Goal: Task Accomplishment & Management: Complete application form

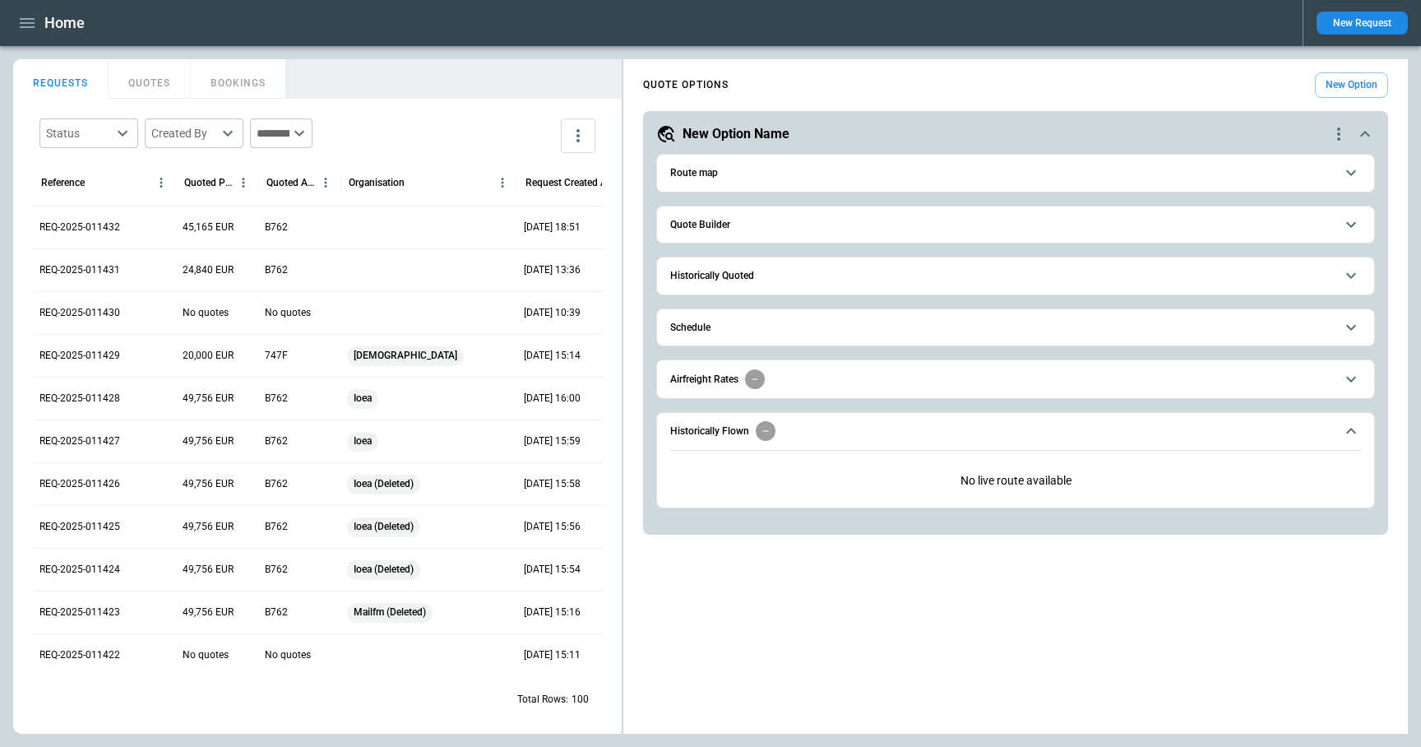
click at [1365, 33] on button "New Request" at bounding box center [1362, 23] width 91 height 23
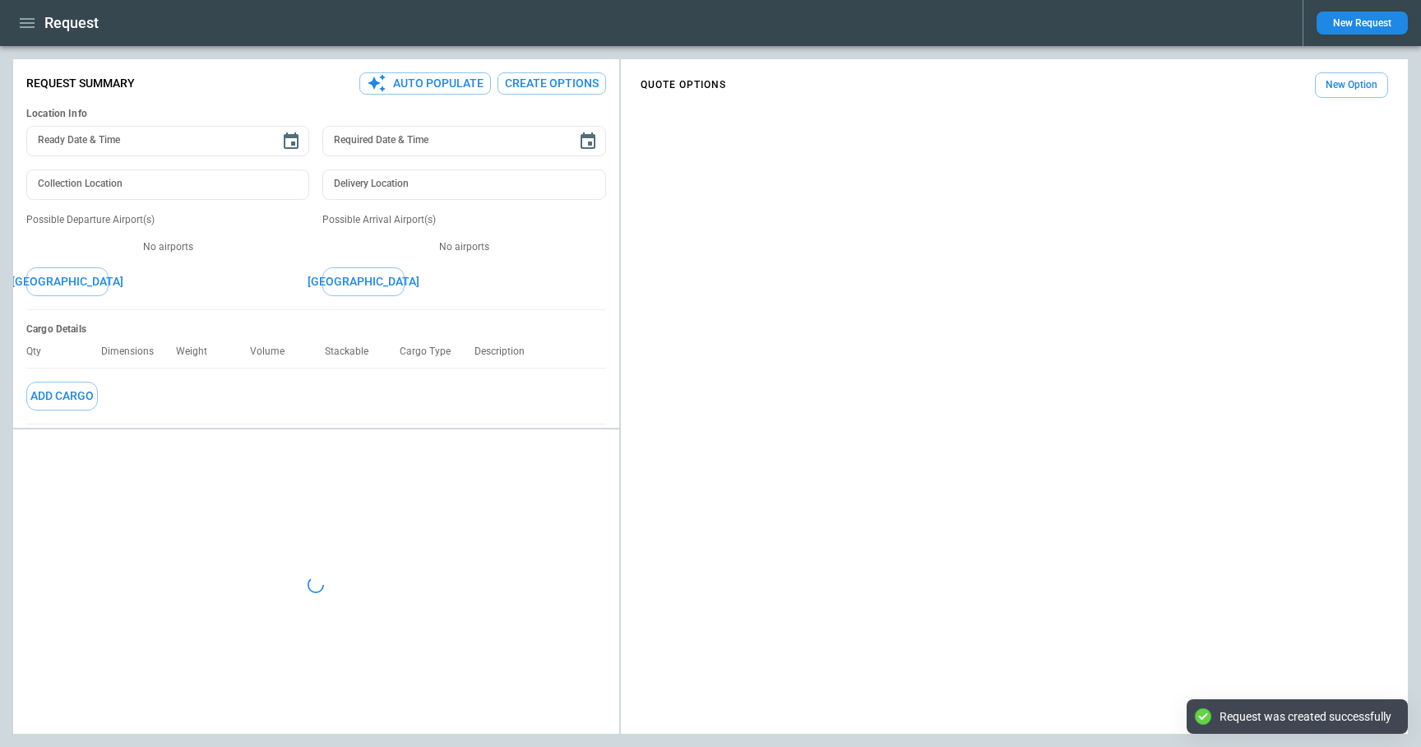
type textarea "*"
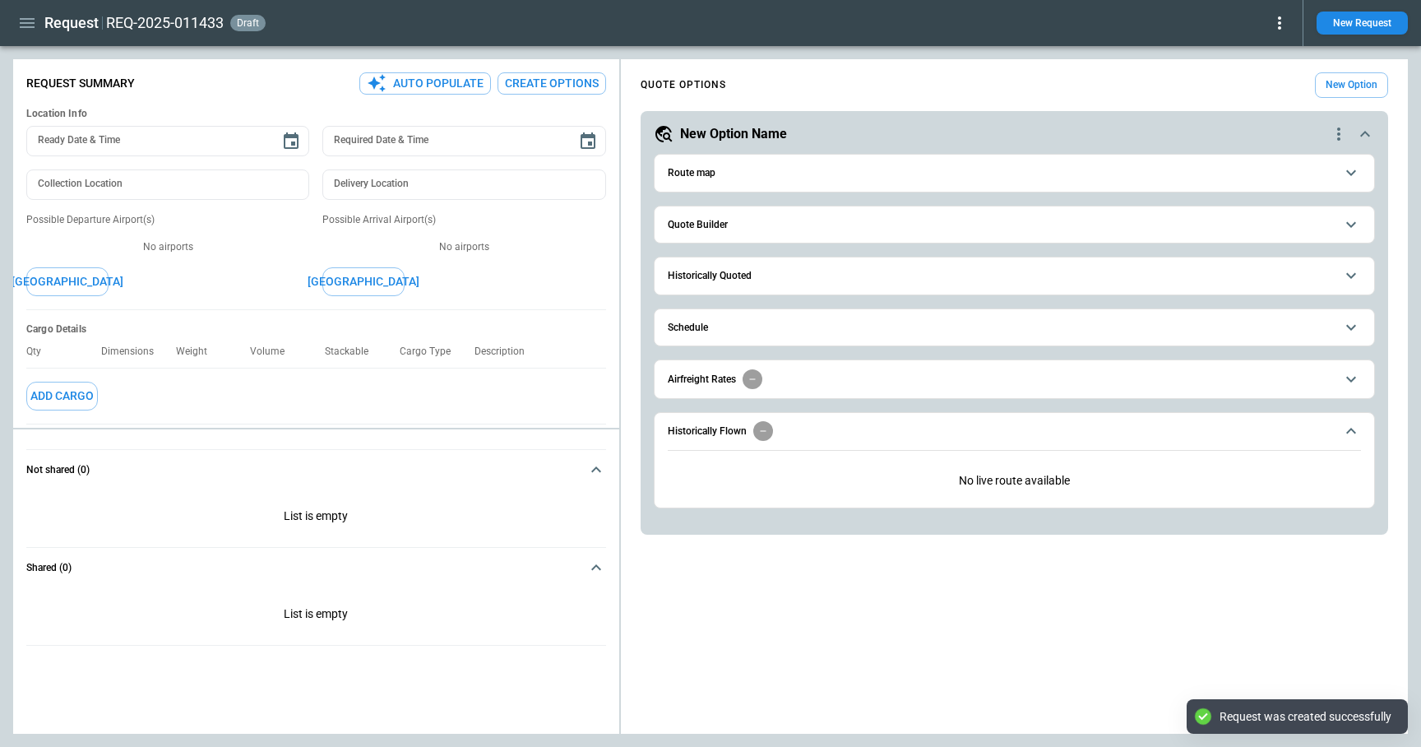
click at [736, 234] on button "Quote Builder" at bounding box center [1014, 224] width 693 height 37
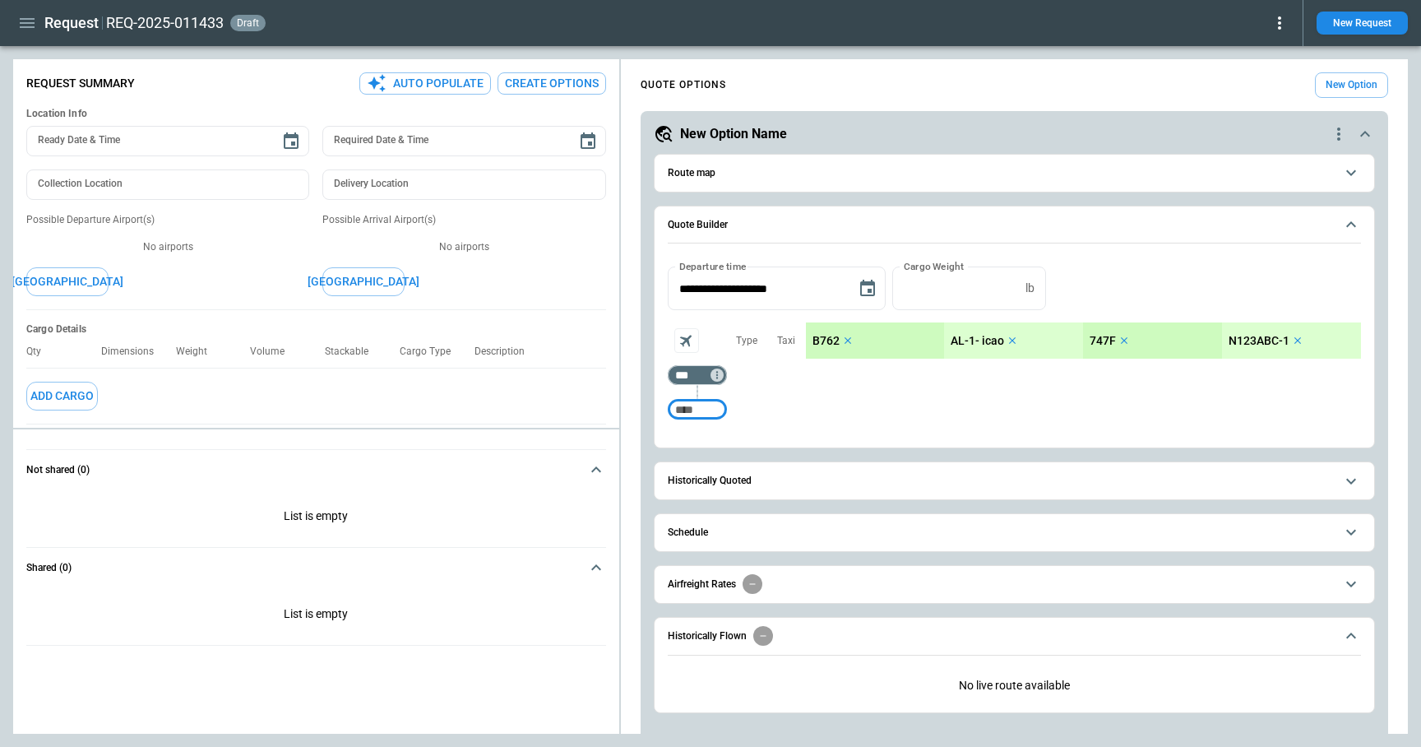
click at [697, 413] on input "Too short" at bounding box center [697, 410] width 53 height 30
type input "***"
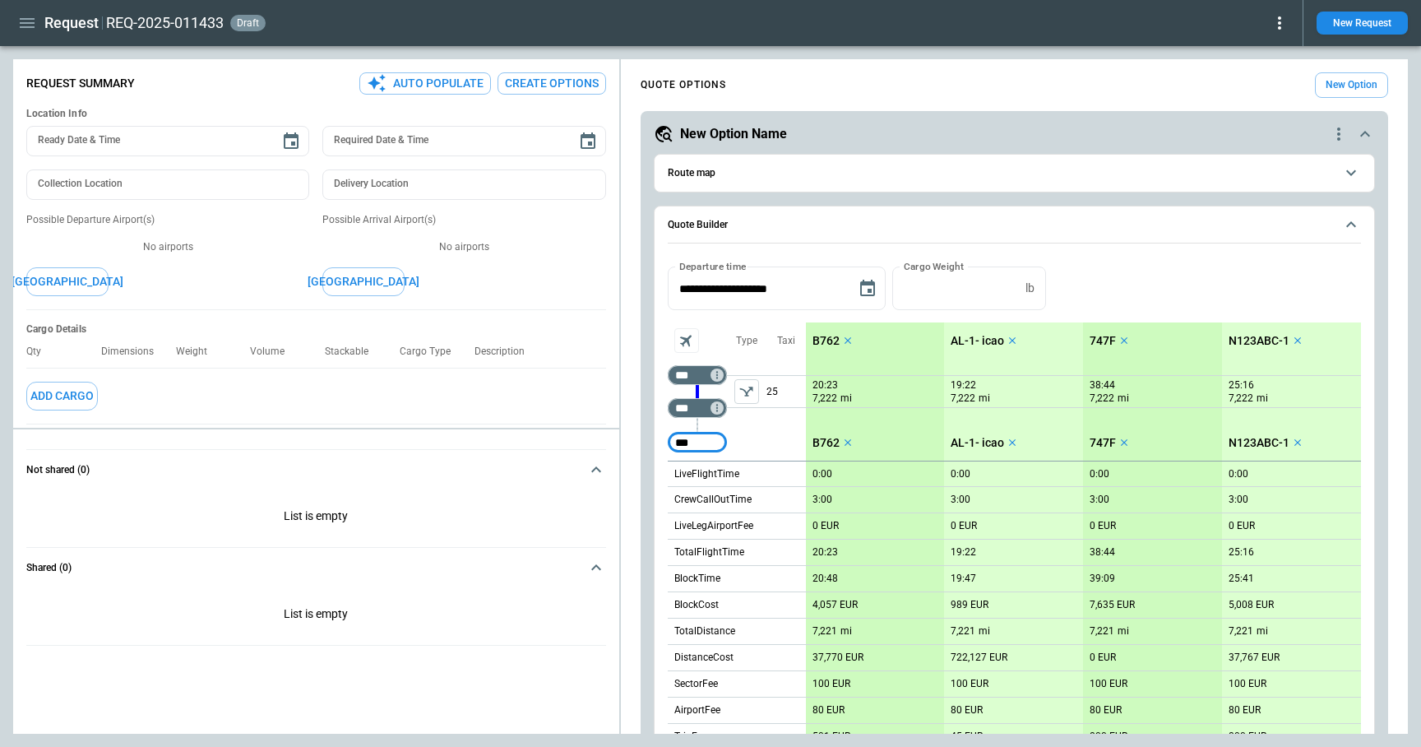
type input "***"
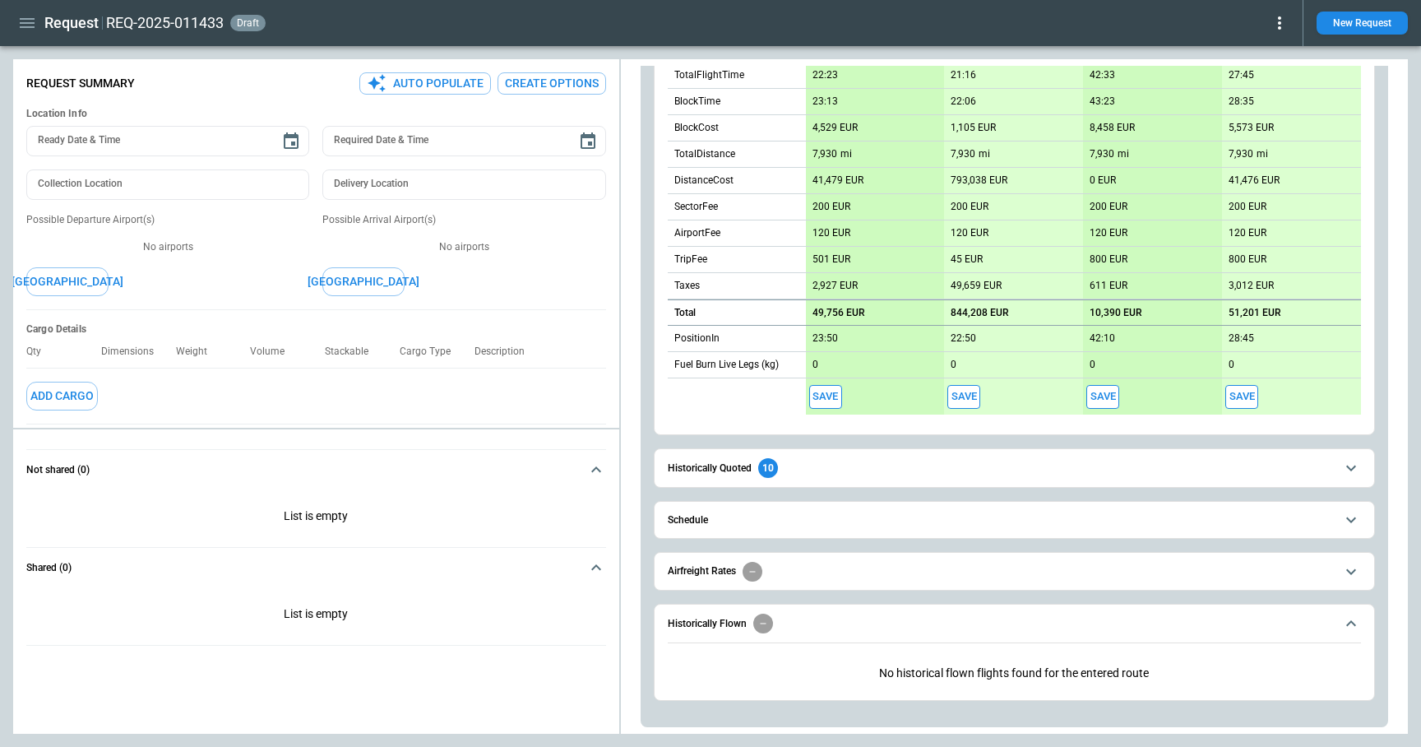
scroll to position [510, 0]
click at [810, 468] on span "Historically Quoted 10" at bounding box center [1001, 468] width 667 height 20
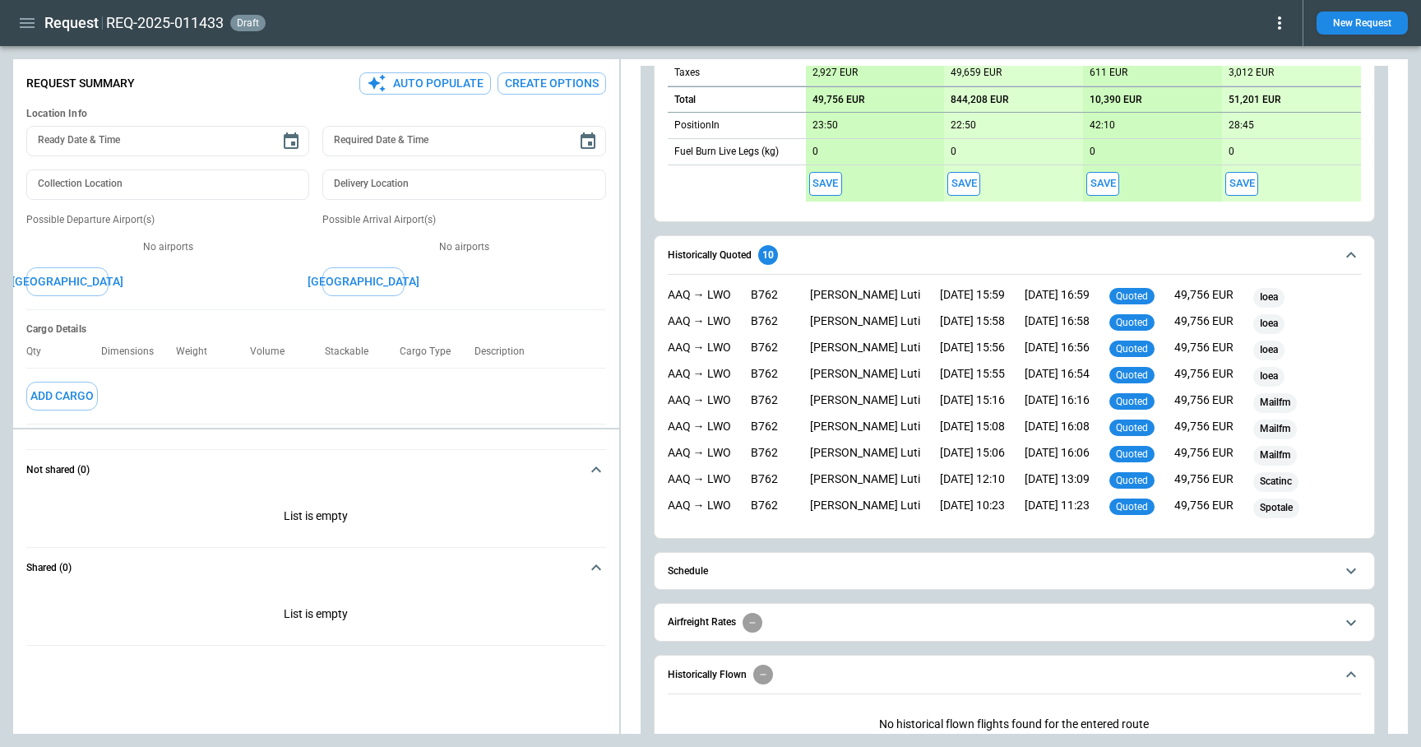
scroll to position [774, 0]
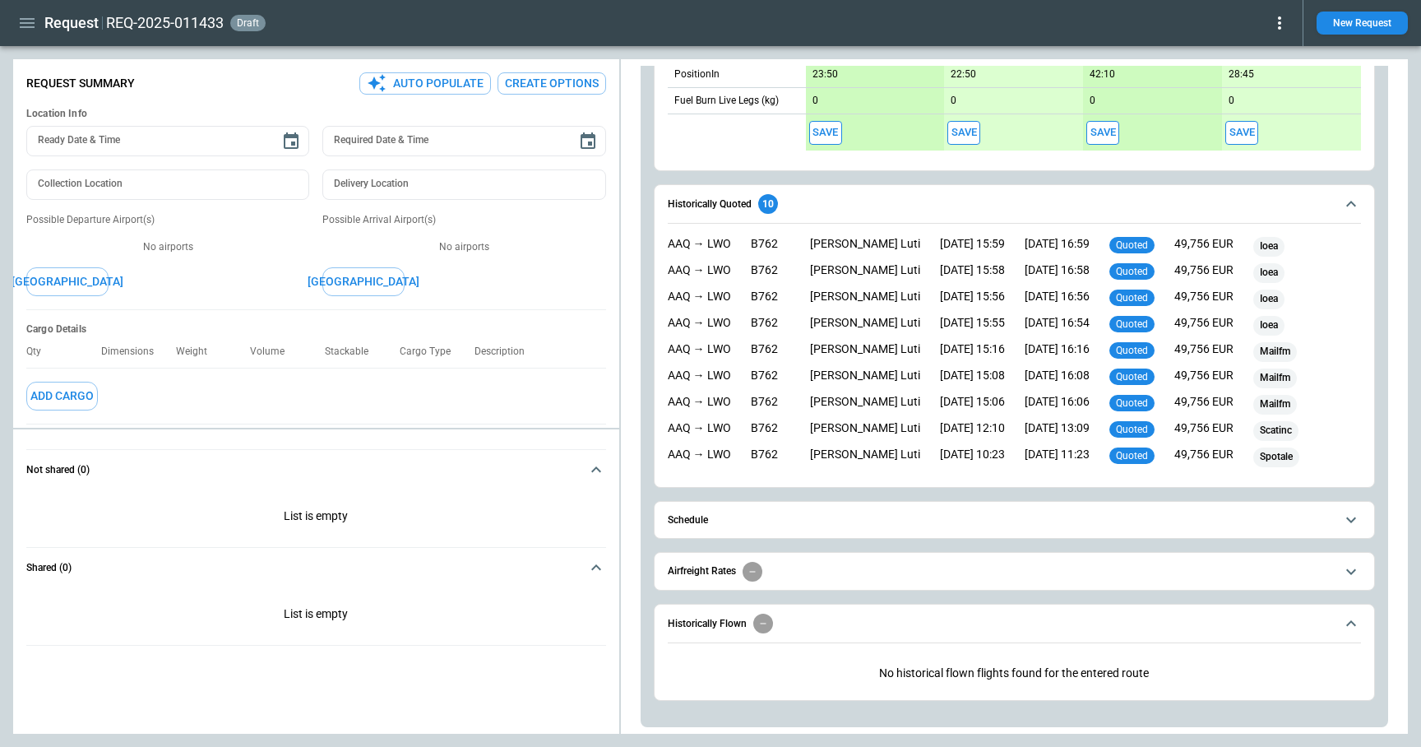
click at [816, 529] on button "Schedule" at bounding box center [1014, 520] width 693 height 37
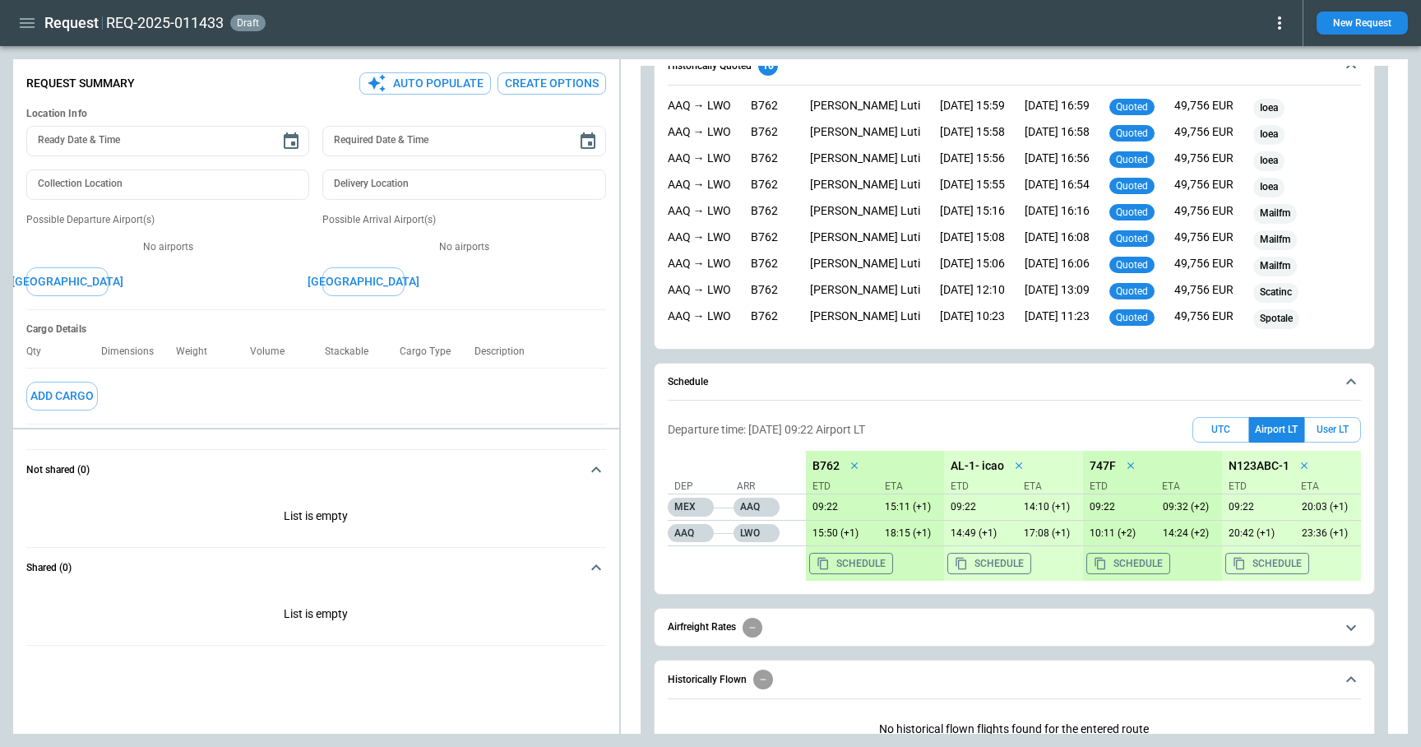
scroll to position [968, 0]
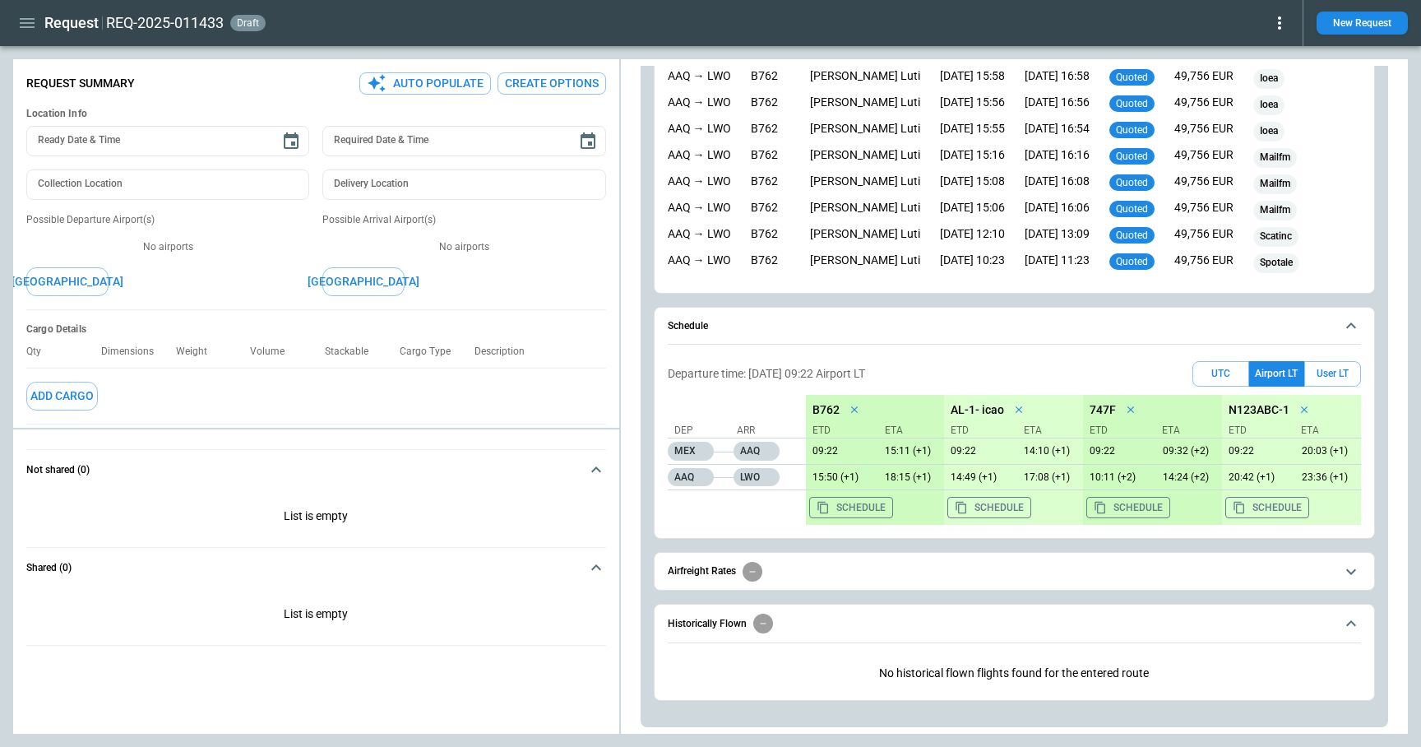
click at [818, 576] on span "Airfreight Rates" at bounding box center [1001, 572] width 667 height 20
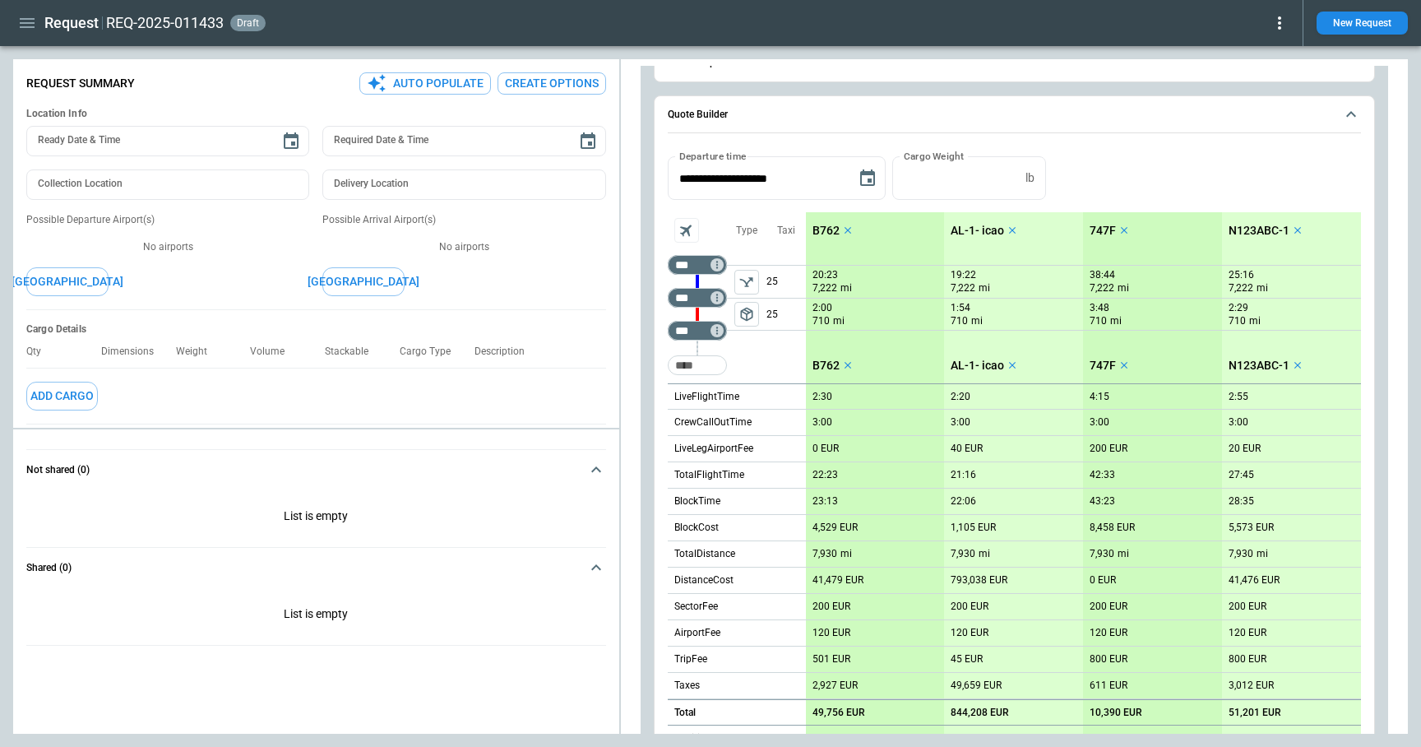
scroll to position [96, 0]
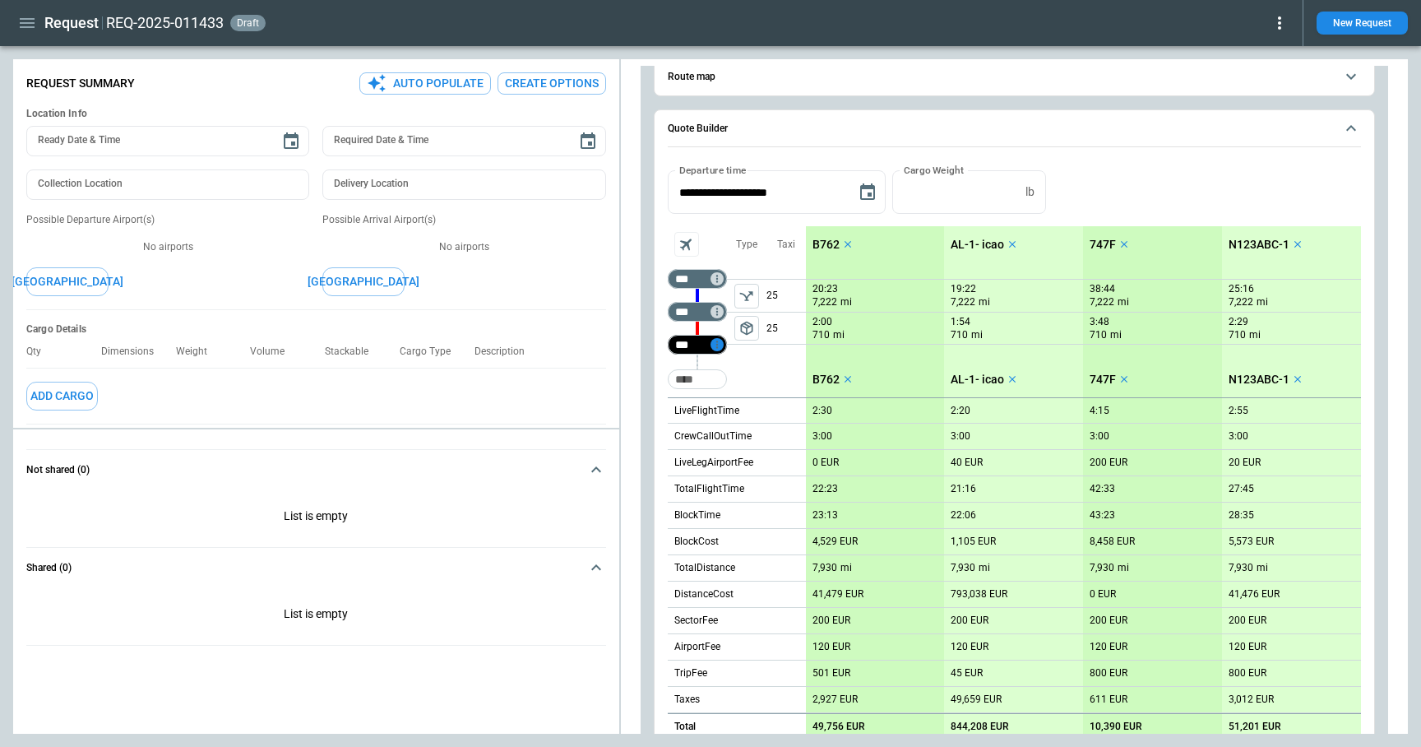
click at [718, 342] on icon "Too short" at bounding box center [717, 345] width 12 height 12
click at [741, 413] on p "Airport info" at bounding box center [742, 416] width 50 height 14
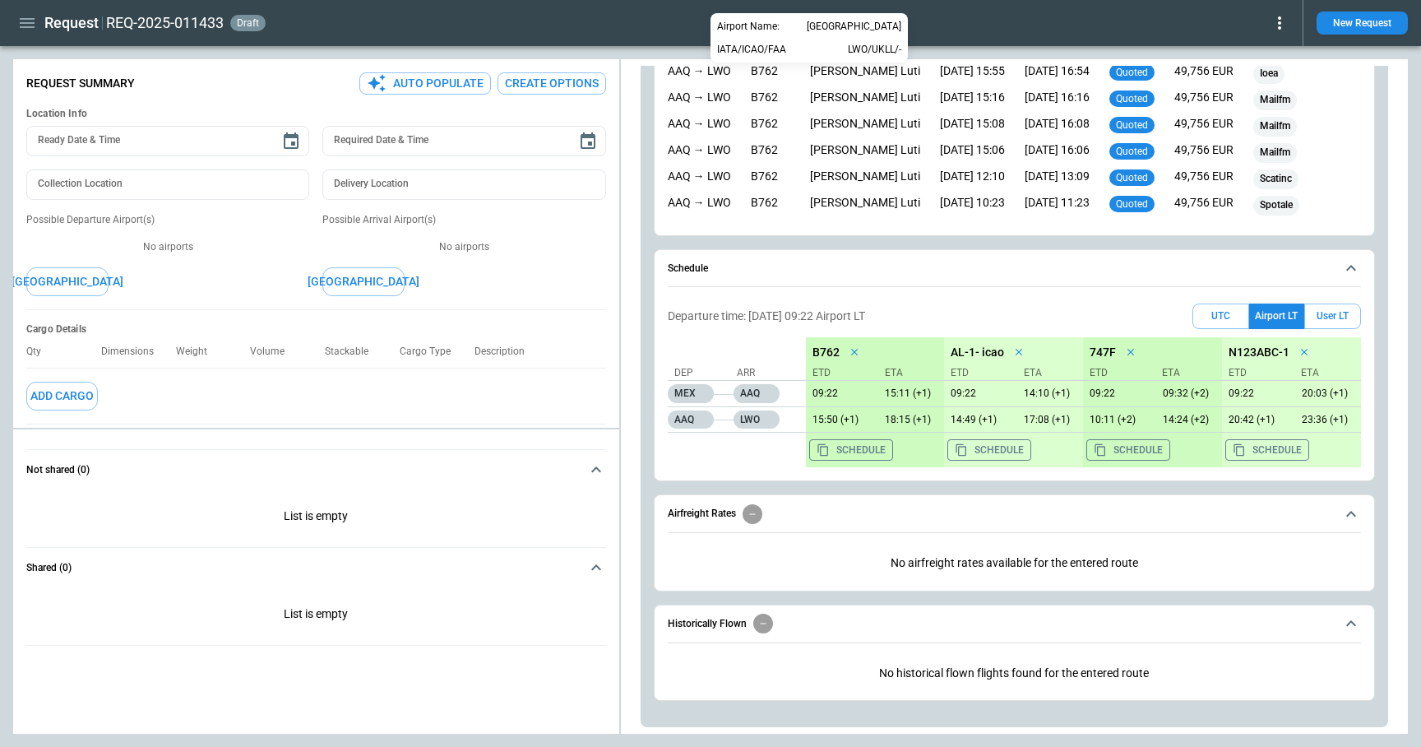
click at [818, 287] on div at bounding box center [710, 373] width 1421 height 747
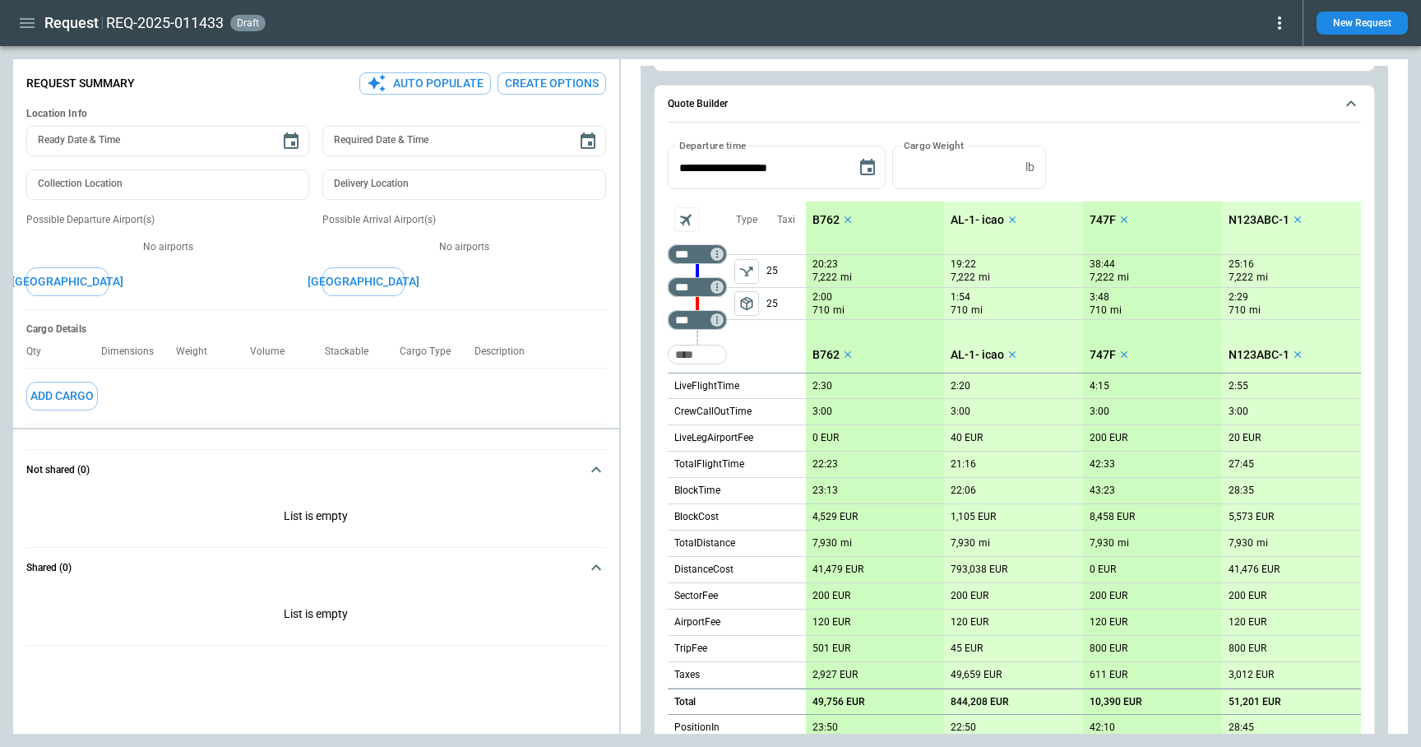
scroll to position [0, 0]
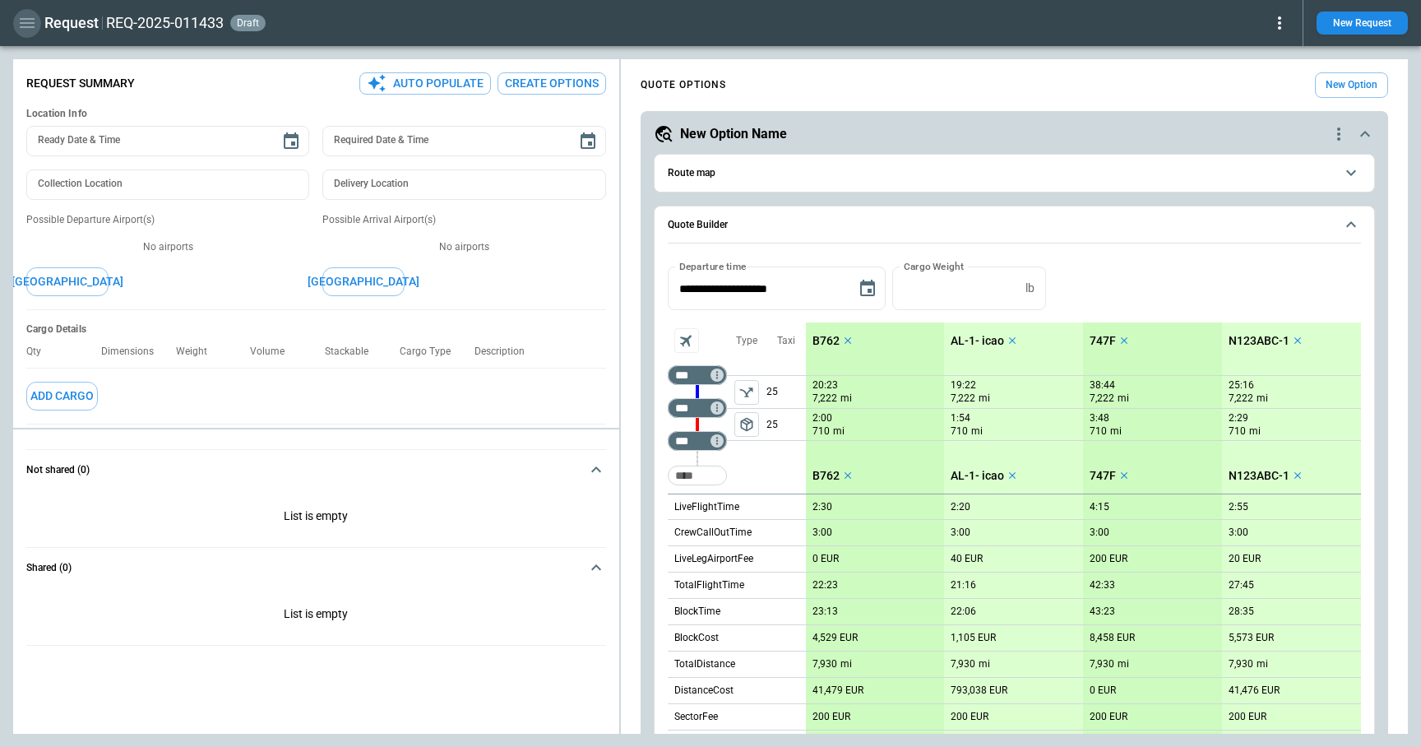
click at [20, 25] on icon "button" at bounding box center [27, 23] width 20 height 20
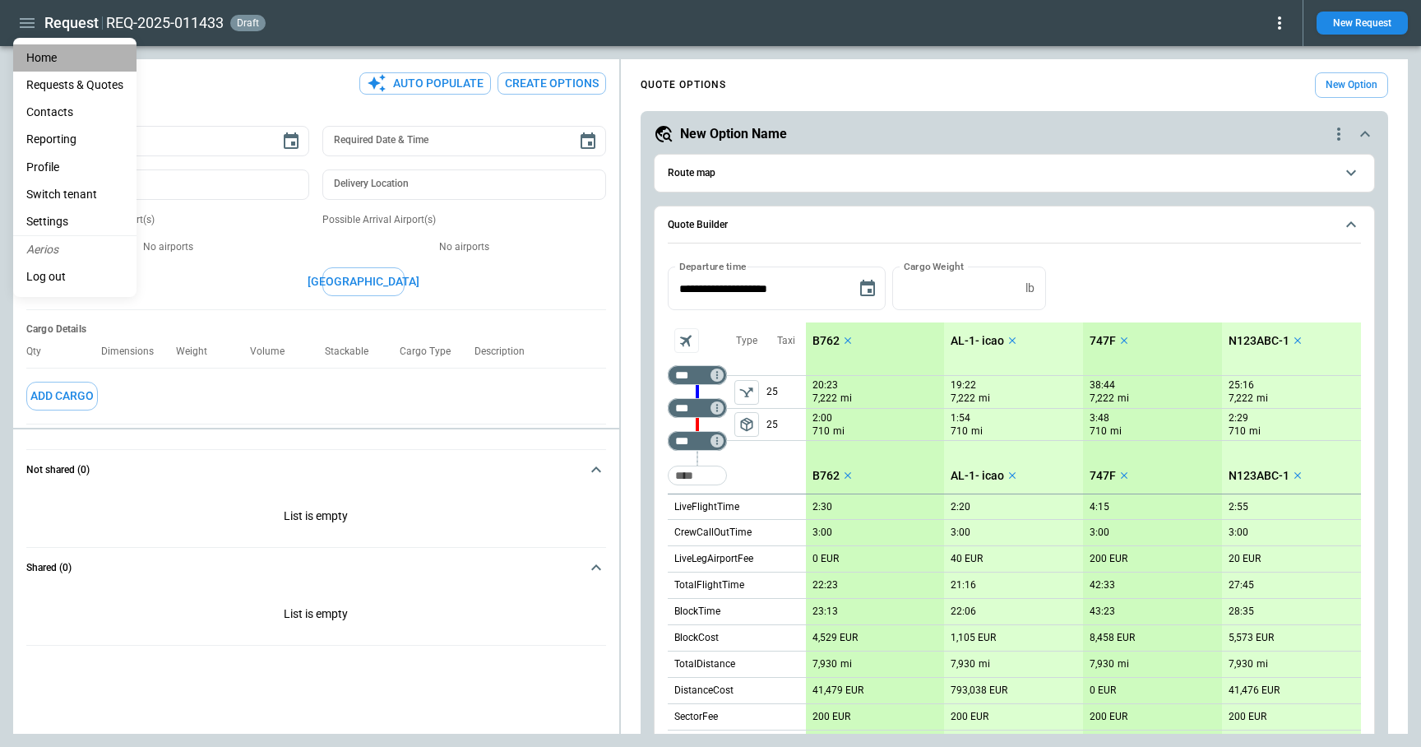
click at [48, 56] on li "Home" at bounding box center [74, 57] width 123 height 27
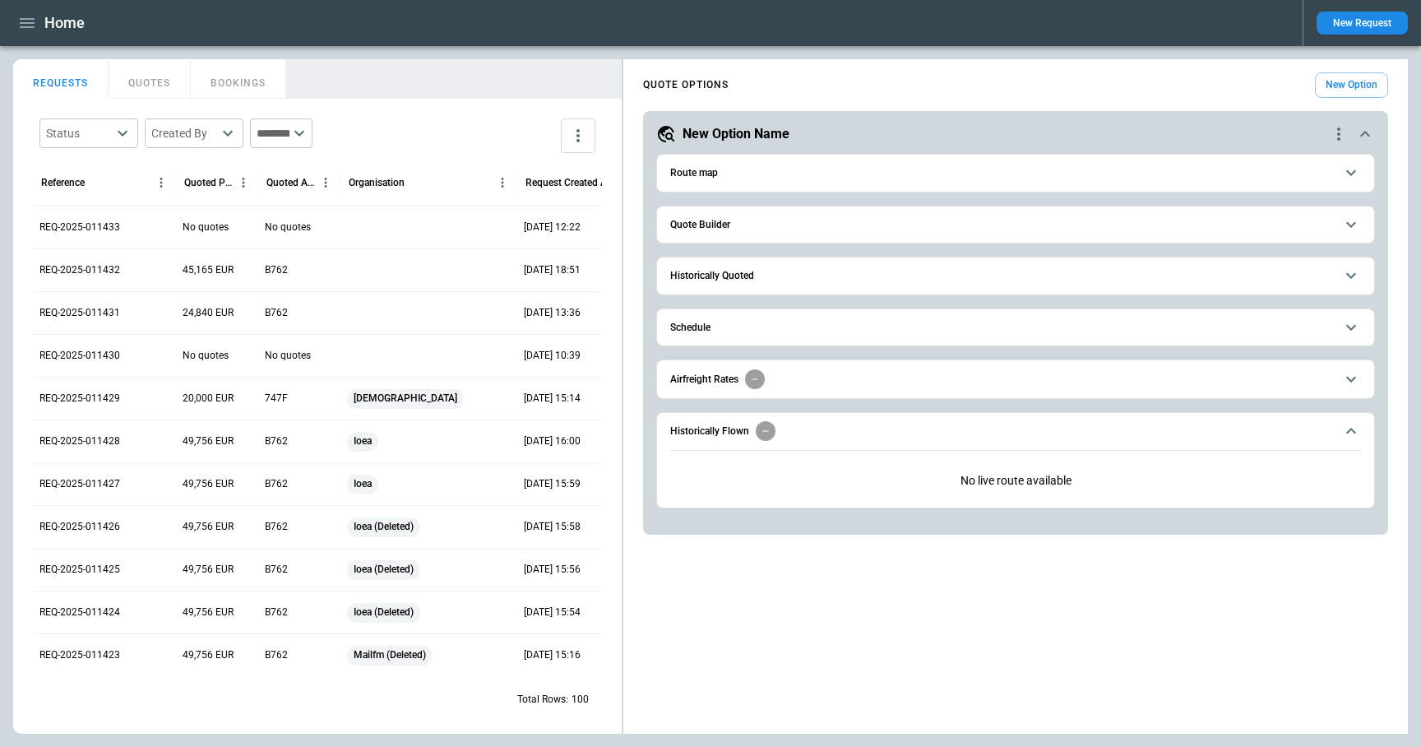
click at [1356, 17] on button "New Request" at bounding box center [1362, 23] width 91 height 23
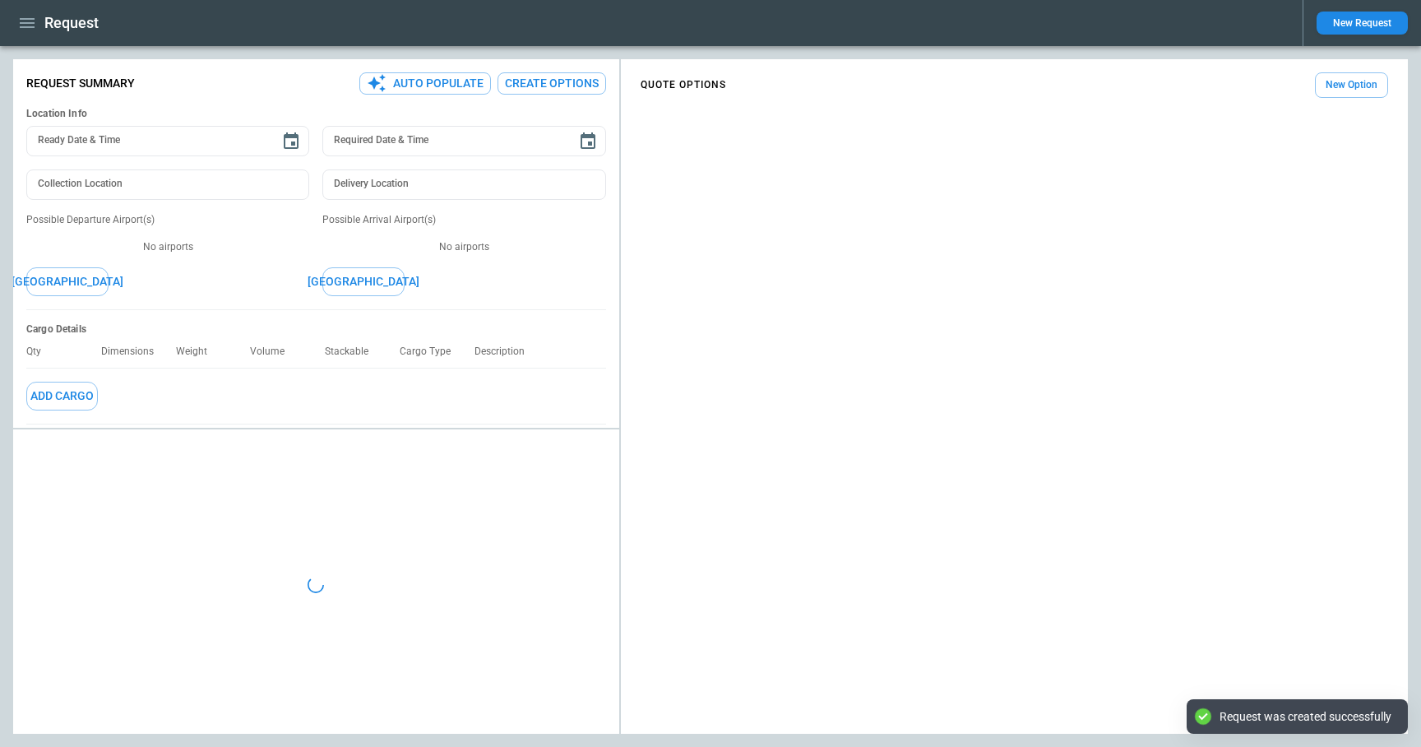
type textarea "*"
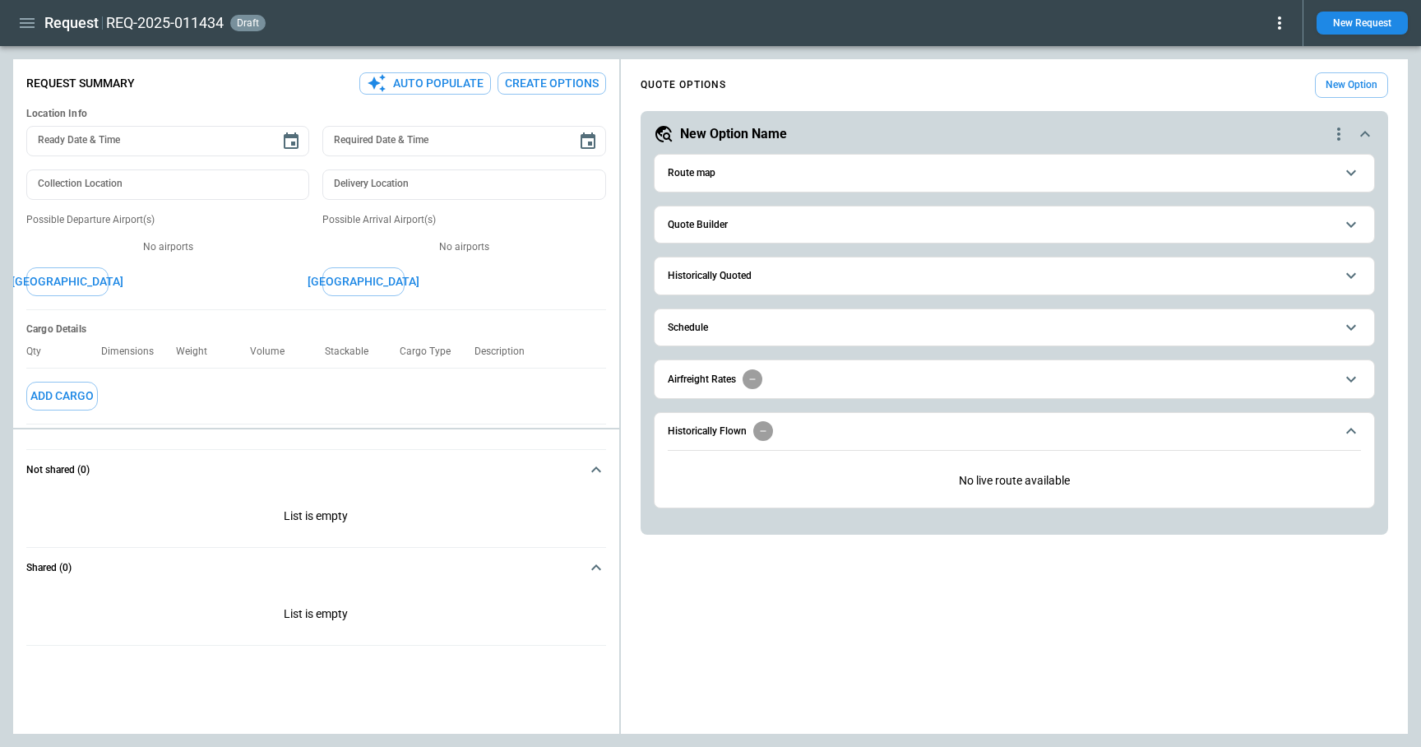
click at [768, 230] on button "Quote Builder" at bounding box center [1014, 224] width 693 height 37
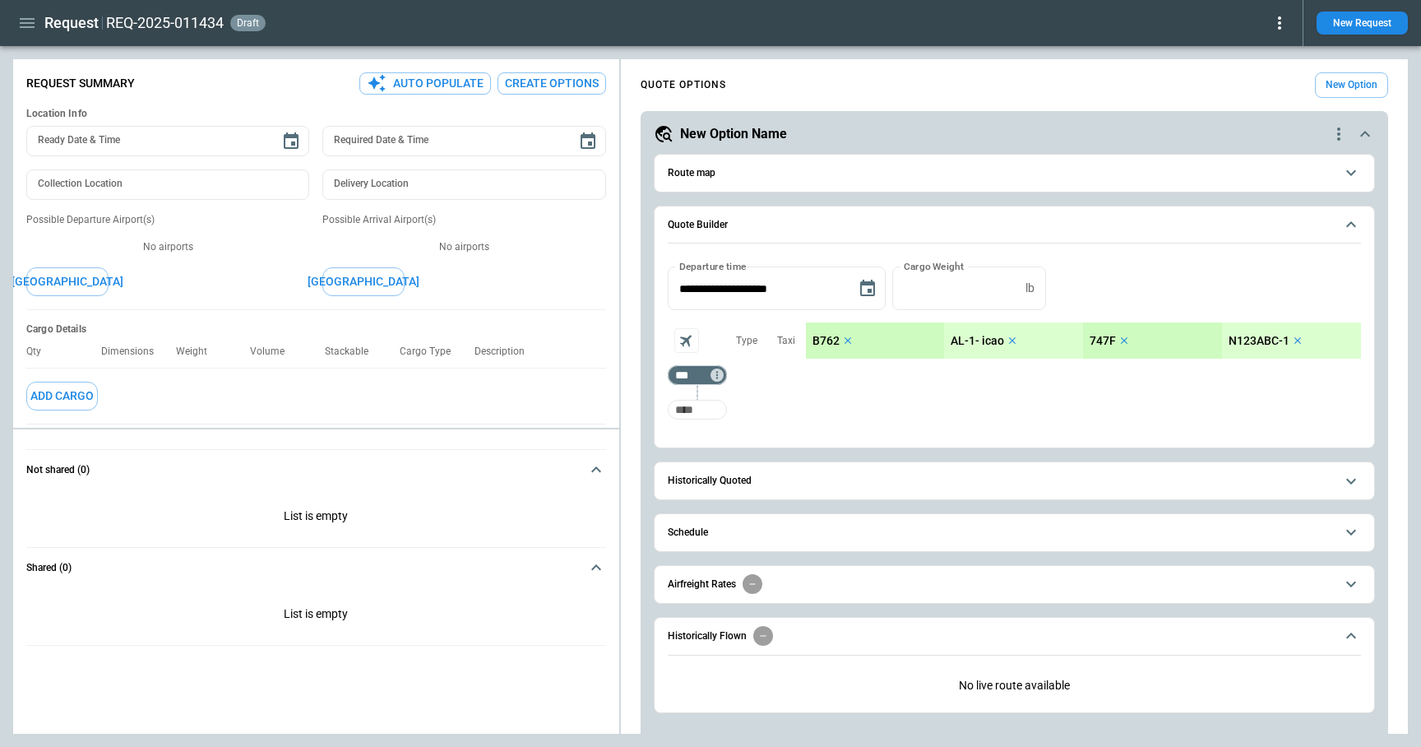
click at [683, 418] on input "Too short" at bounding box center [697, 410] width 53 height 30
type input "***"
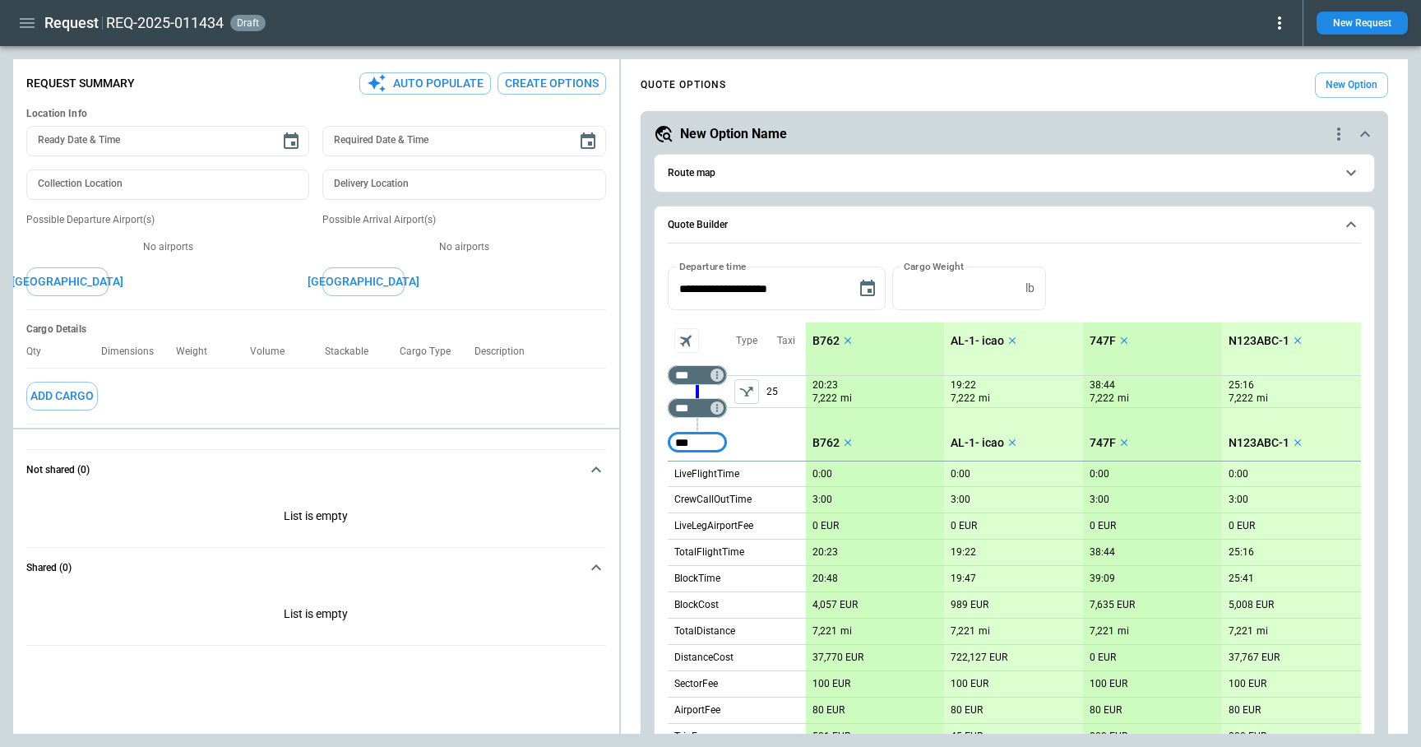
type input "***"
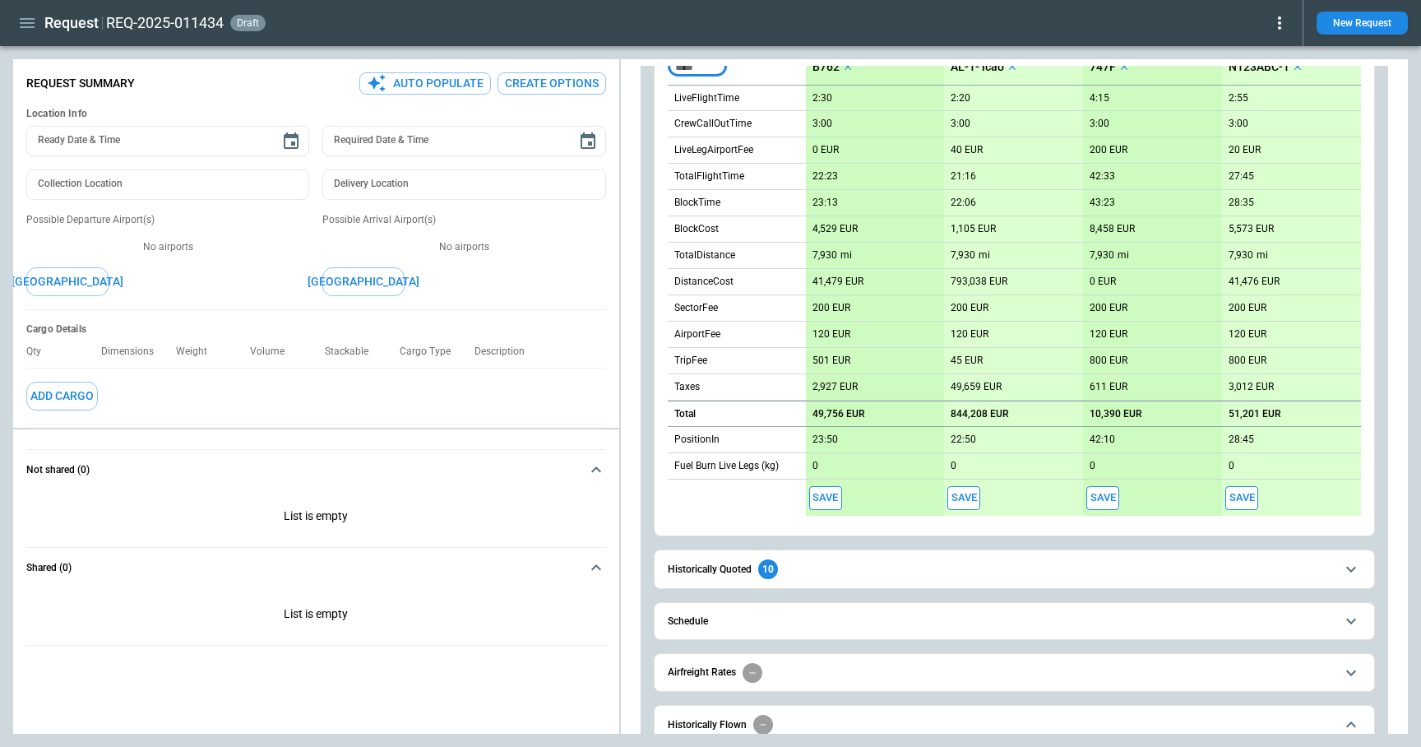
scroll to position [510, 0]
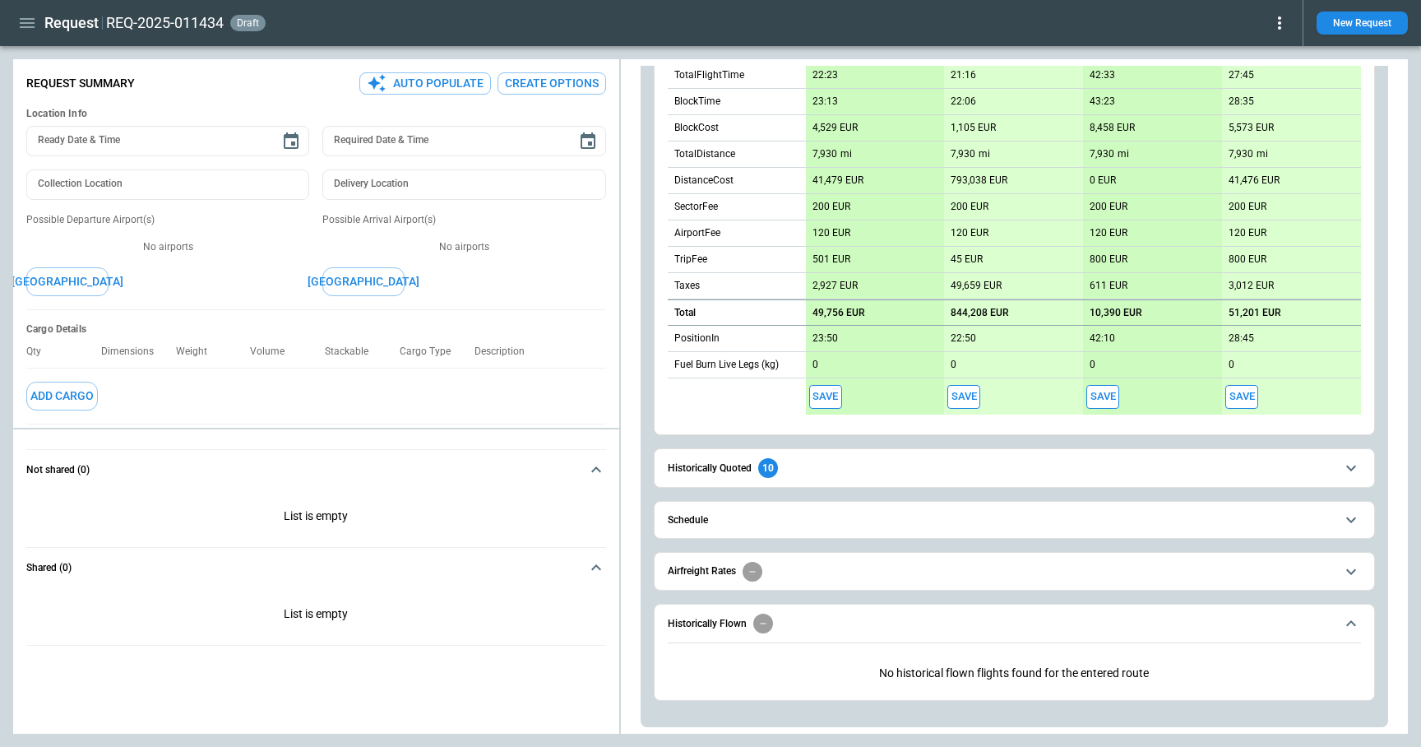
click at [806, 470] on span "Historically Quoted 10" at bounding box center [1001, 468] width 667 height 20
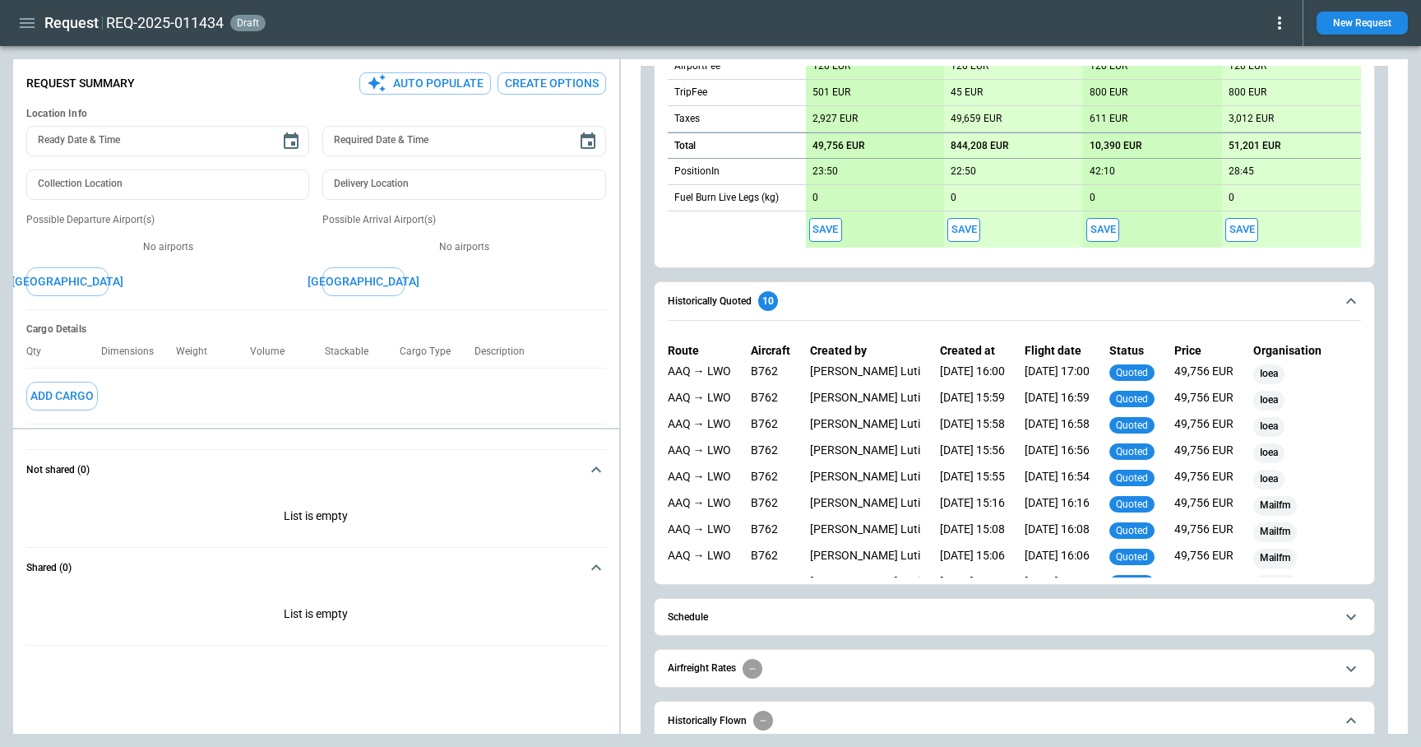
scroll to position [774, 0]
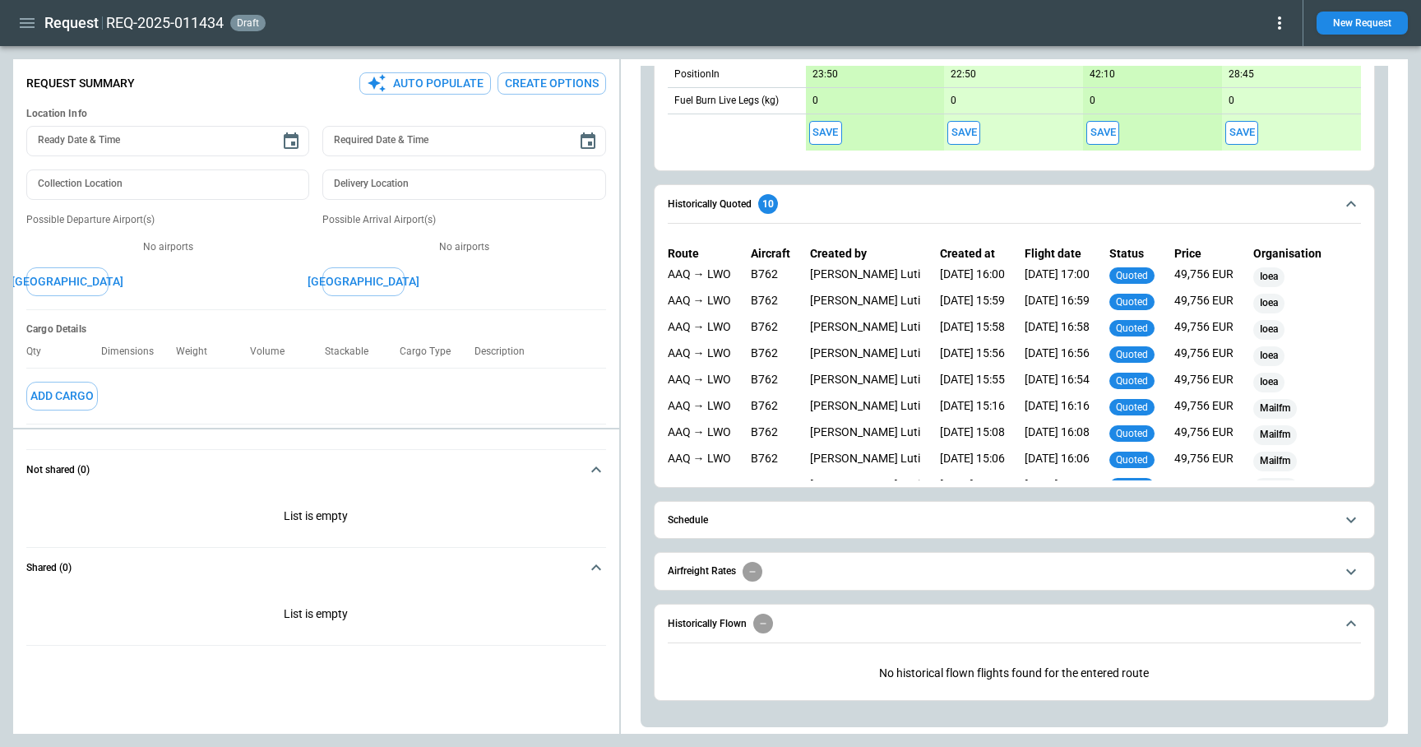
click at [802, 531] on button "Schedule" at bounding box center [1014, 520] width 693 height 37
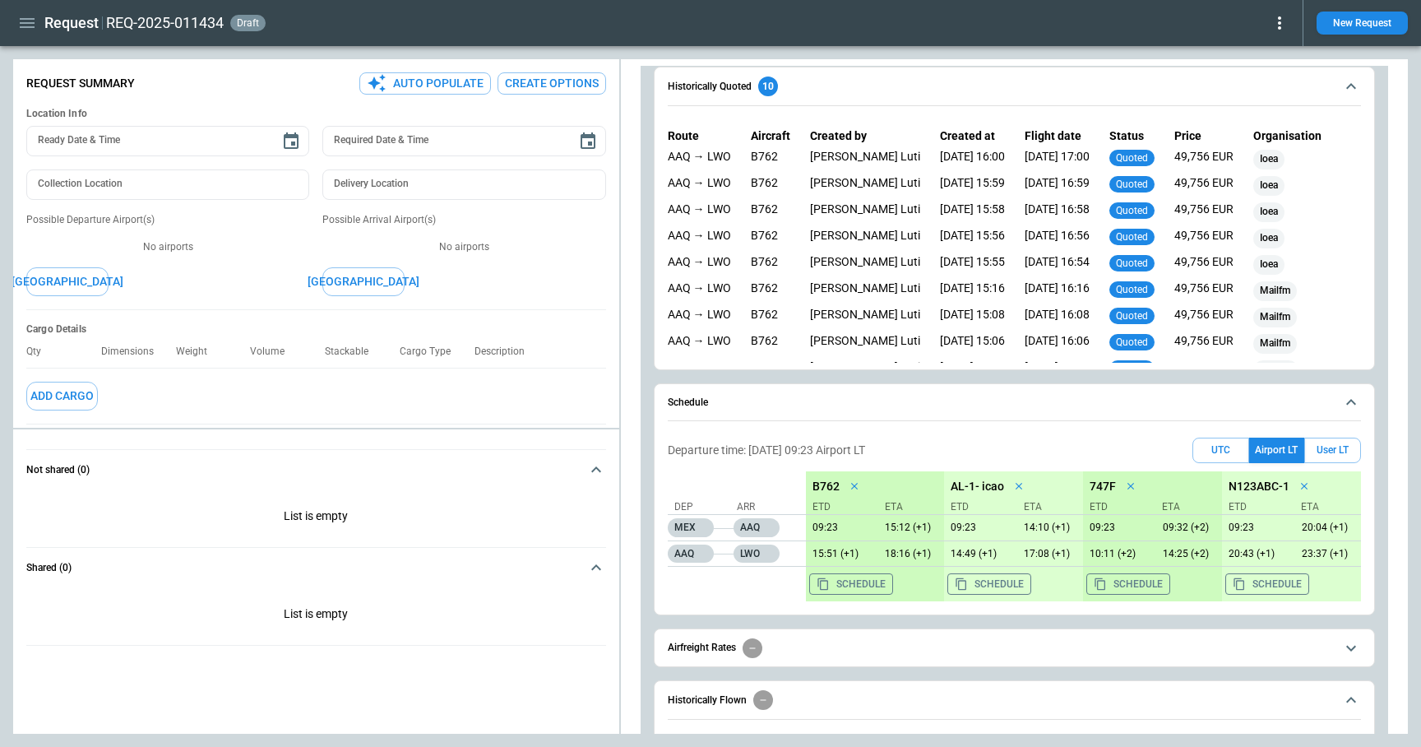
scroll to position [968, 0]
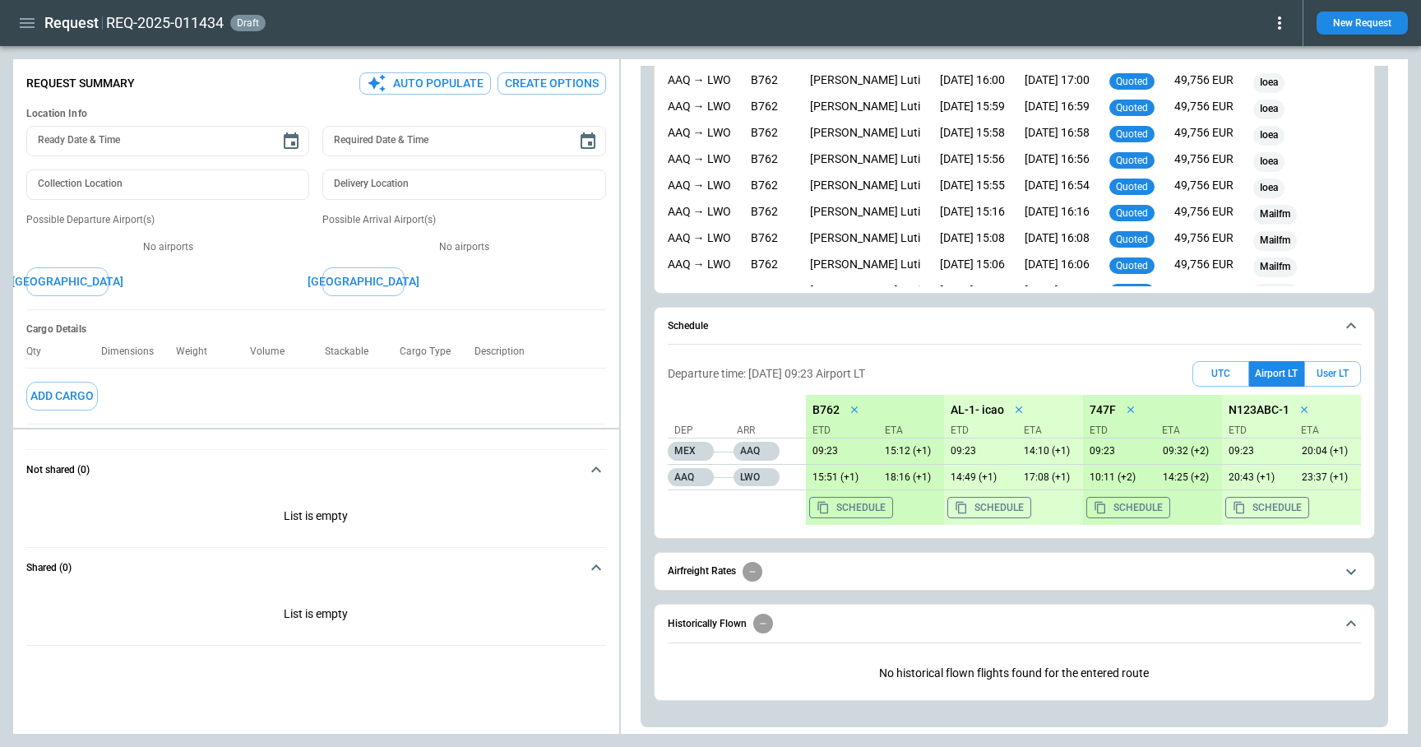
click at [804, 580] on span "Airfreight Rates" at bounding box center [1001, 572] width 667 height 20
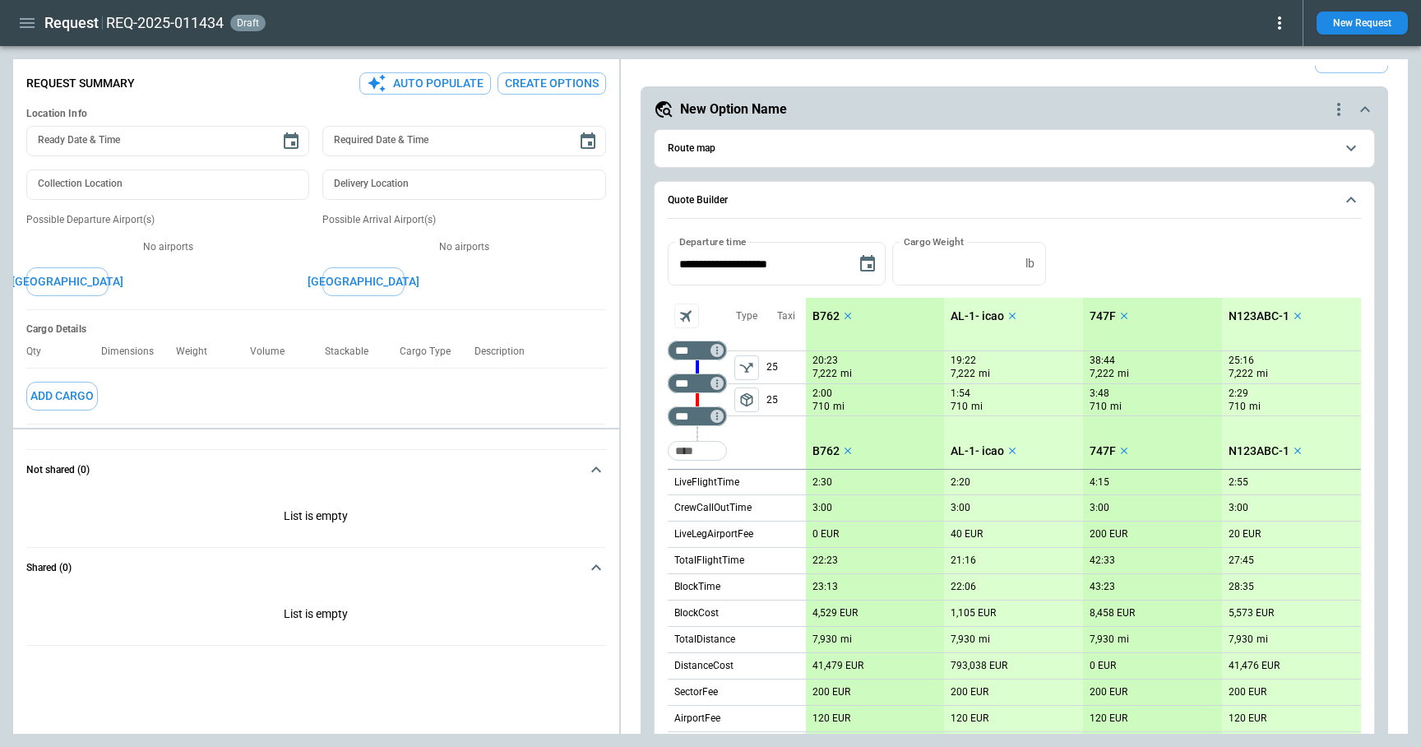
scroll to position [22, 0]
click at [716, 388] on icon "Too short" at bounding box center [717, 385] width 2 height 7
click at [740, 451] on p "Airport info" at bounding box center [742, 457] width 50 height 14
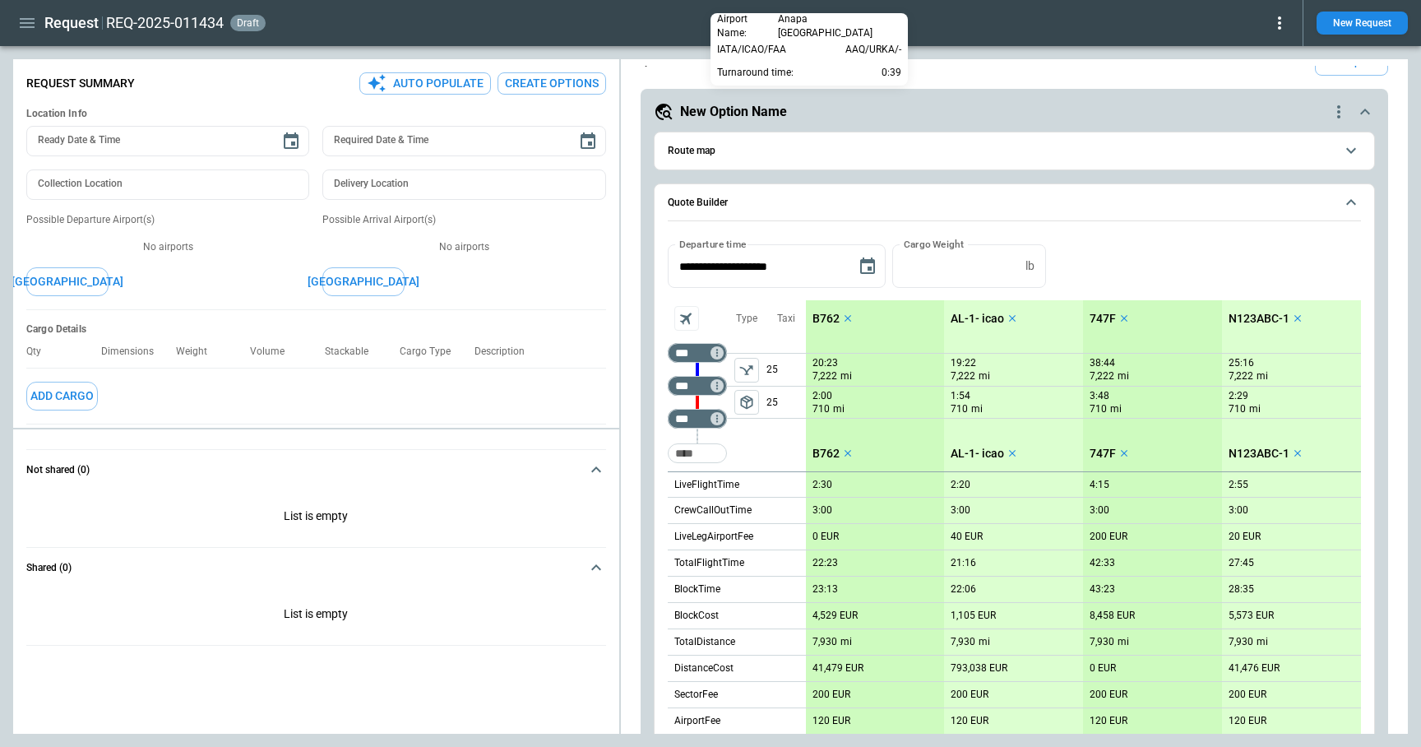
scroll to position [1026, 0]
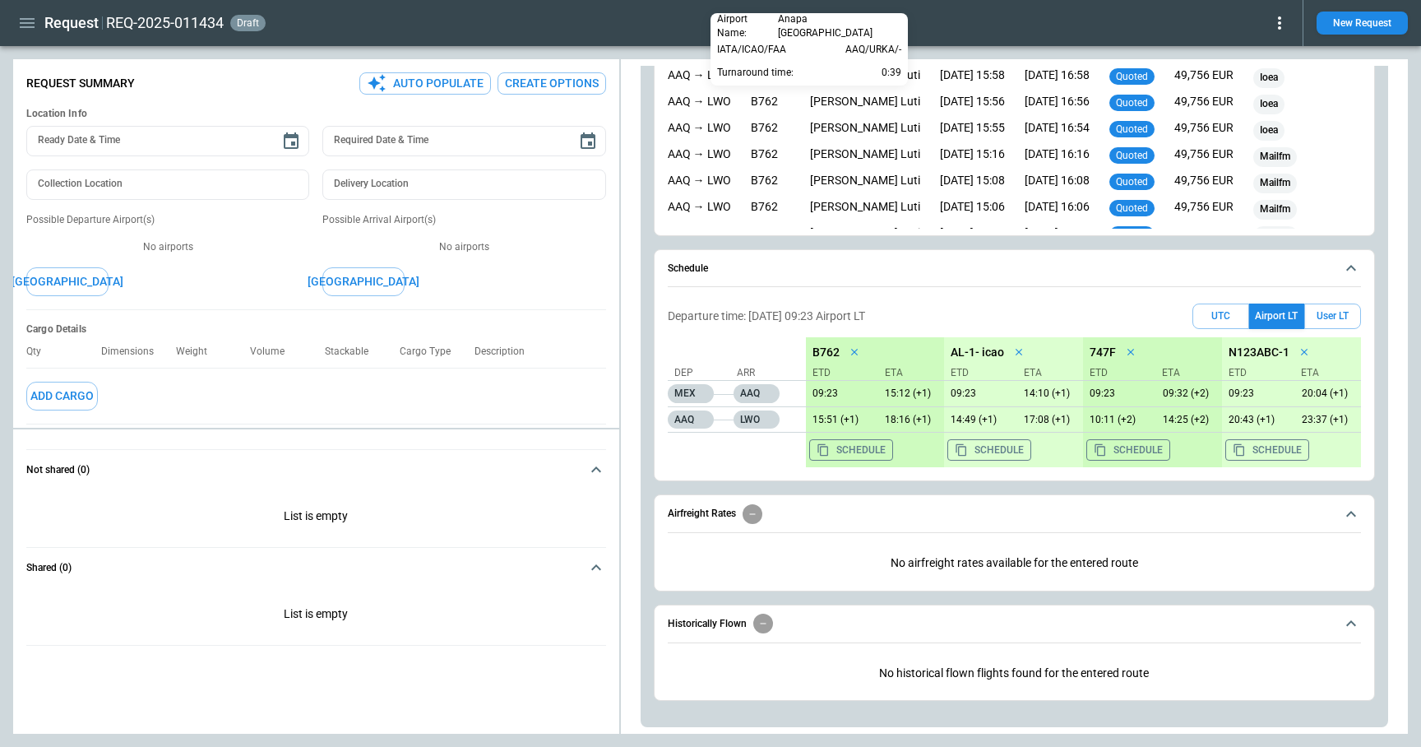
click at [997, 58] on div at bounding box center [710, 373] width 1421 height 747
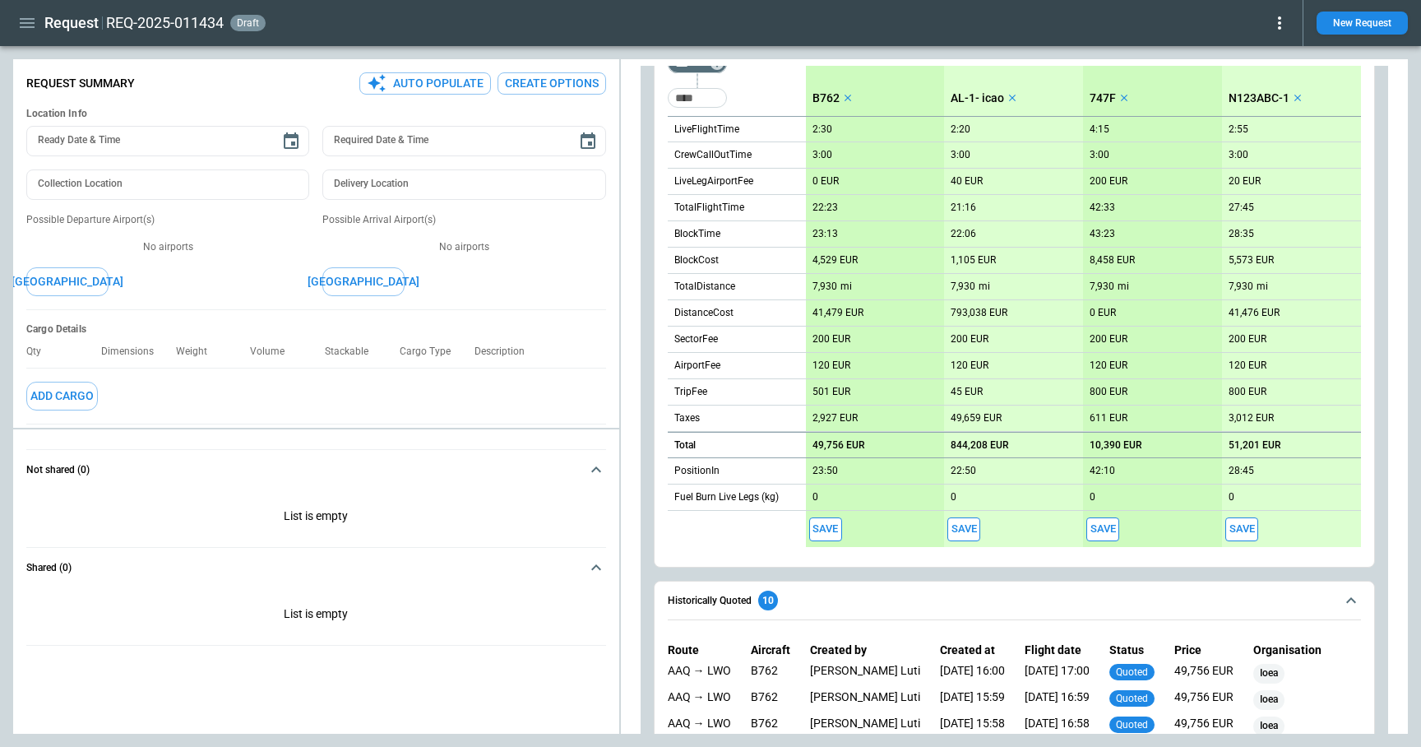
scroll to position [0, 0]
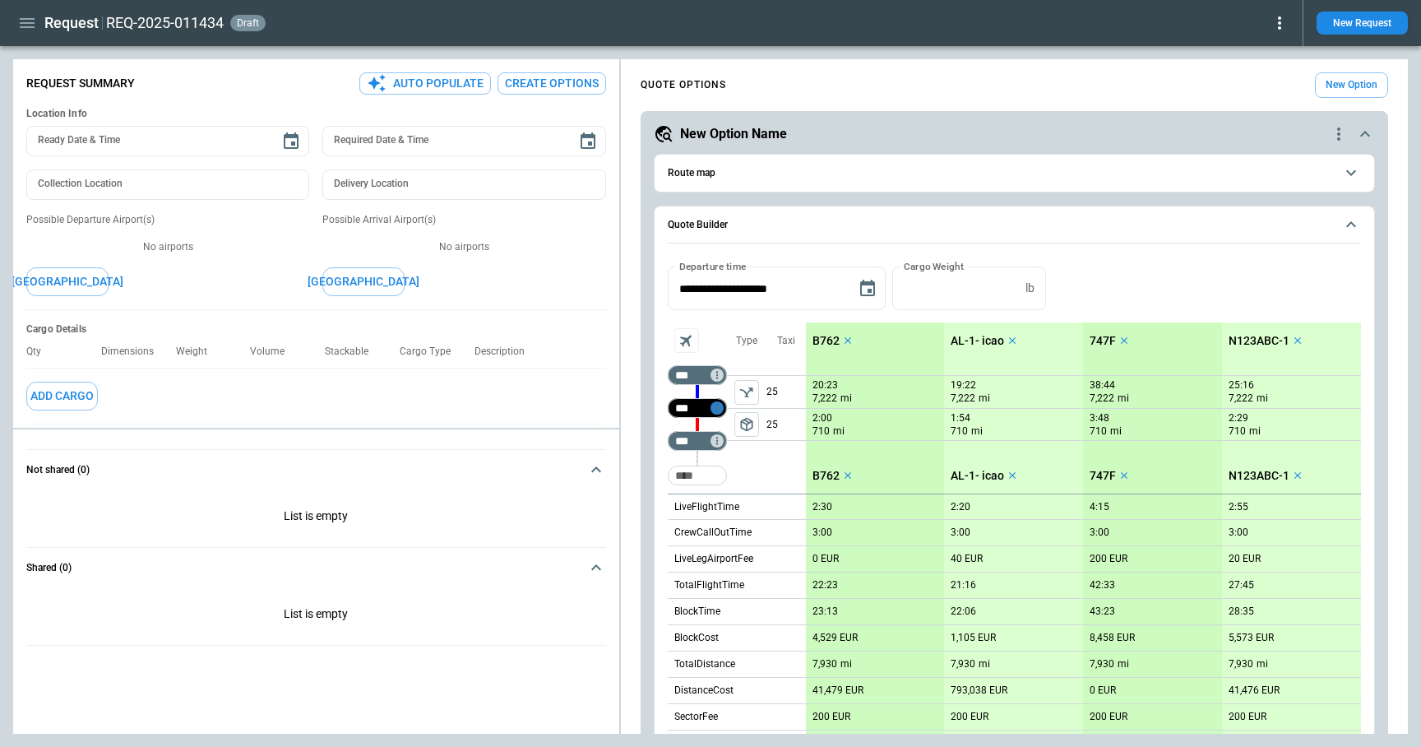
click at [720, 402] on icon "Too short" at bounding box center [717, 408] width 12 height 12
click at [749, 472] on p "Airport info" at bounding box center [742, 479] width 50 height 14
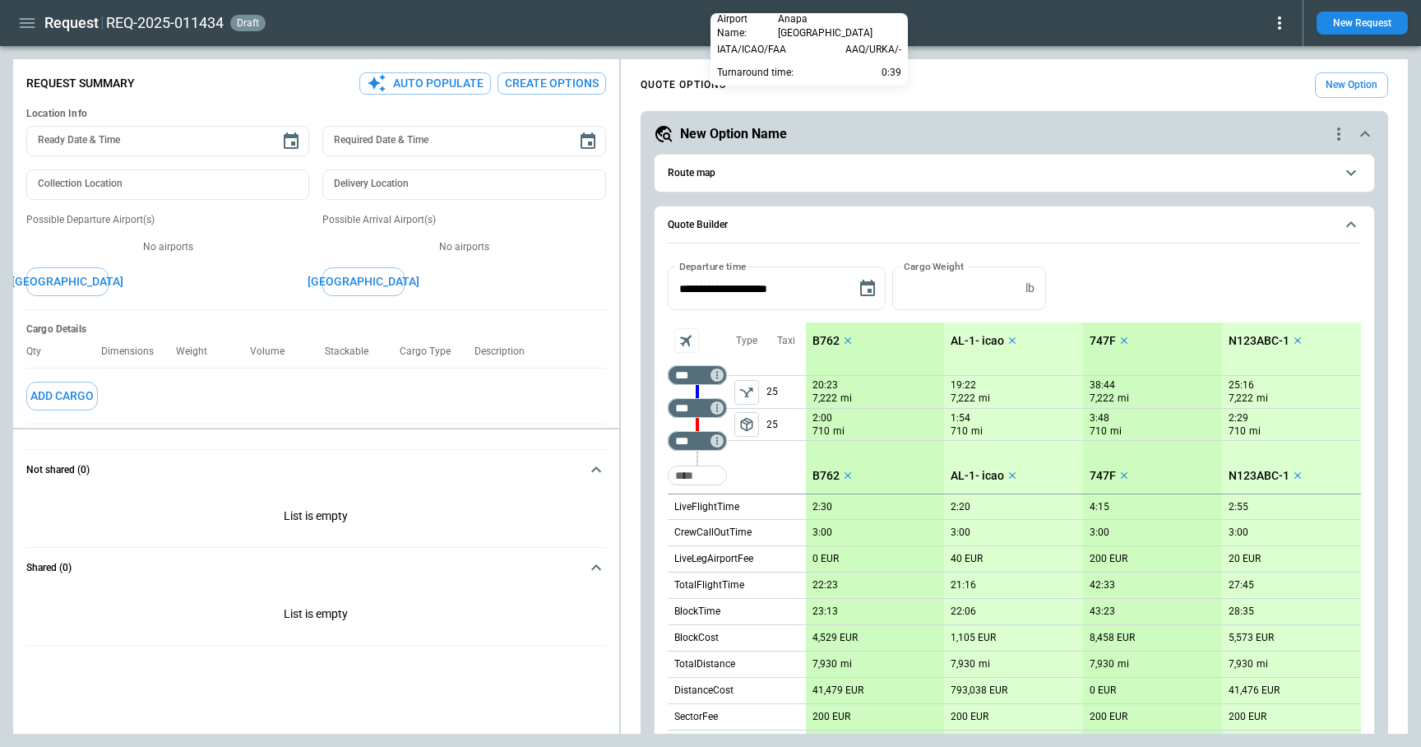
scroll to position [1026, 0]
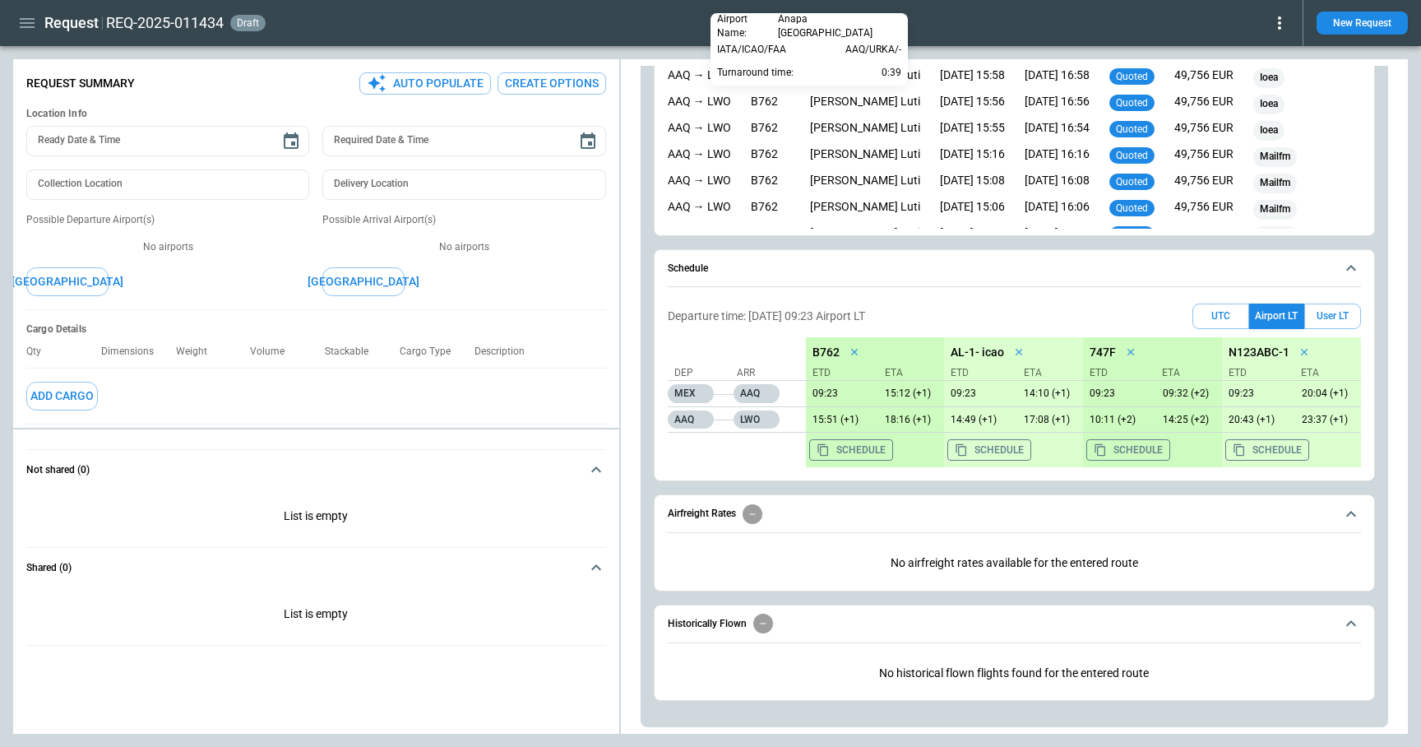
click at [868, 239] on div at bounding box center [710, 373] width 1421 height 747
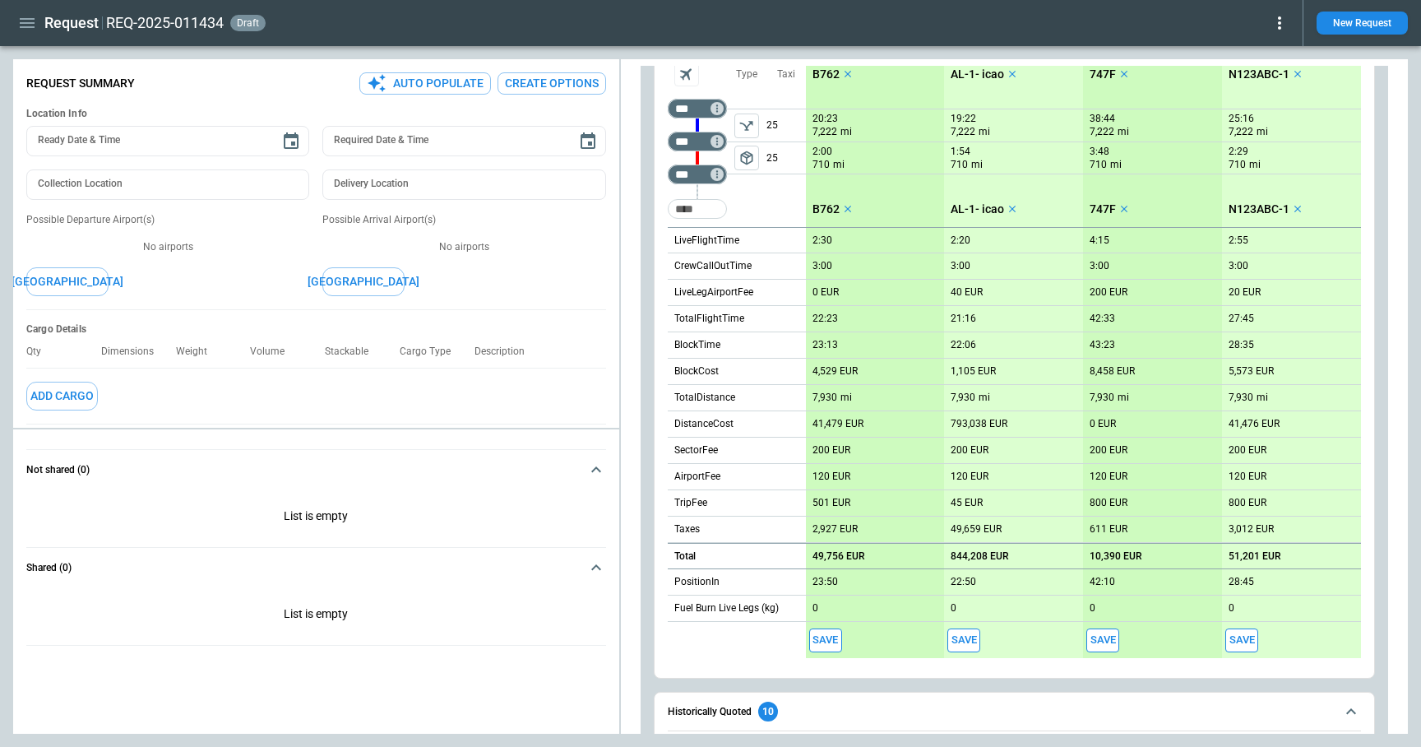
scroll to position [0, 0]
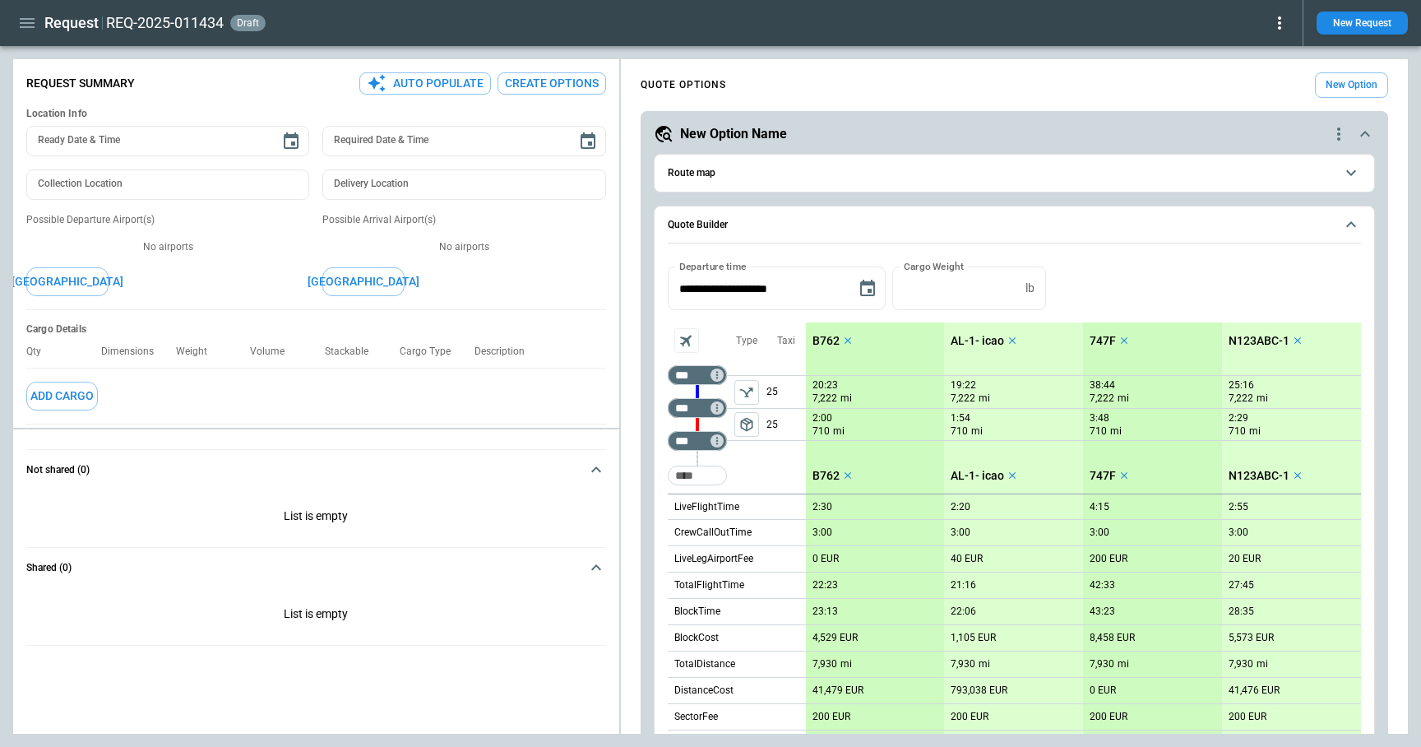
click at [837, 176] on span "Route map" at bounding box center [1001, 173] width 667 height 11
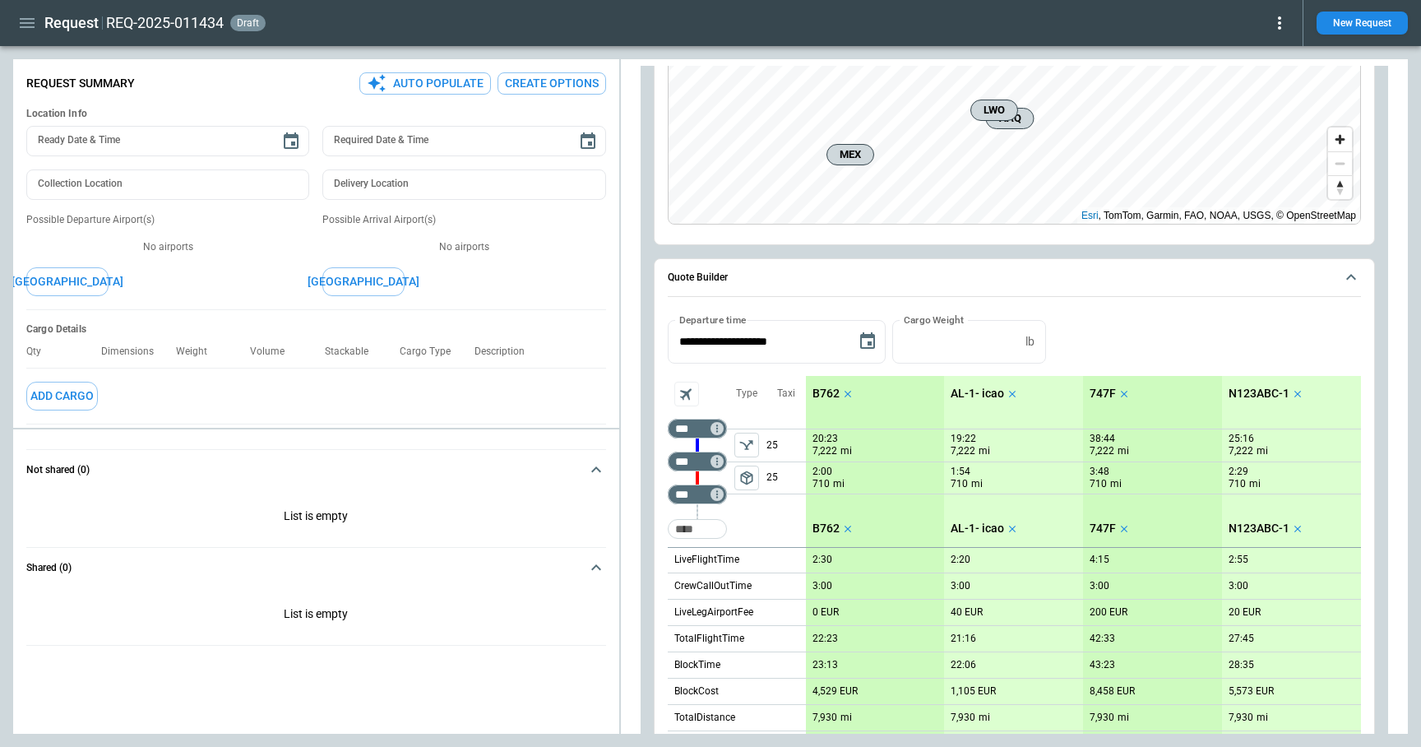
scroll to position [216, 0]
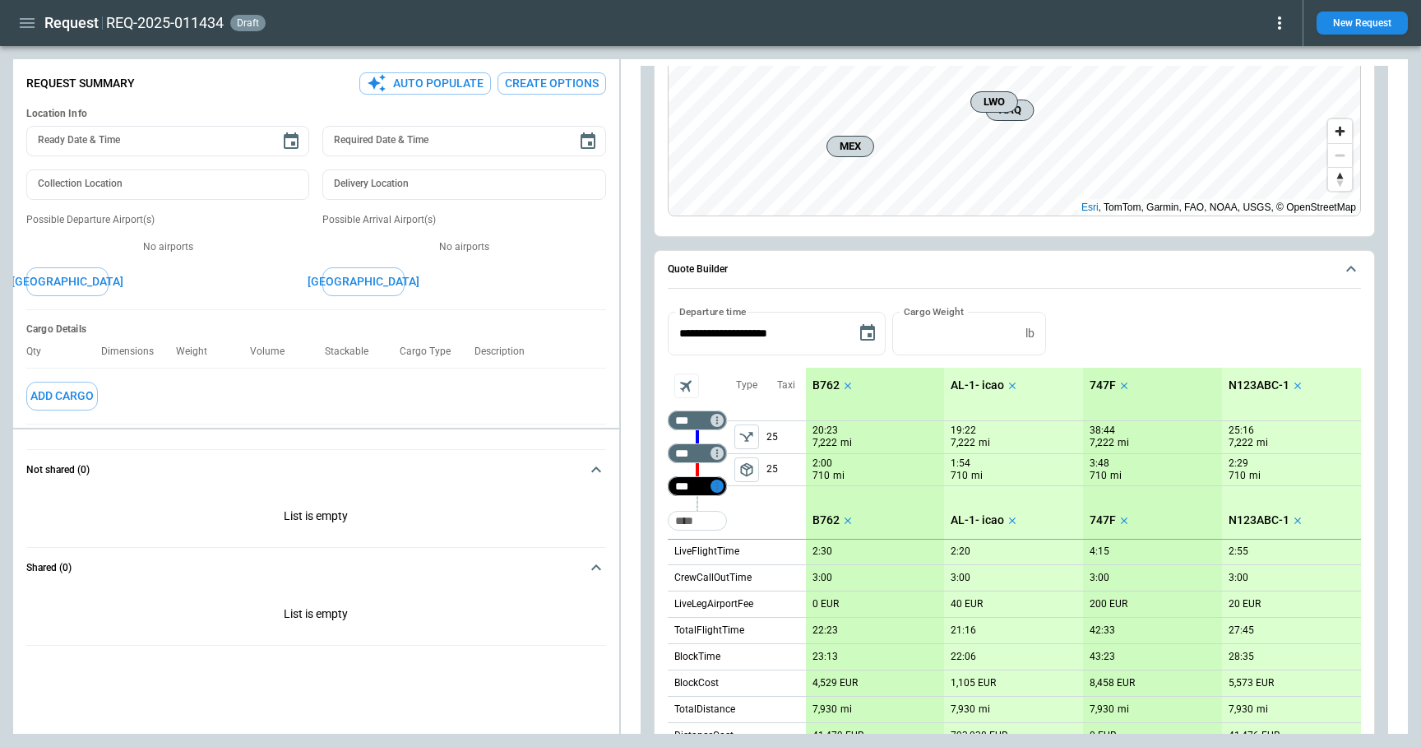
click at [716, 489] on icon "Too short" at bounding box center [717, 485] width 2 height 7
click at [743, 554] on p "Airport info" at bounding box center [742, 557] width 50 height 14
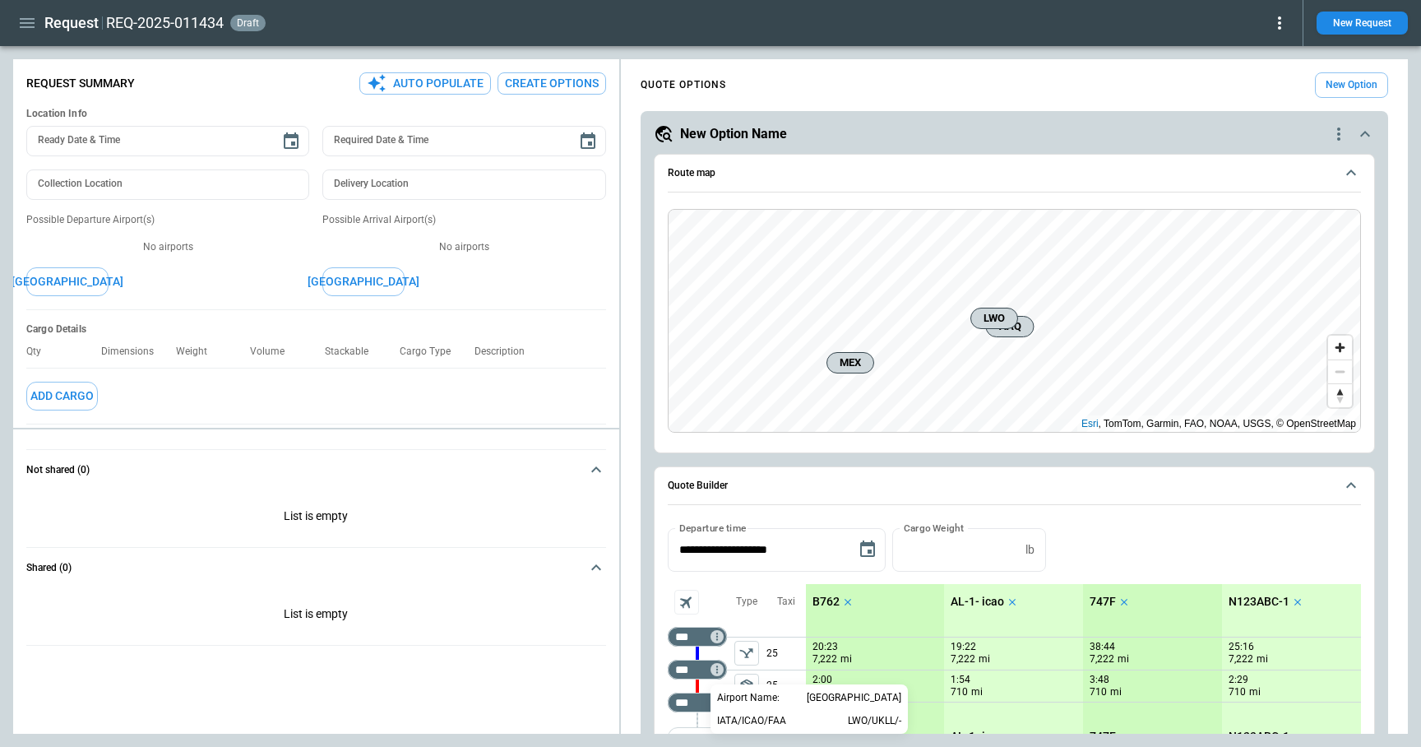
click at [716, 638] on div at bounding box center [710, 373] width 1421 height 747
click at [716, 631] on icon "Too short" at bounding box center [717, 637] width 12 height 12
click at [735, 702] on p "Airport info" at bounding box center [742, 708] width 50 height 14
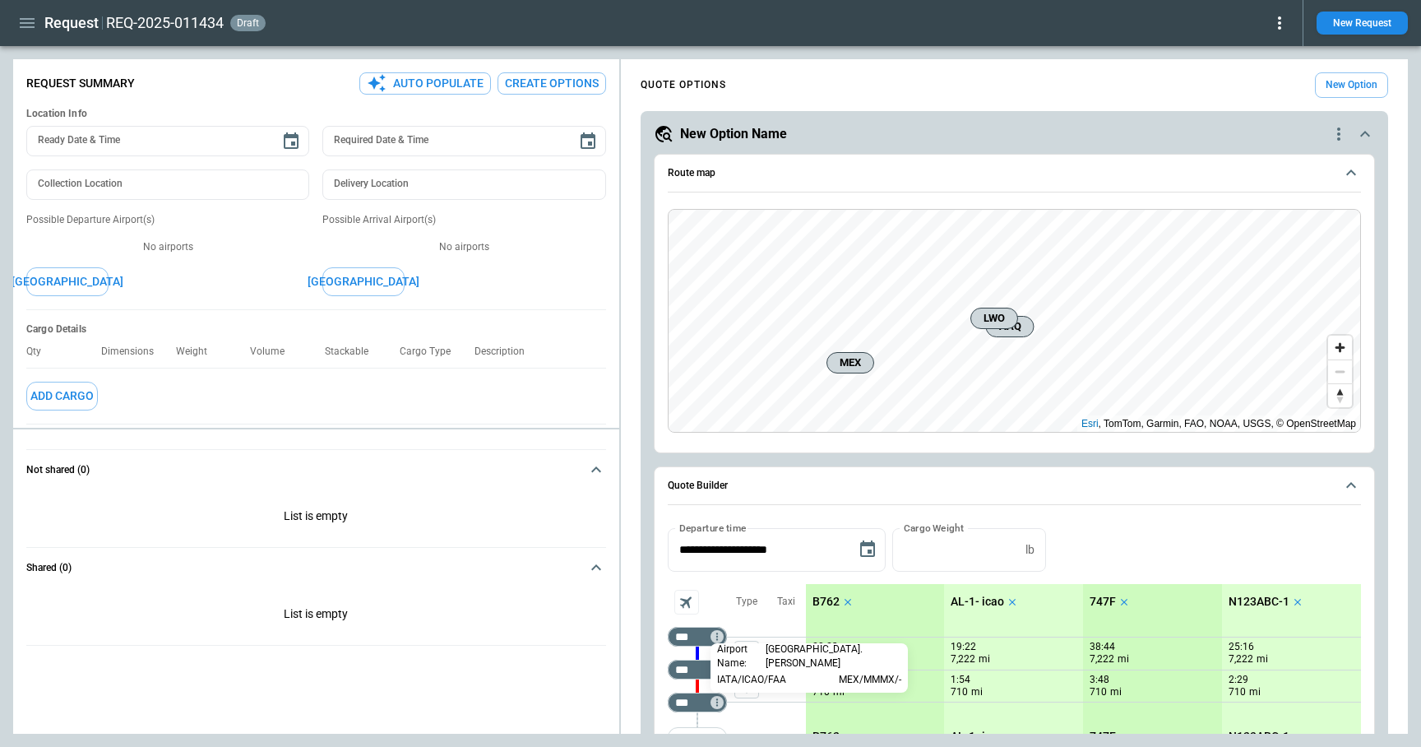
click at [1350, 176] on div at bounding box center [710, 373] width 1421 height 747
click at [1350, 170] on icon "scrollable content" at bounding box center [1352, 173] width 20 height 20
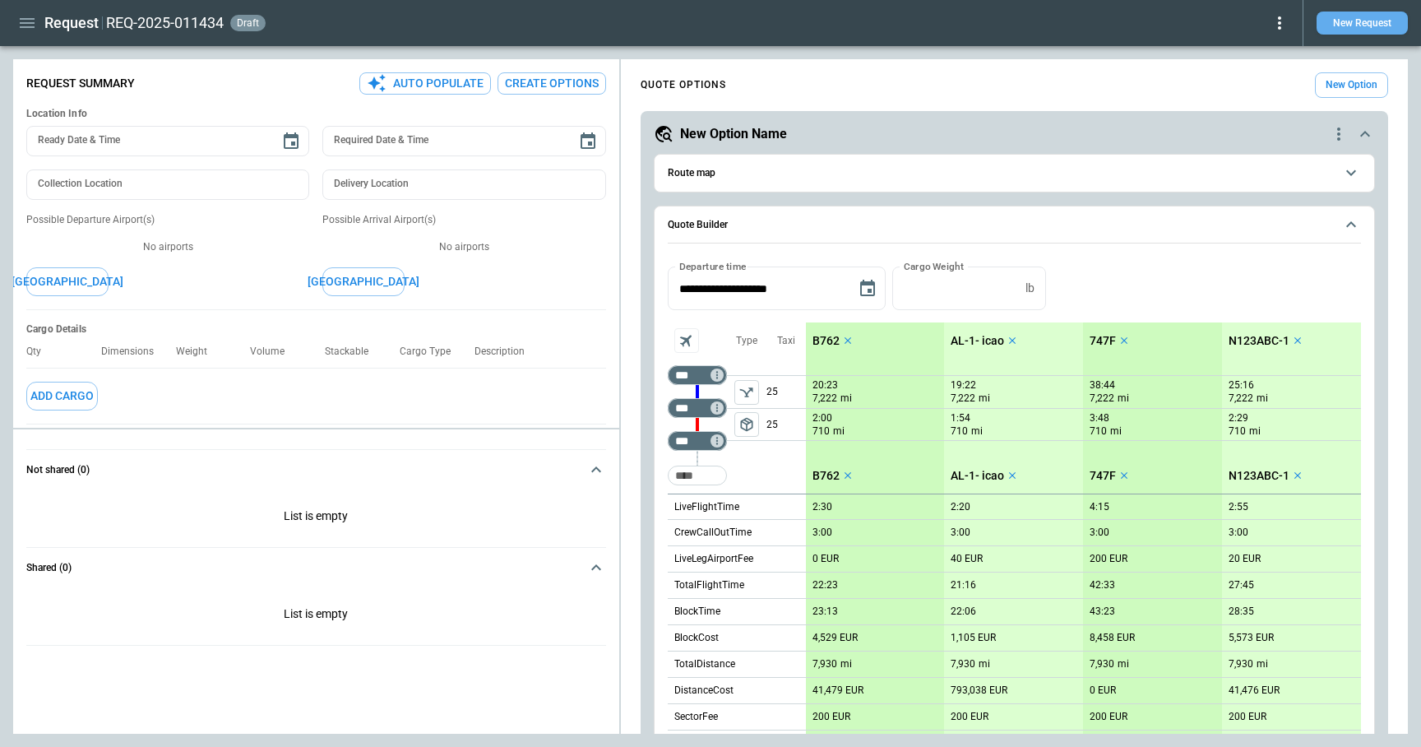
click at [1372, 25] on button "New Request" at bounding box center [1362, 23] width 91 height 23
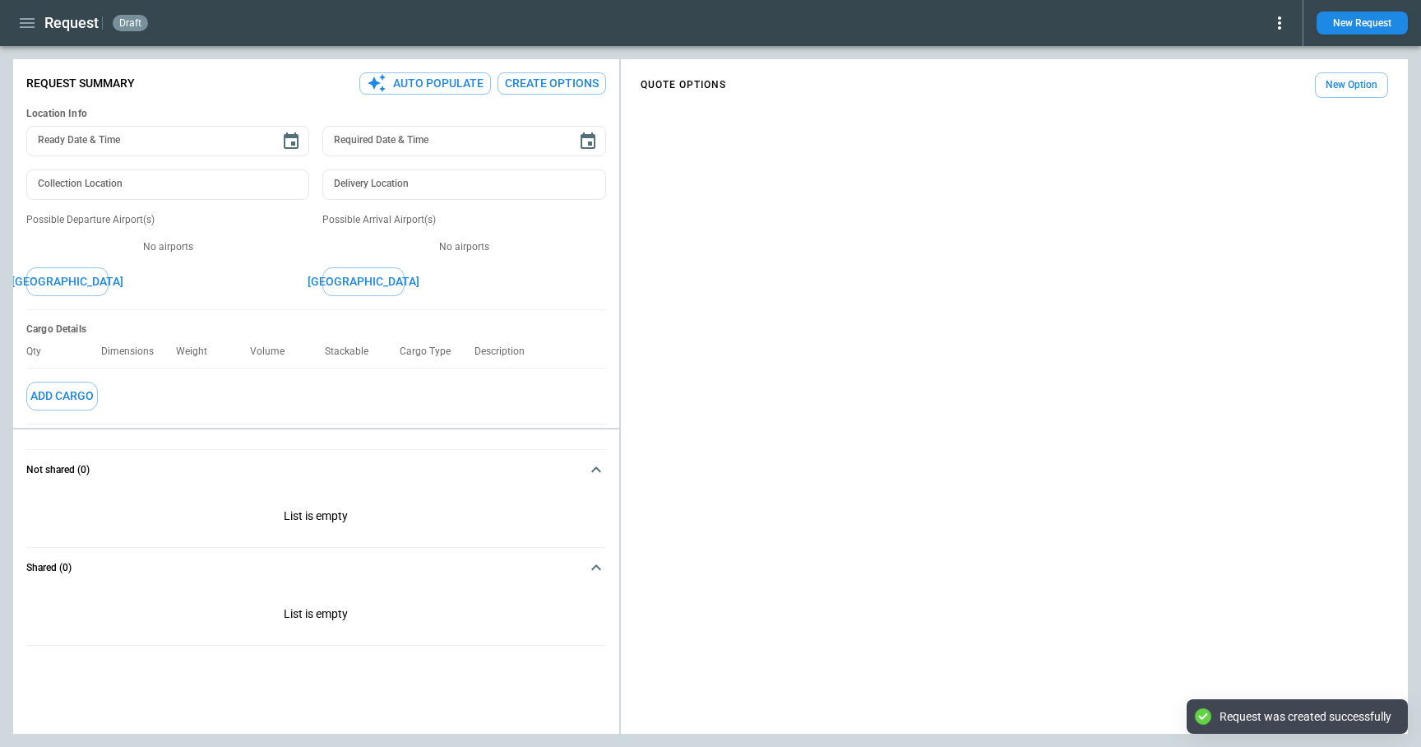
type textarea "*"
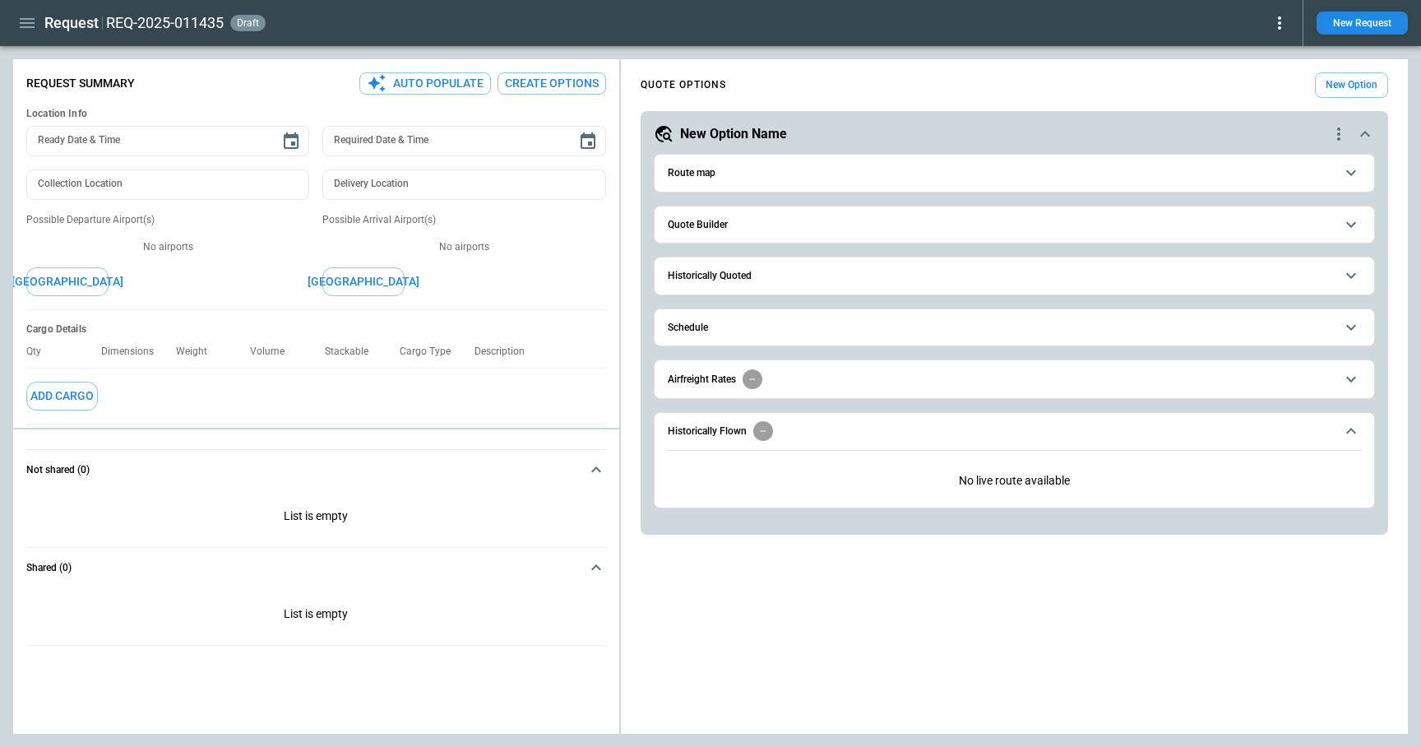
click at [772, 229] on span "Quote Builder" at bounding box center [1001, 225] width 667 height 11
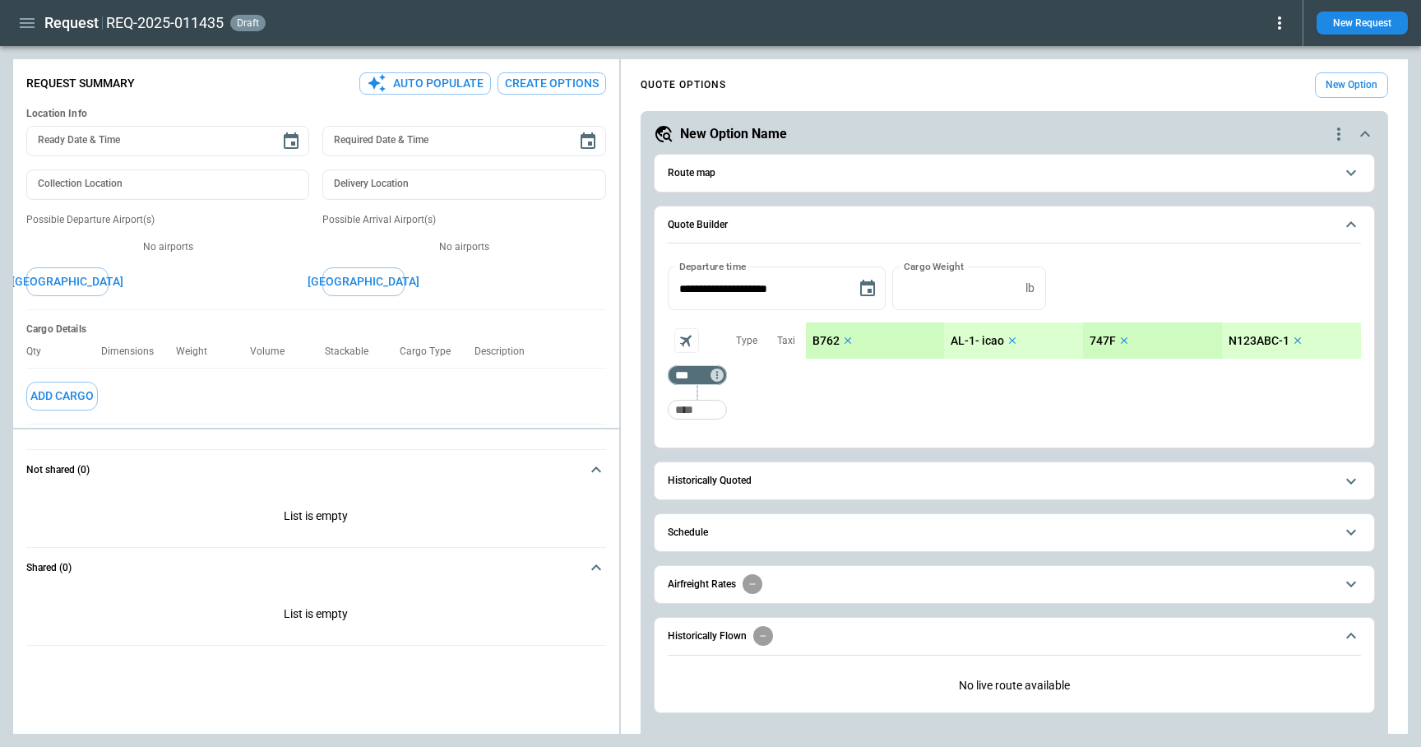
scroll to position [12, 0]
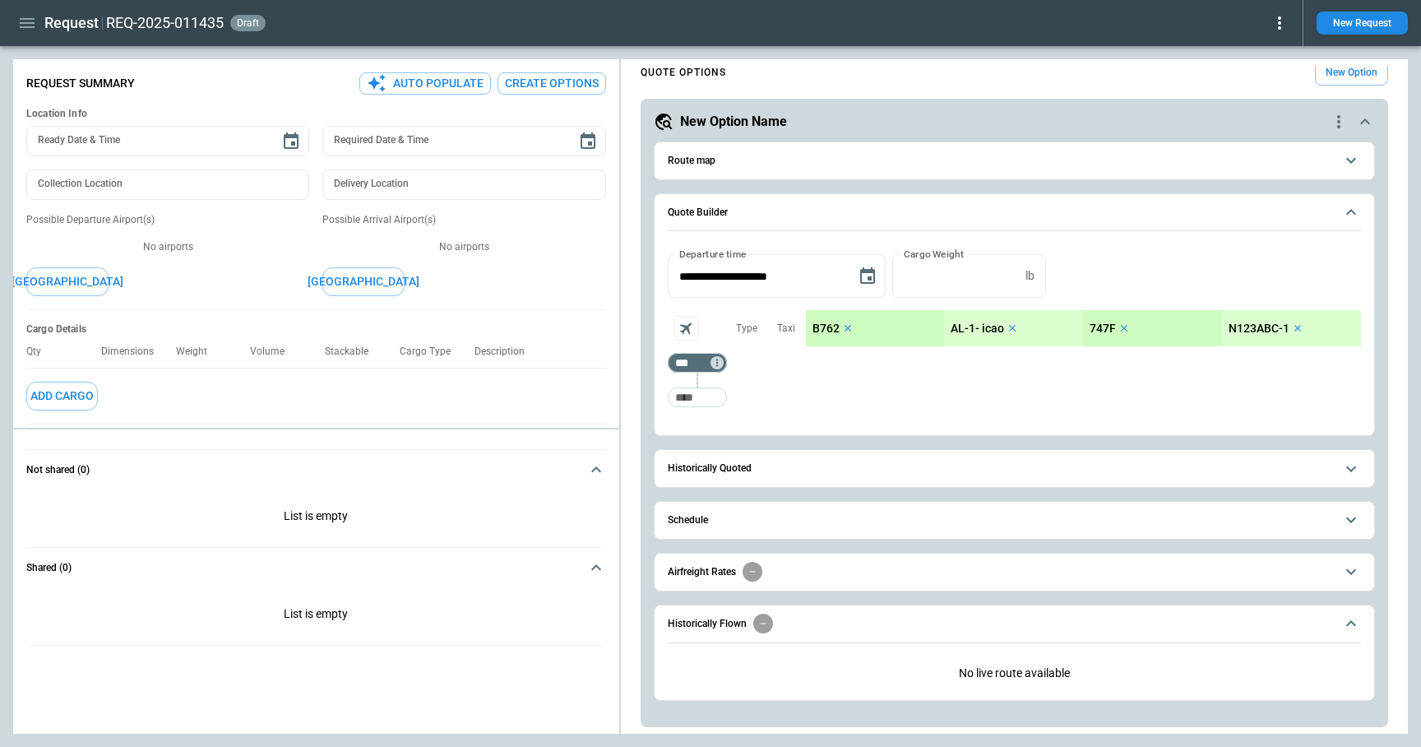
click at [809, 473] on span "Historically Quoted" at bounding box center [1001, 468] width 667 height 11
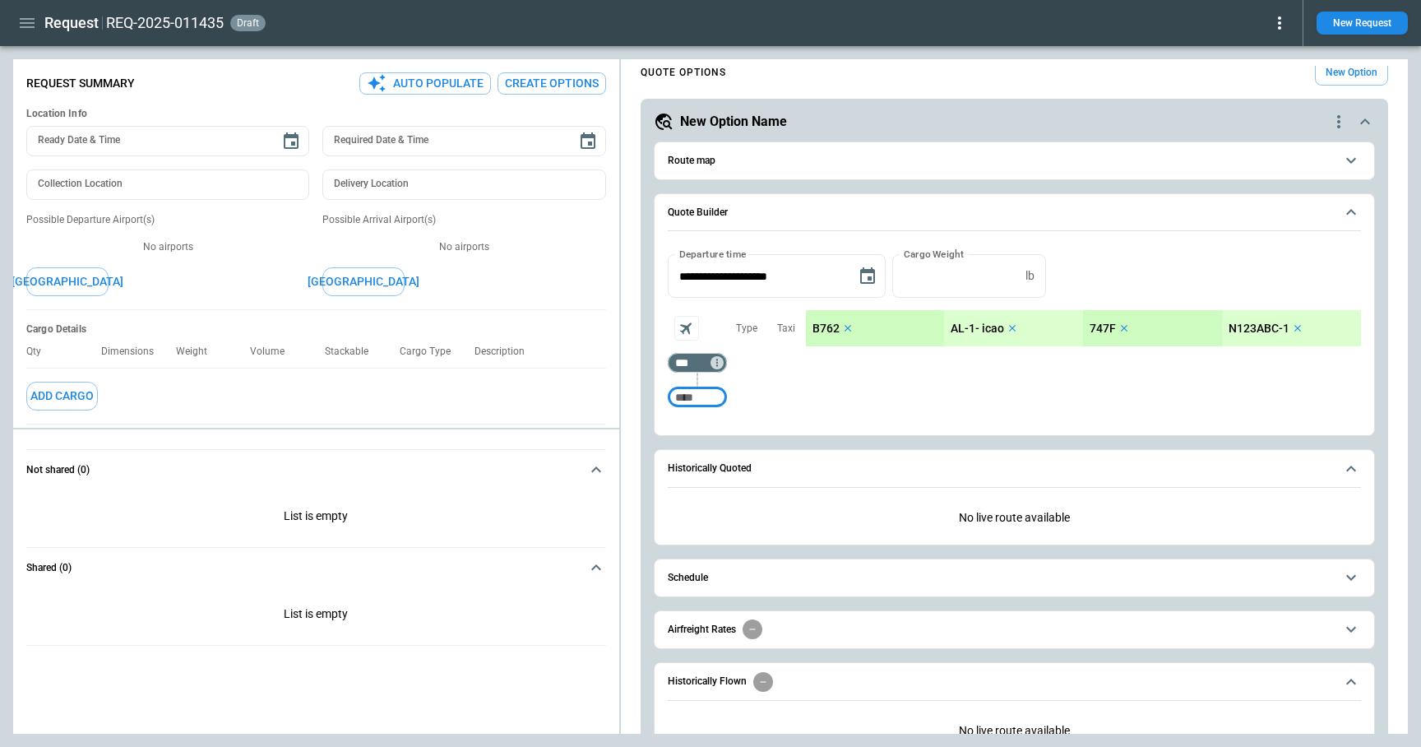
click at [705, 400] on input "Too short" at bounding box center [697, 397] width 53 height 30
type input "***"
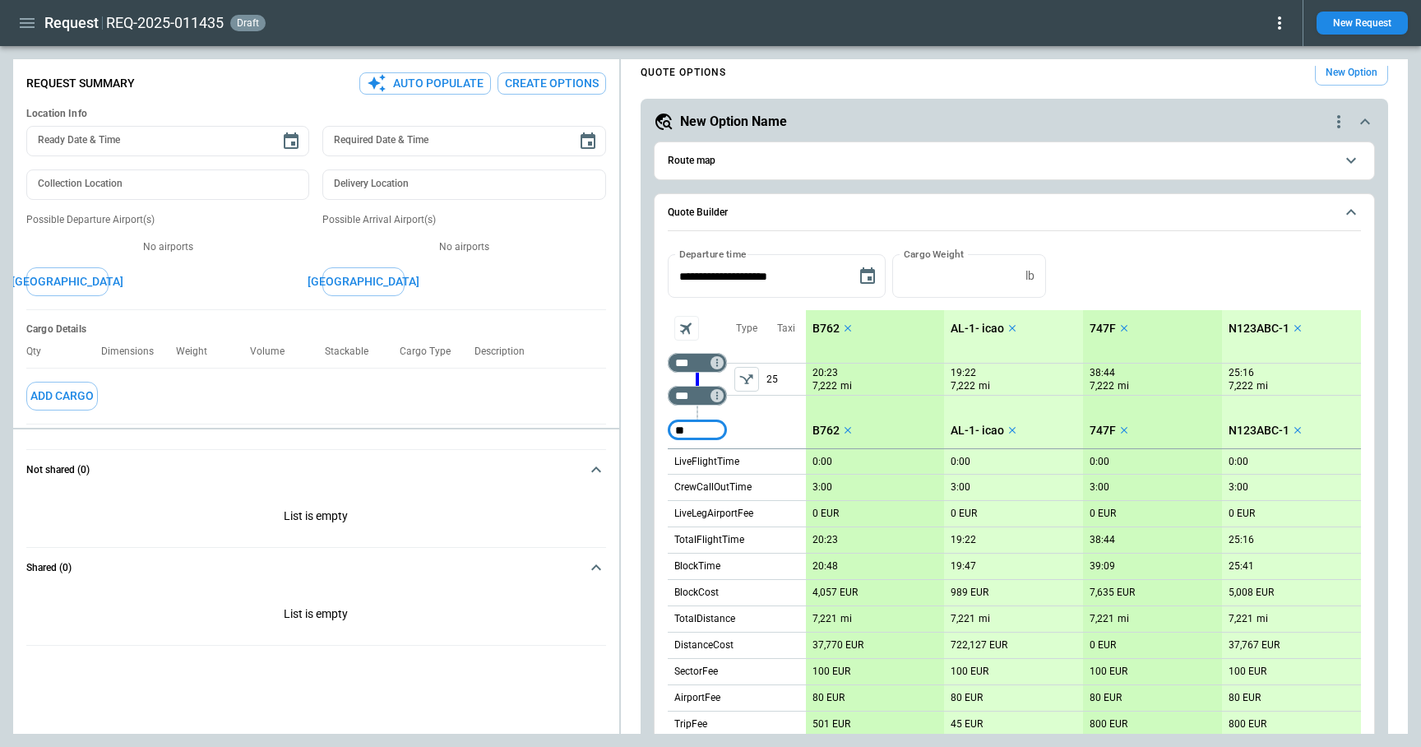
type input "*"
type input "***"
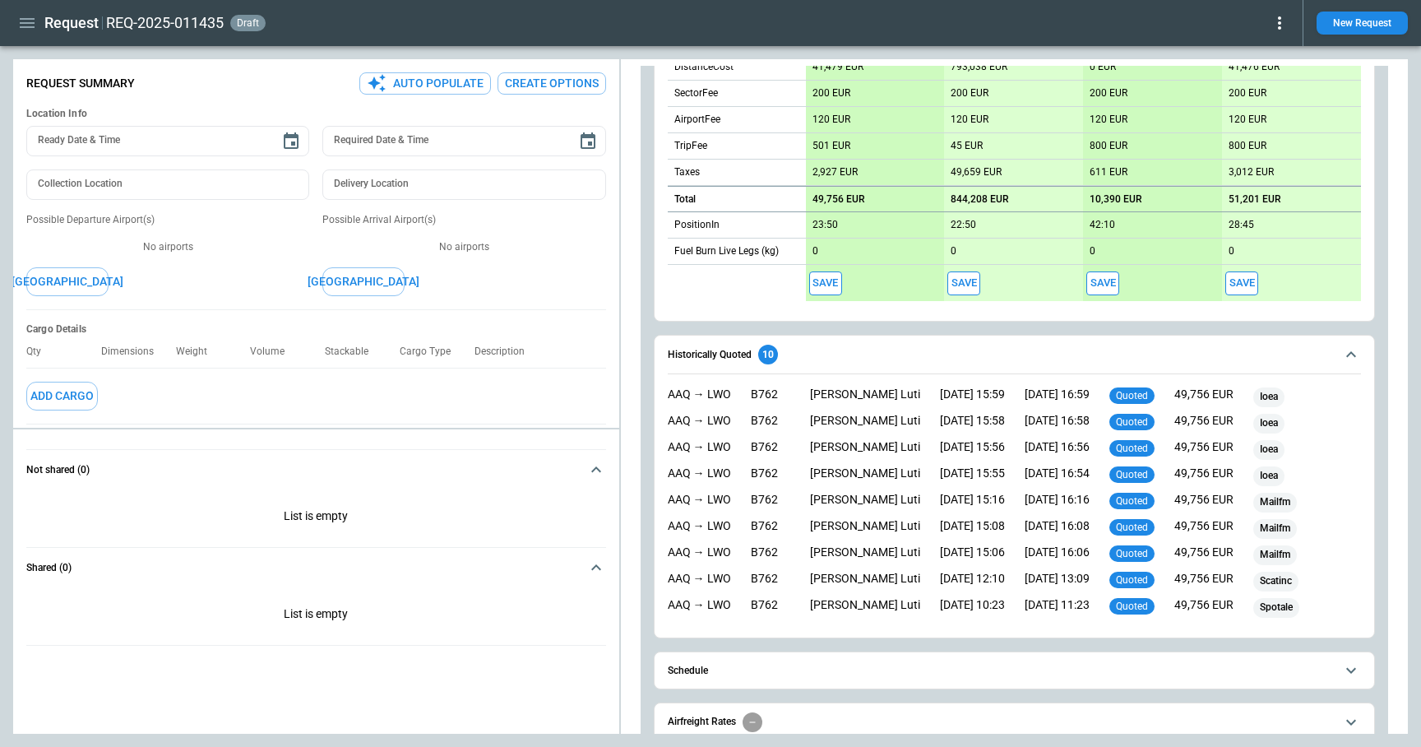
scroll to position [774, 0]
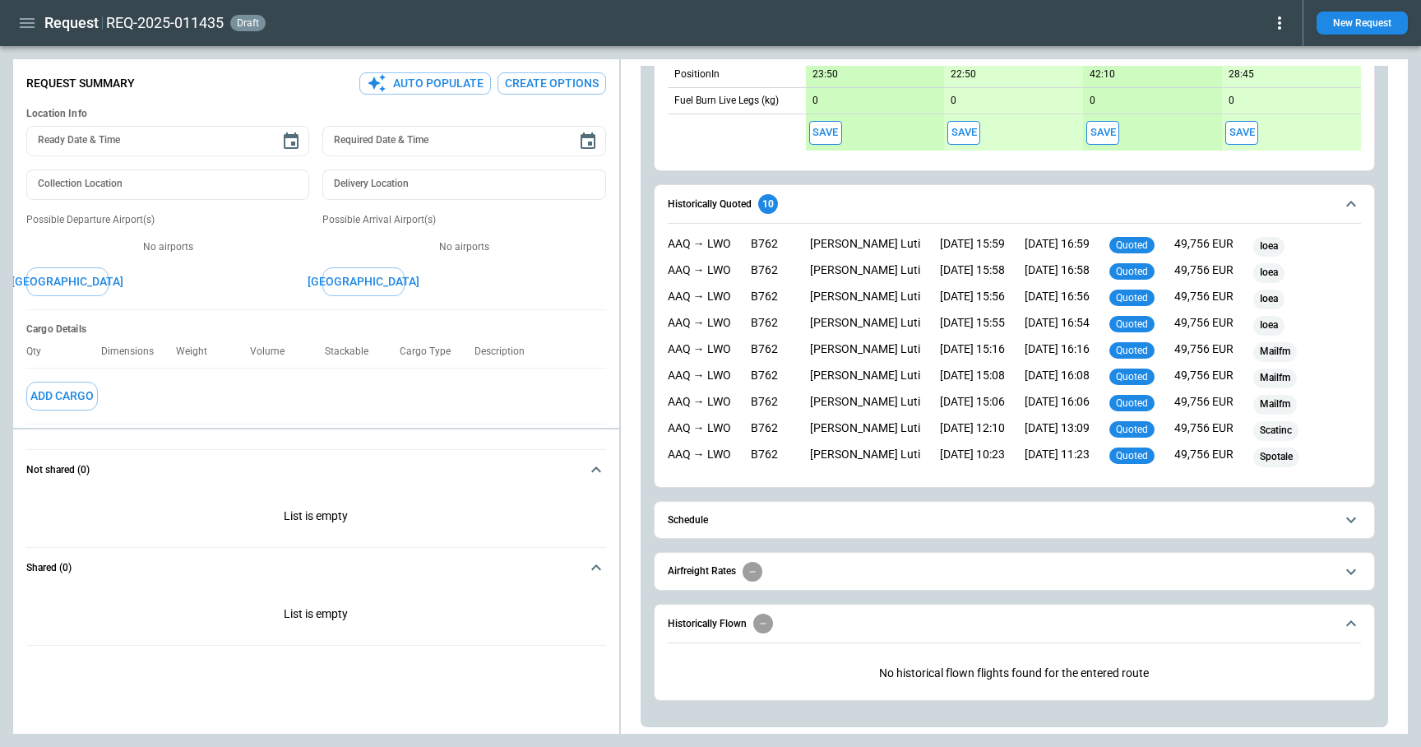
click at [758, 529] on button "Schedule" at bounding box center [1014, 520] width 693 height 37
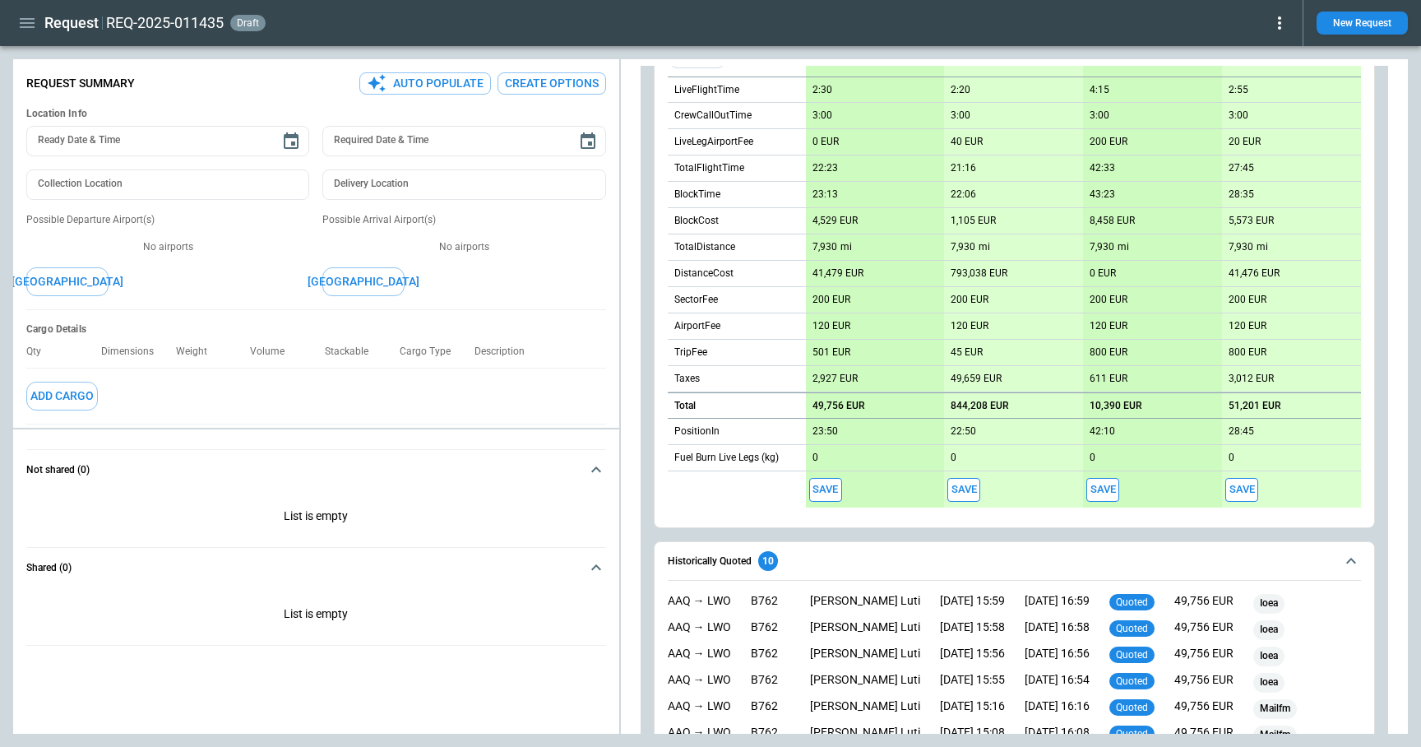
scroll to position [0, 0]
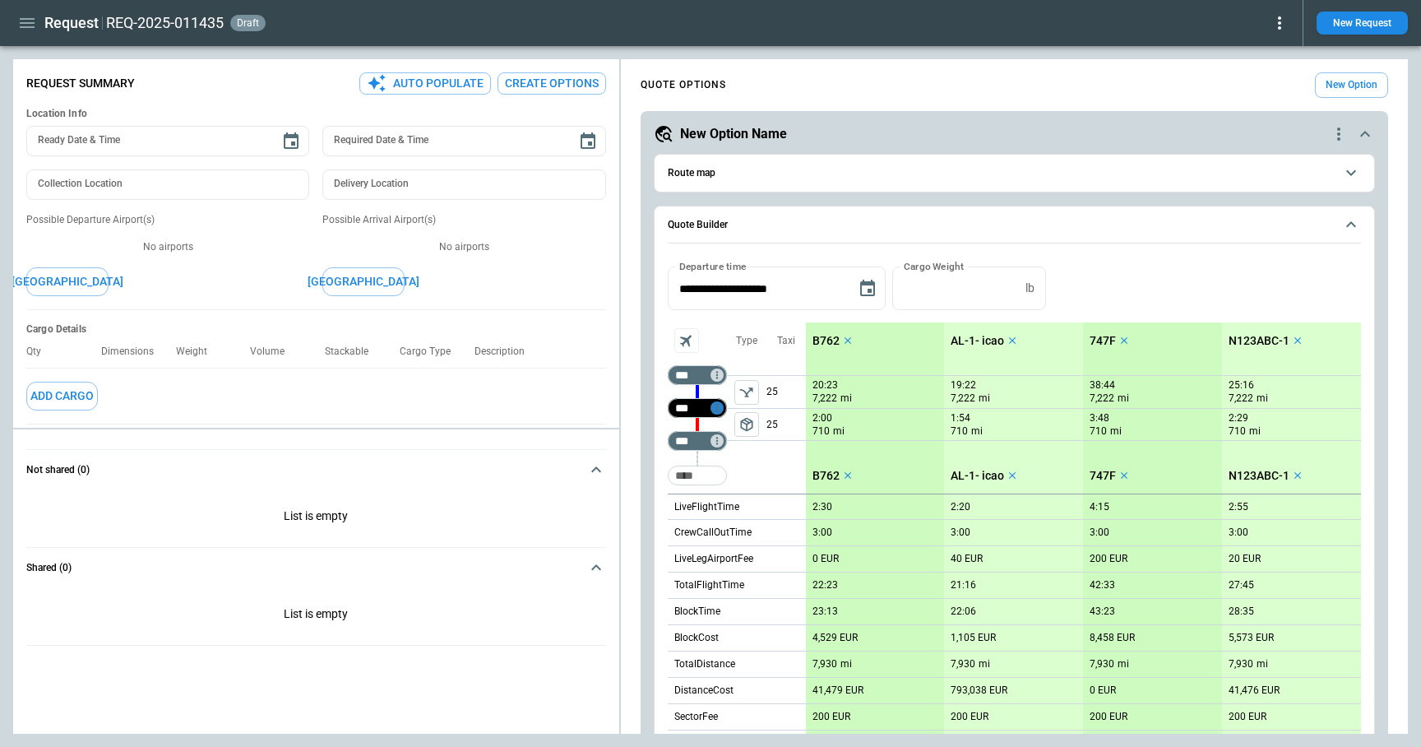
click at [713, 406] on icon "Too short" at bounding box center [717, 408] width 12 height 12
click at [744, 480] on p "Airport info" at bounding box center [742, 479] width 50 height 14
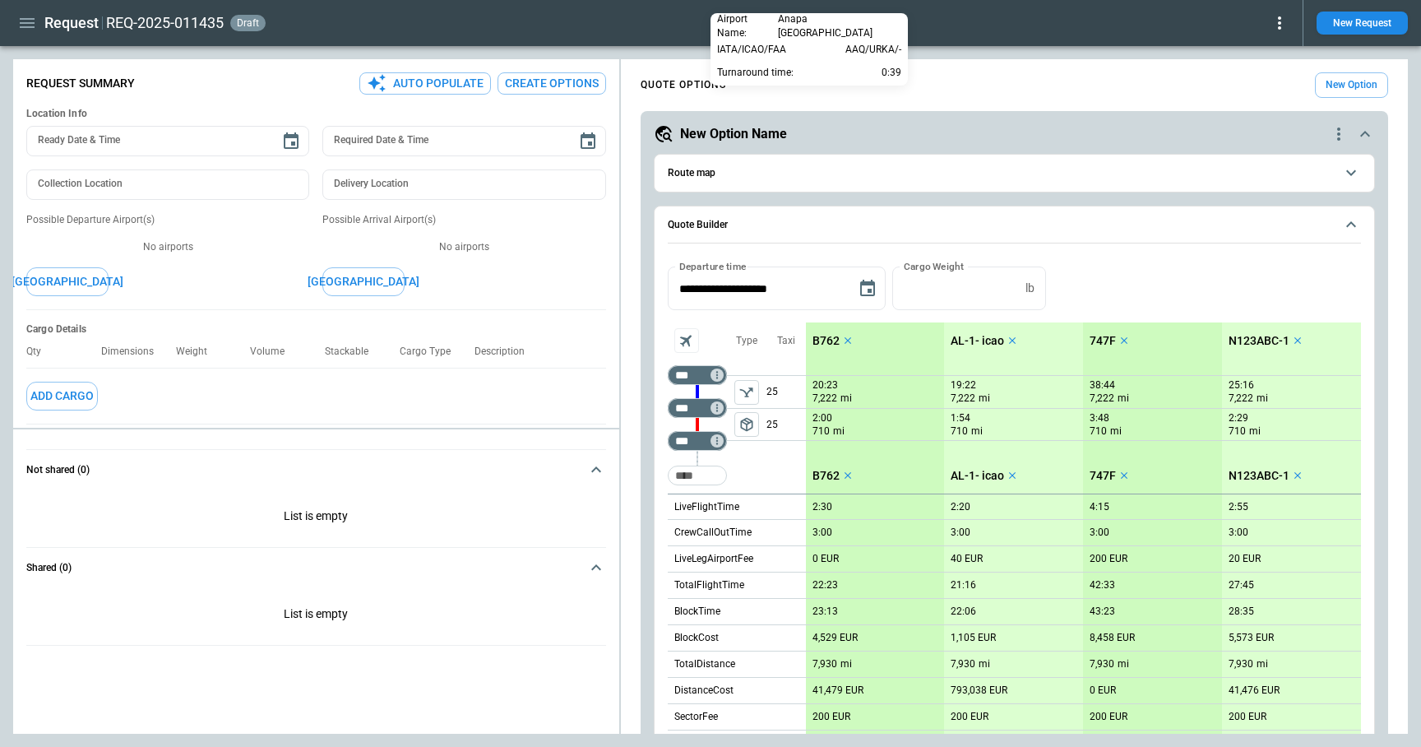
scroll to position [894, 0]
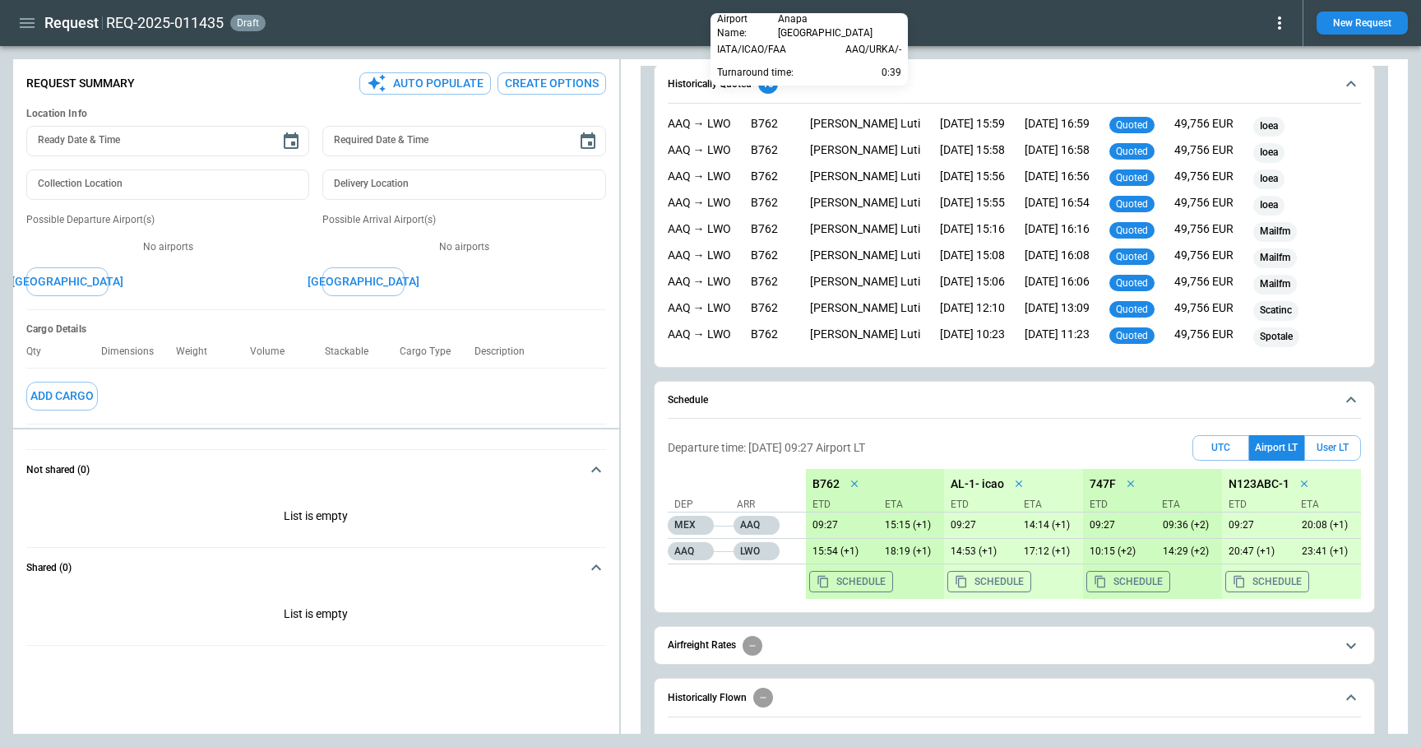
click at [779, 374] on div at bounding box center [710, 373] width 1421 height 747
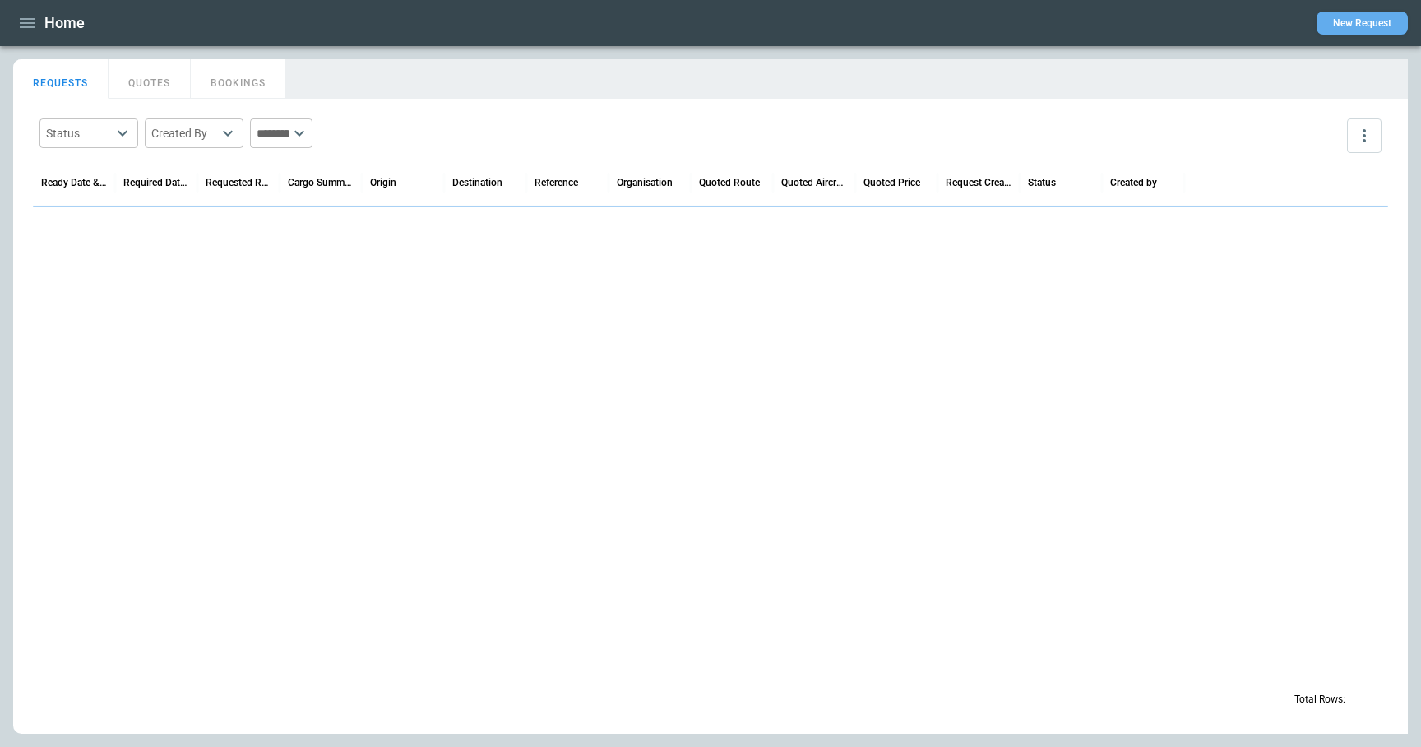
click at [1353, 26] on button "New Request" at bounding box center [1362, 23] width 91 height 23
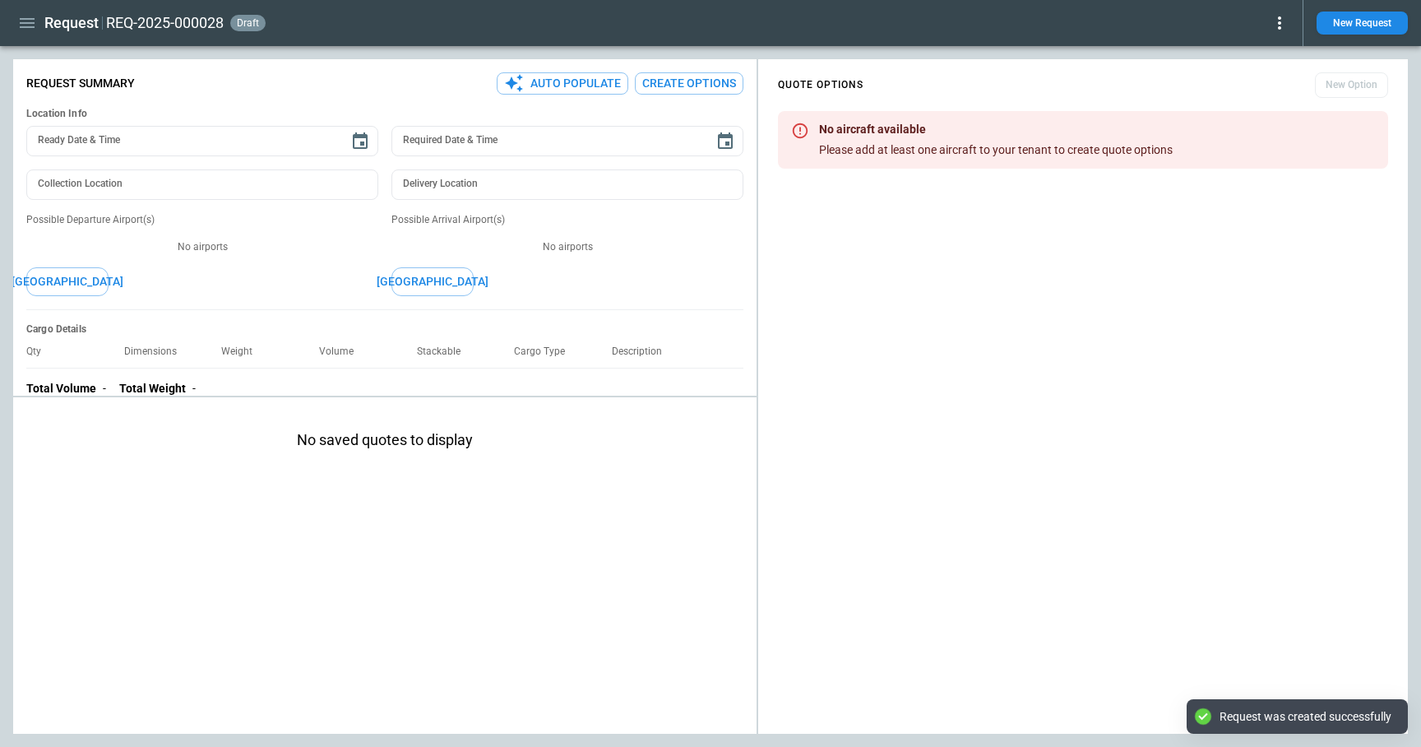
type textarea "*"
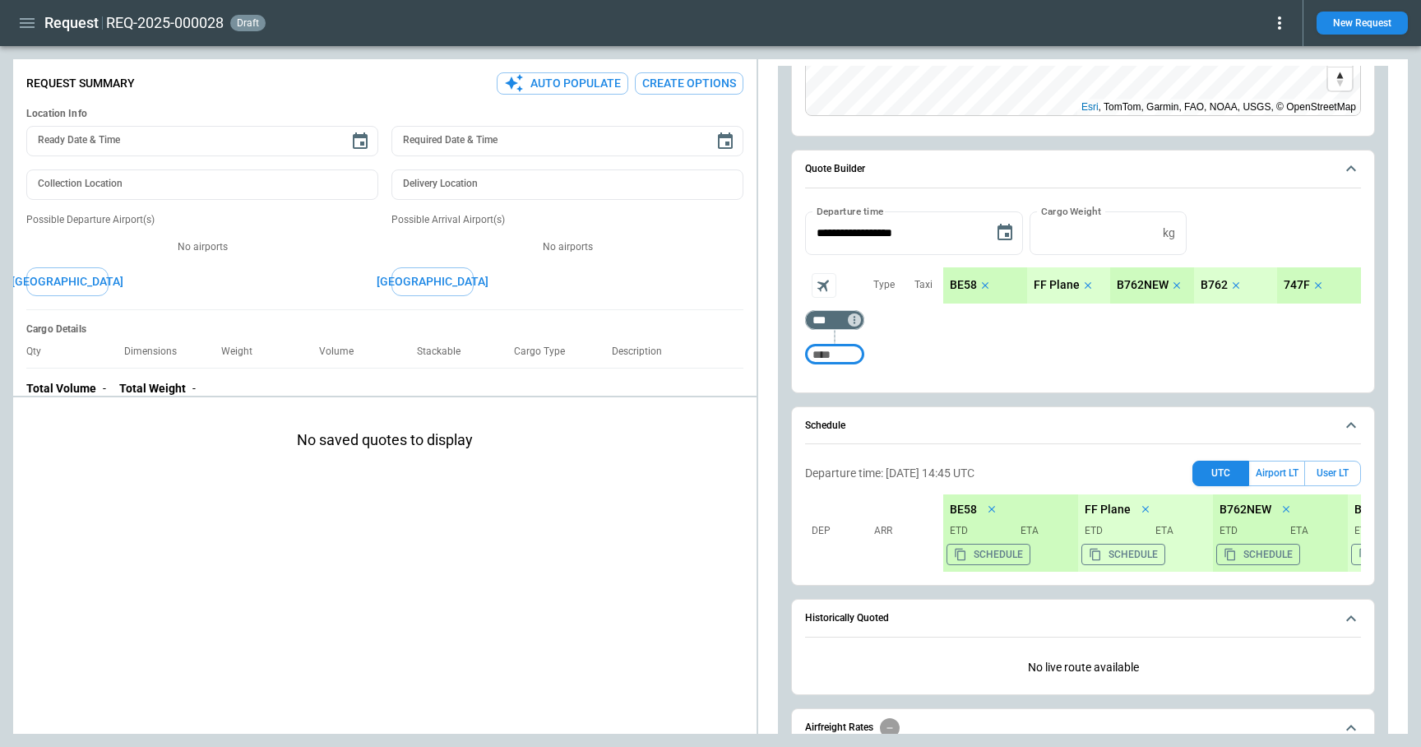
scroll to position [344, 0]
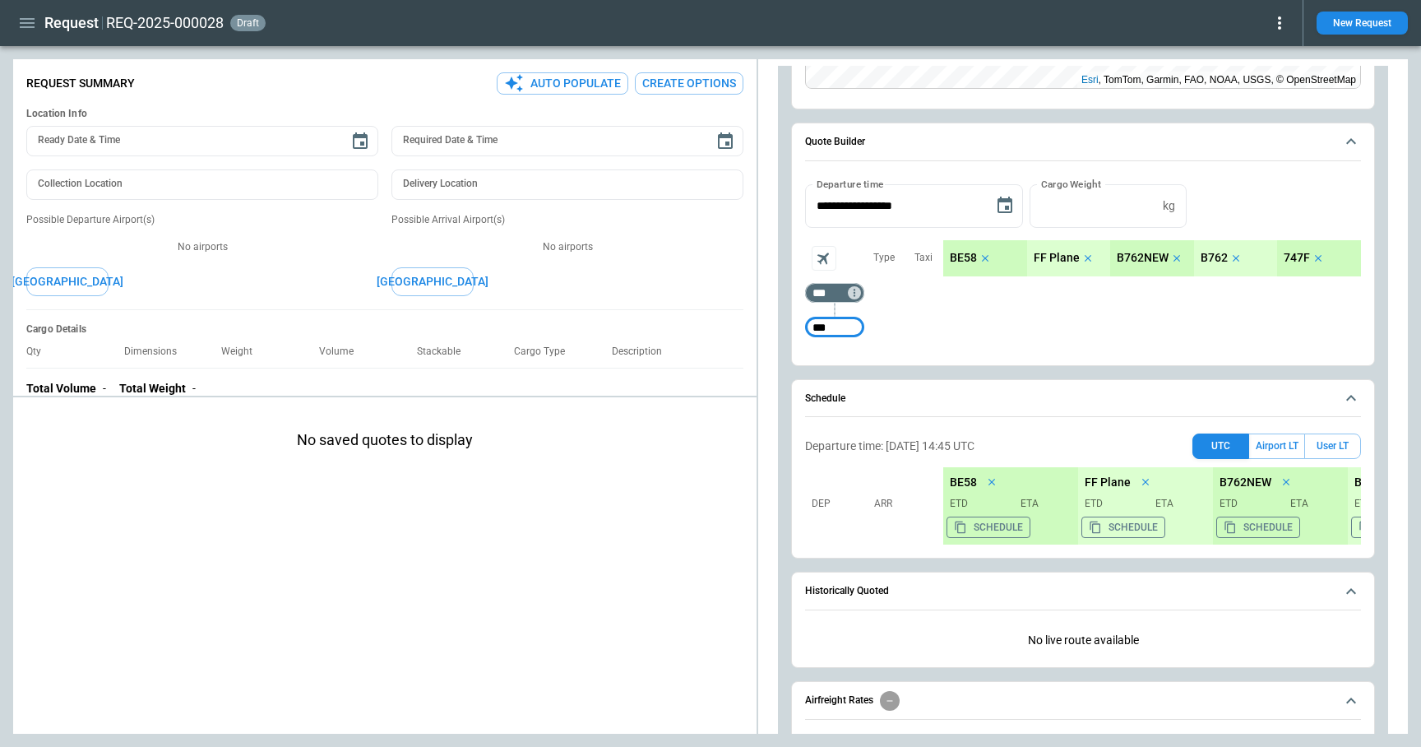
type input "***"
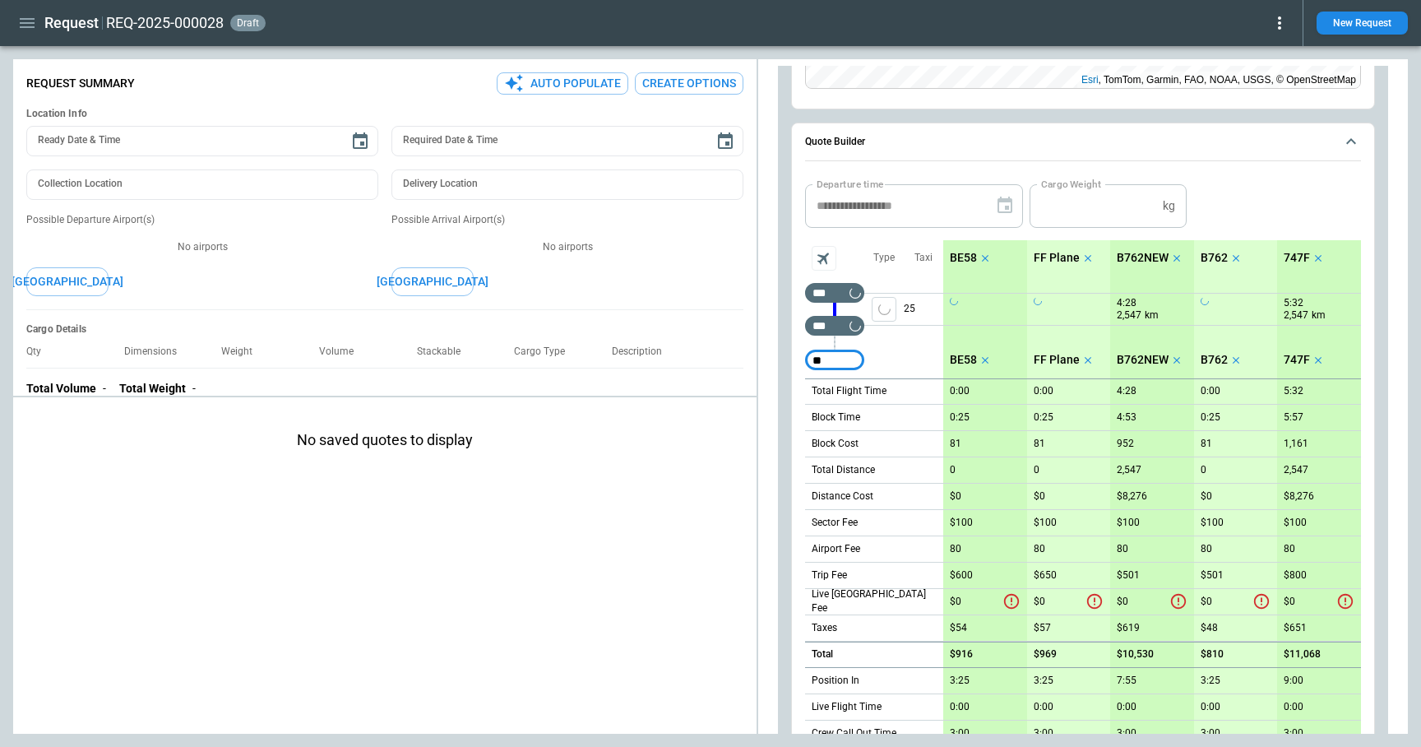
type input "*"
type input "***"
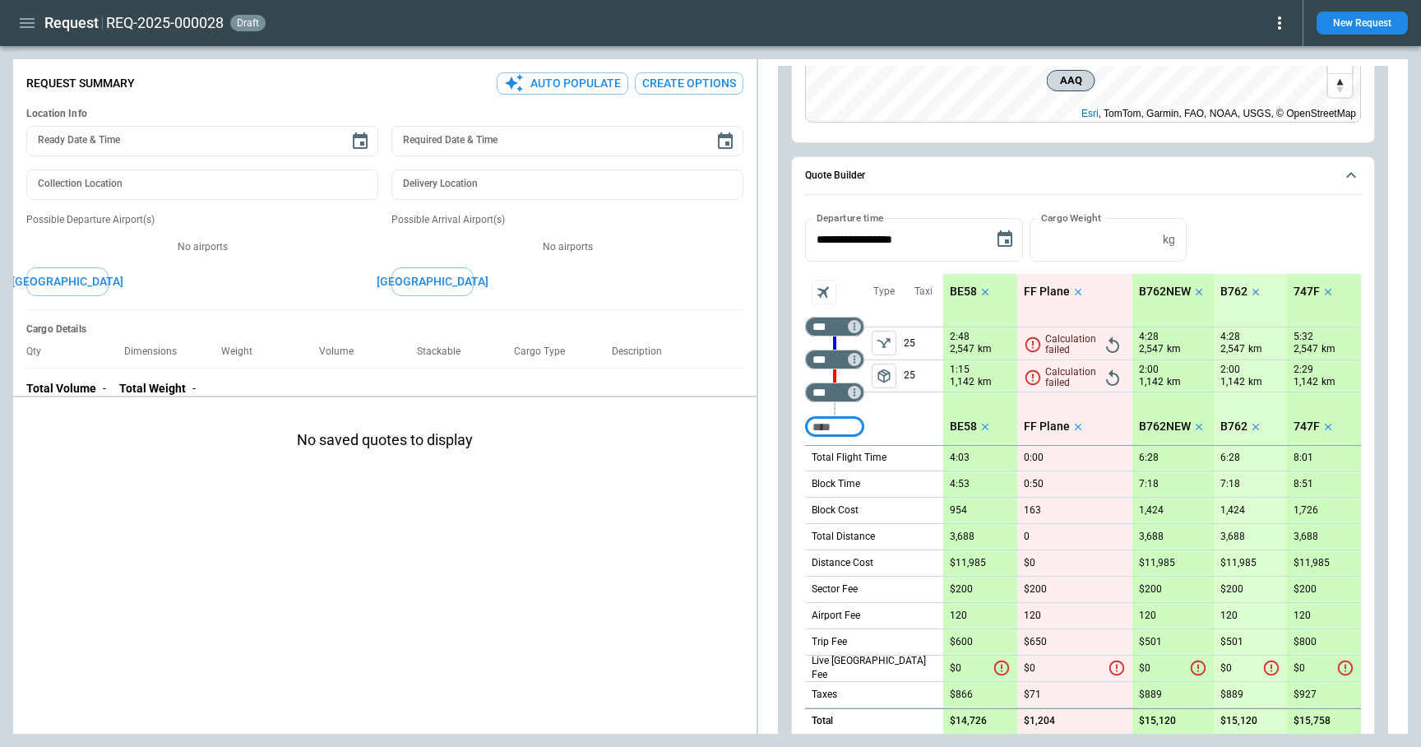
scroll to position [300, 0]
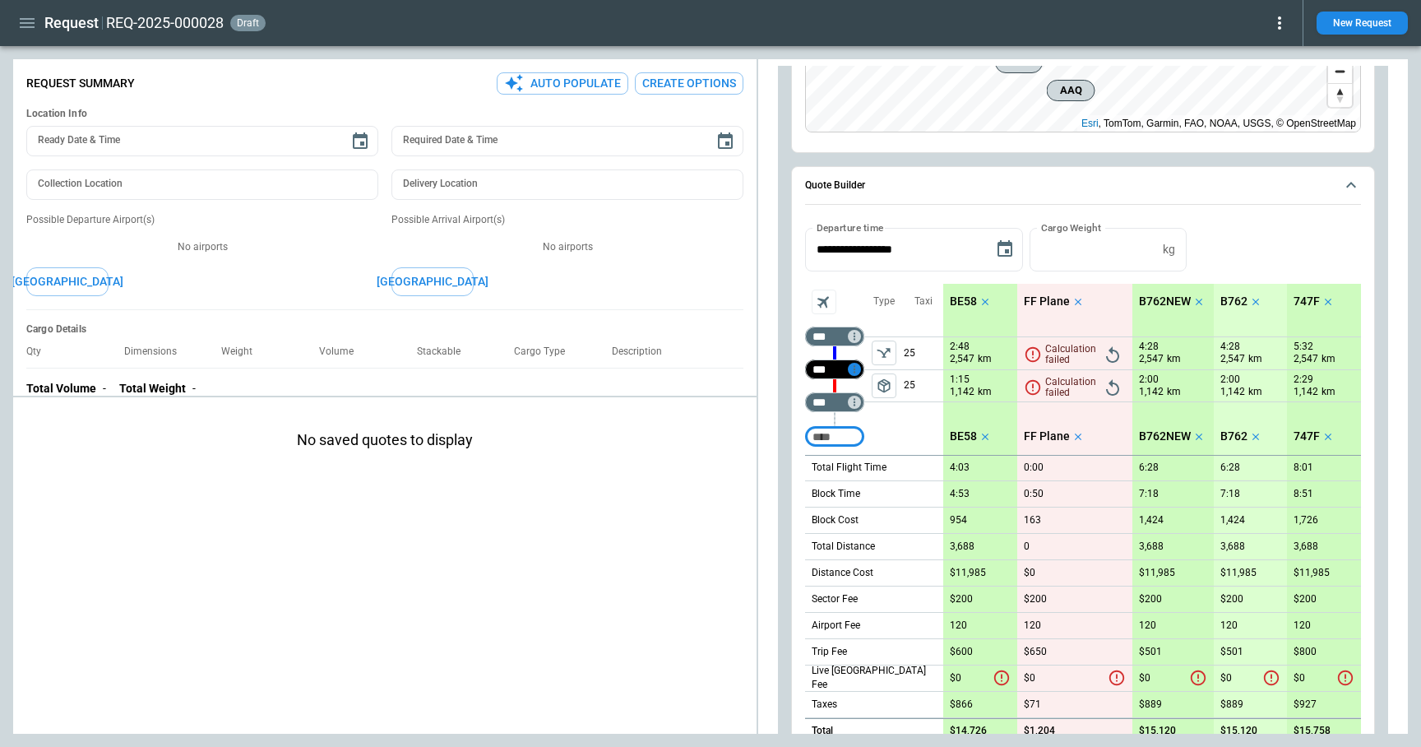
click at [860, 366] on icon "Too short" at bounding box center [855, 370] width 12 height 12
click at [872, 443] on p "Airport info" at bounding box center [880, 440] width 50 height 14
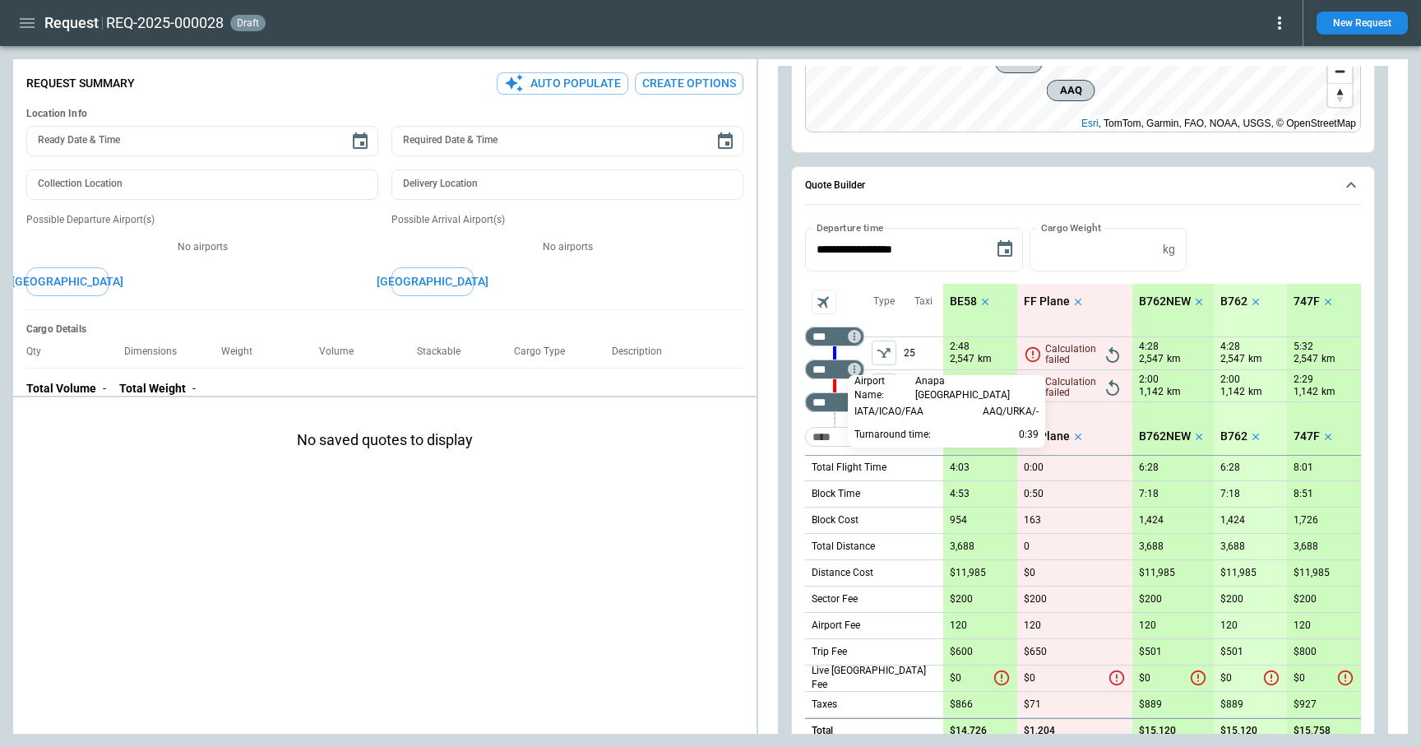
click at [793, 416] on div at bounding box center [710, 373] width 1421 height 747
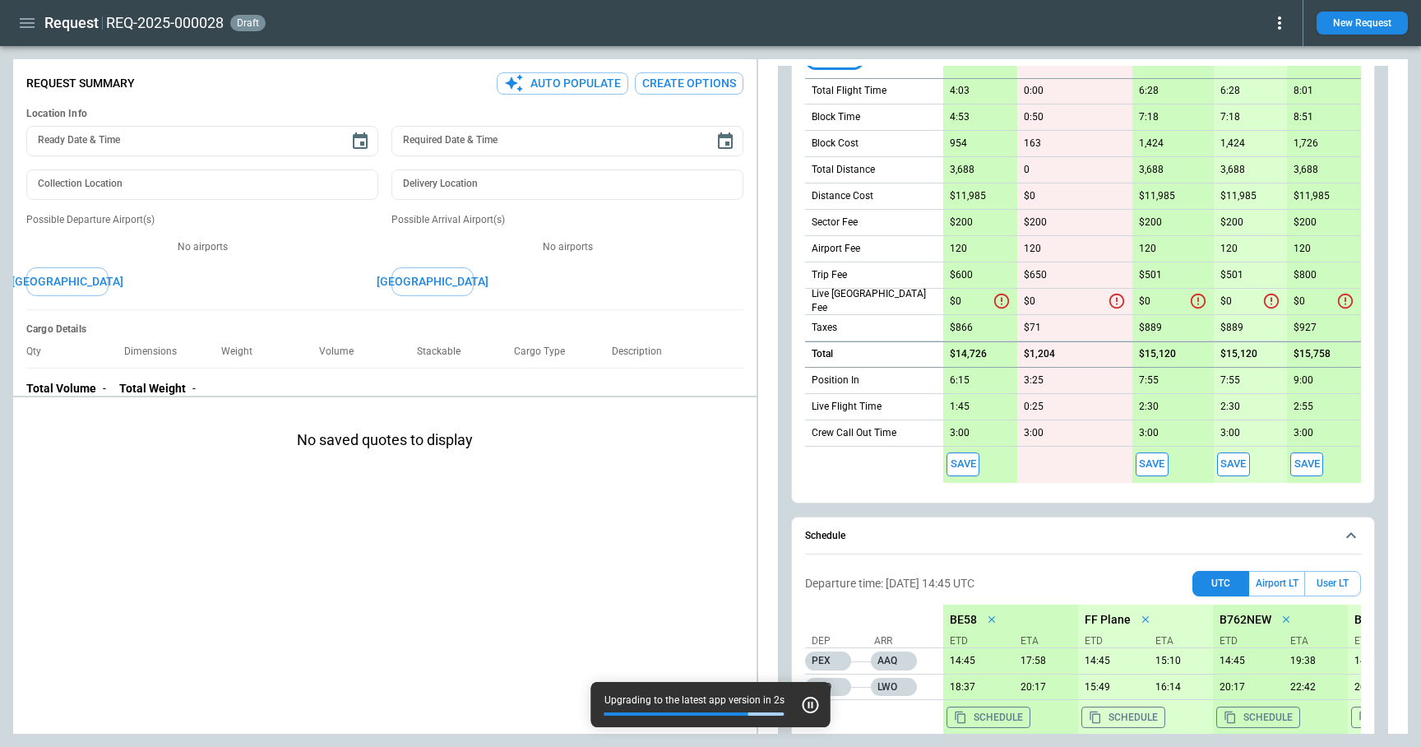
scroll to position [673, 0]
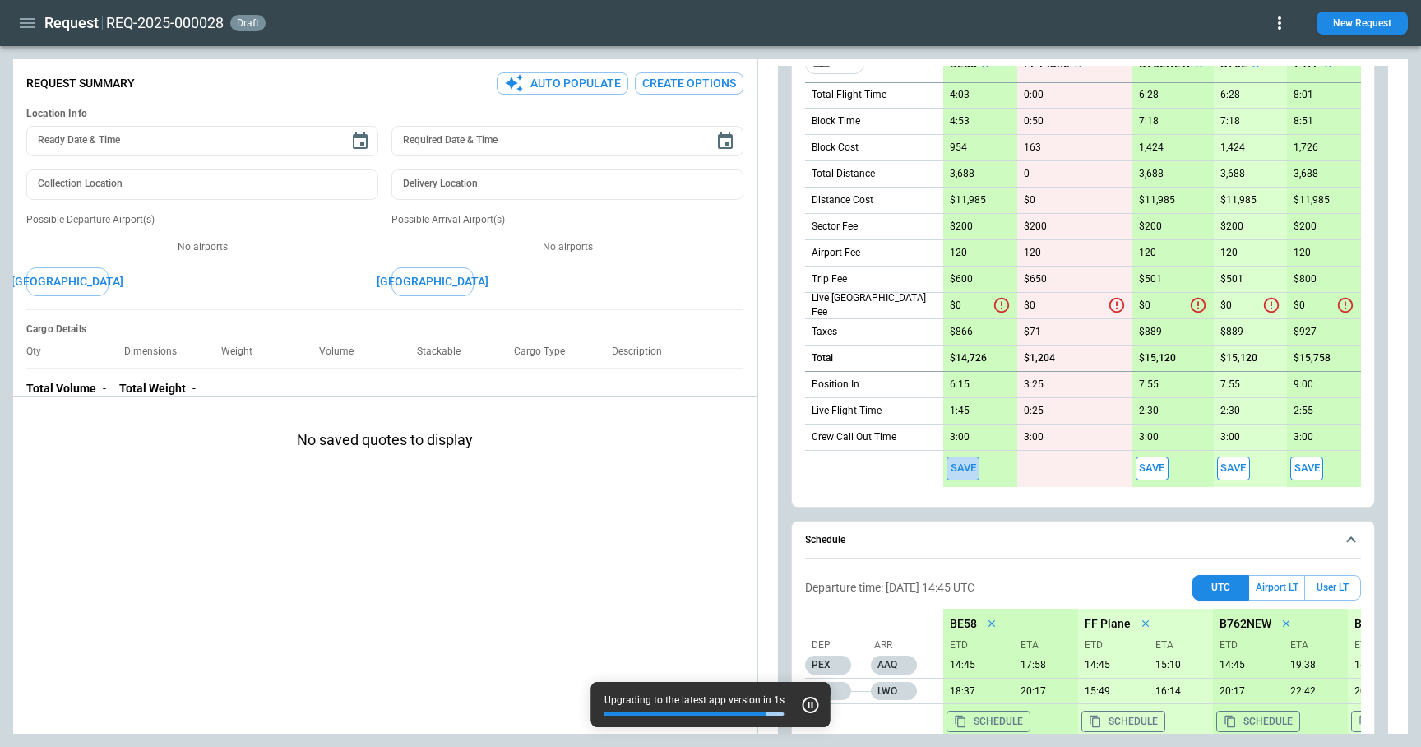
click at [970, 470] on button "Save" at bounding box center [963, 469] width 33 height 24
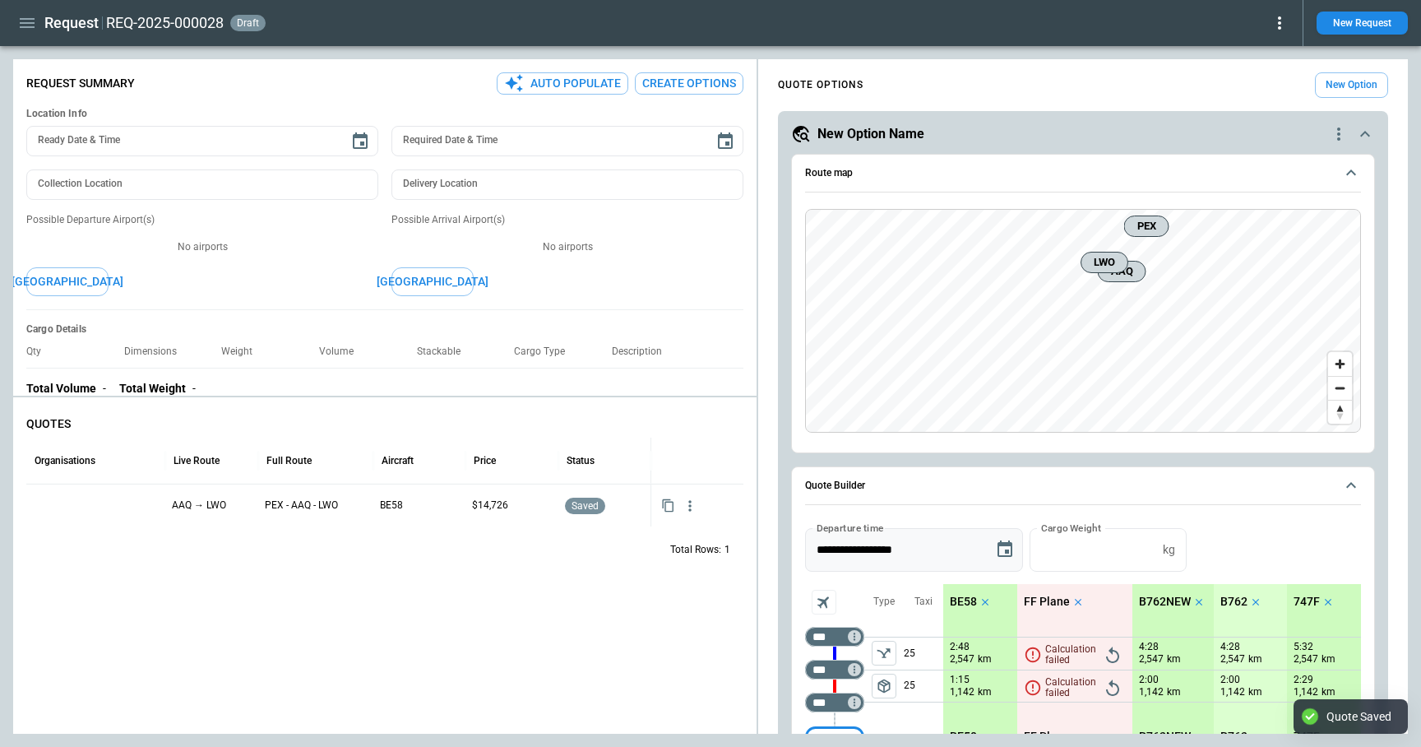
type textarea "*"
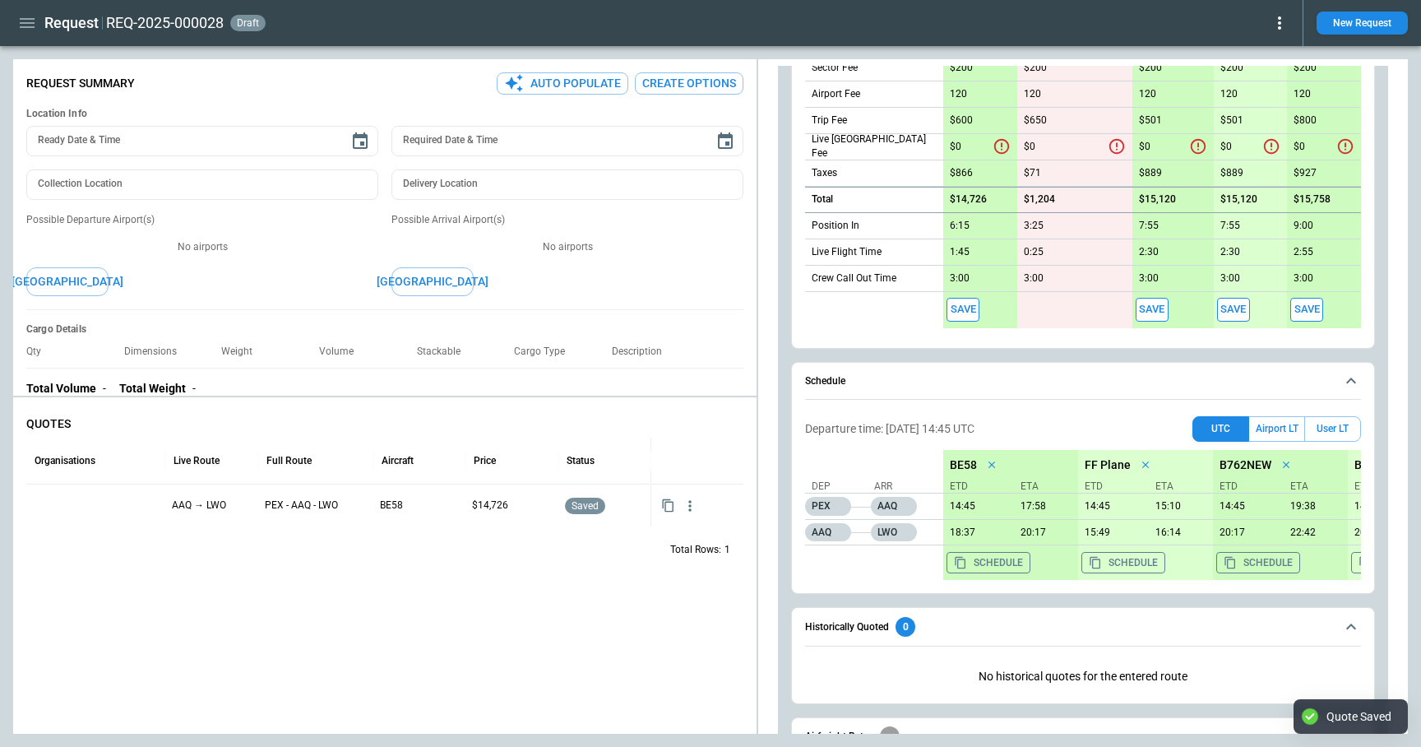
scroll to position [814, 0]
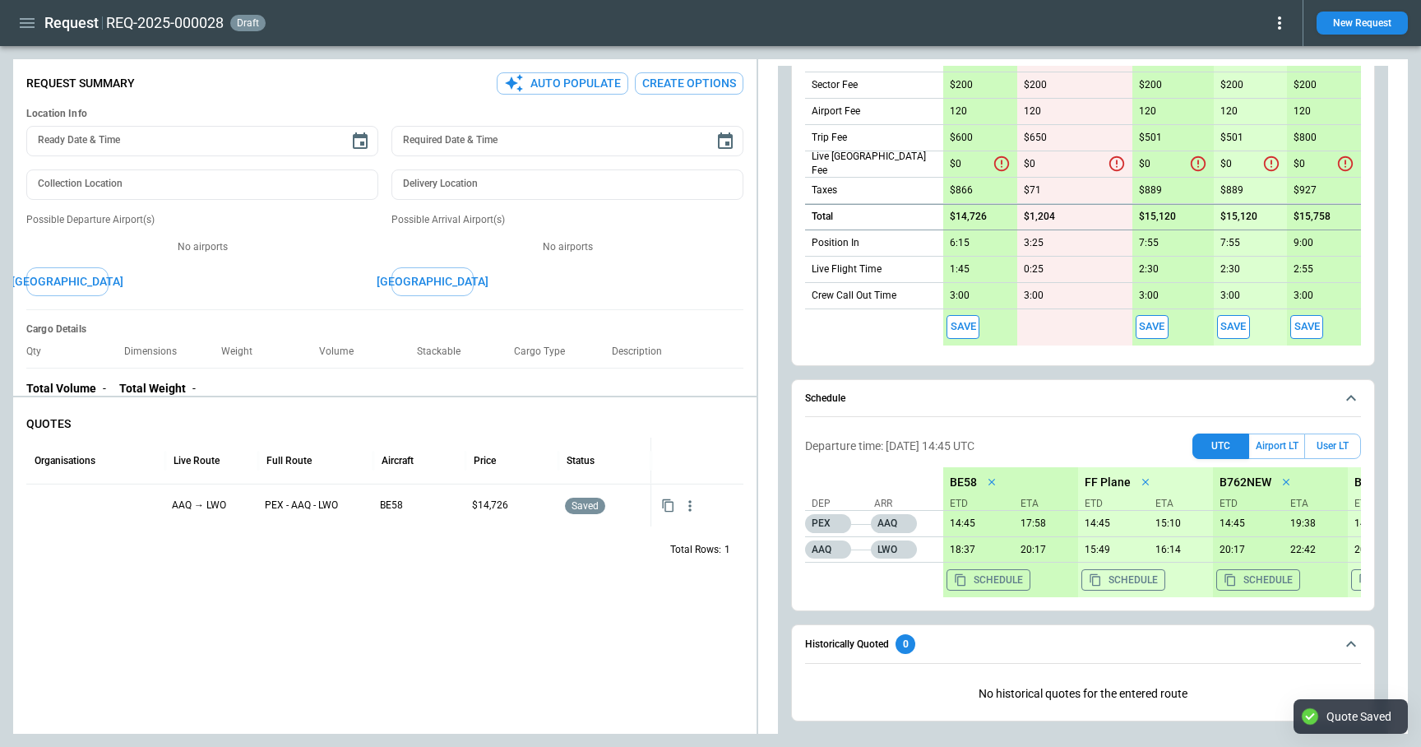
click at [1235, 330] on button "Save" at bounding box center [1233, 327] width 33 height 24
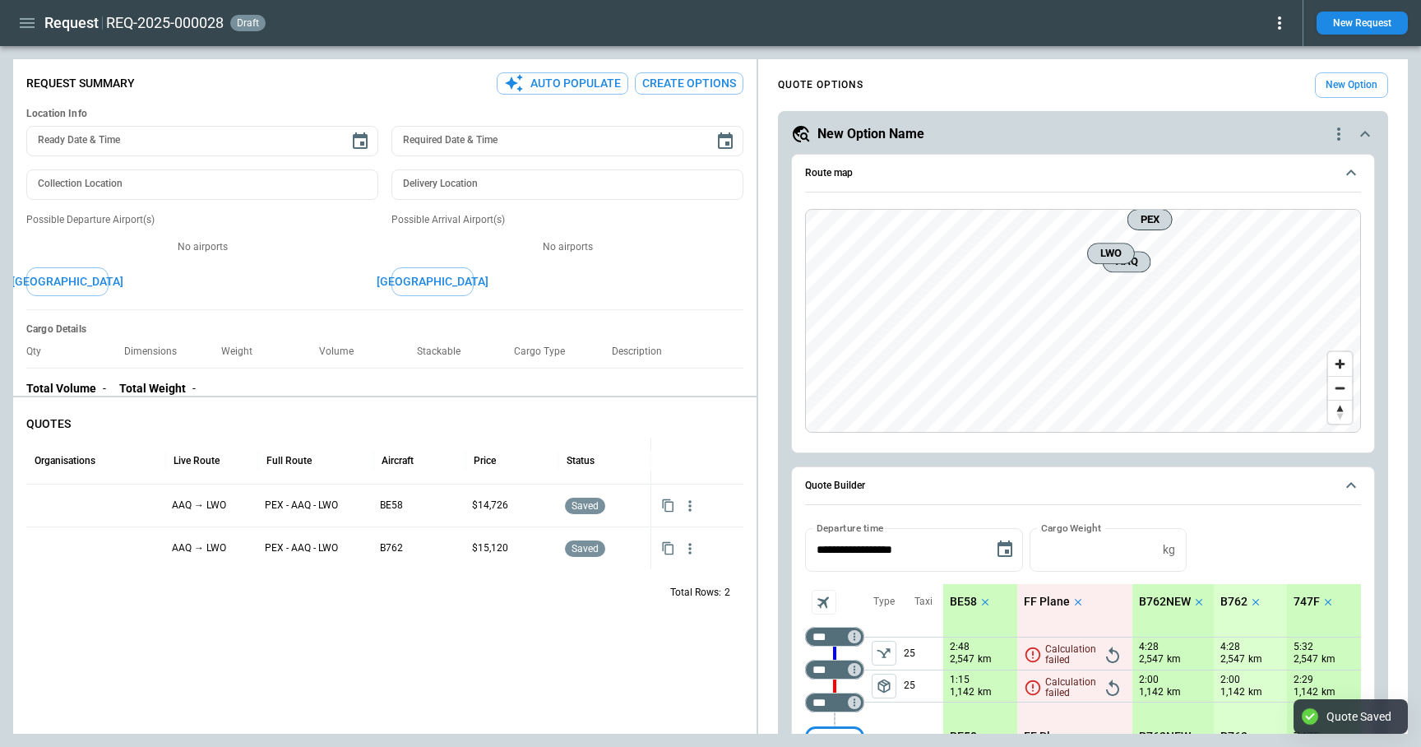
type textarea "*"
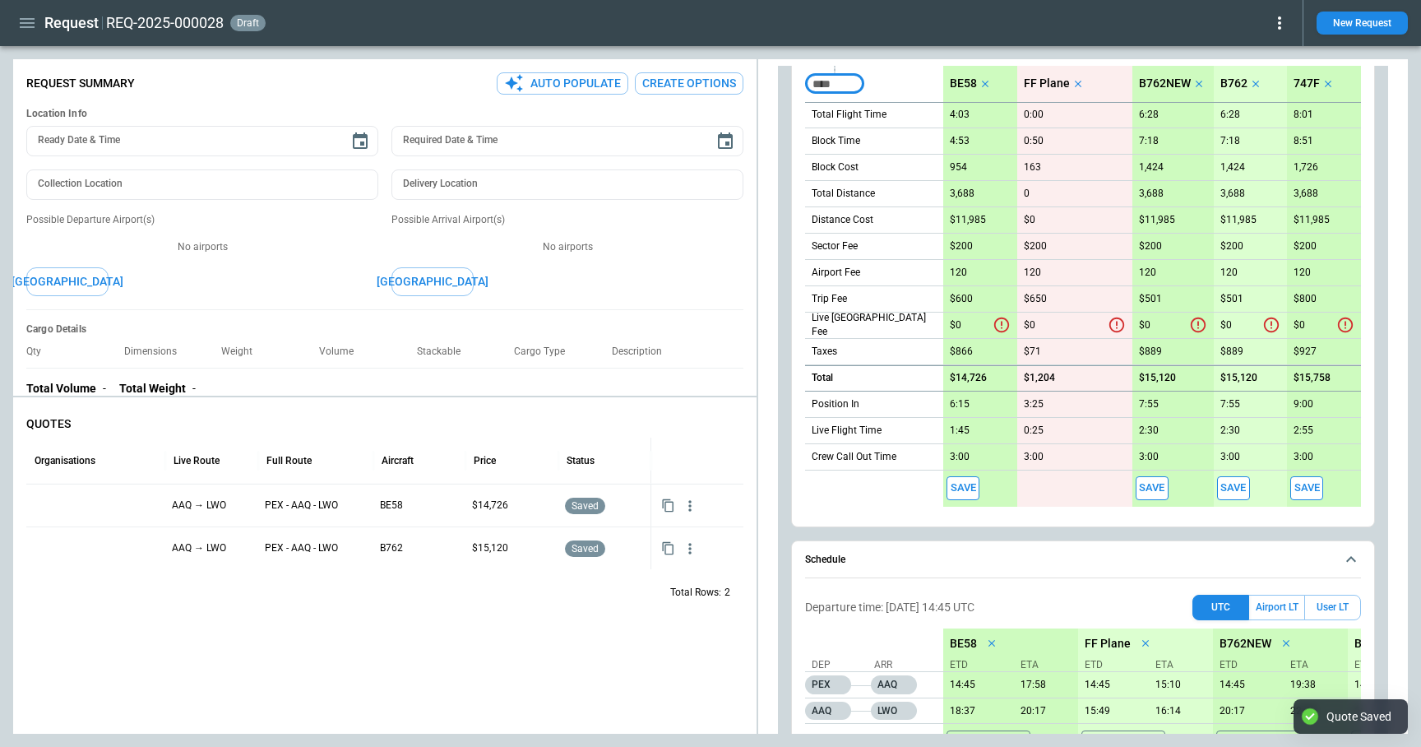
scroll to position [652, 0]
click at [1321, 491] on button "Save" at bounding box center [1307, 489] width 33 height 24
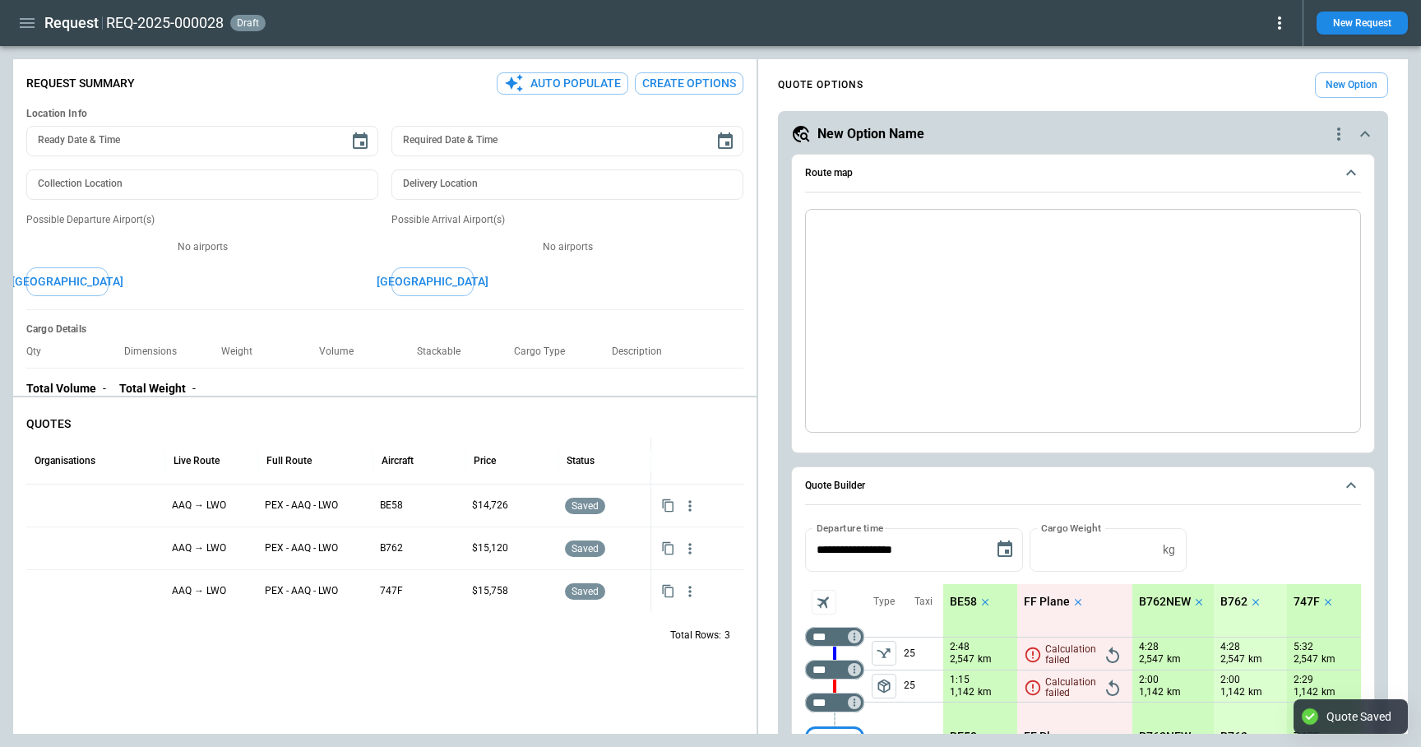
type textarea "*"
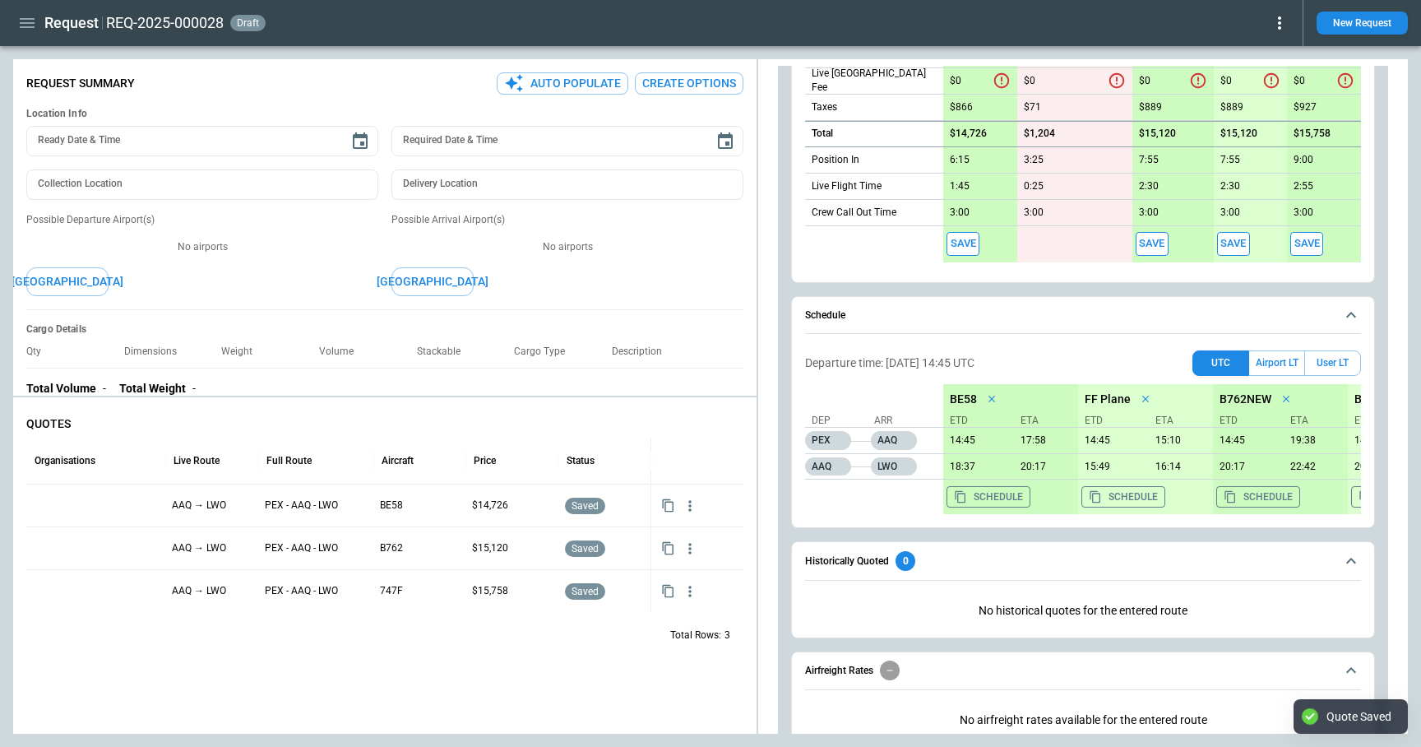
scroll to position [910, 0]
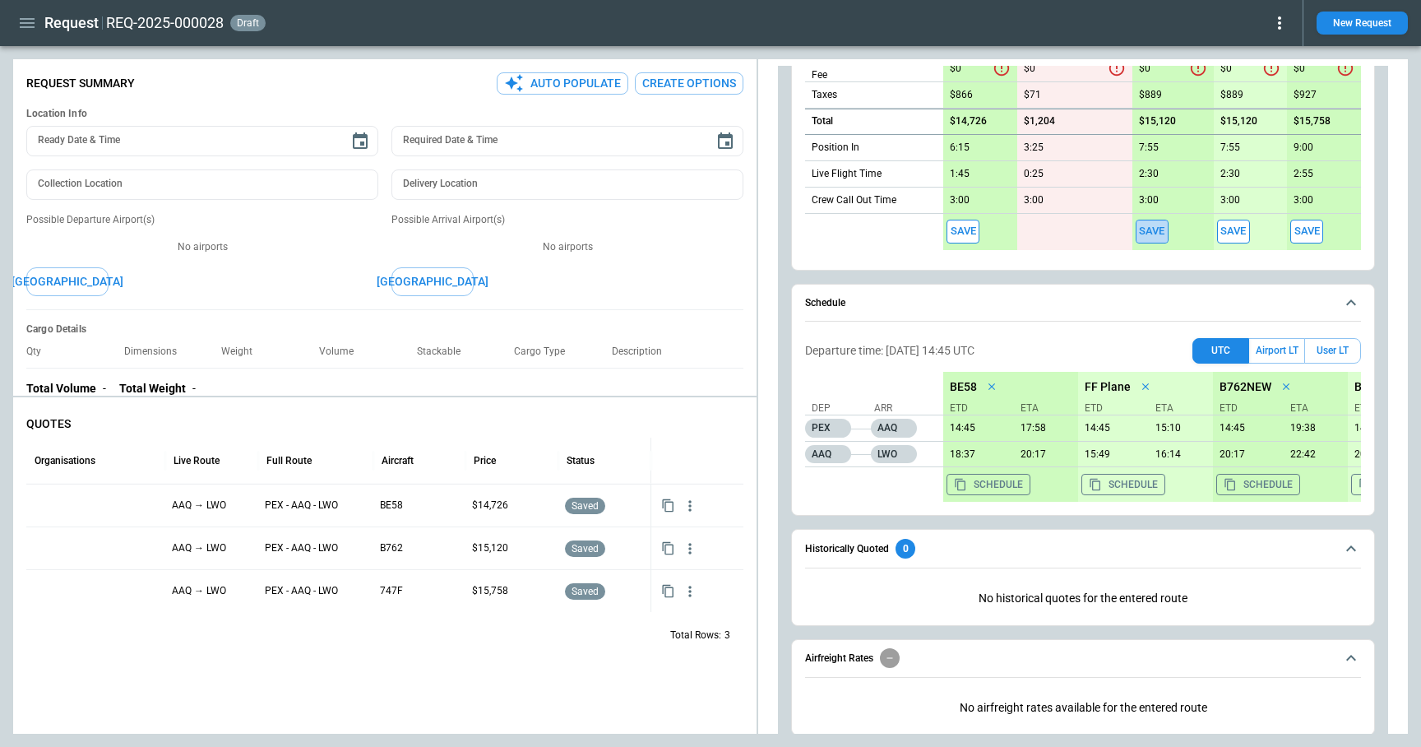
click at [1157, 232] on button "Save" at bounding box center [1152, 232] width 33 height 24
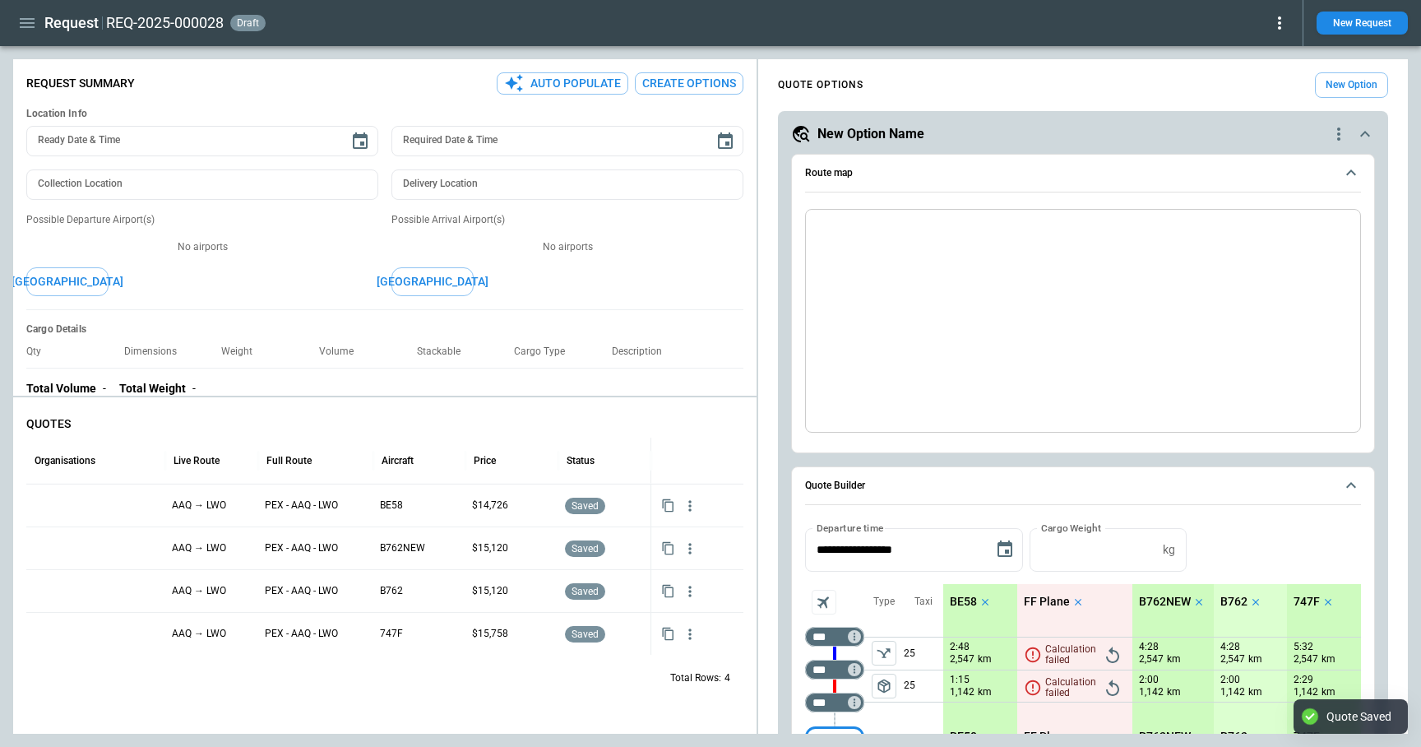
type textarea "*"
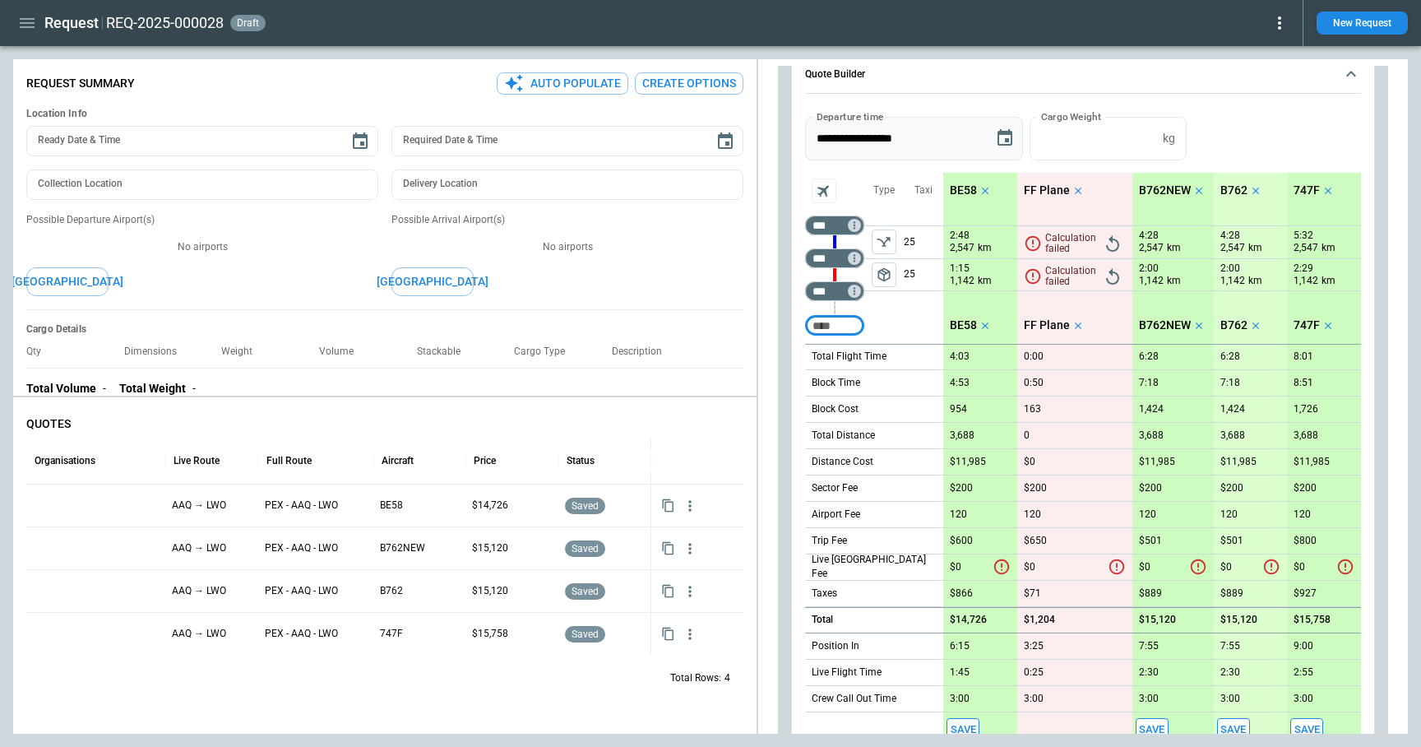
scroll to position [684, 0]
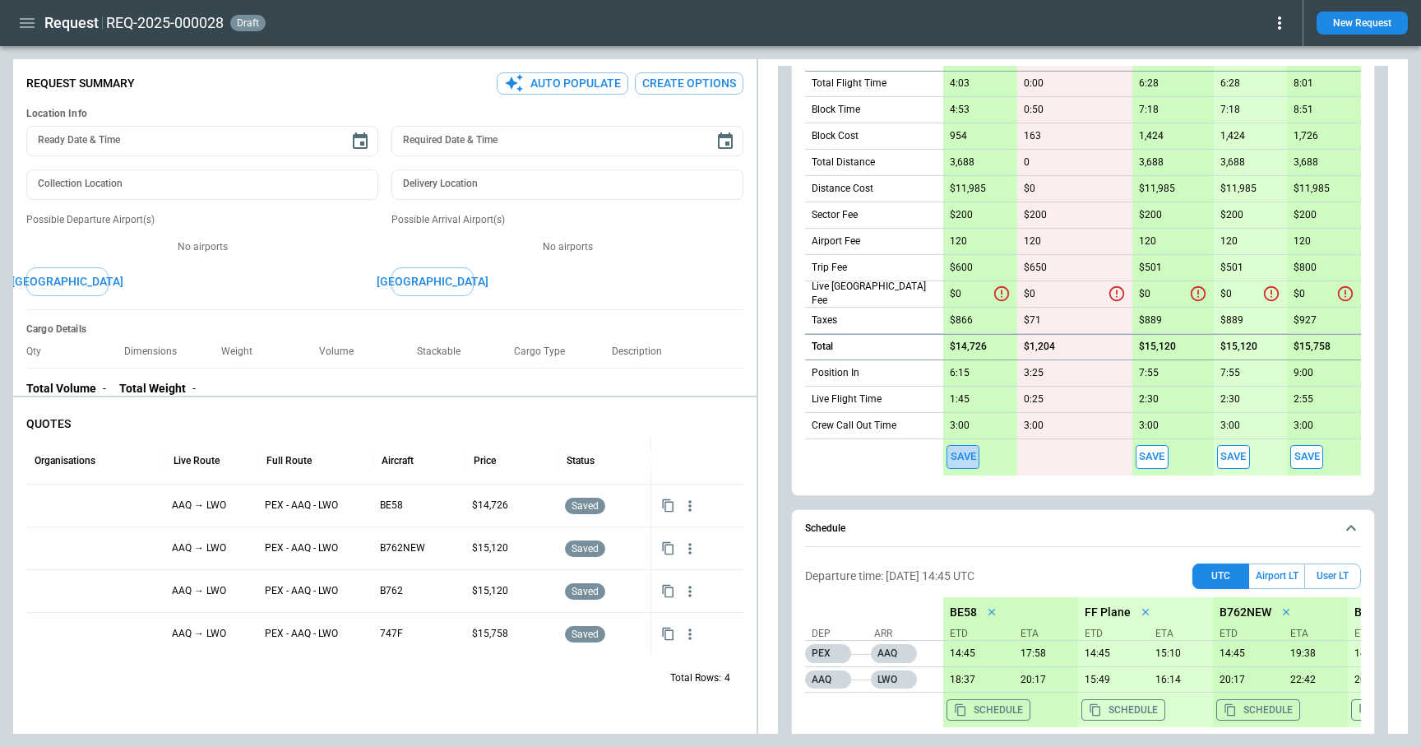
click at [965, 460] on button "Save" at bounding box center [963, 457] width 33 height 24
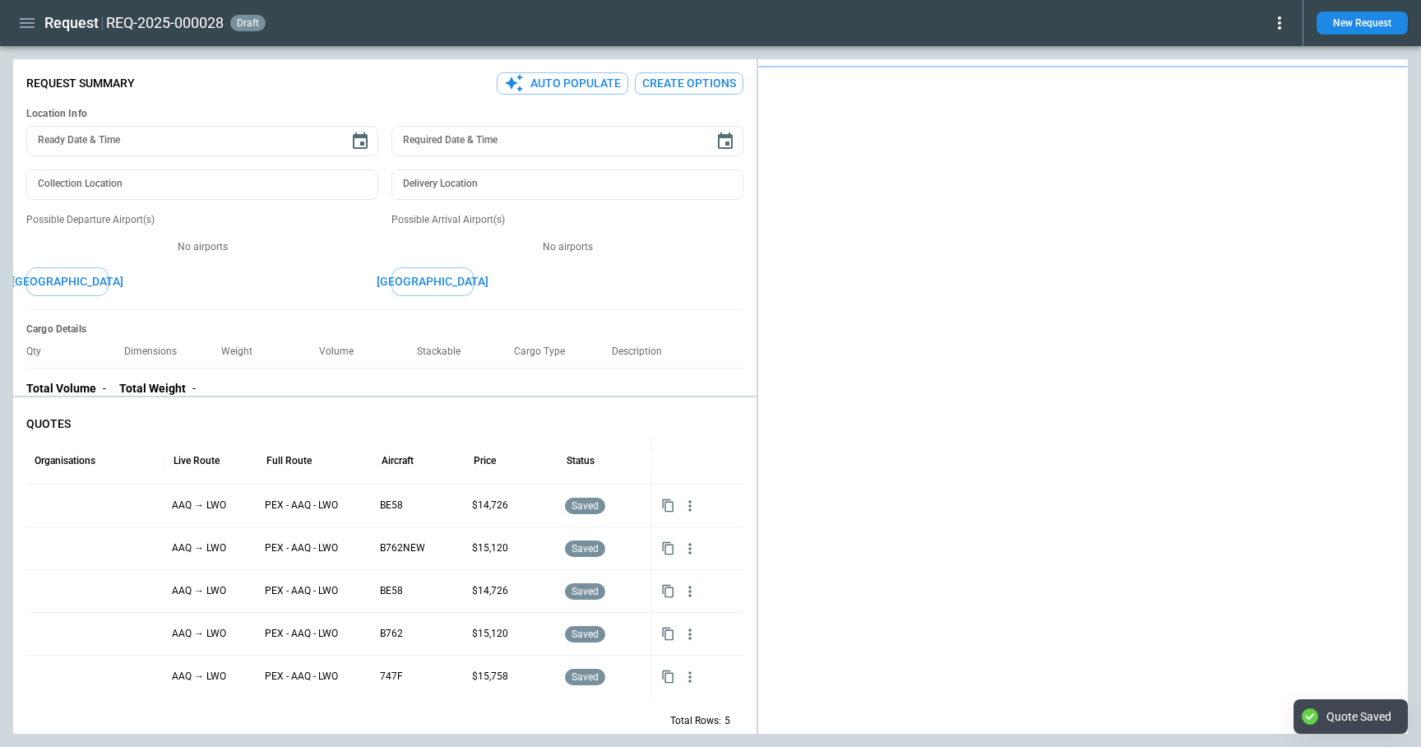
type textarea "*"
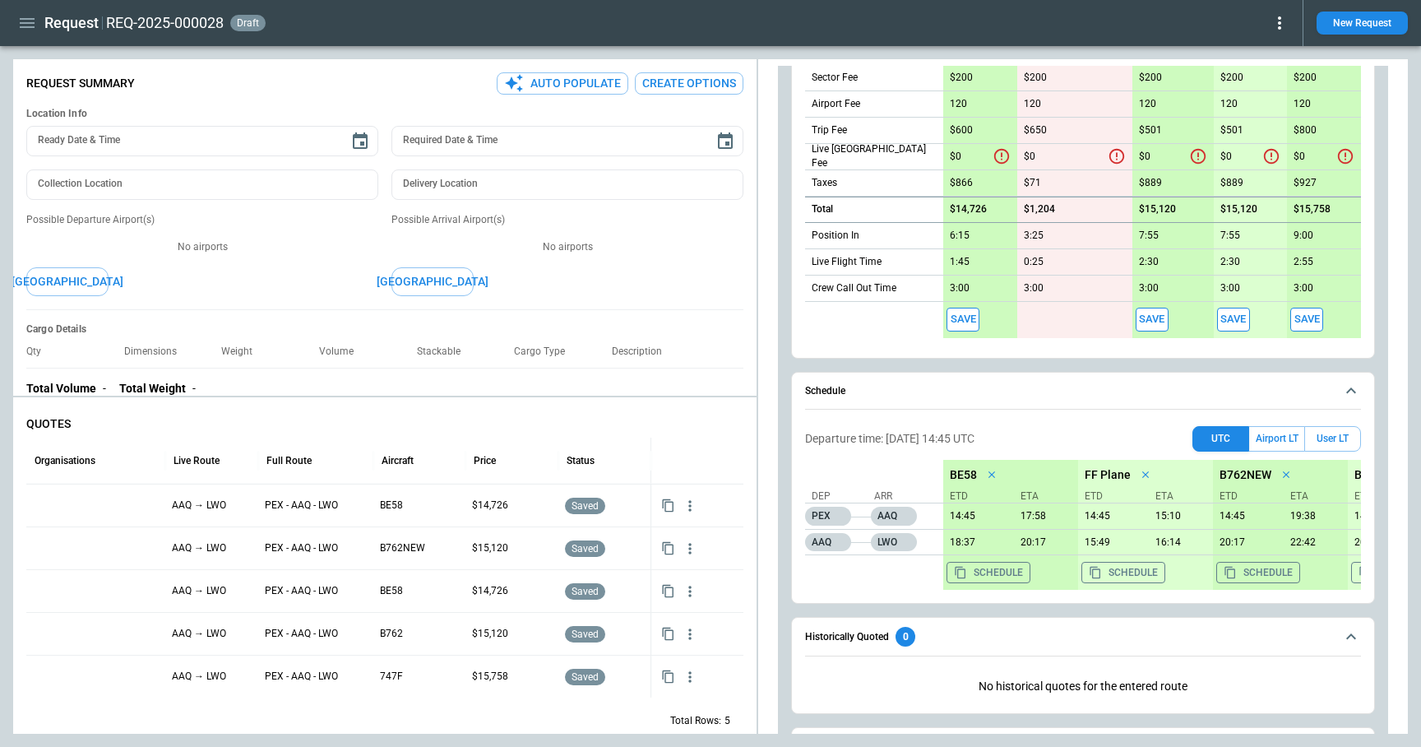
scroll to position [830, 0]
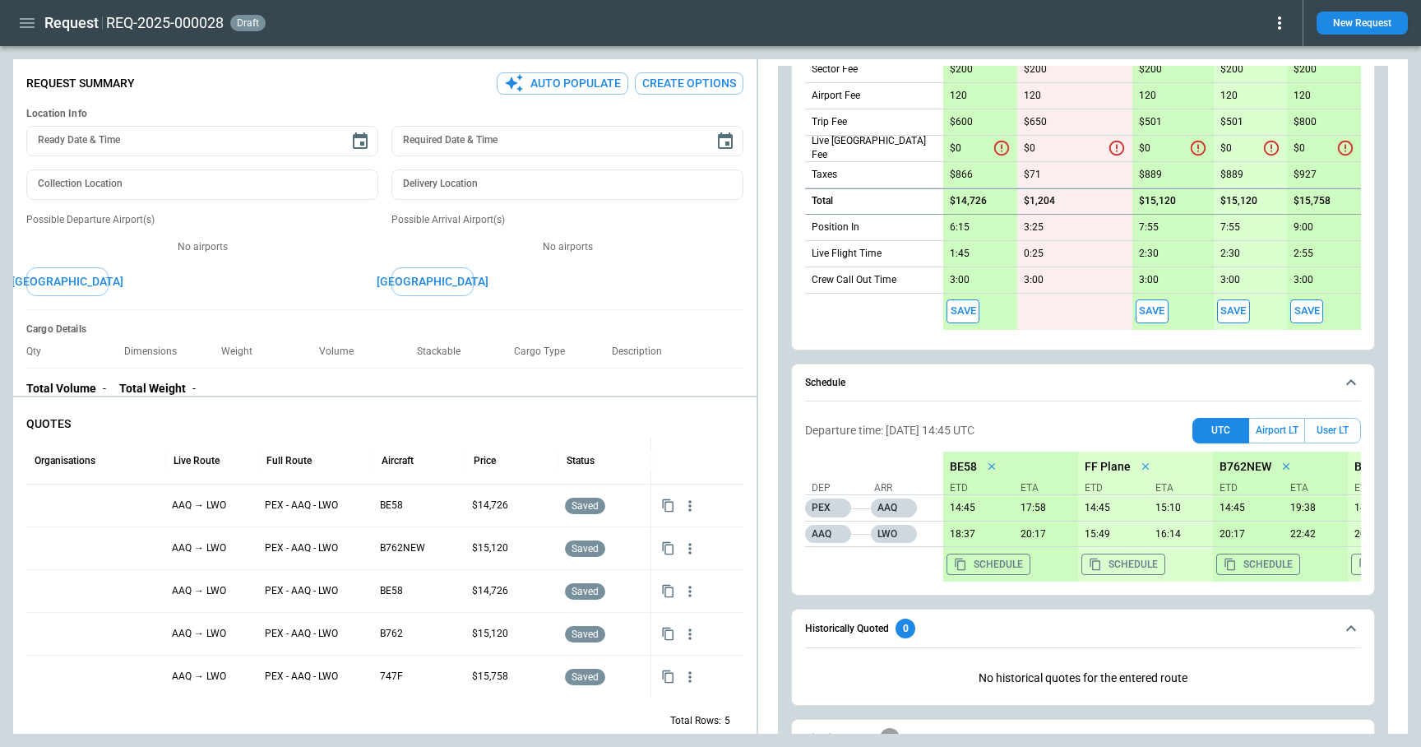
click at [1148, 312] on button "Save" at bounding box center [1152, 311] width 33 height 24
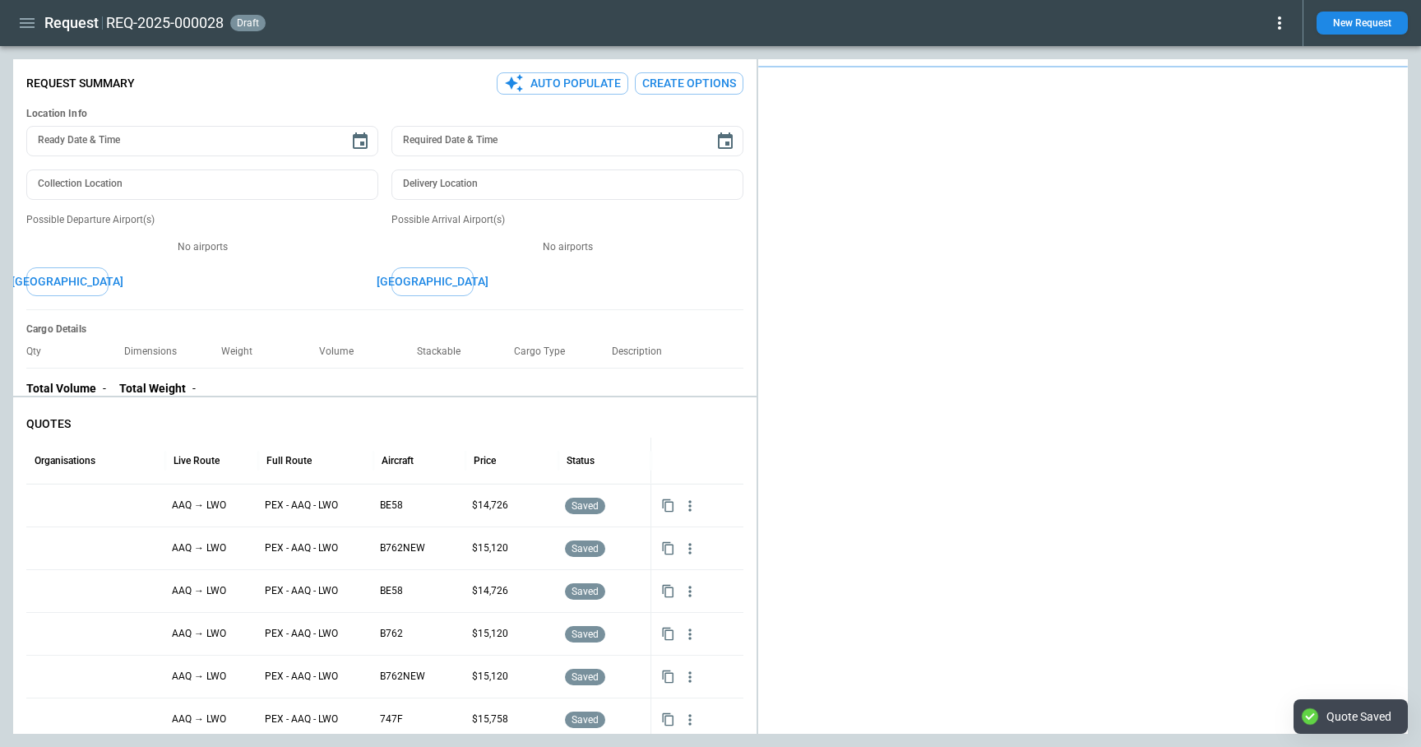
type textarea "*"
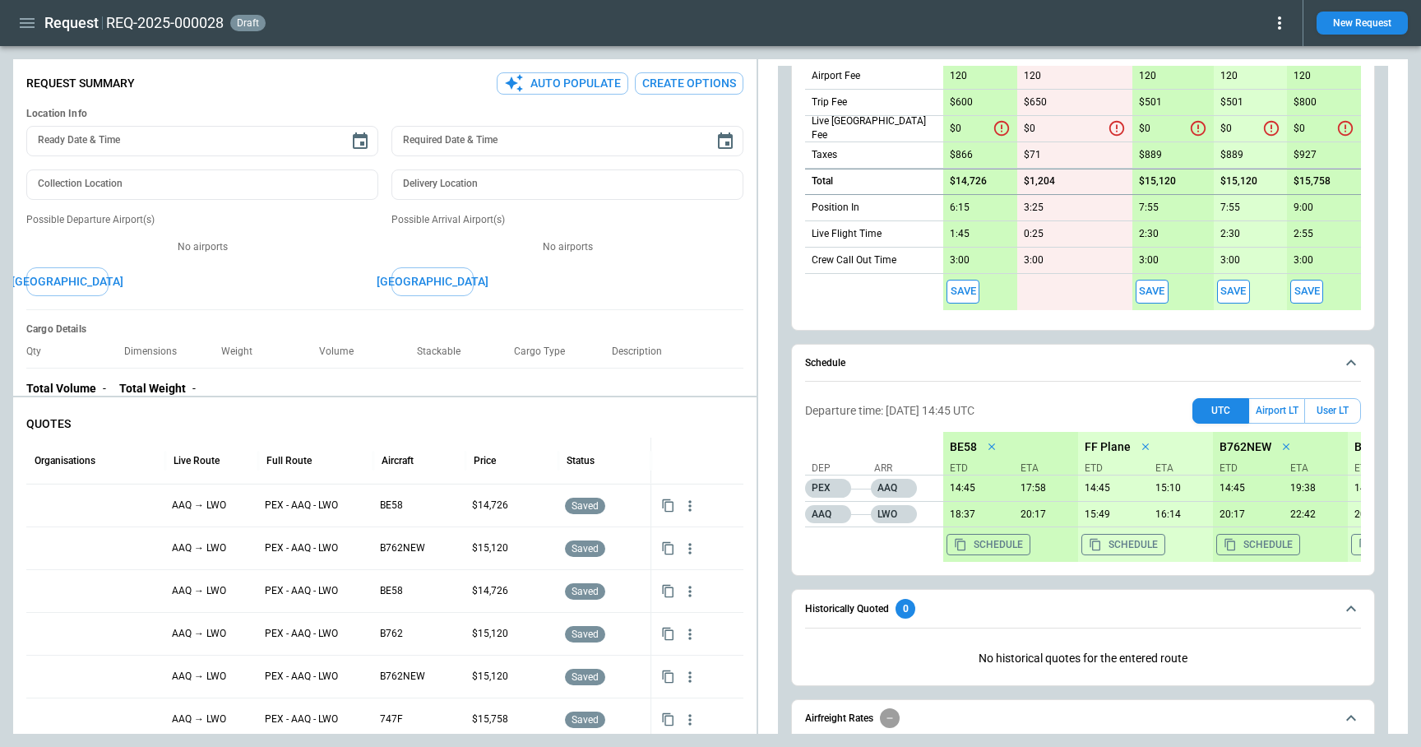
scroll to position [858, 0]
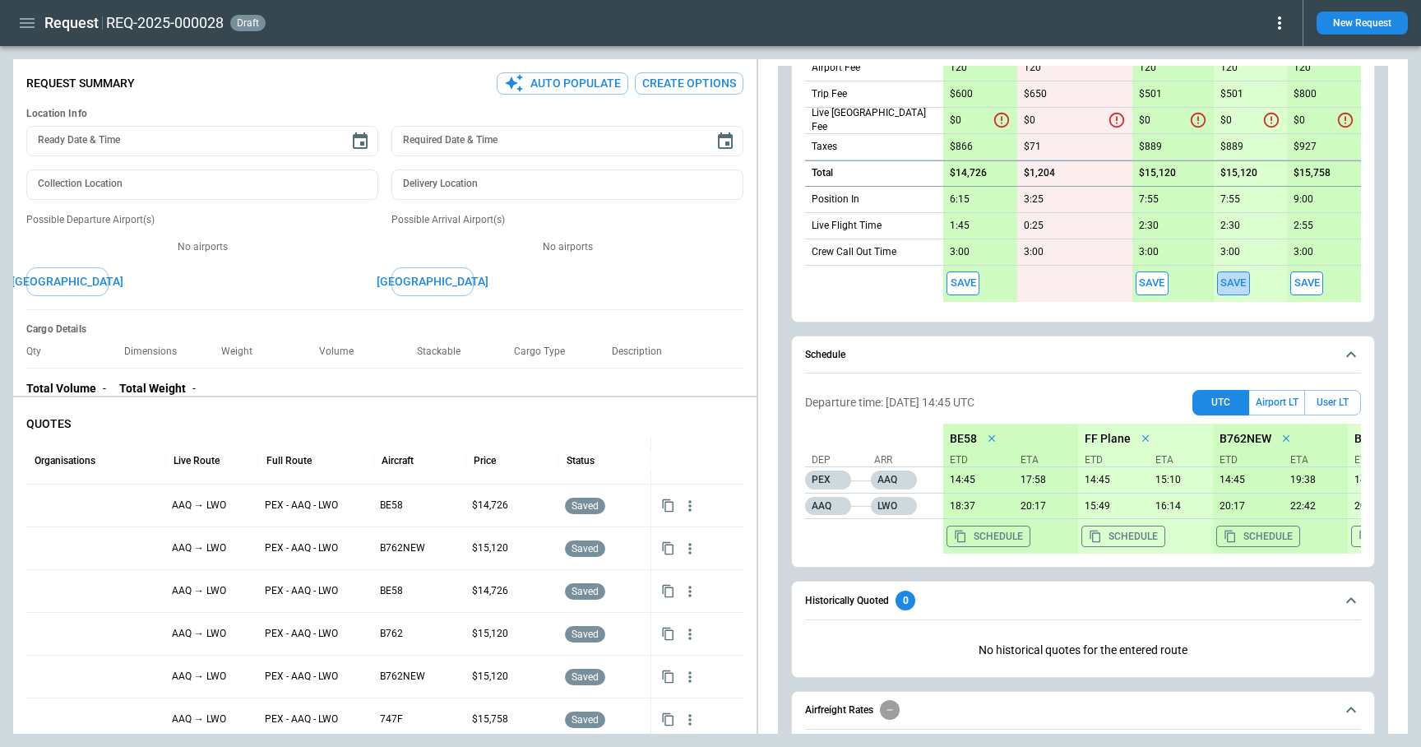
click at [1242, 284] on button "Save" at bounding box center [1233, 283] width 33 height 24
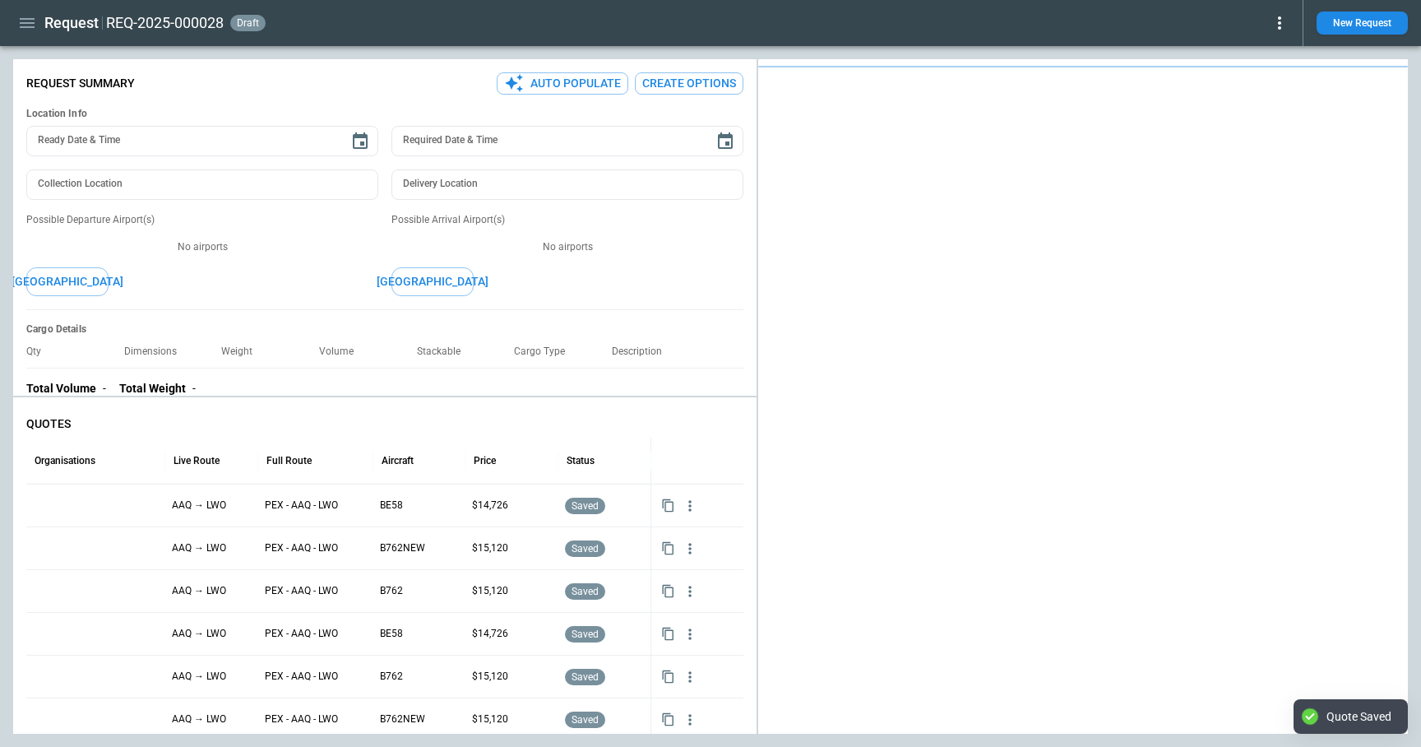
type textarea "*"
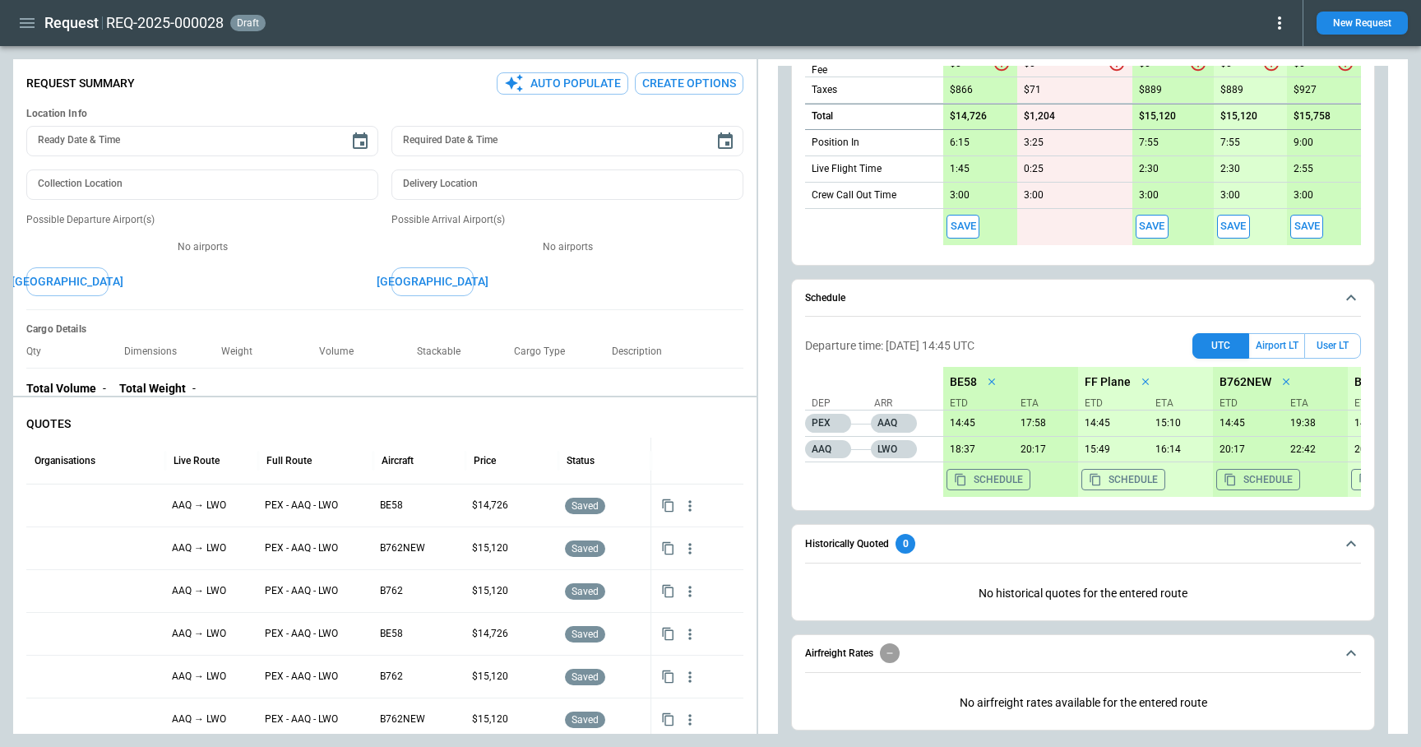
scroll to position [912, 0]
click at [1309, 235] on button "Save" at bounding box center [1307, 229] width 33 height 24
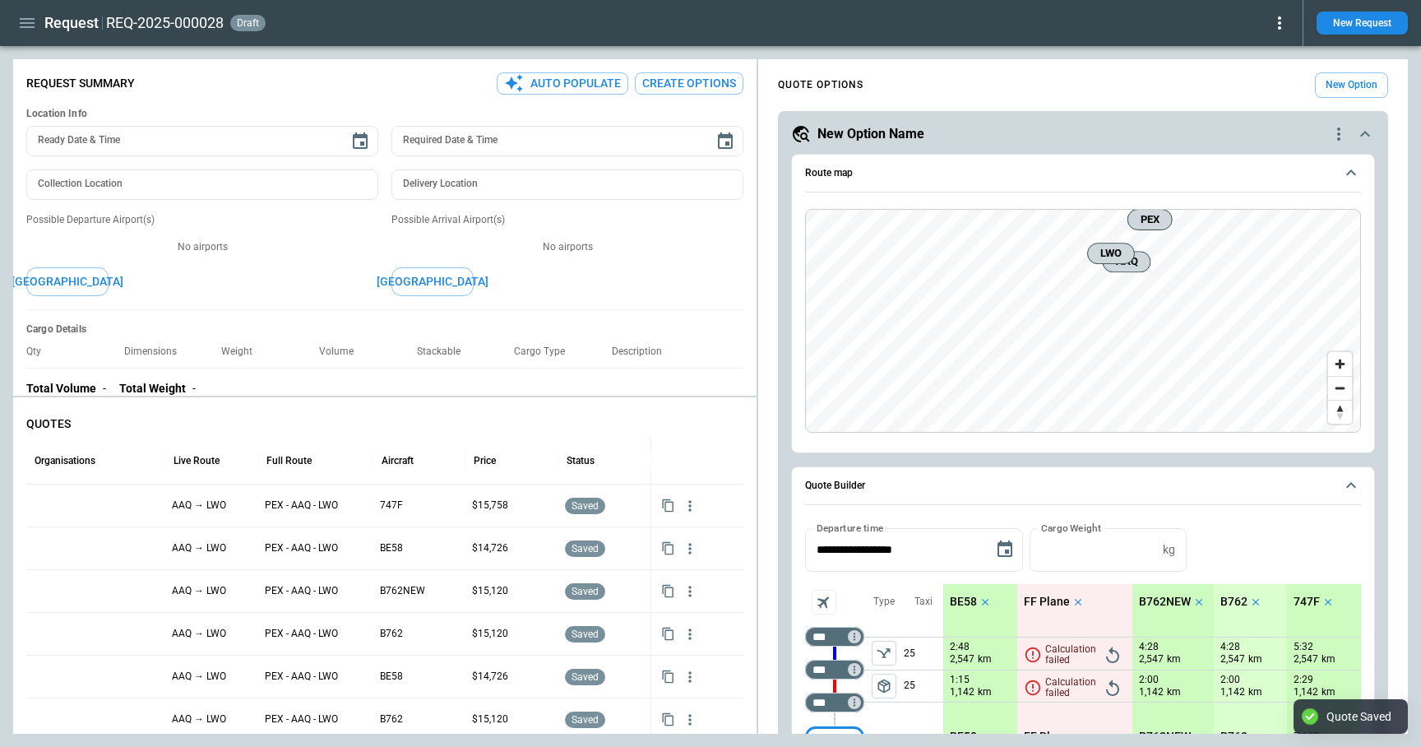
type textarea "*"
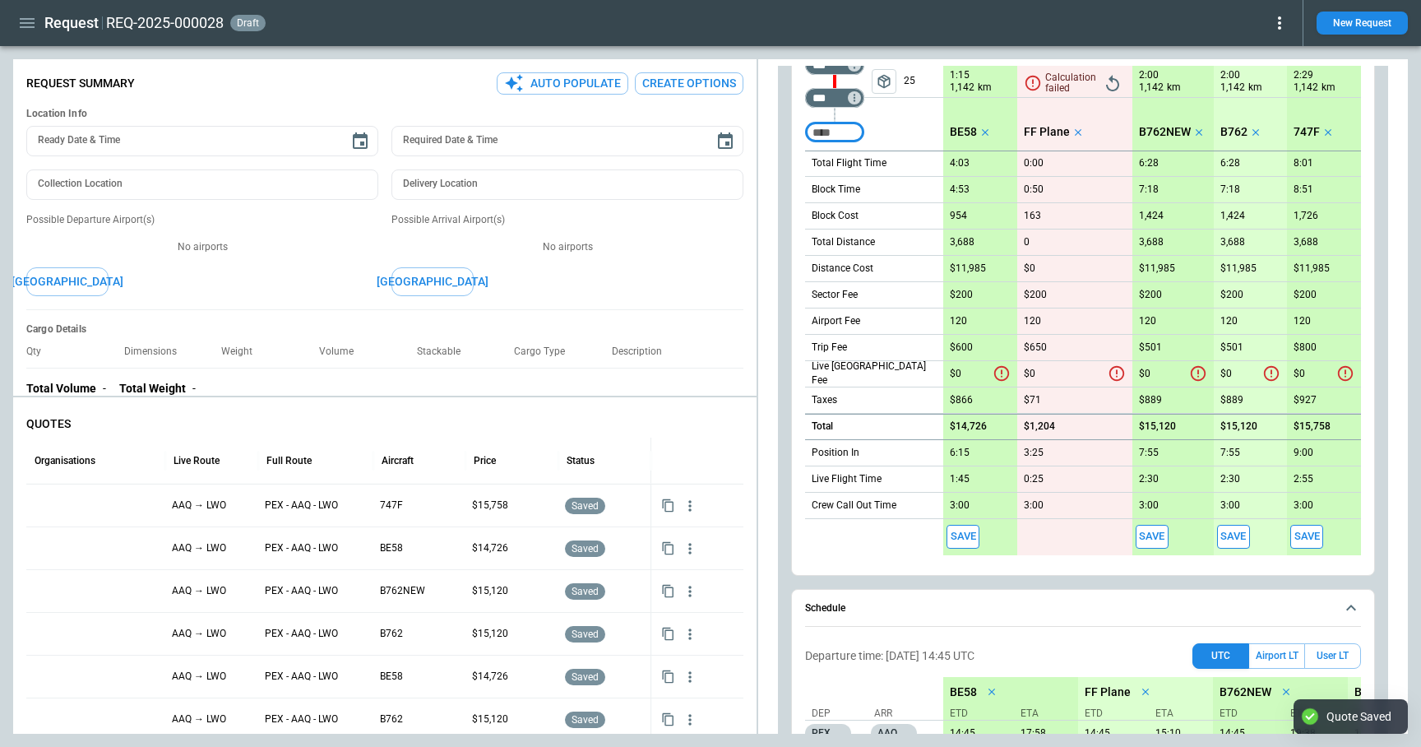
scroll to position [617, 0]
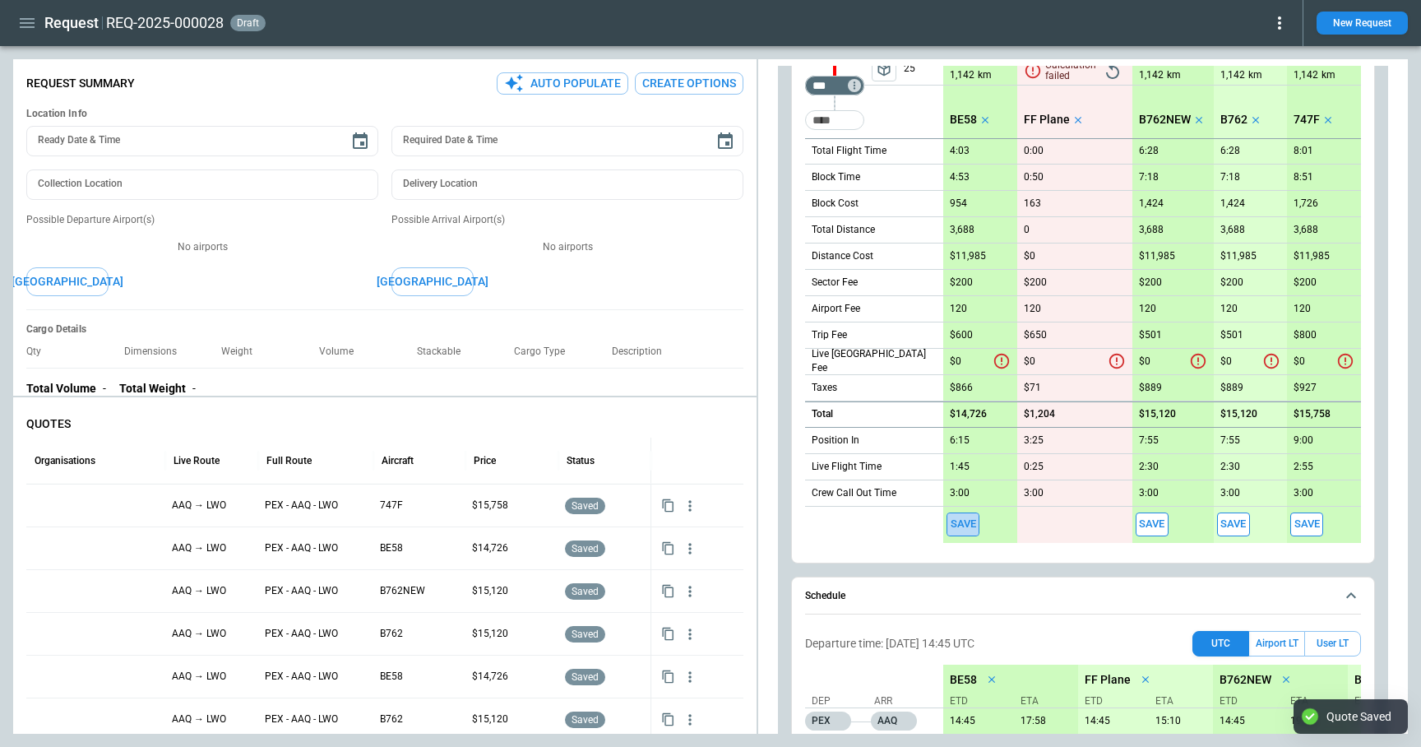
click at [962, 523] on button "Save" at bounding box center [963, 524] width 33 height 24
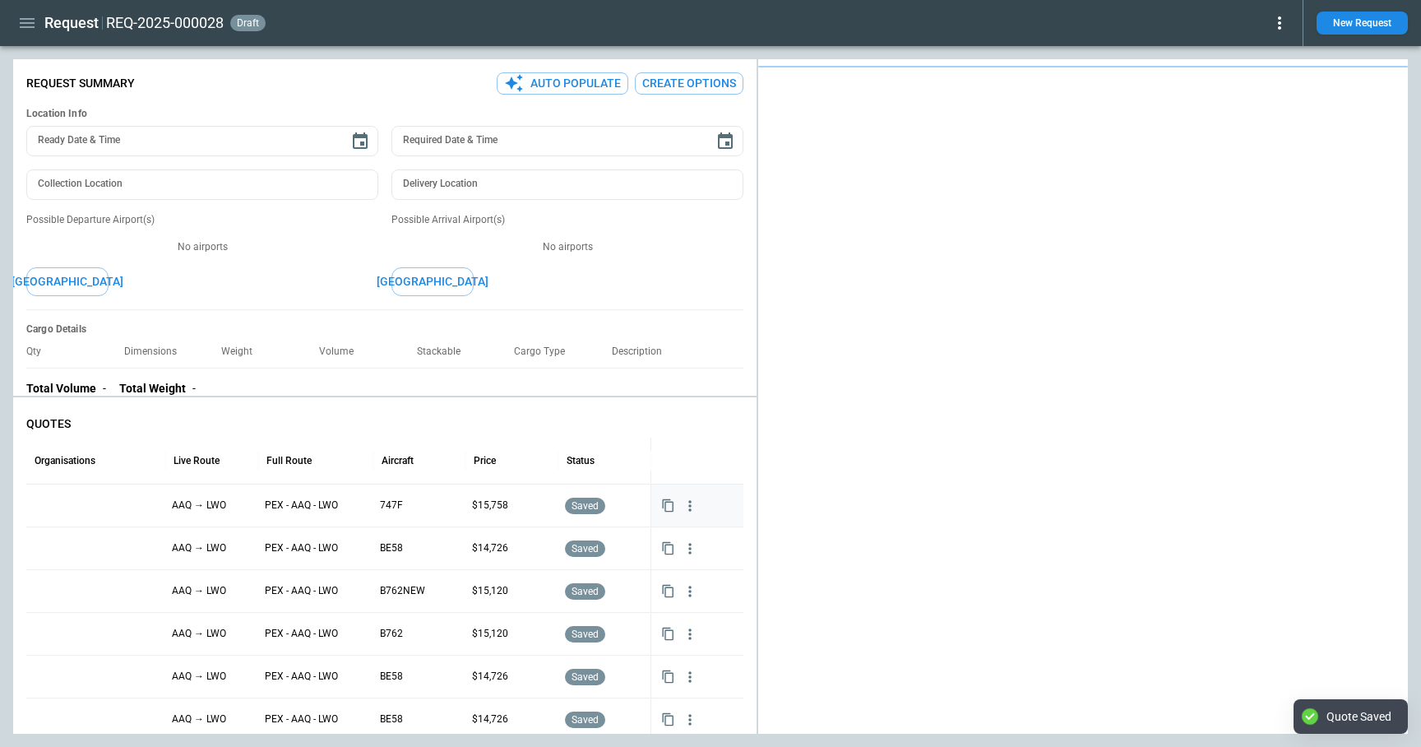
type textarea "*"
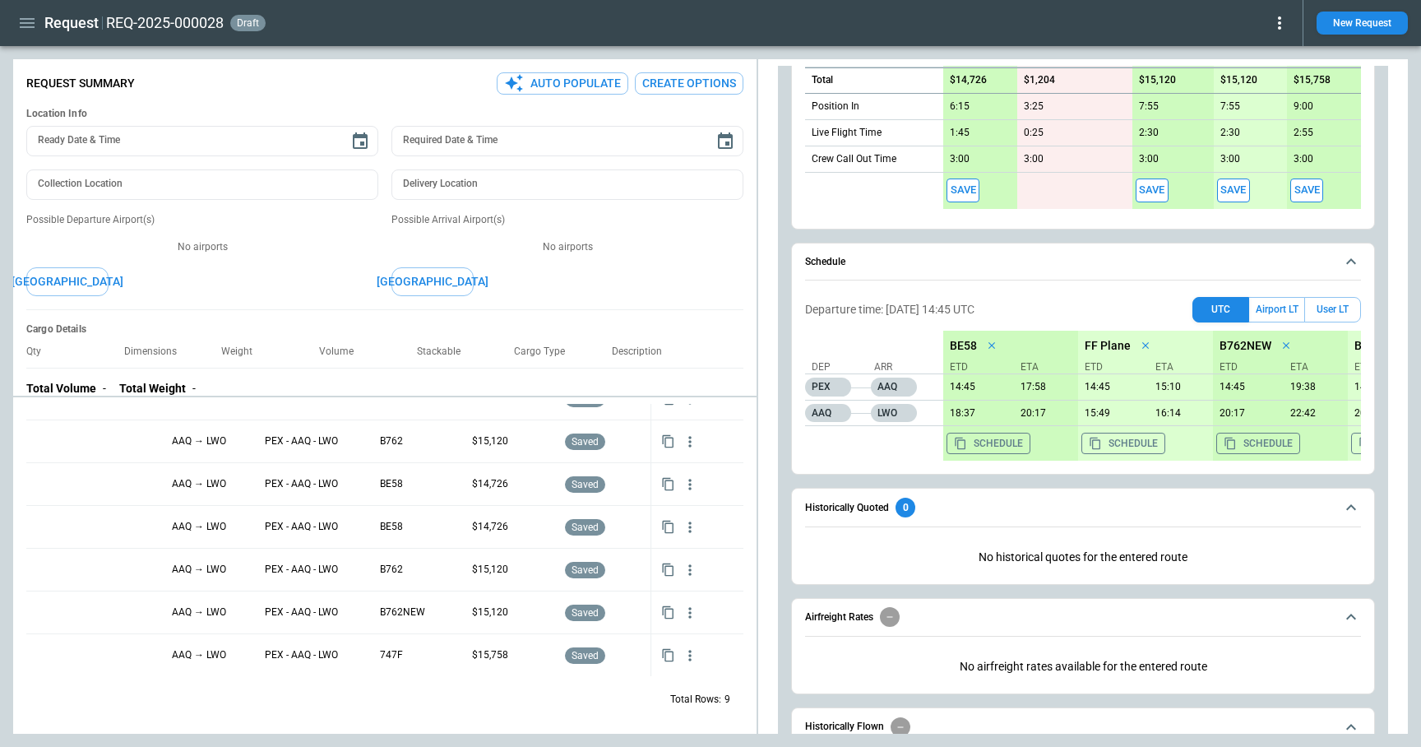
scroll to position [1054, 0]
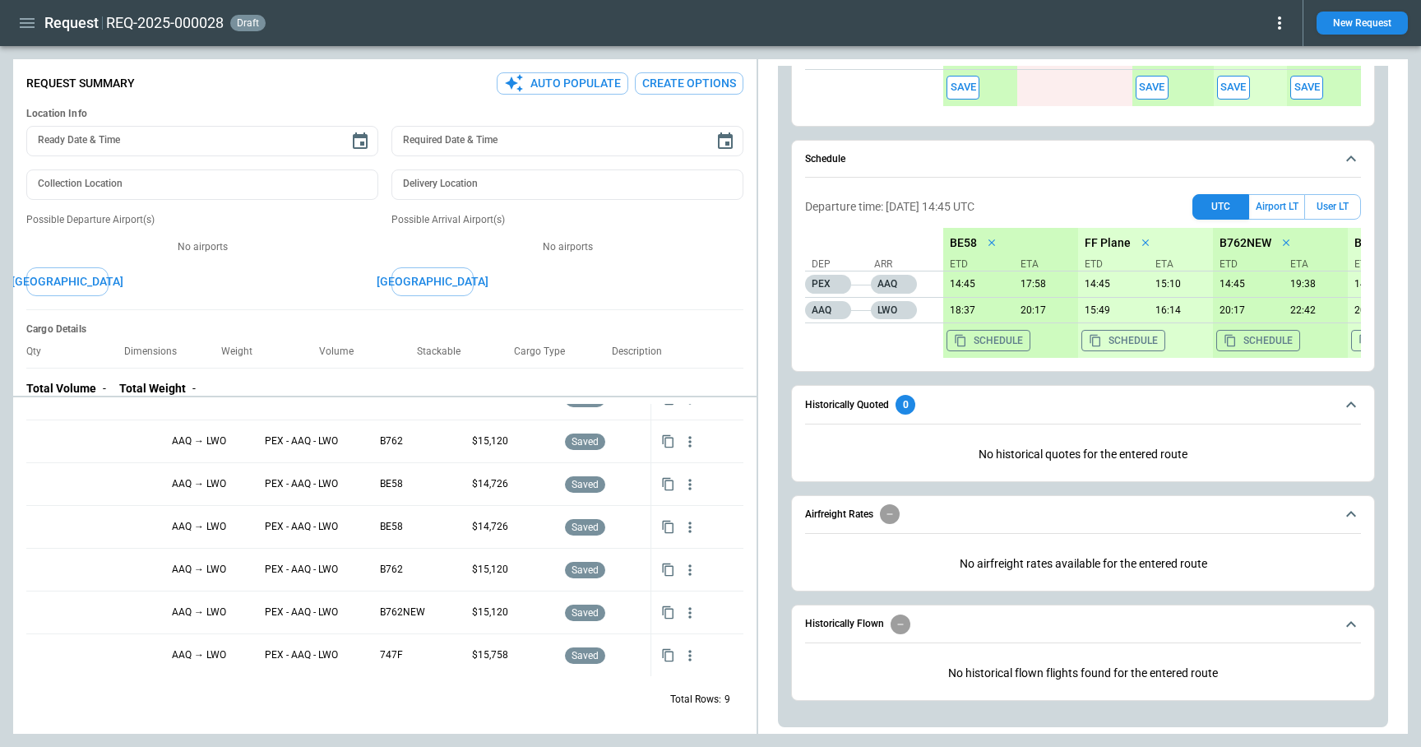
click at [1360, 25] on button "New Request" at bounding box center [1362, 23] width 91 height 23
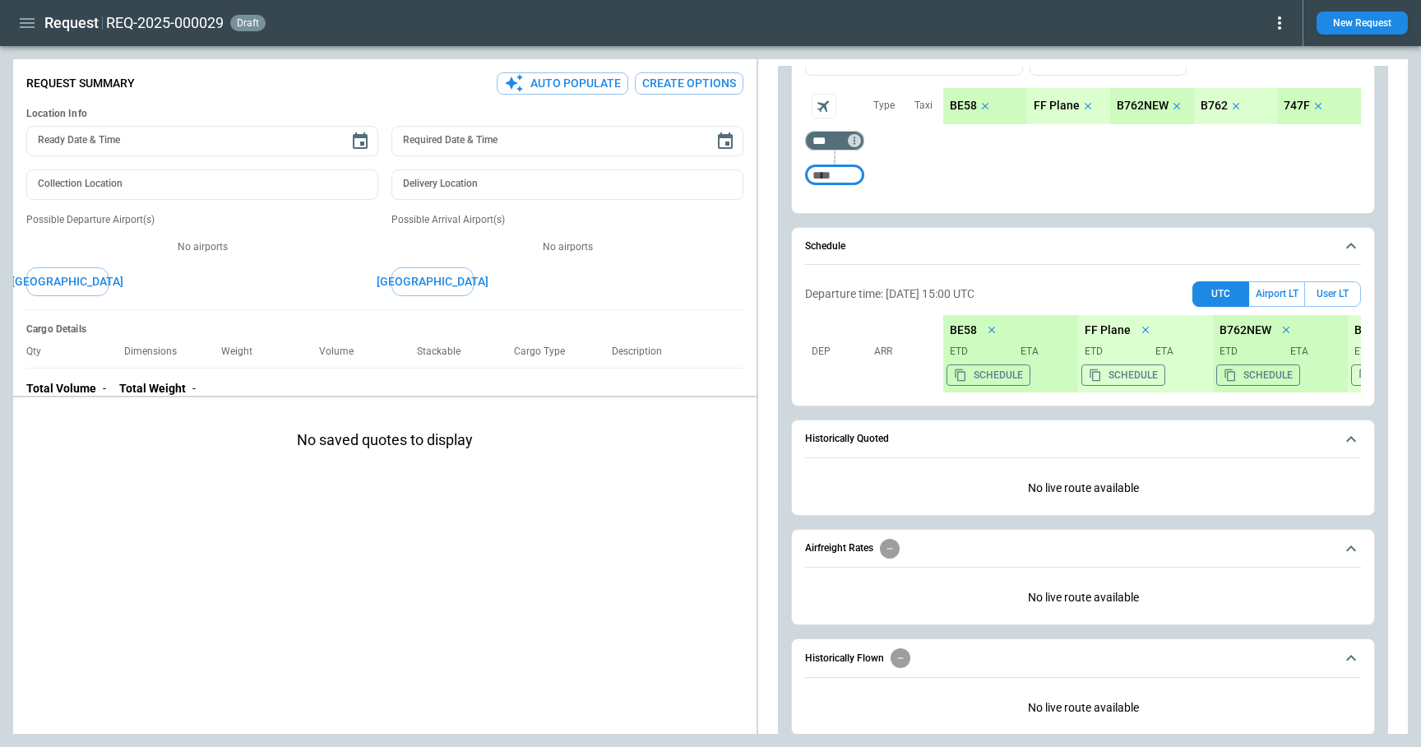
scroll to position [531, 0]
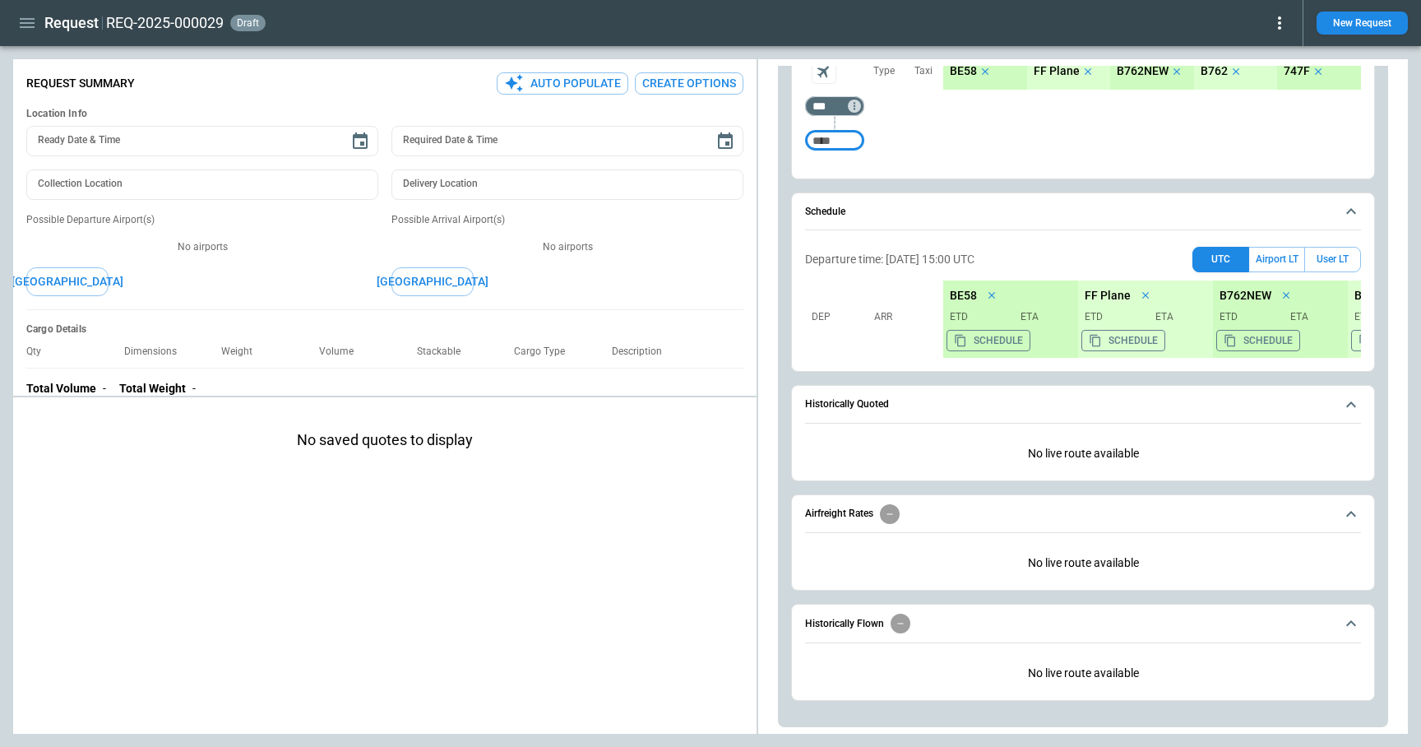
click at [840, 137] on input "Too short" at bounding box center [835, 141] width 53 height 30
type input "***"
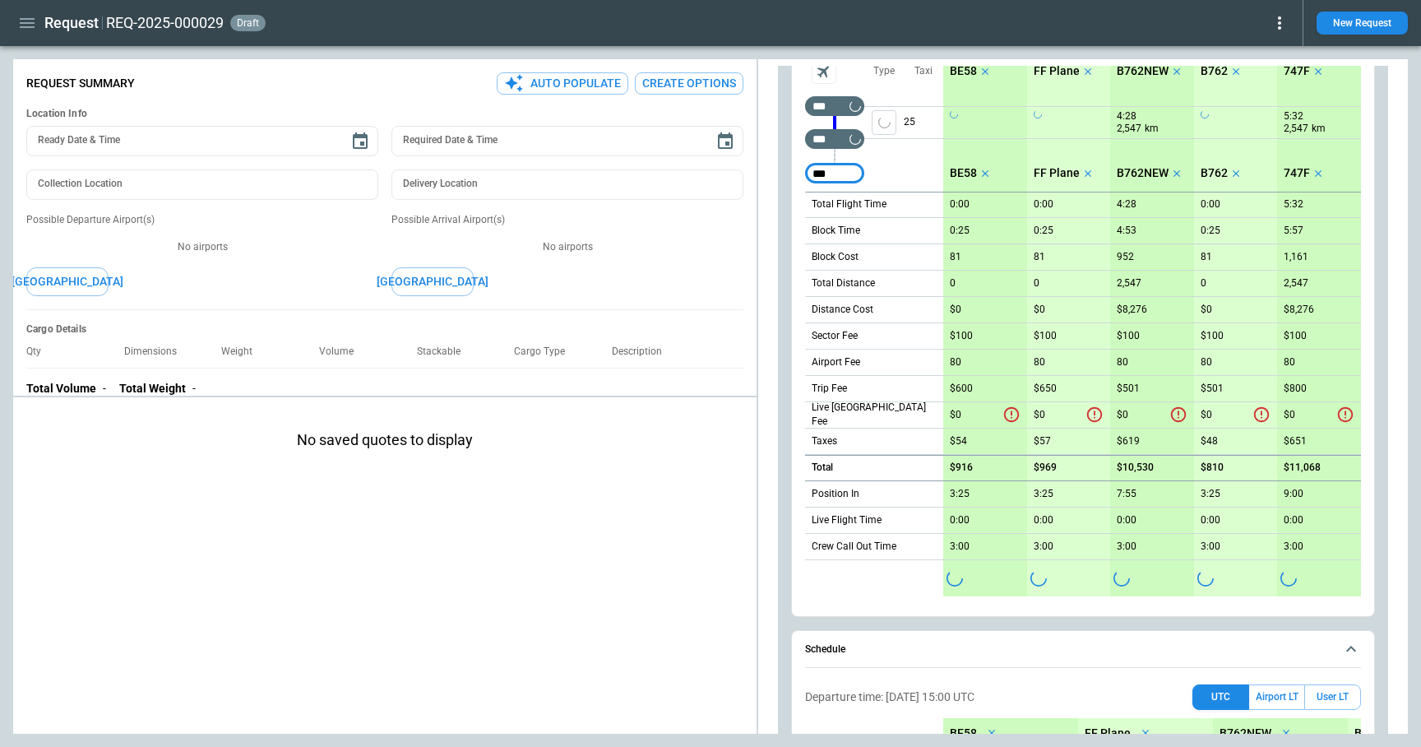
type input "***"
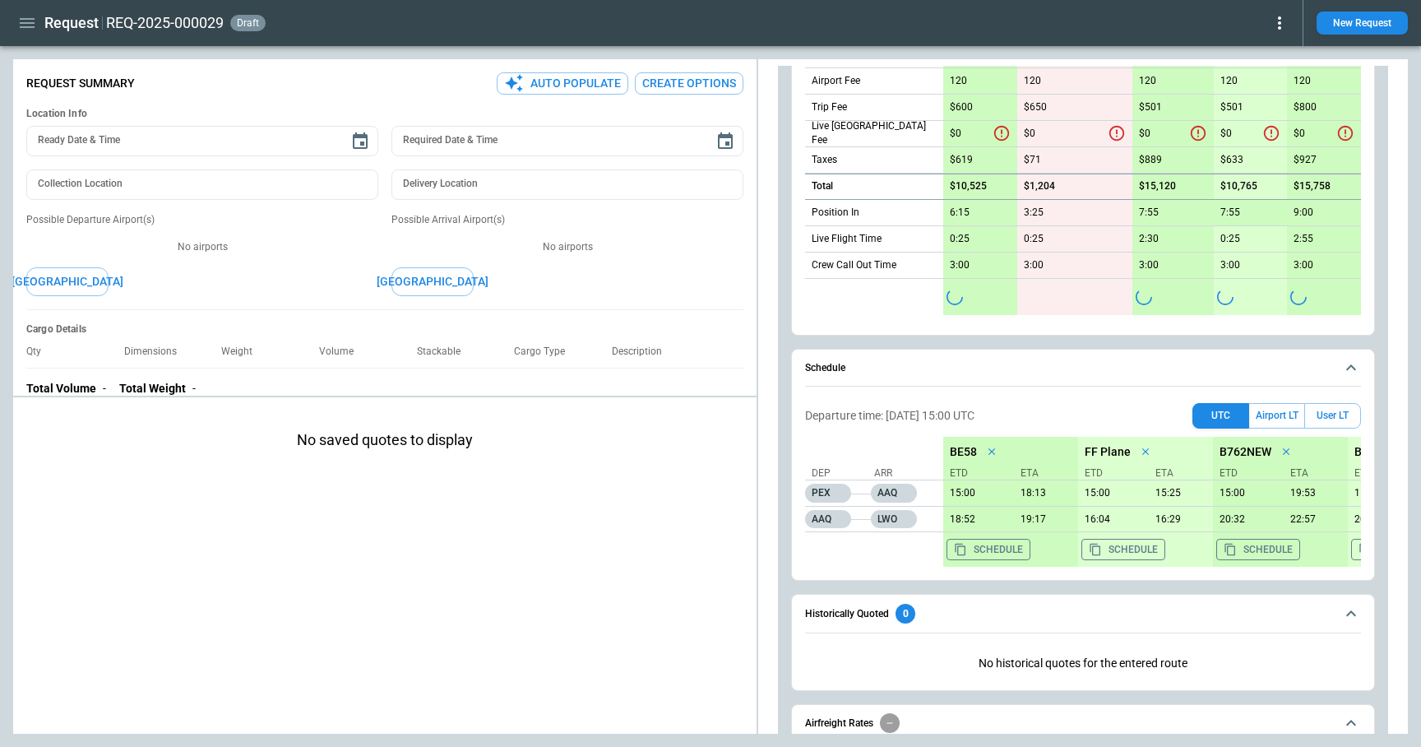
scroll to position [1054, 0]
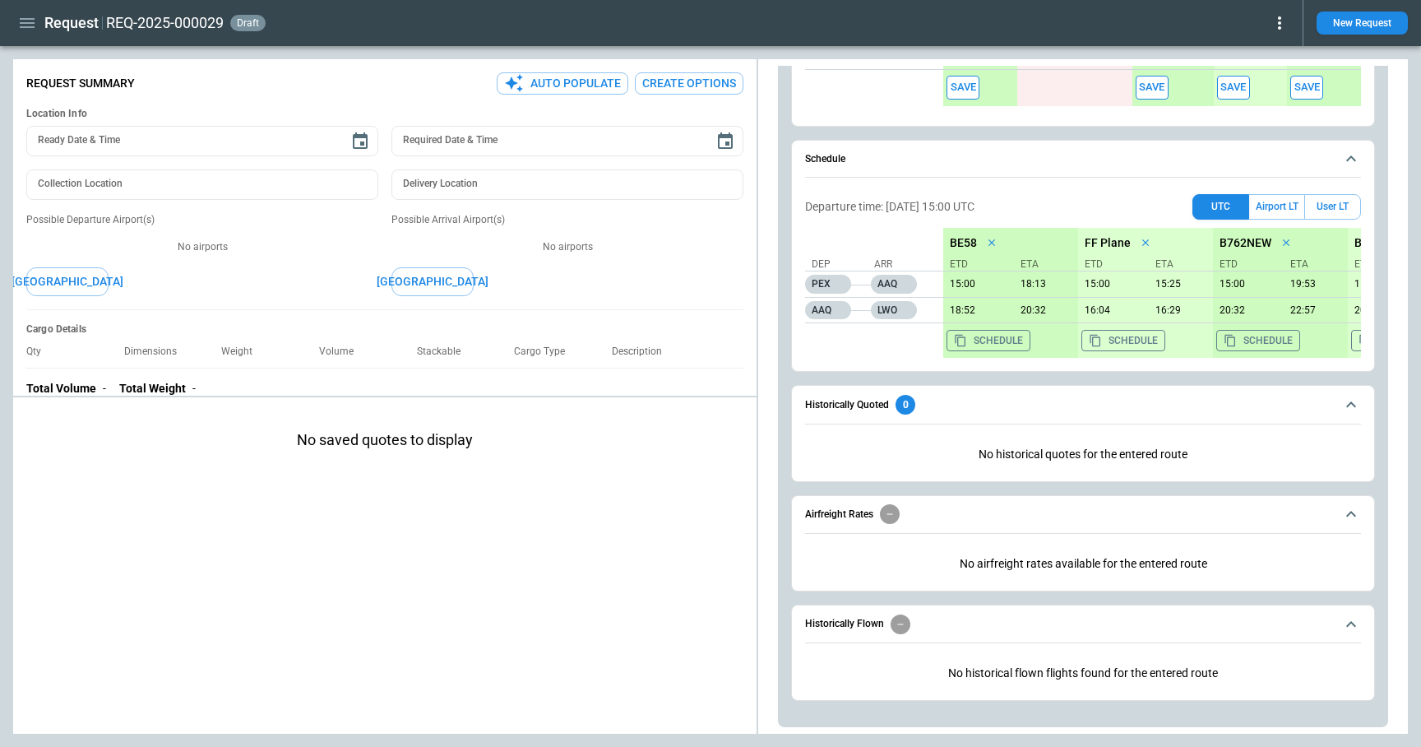
click at [25, 24] on icon "button" at bounding box center [27, 23] width 20 height 20
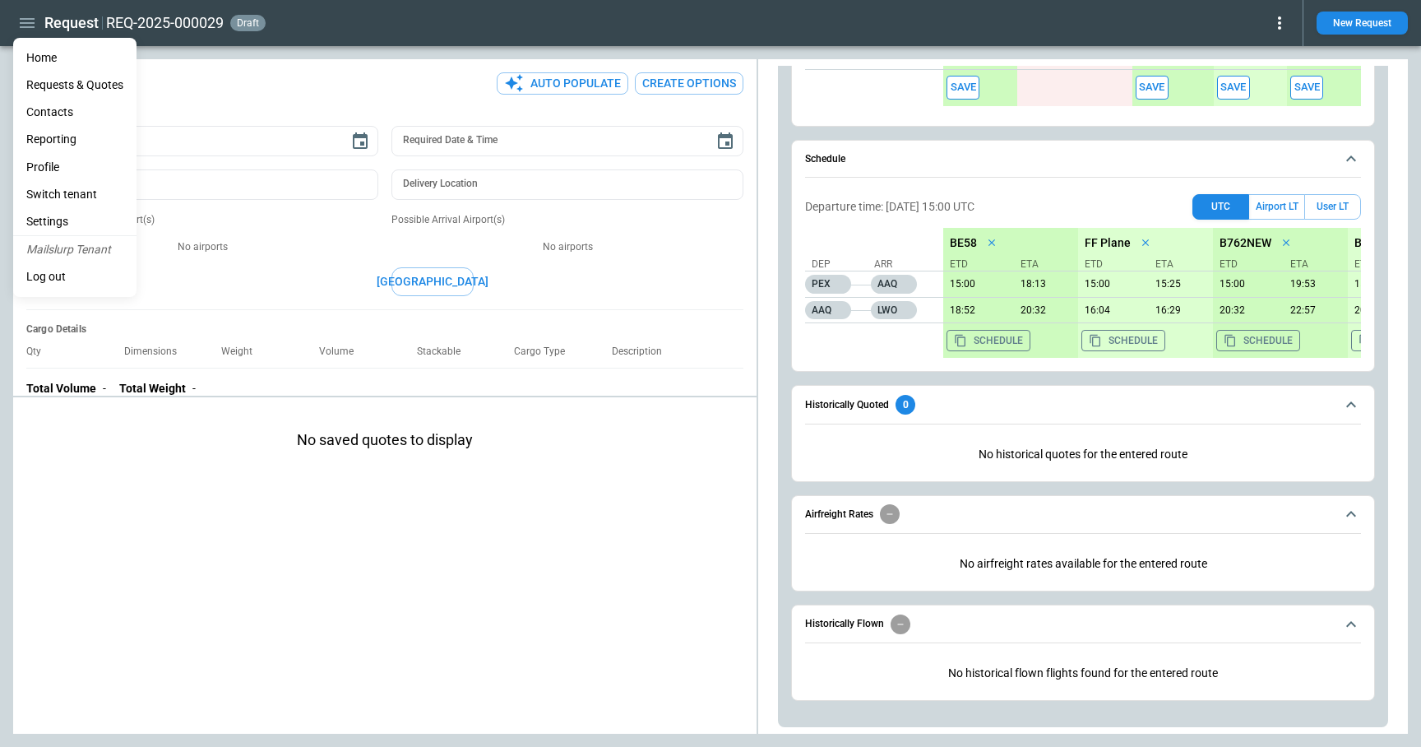
click at [51, 81] on Quotes "Requests & Quotes" at bounding box center [74, 85] width 123 height 27
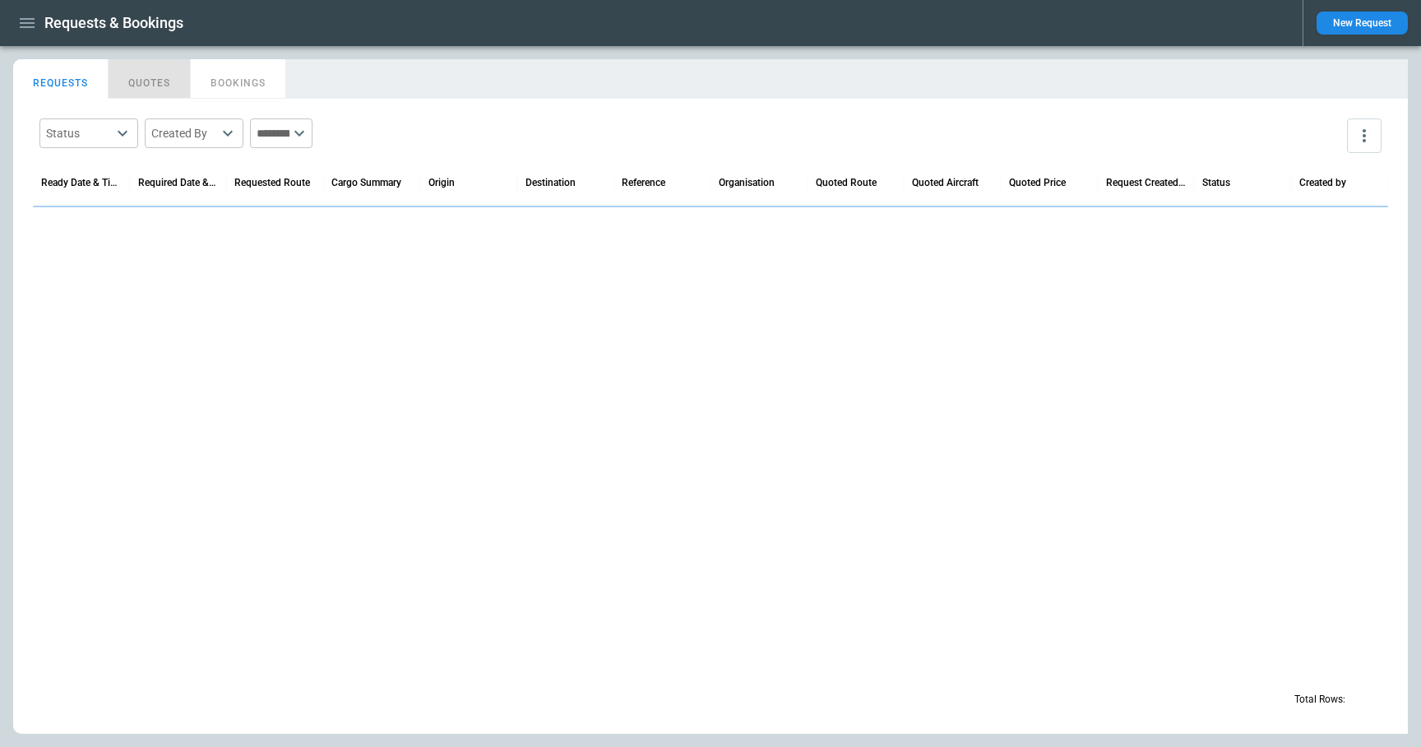
click at [137, 87] on button "QUOTES" at bounding box center [150, 78] width 82 height 39
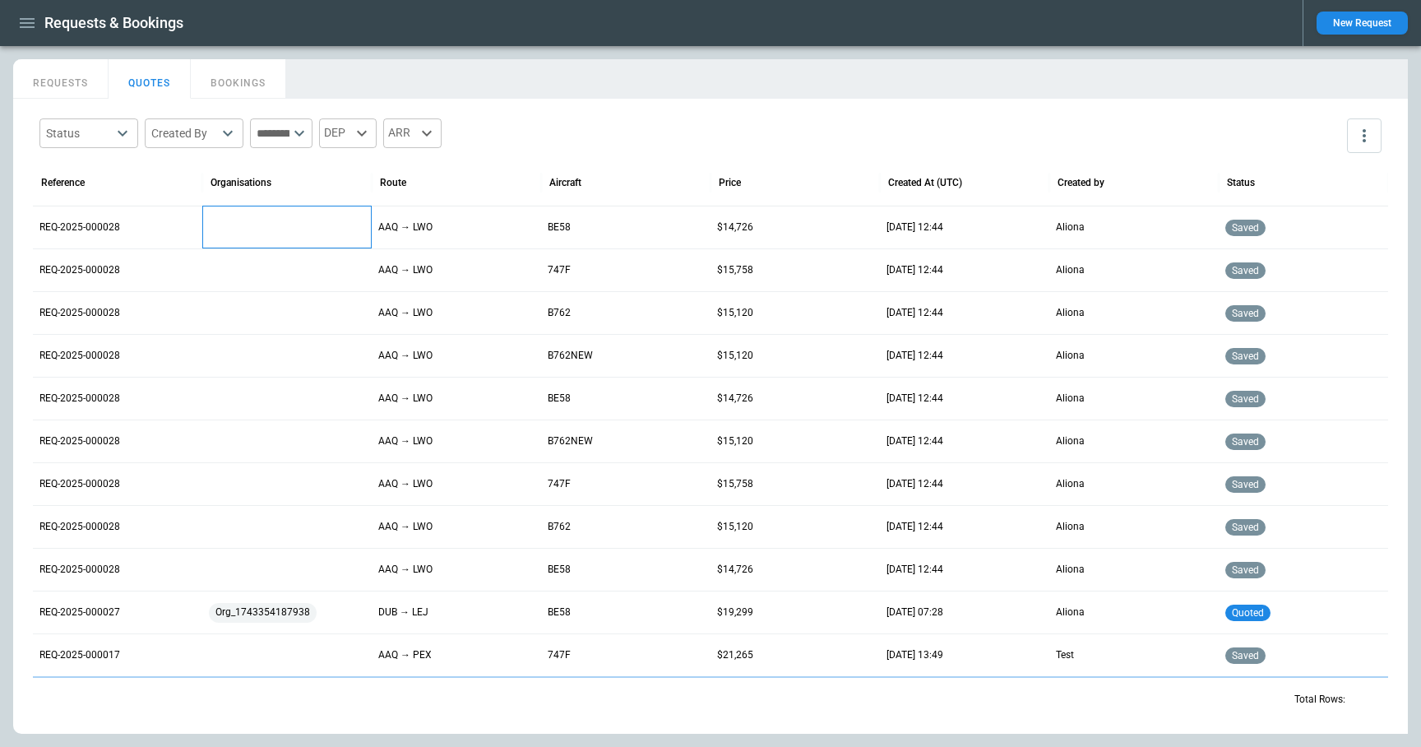
click at [239, 234] on div at bounding box center [287, 227] width 156 height 29
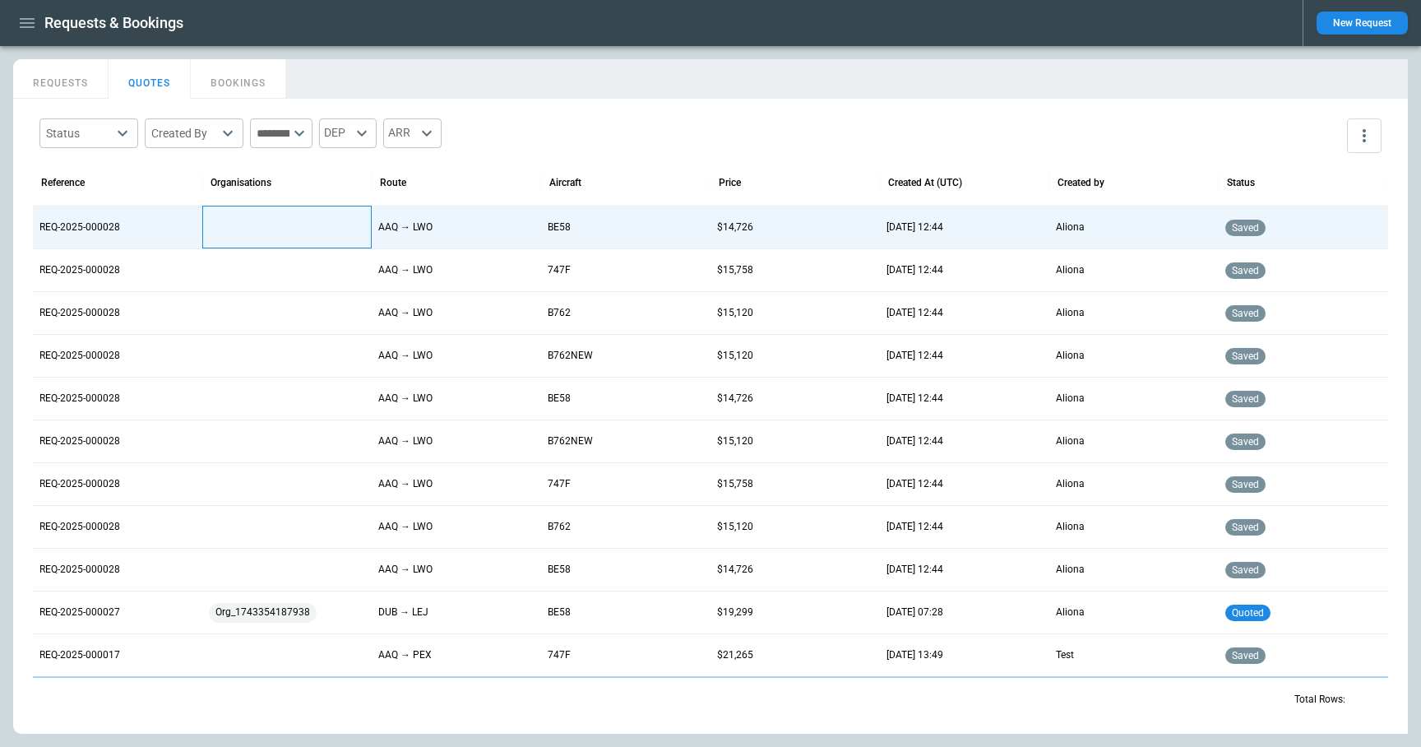
click at [253, 229] on div at bounding box center [287, 227] width 156 height 29
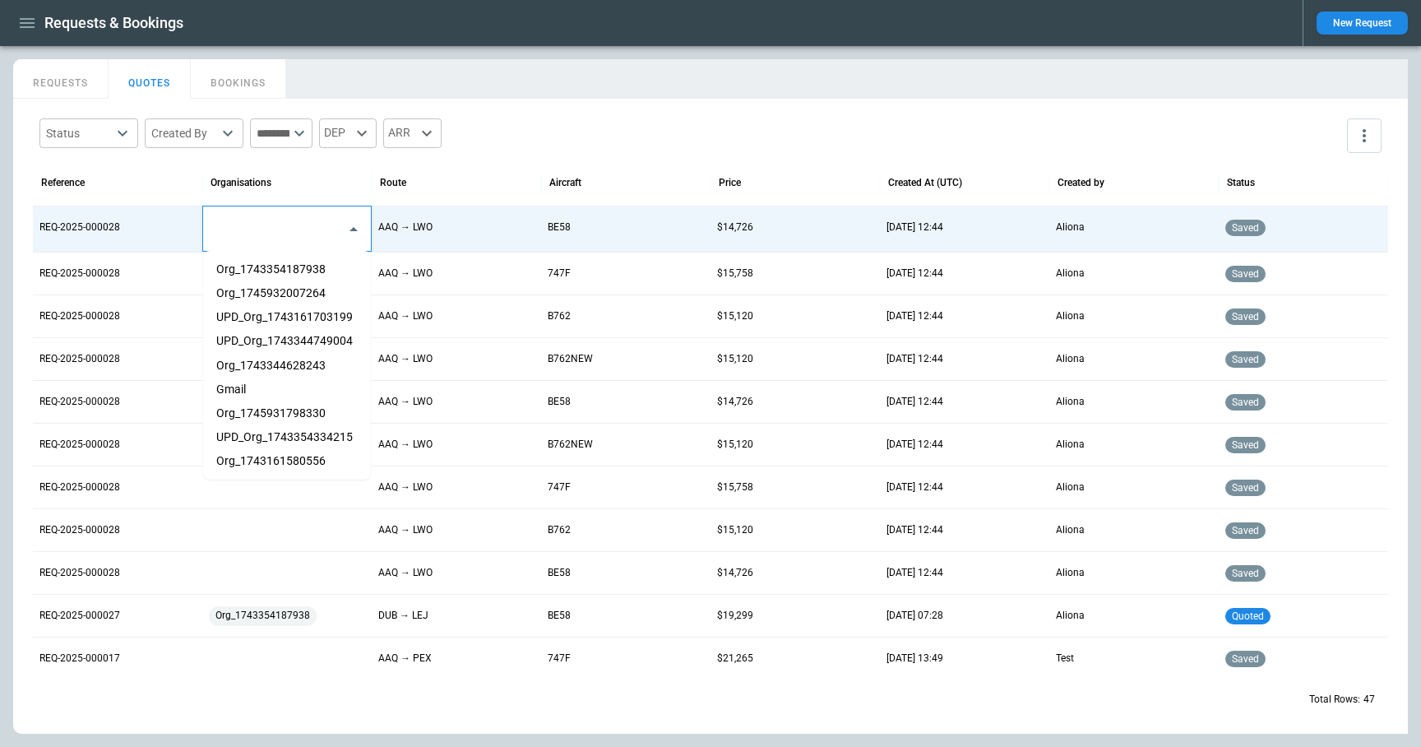
click at [253, 229] on input "text" at bounding box center [275, 229] width 128 height 29
click at [254, 276] on li "Org_1743354187938" at bounding box center [287, 269] width 168 height 24
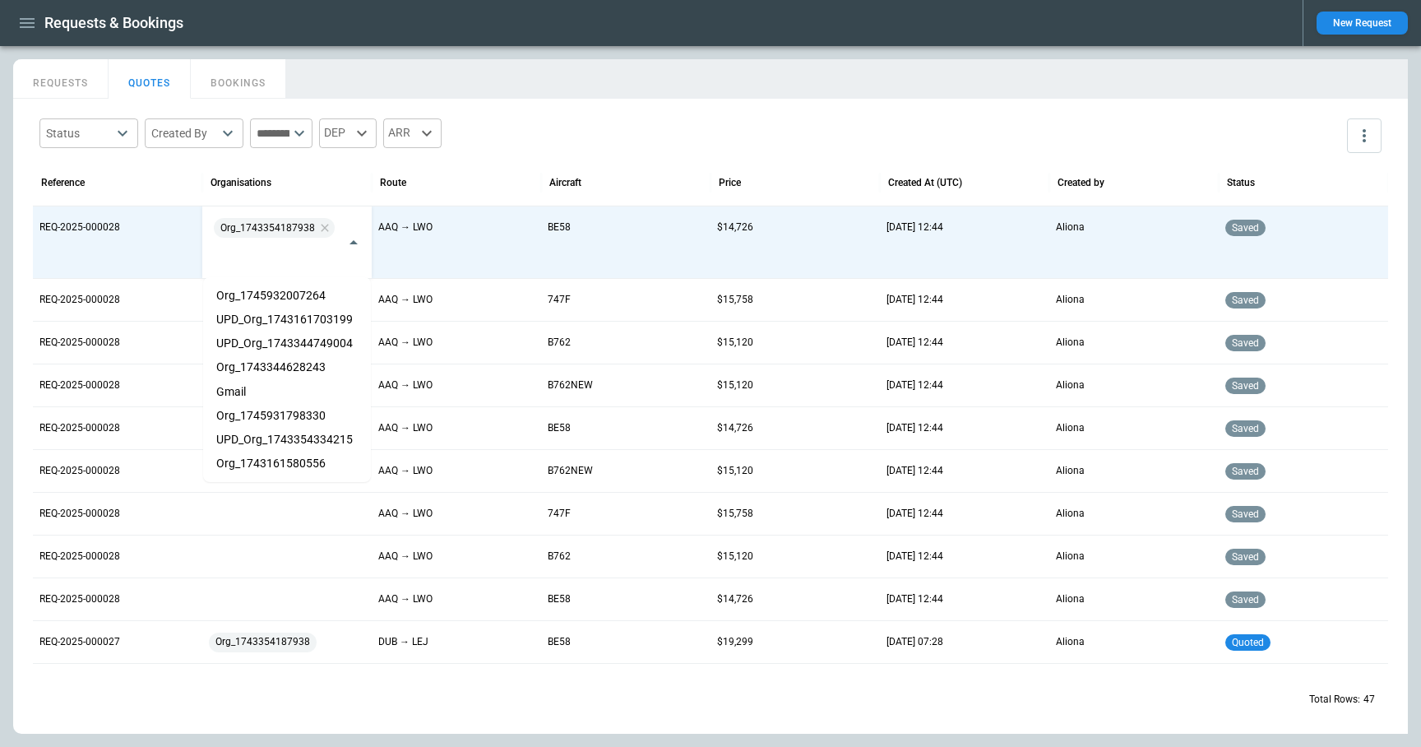
click at [543, 145] on div "Status ​ Created By ​ ​ DEP ARR" at bounding box center [711, 136] width 1356 height 48
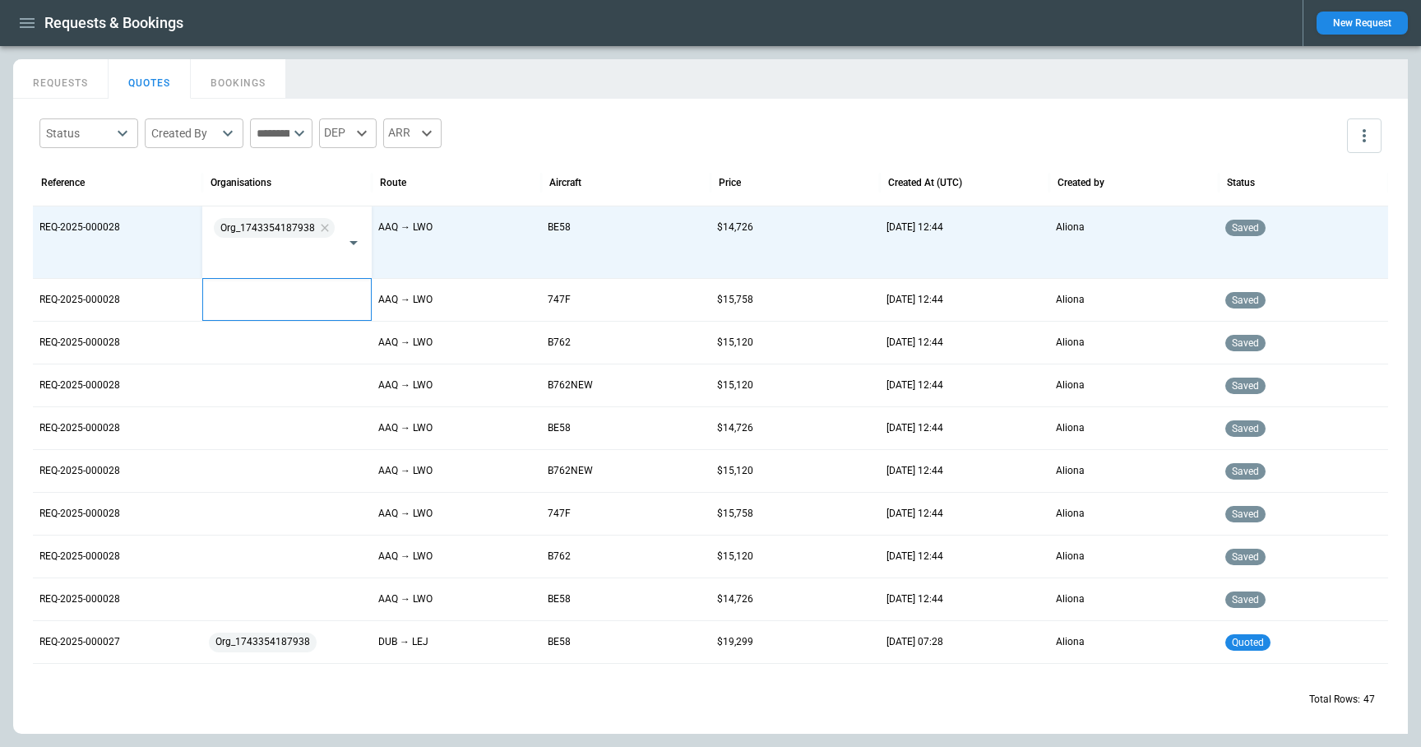
click at [260, 302] on div at bounding box center [287, 299] width 156 height 29
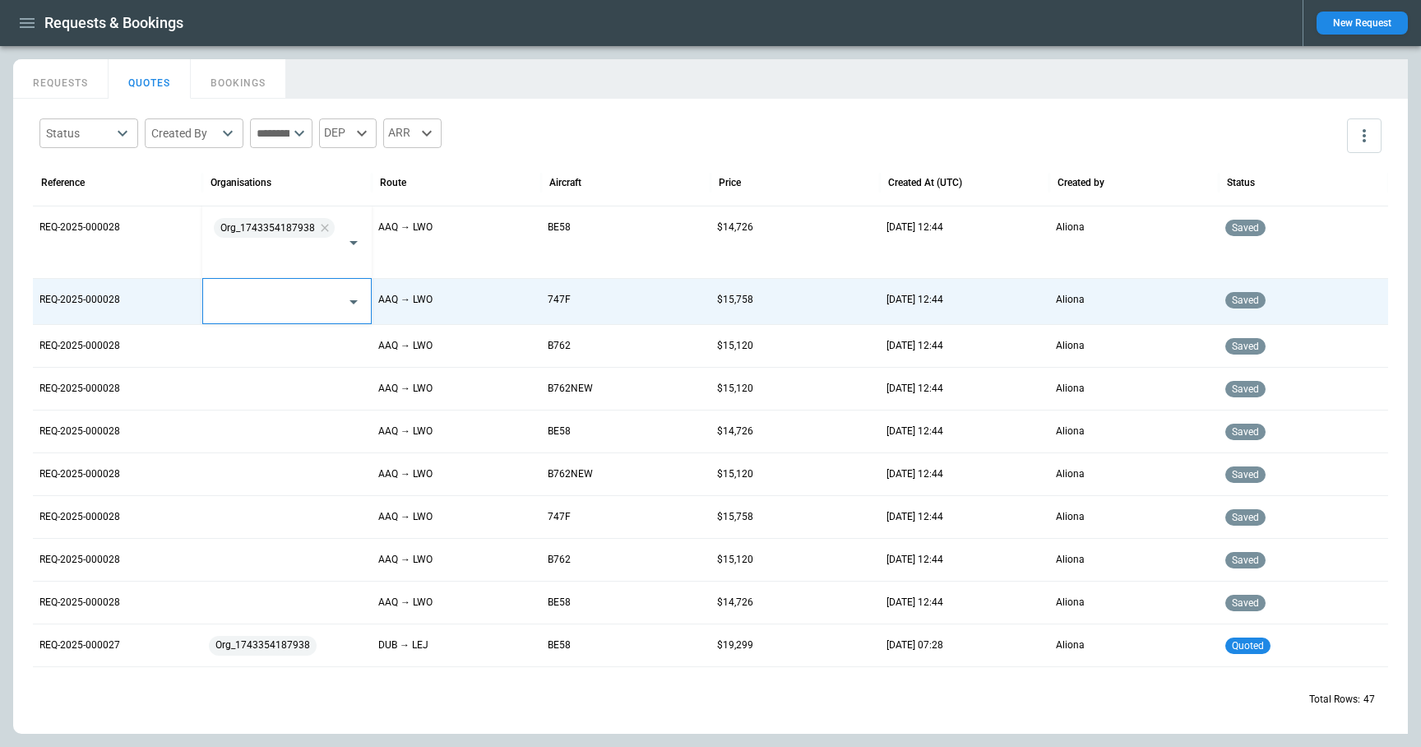
click at [283, 304] on input "text" at bounding box center [275, 301] width 128 height 29
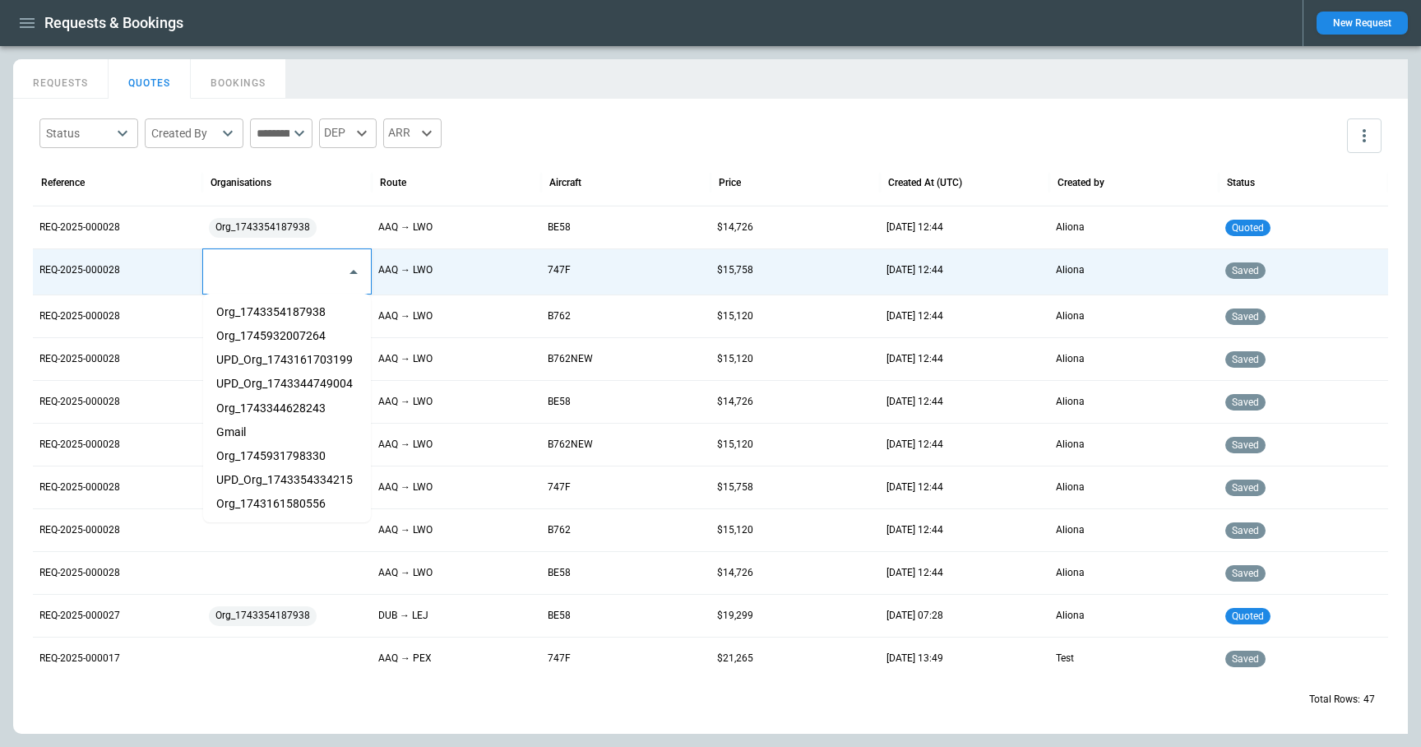
click at [282, 335] on li "Org_1745932007264" at bounding box center [287, 336] width 168 height 24
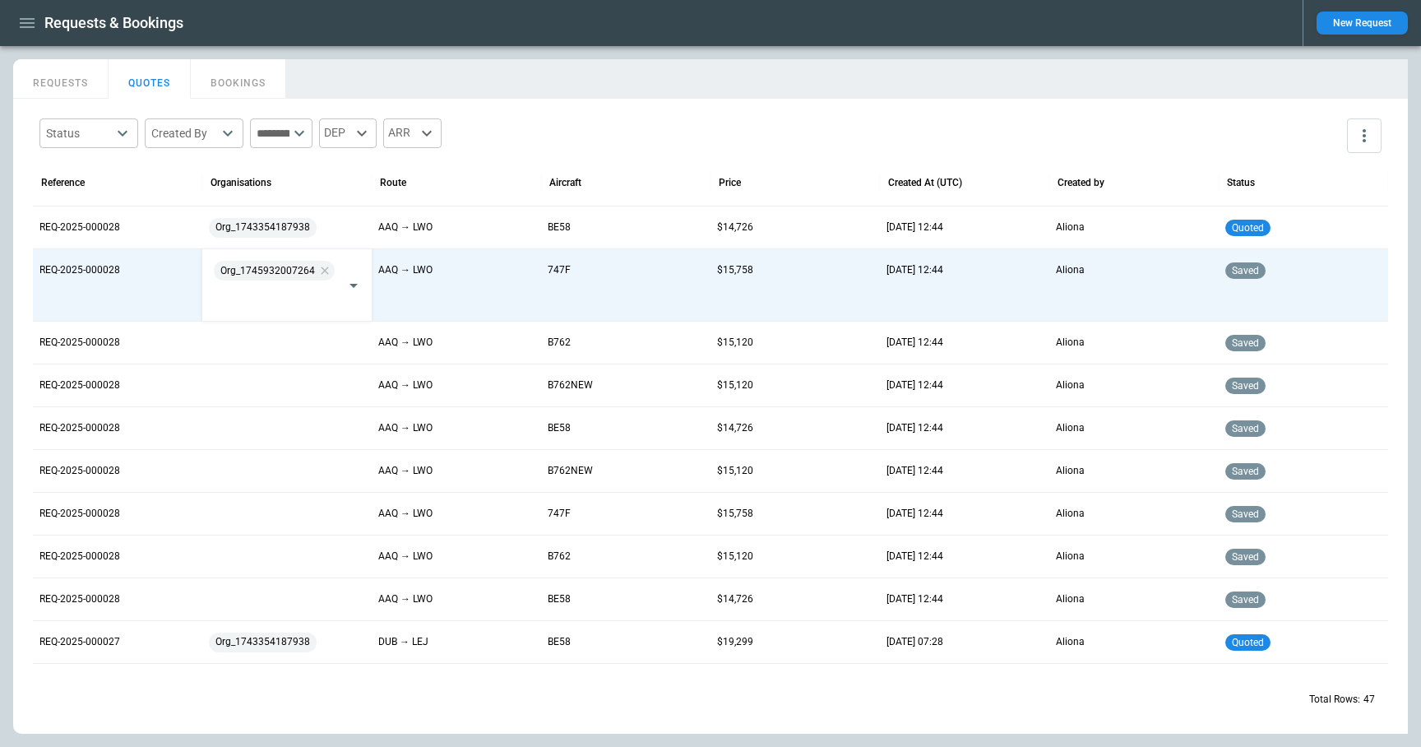
click at [576, 138] on div "Status ​ Created By ​ ​ DEP ARR" at bounding box center [711, 136] width 1356 height 48
click at [300, 347] on div at bounding box center [287, 342] width 156 height 29
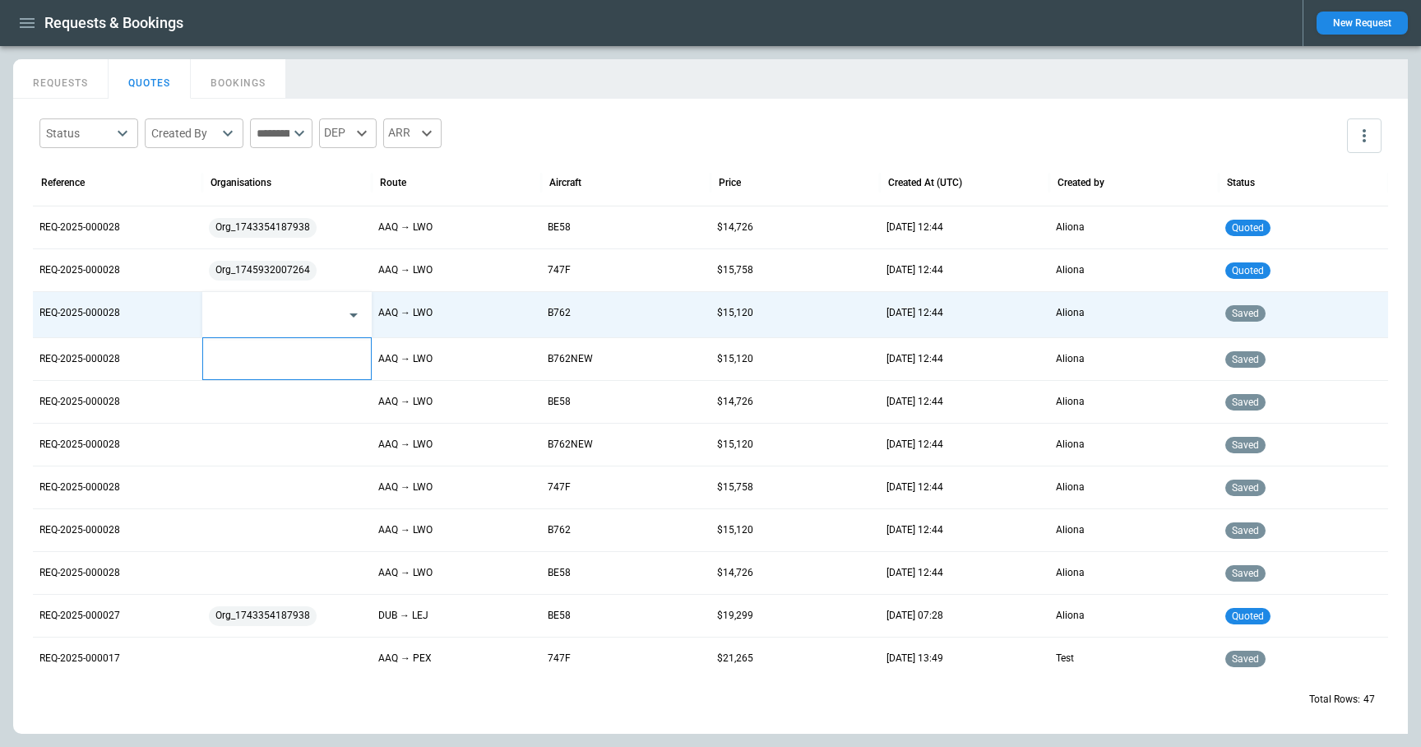
click at [300, 347] on div at bounding box center [287, 359] width 156 height 29
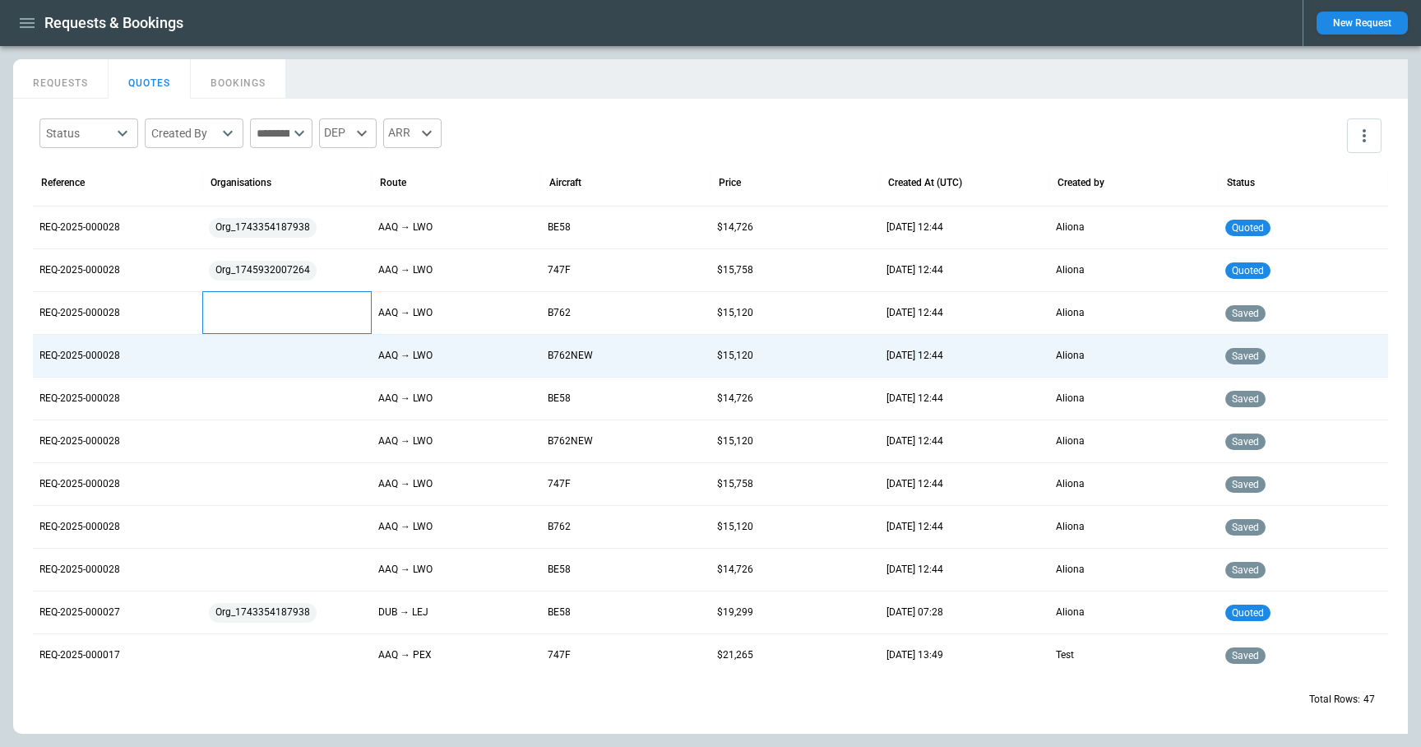
click at [297, 320] on div at bounding box center [287, 313] width 156 height 29
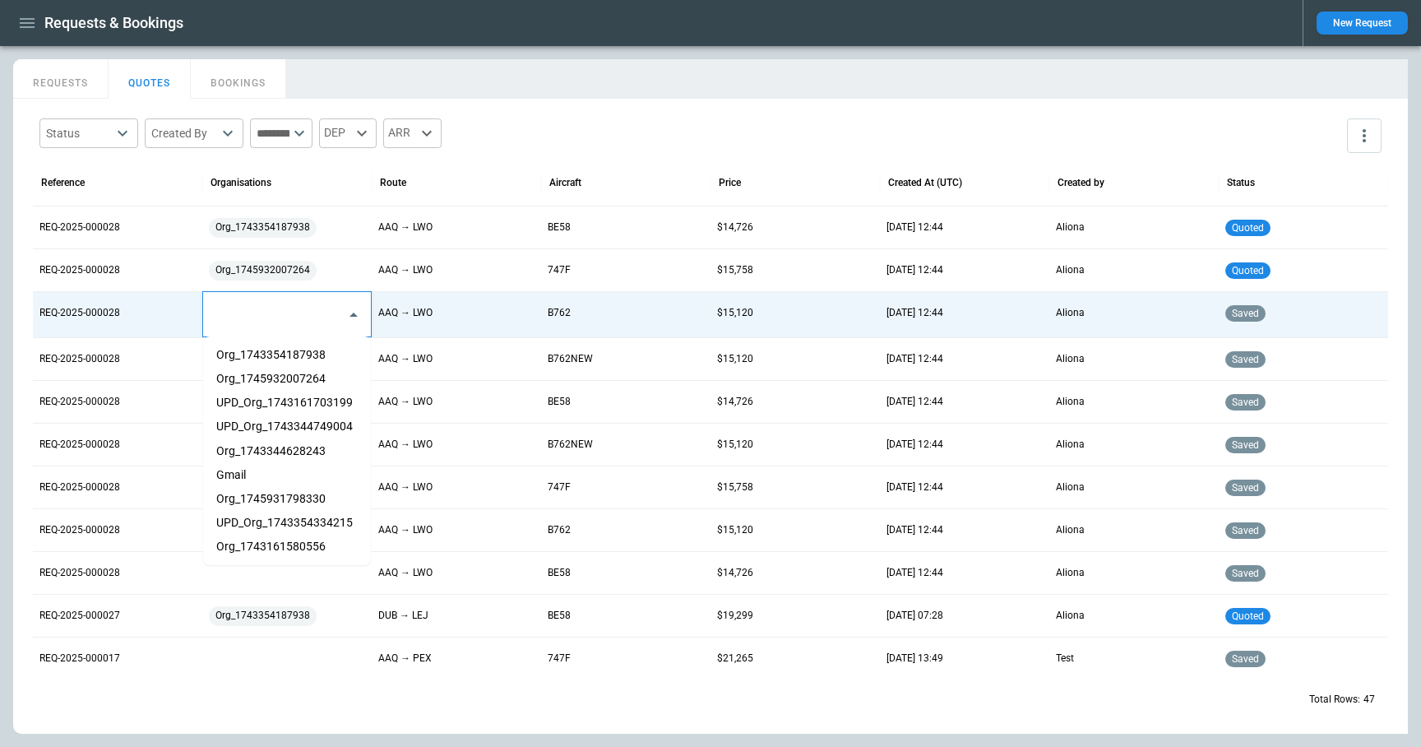
click at [297, 320] on input "text" at bounding box center [275, 314] width 128 height 29
click at [273, 545] on li "Org_1743161580556" at bounding box center [287, 547] width 168 height 24
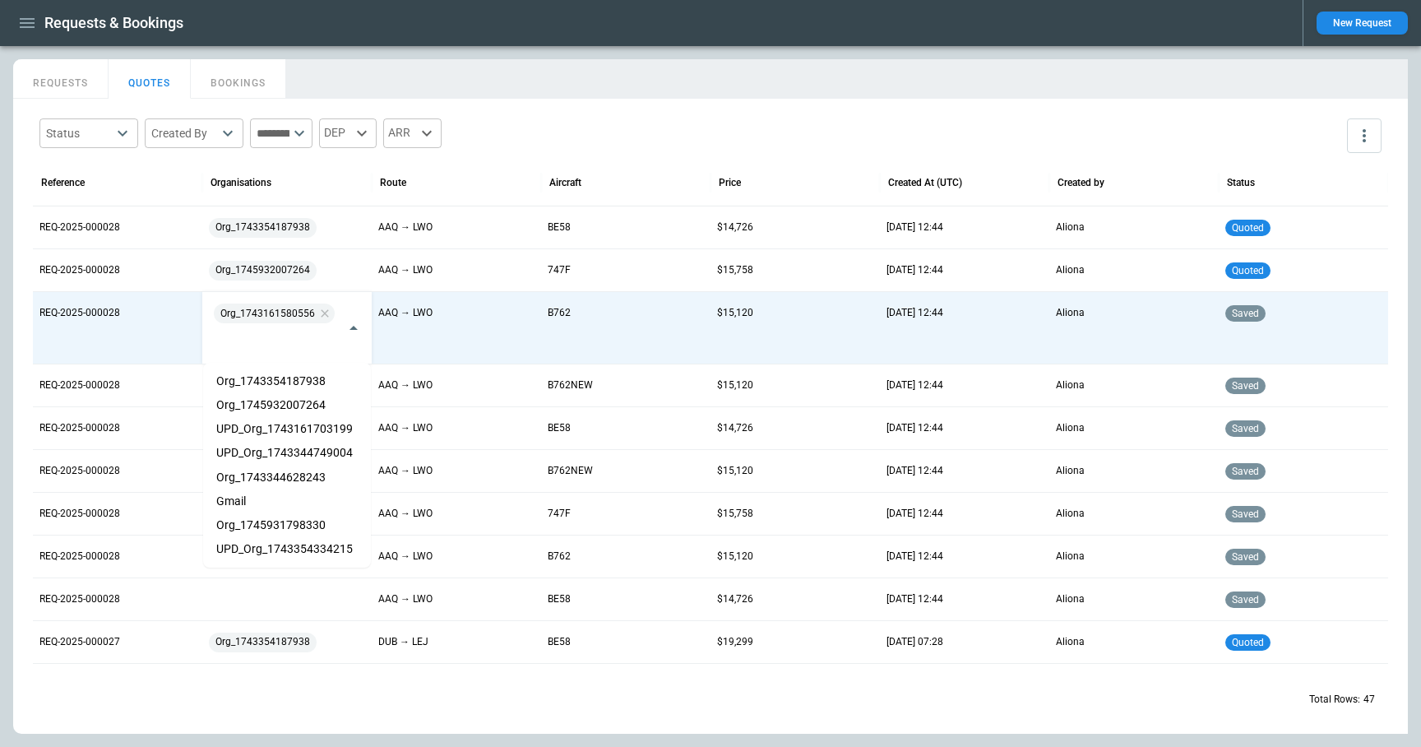
click at [633, 141] on div "Status ​ Created By ​ ​ DEP ARR" at bounding box center [711, 136] width 1356 height 48
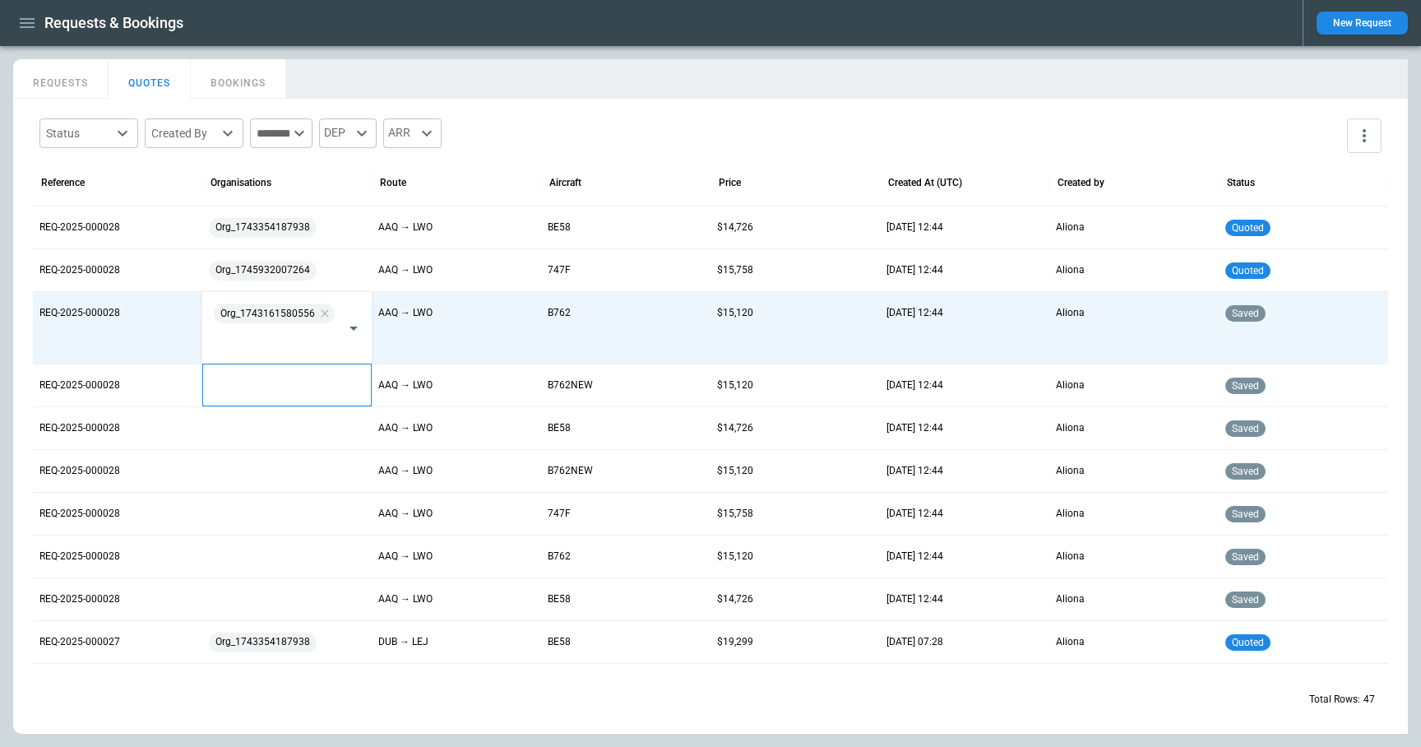
click at [258, 396] on div at bounding box center [287, 385] width 156 height 29
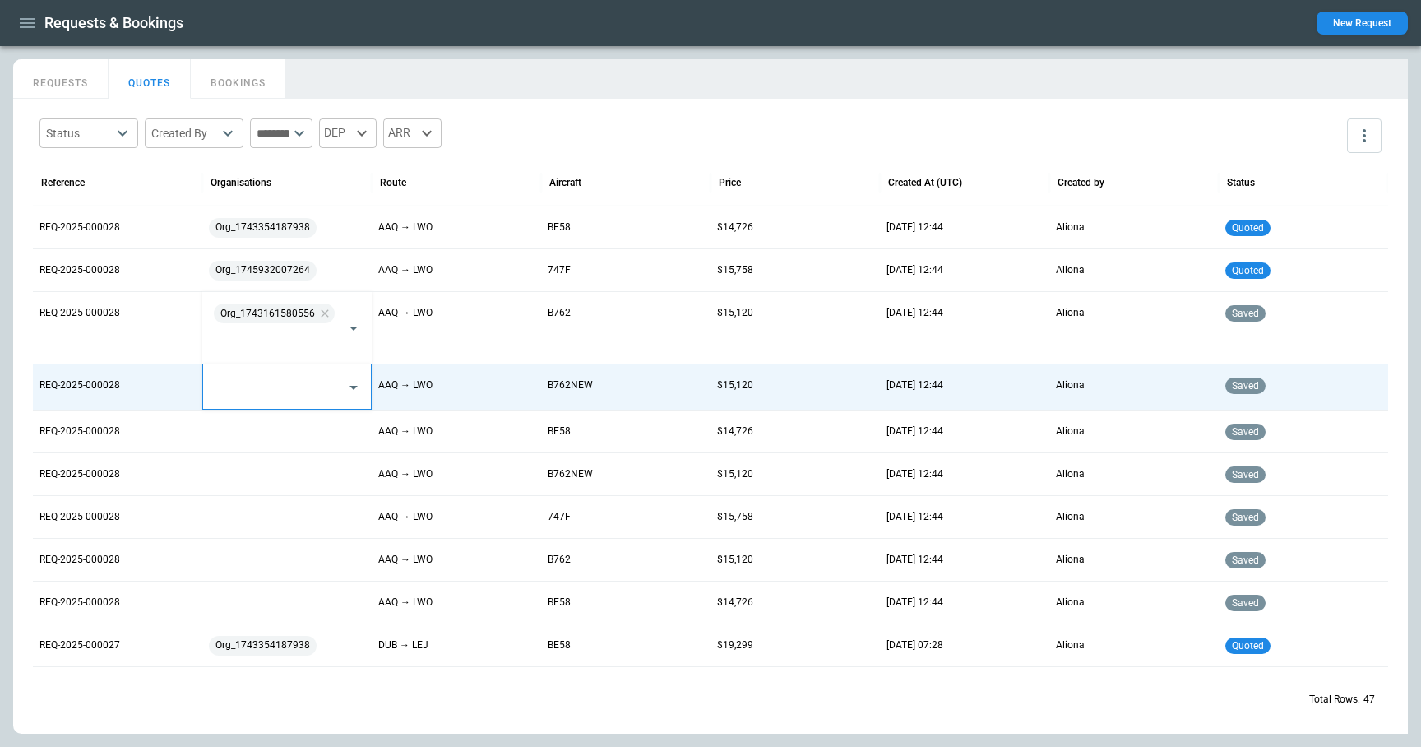
click at [258, 396] on input "text" at bounding box center [275, 387] width 128 height 29
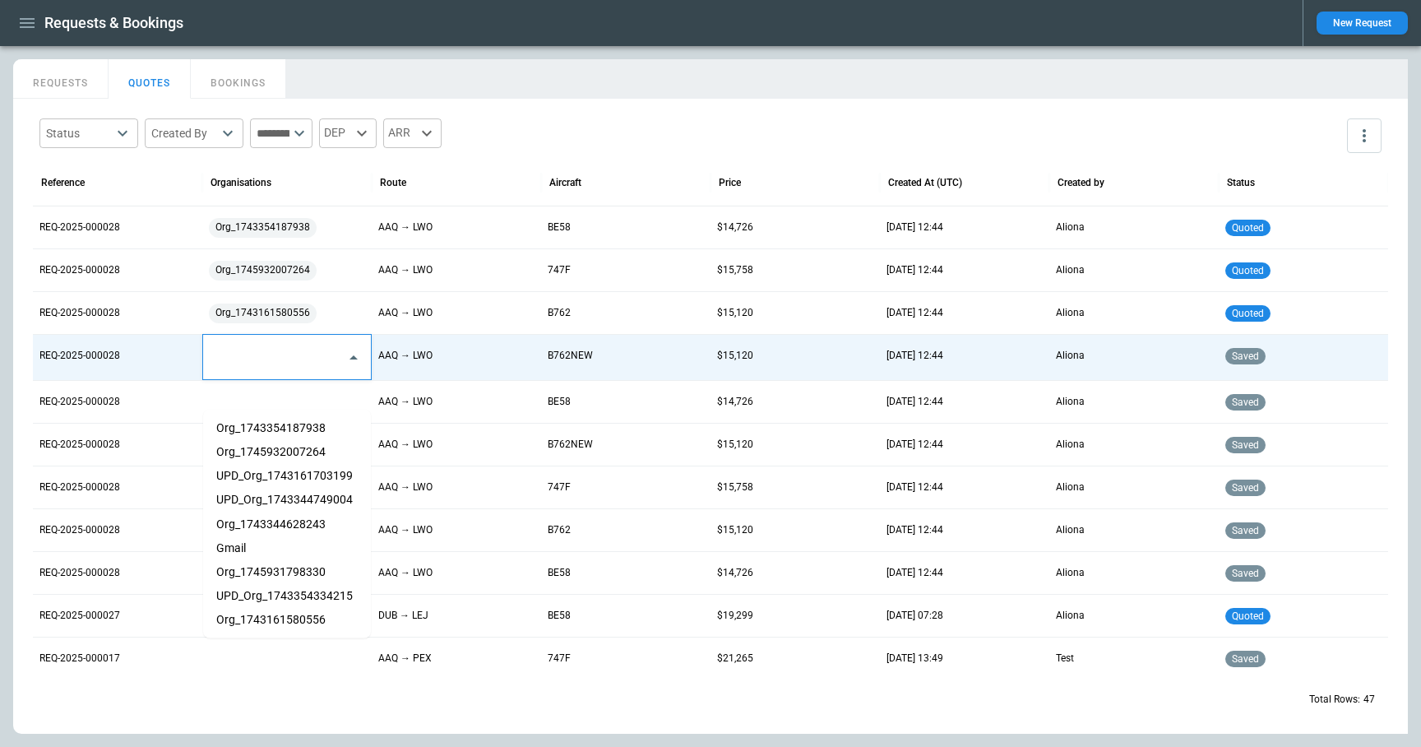
click at [264, 595] on li "UPD_Org_1743354334215" at bounding box center [287, 595] width 168 height 24
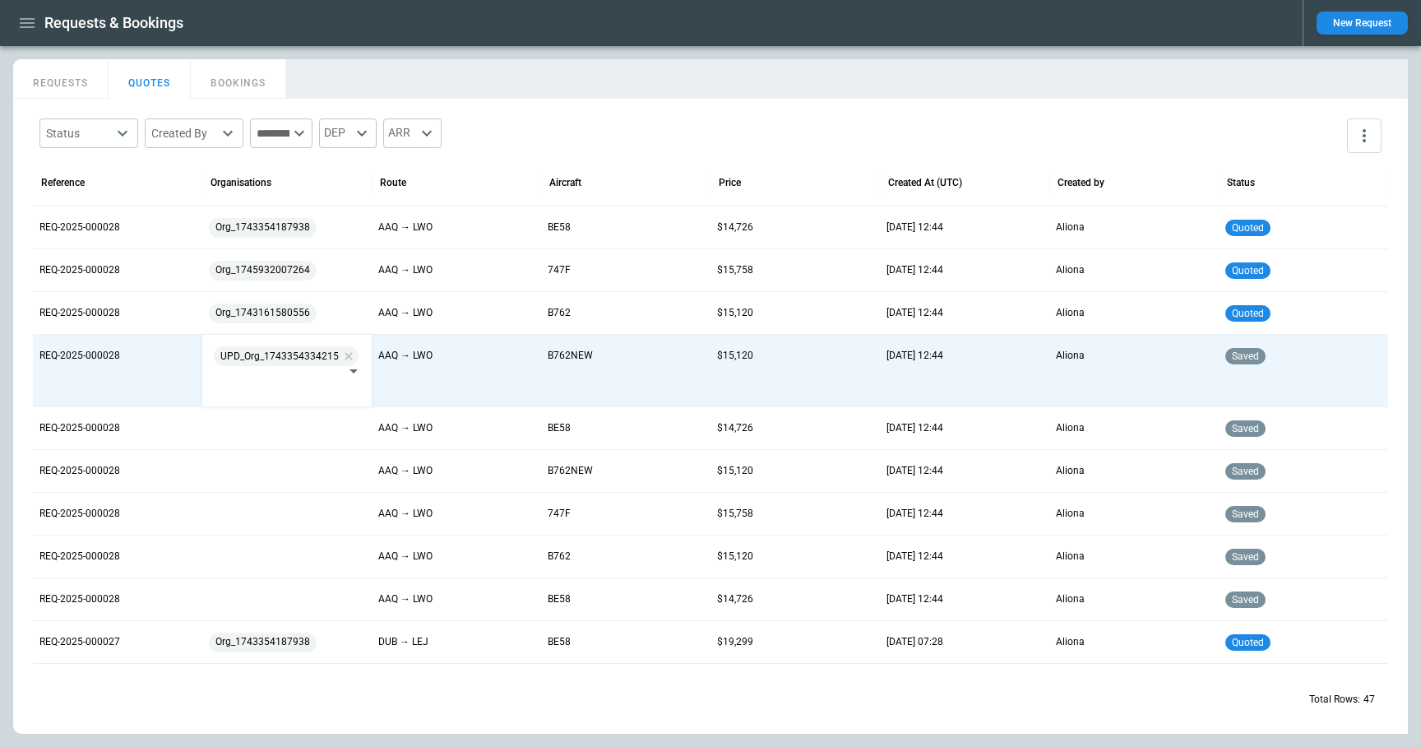
click at [584, 105] on div "Status ​ Created By ​ ​ DEP ARR Reference Organisations Route Aircraft Price Cr…" at bounding box center [710, 416] width 1395 height 635
click at [612, 113] on div "Status ​ Created By ​ ​ DEP ARR" at bounding box center [711, 136] width 1356 height 48
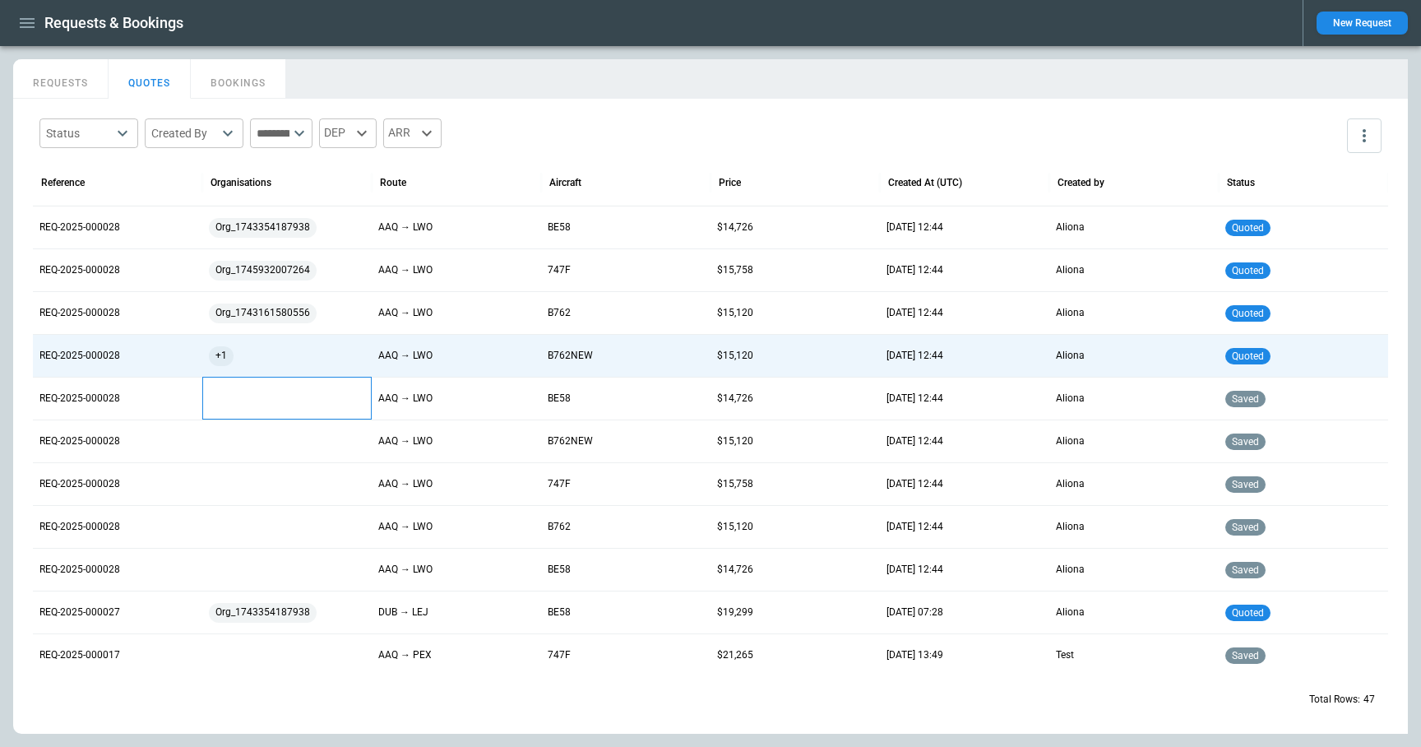
click at [268, 392] on div at bounding box center [287, 398] width 156 height 29
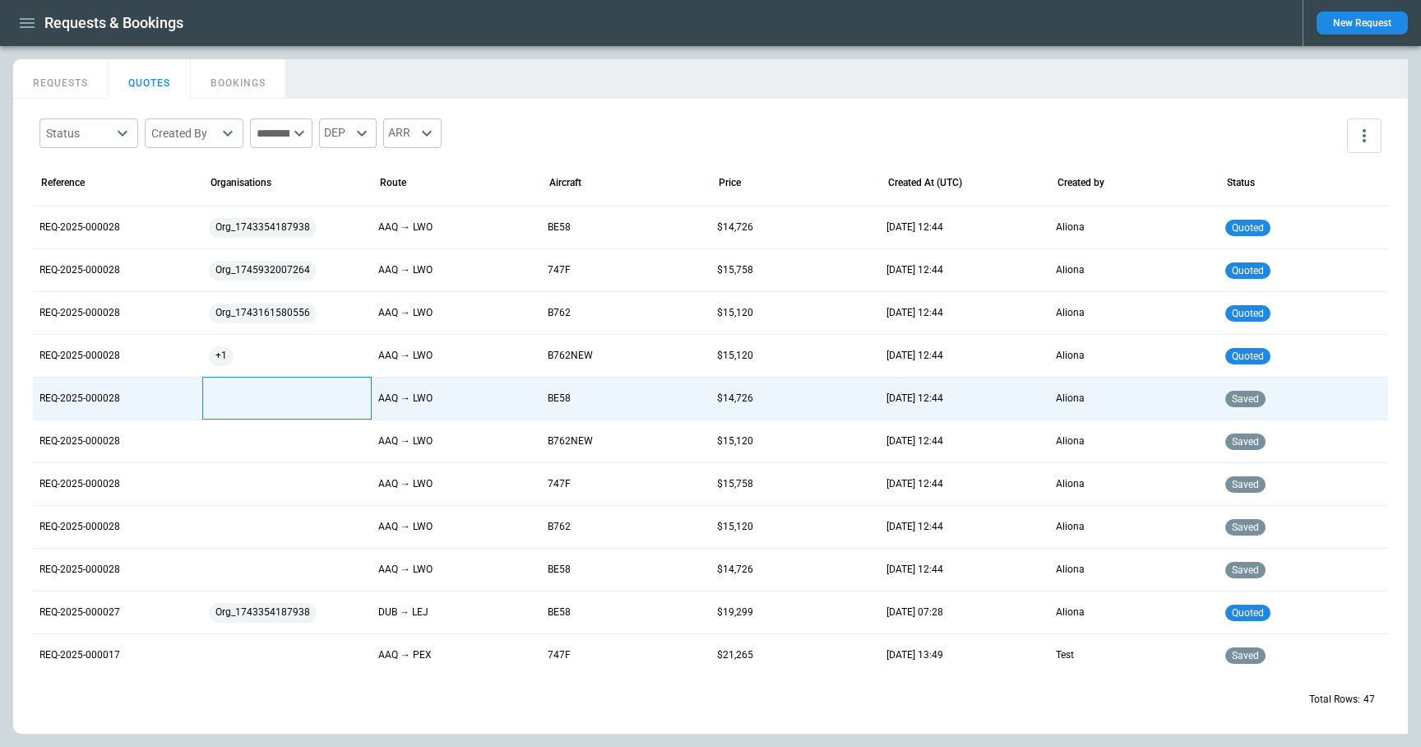
click at [268, 401] on div at bounding box center [287, 398] width 156 height 29
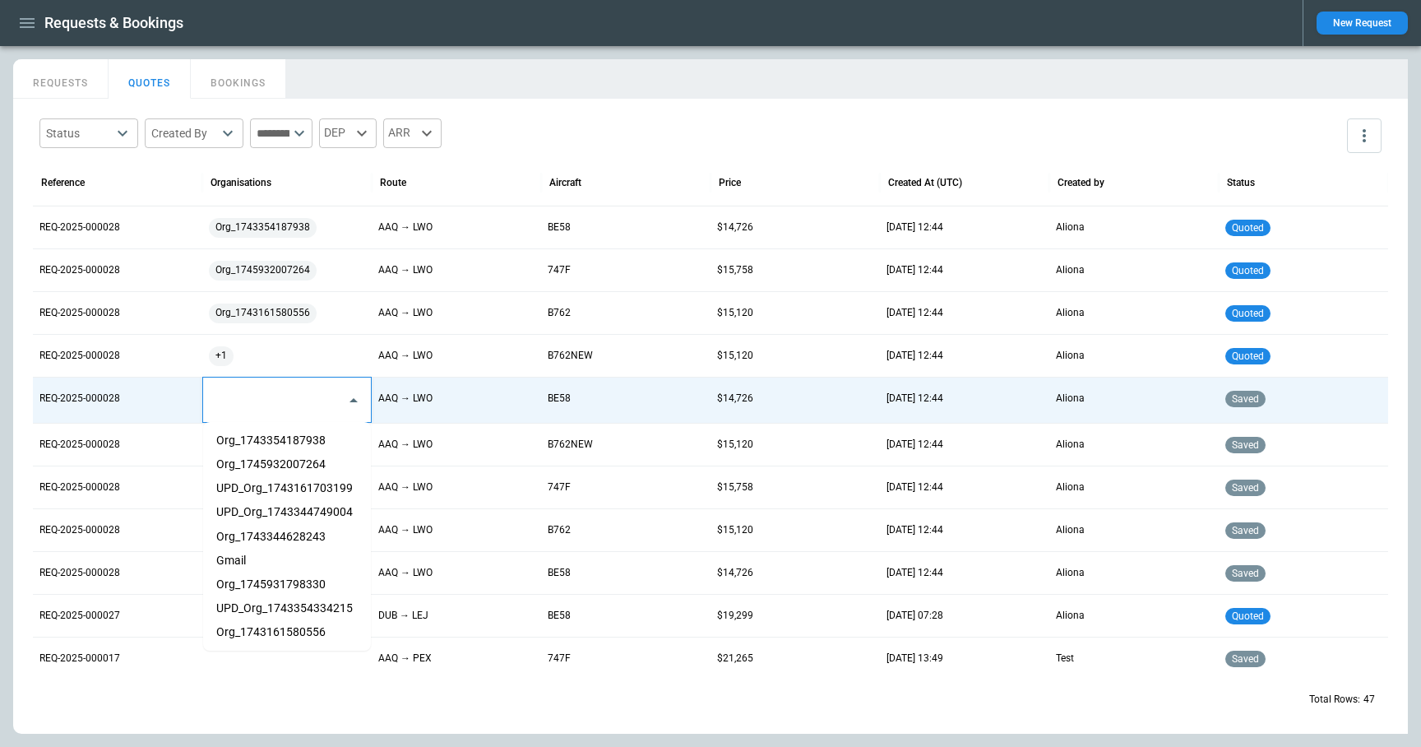
click at [268, 402] on input "text" at bounding box center [275, 400] width 128 height 29
click at [268, 522] on li "UPD_Org_1743344749004" at bounding box center [287, 512] width 168 height 24
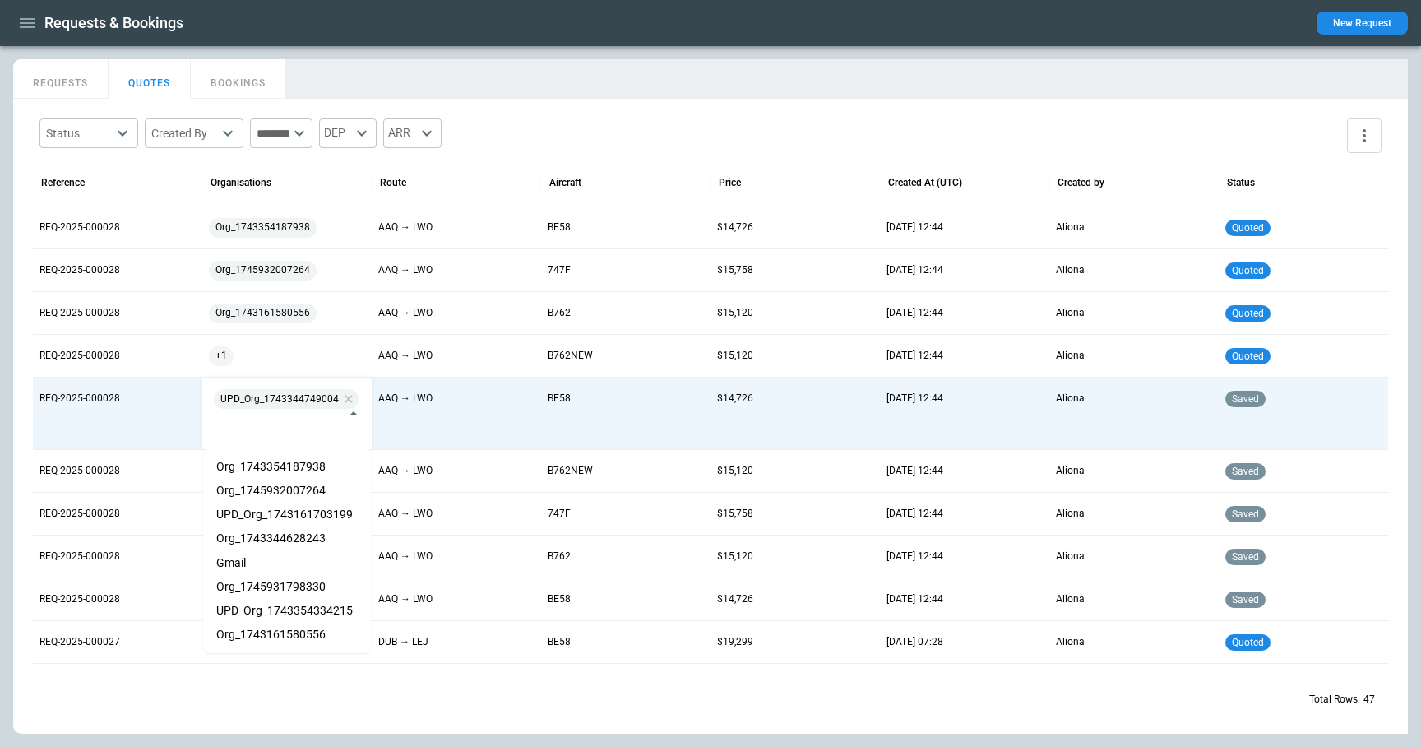
click at [643, 124] on div "Status ​ Created By ​ ​ DEP ARR" at bounding box center [711, 136] width 1356 height 48
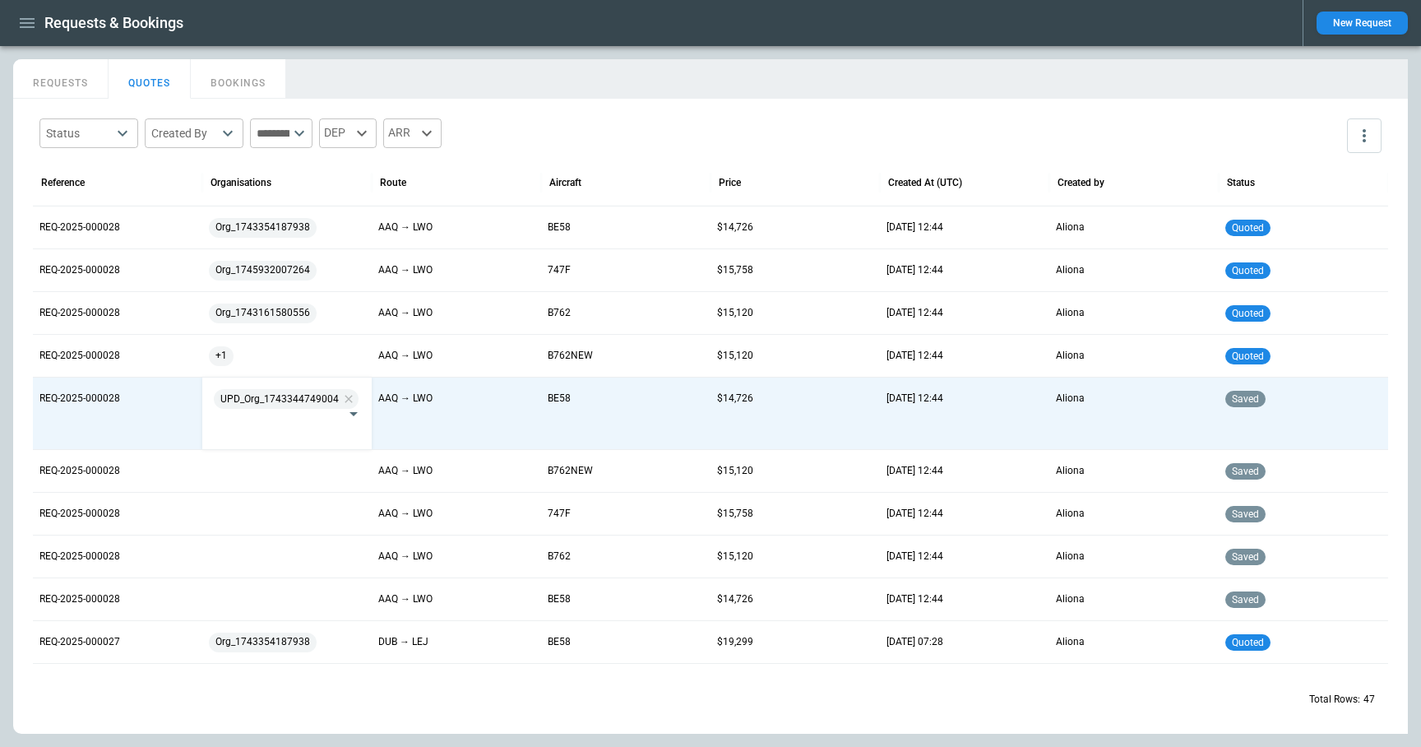
click at [632, 109] on div "Status ​ Created By ​ ​ DEP ARR Reference Organisations Route Aircraft Price Cr…" at bounding box center [710, 416] width 1395 height 635
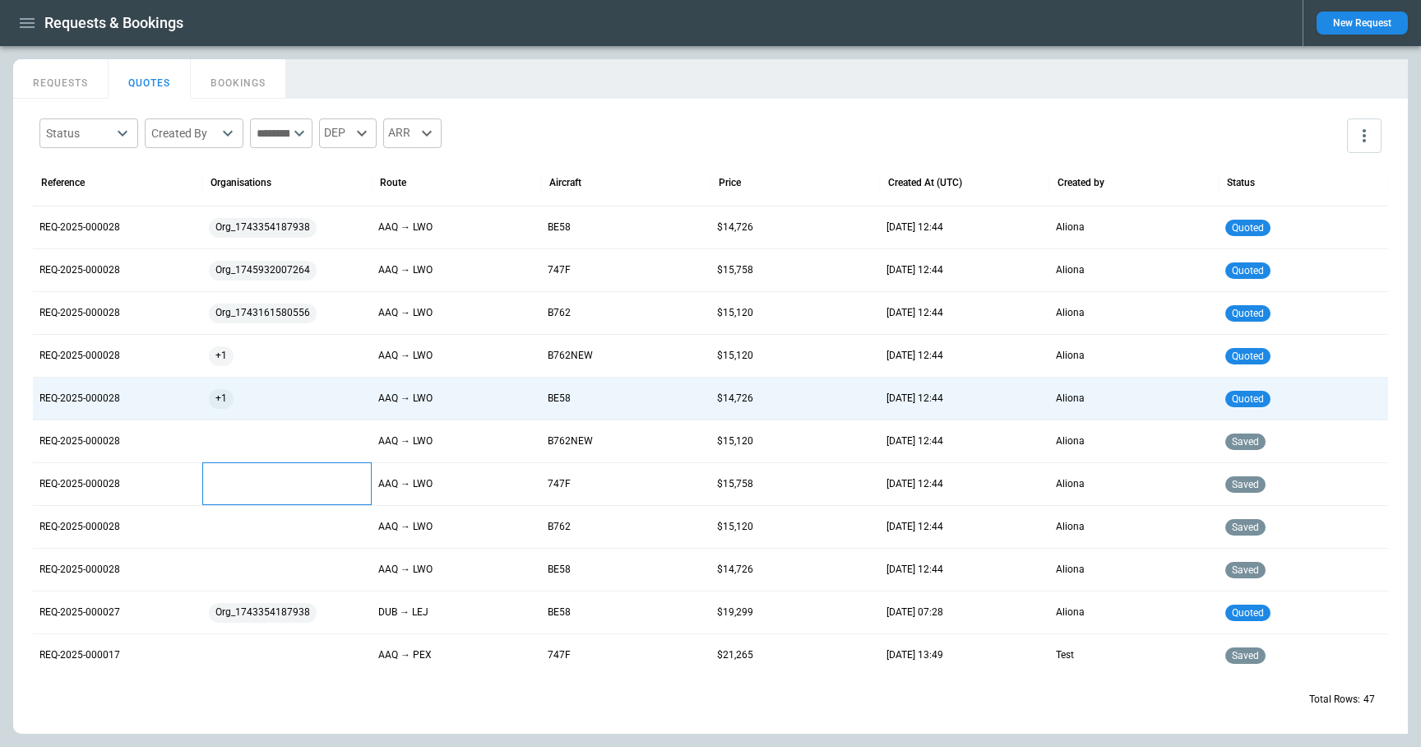
click at [286, 468] on div at bounding box center [286, 483] width 169 height 43
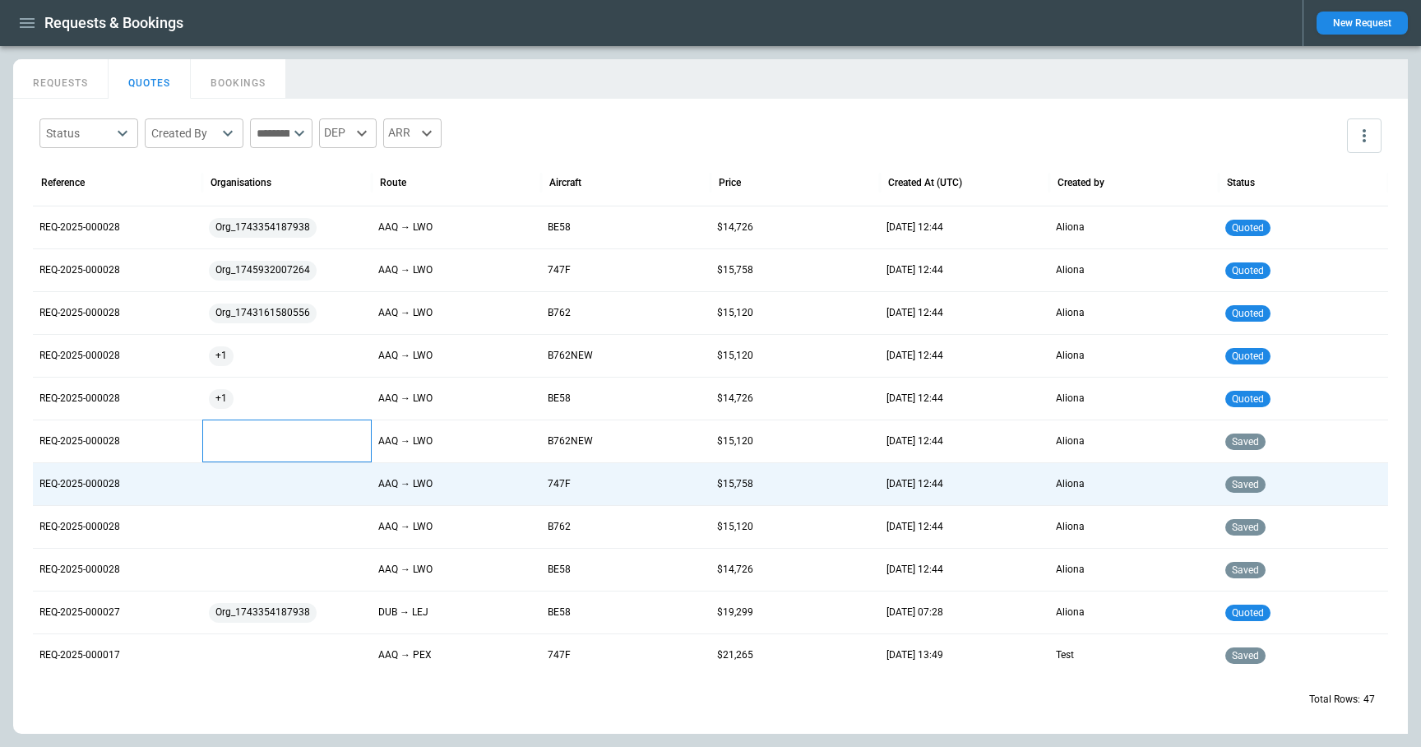
click at [275, 446] on div at bounding box center [287, 441] width 156 height 29
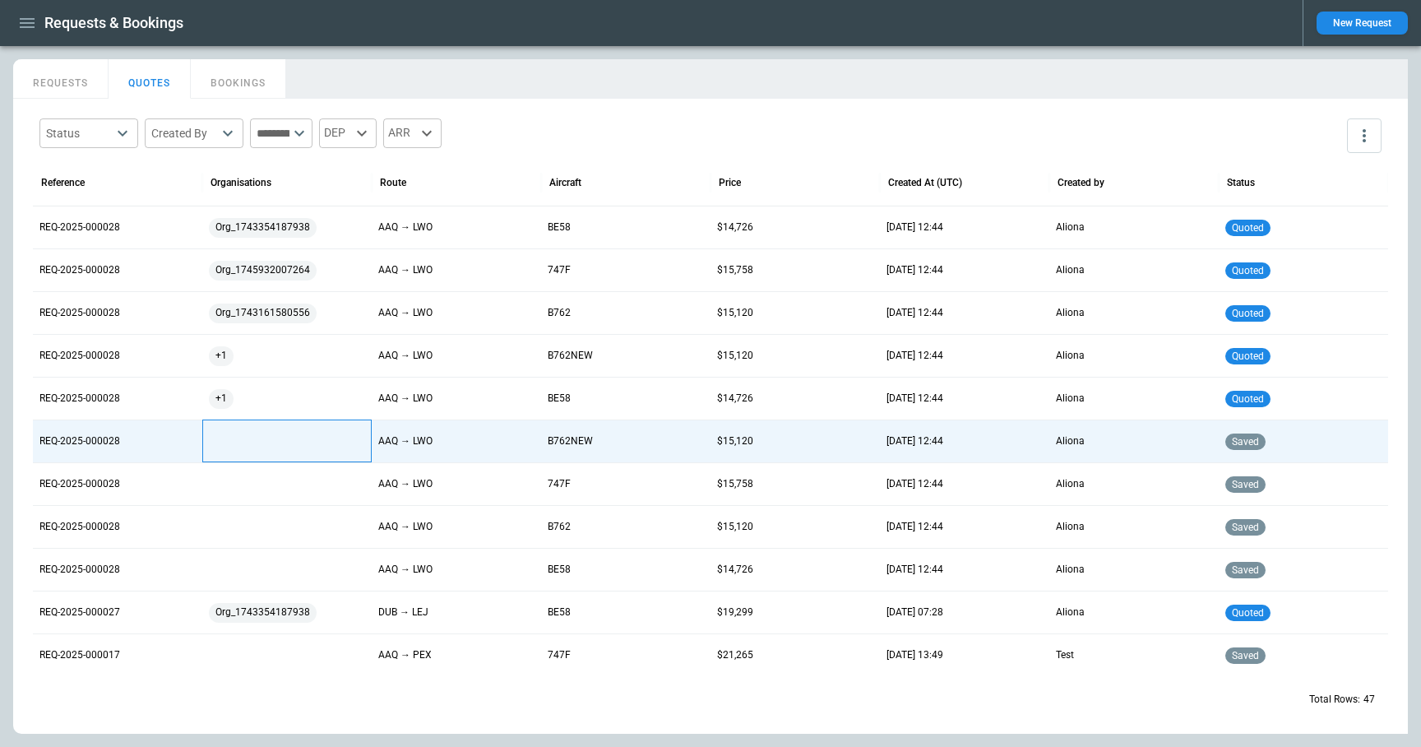
click at [275, 446] on div at bounding box center [287, 441] width 156 height 29
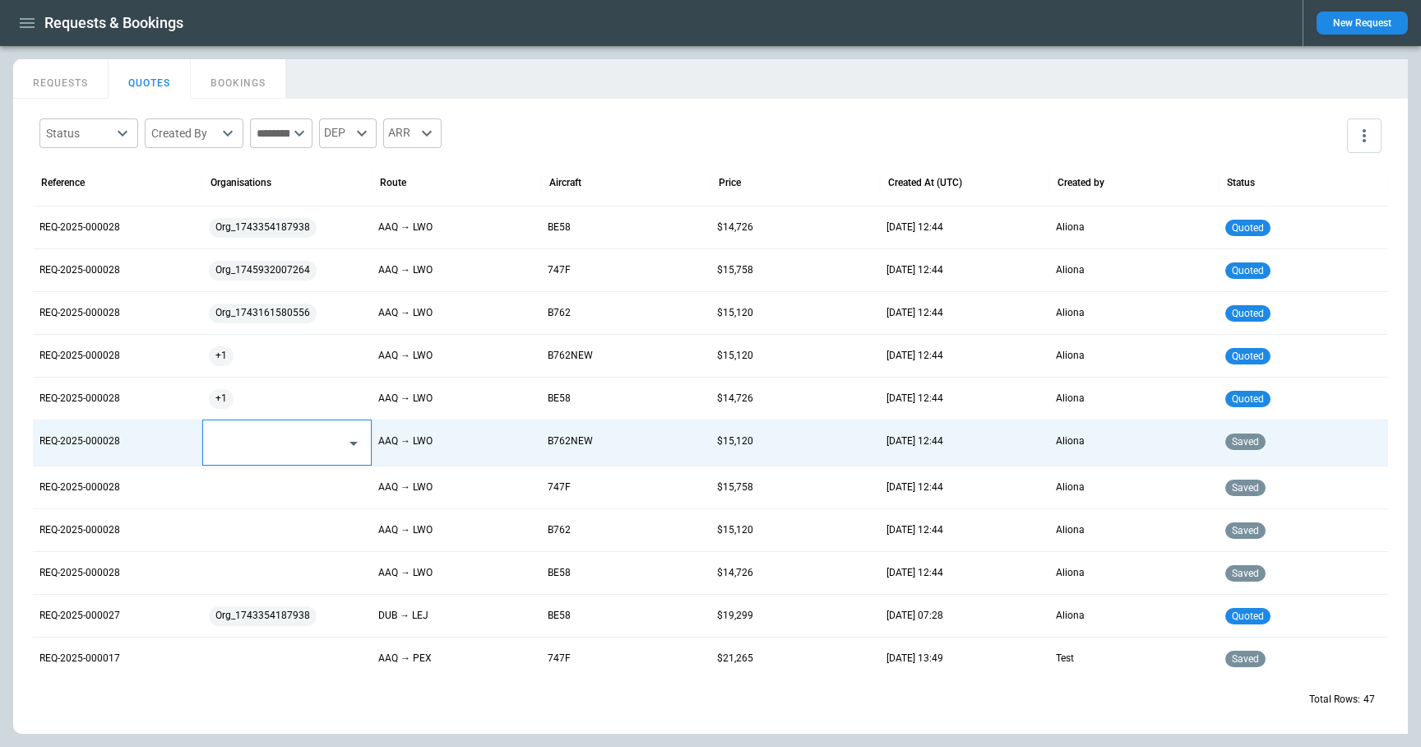
click at [275, 446] on input "text" at bounding box center [275, 443] width 128 height 29
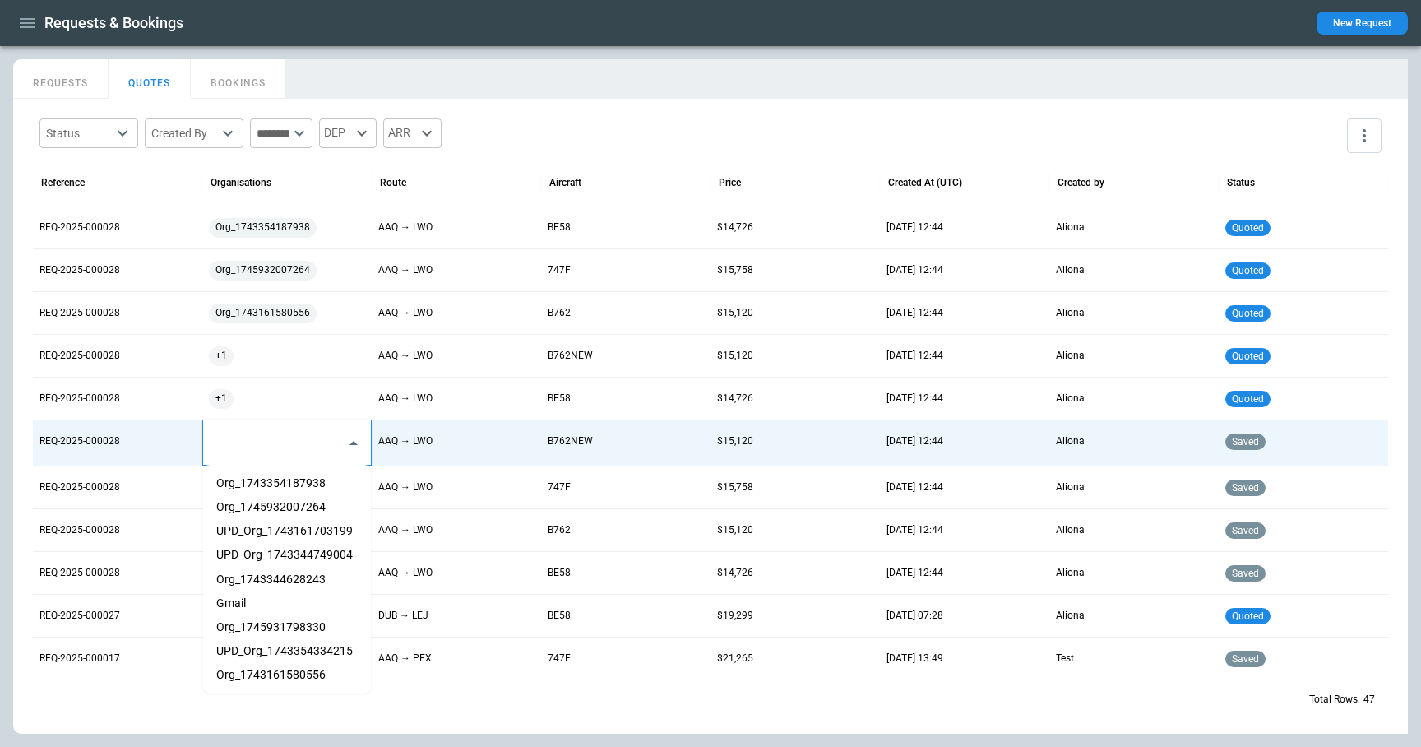
click at [267, 576] on li "Org_1743344628243" at bounding box center [287, 580] width 168 height 24
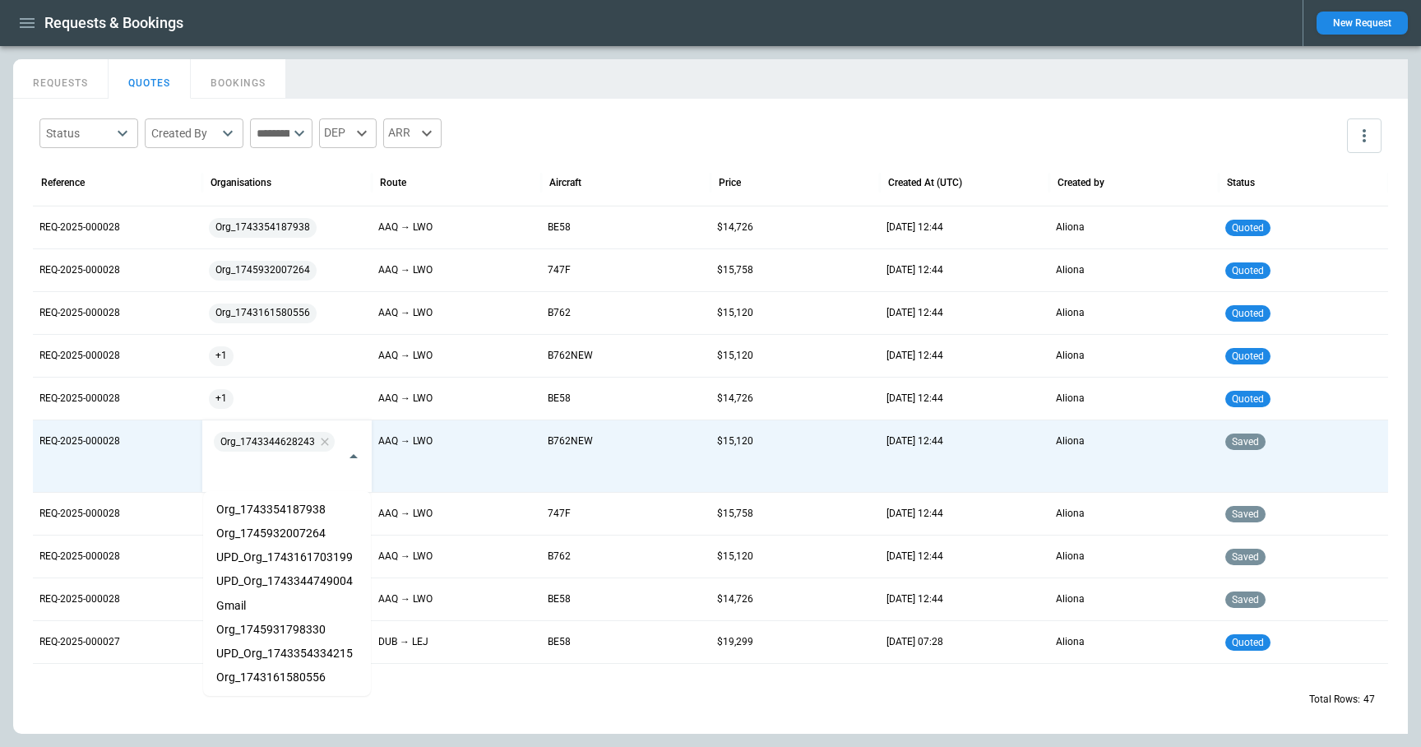
click at [582, 90] on div "REQUESTS QUOTES BOOKINGS" at bounding box center [710, 76] width 1395 height 35
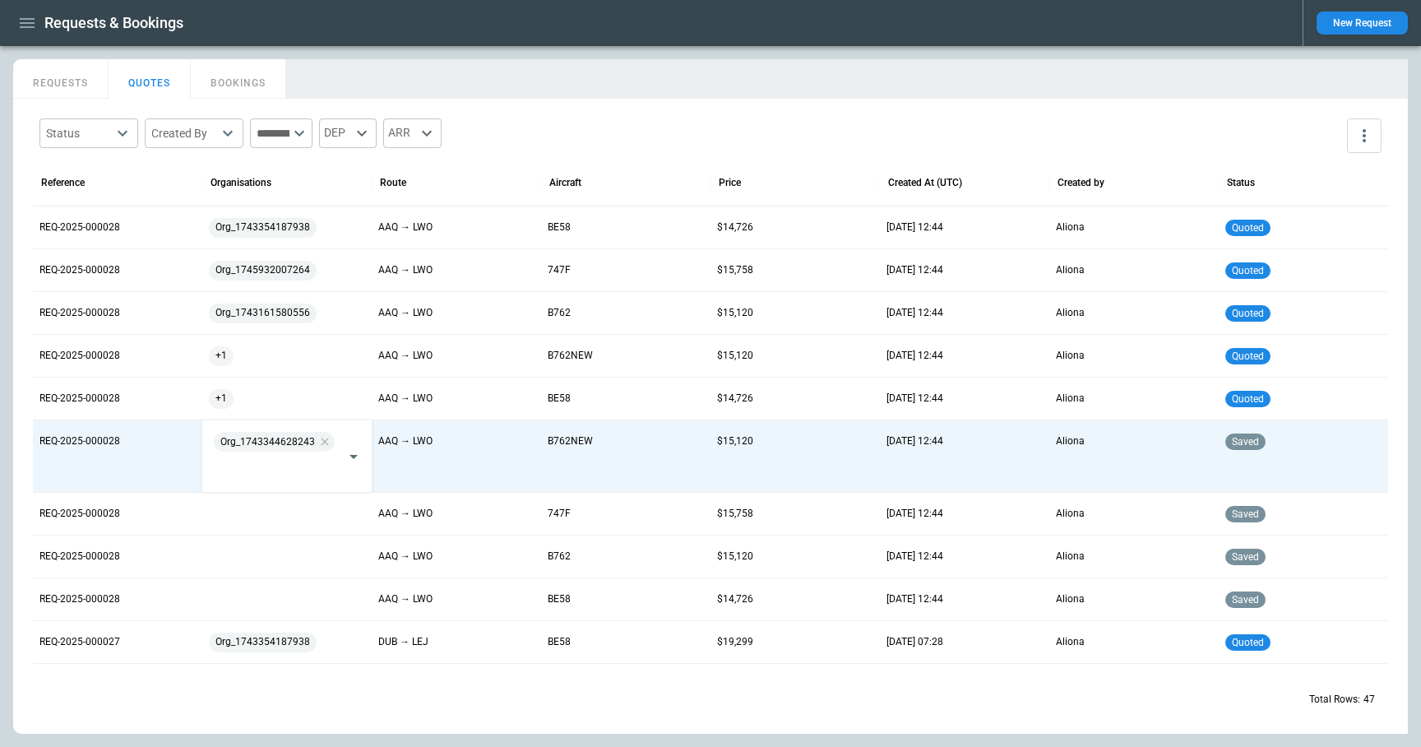
click at [581, 90] on div "REQUESTS QUOTES BOOKINGS" at bounding box center [710, 76] width 1395 height 35
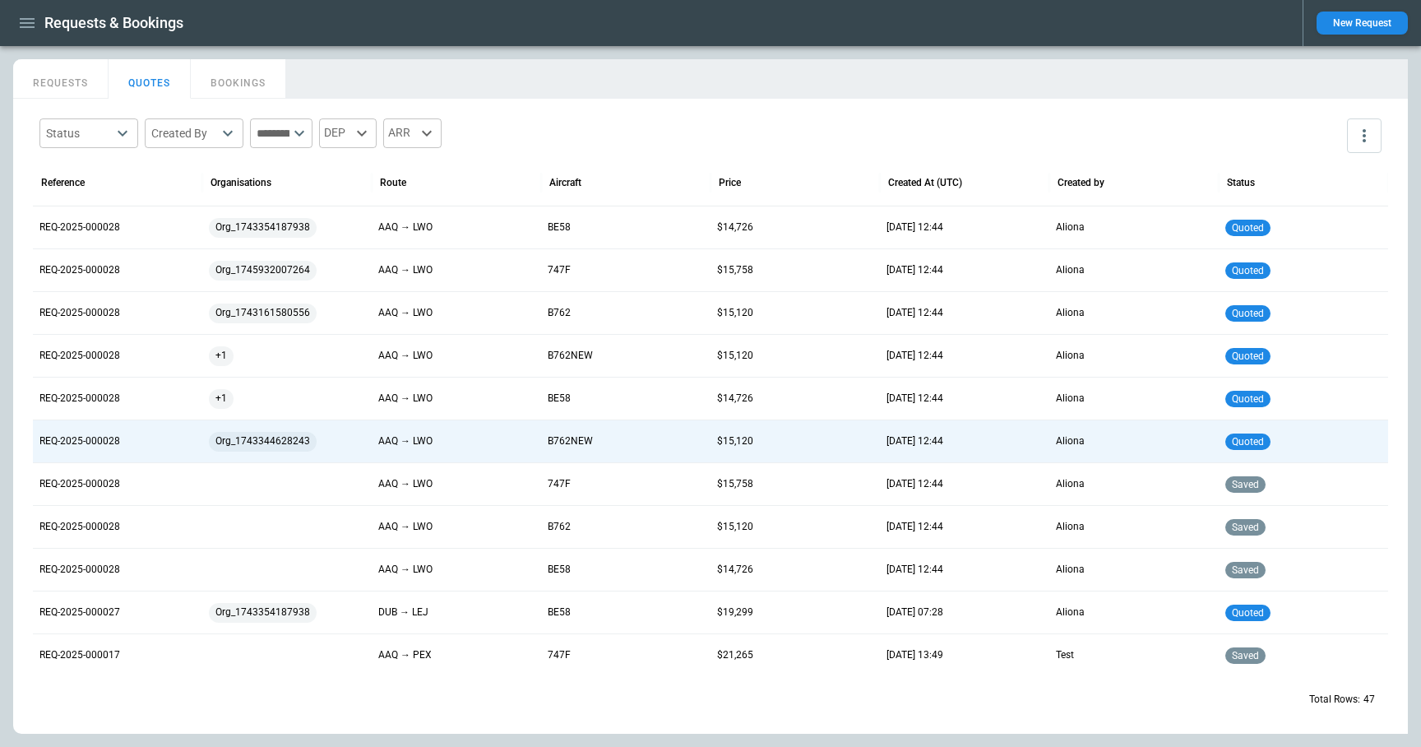
click at [600, 109] on div "Status ​ Created By ​ ​ DEP ARR Reference Organisations Route Aircraft Price Cr…" at bounding box center [710, 416] width 1395 height 635
click at [236, 485] on div at bounding box center [287, 484] width 156 height 29
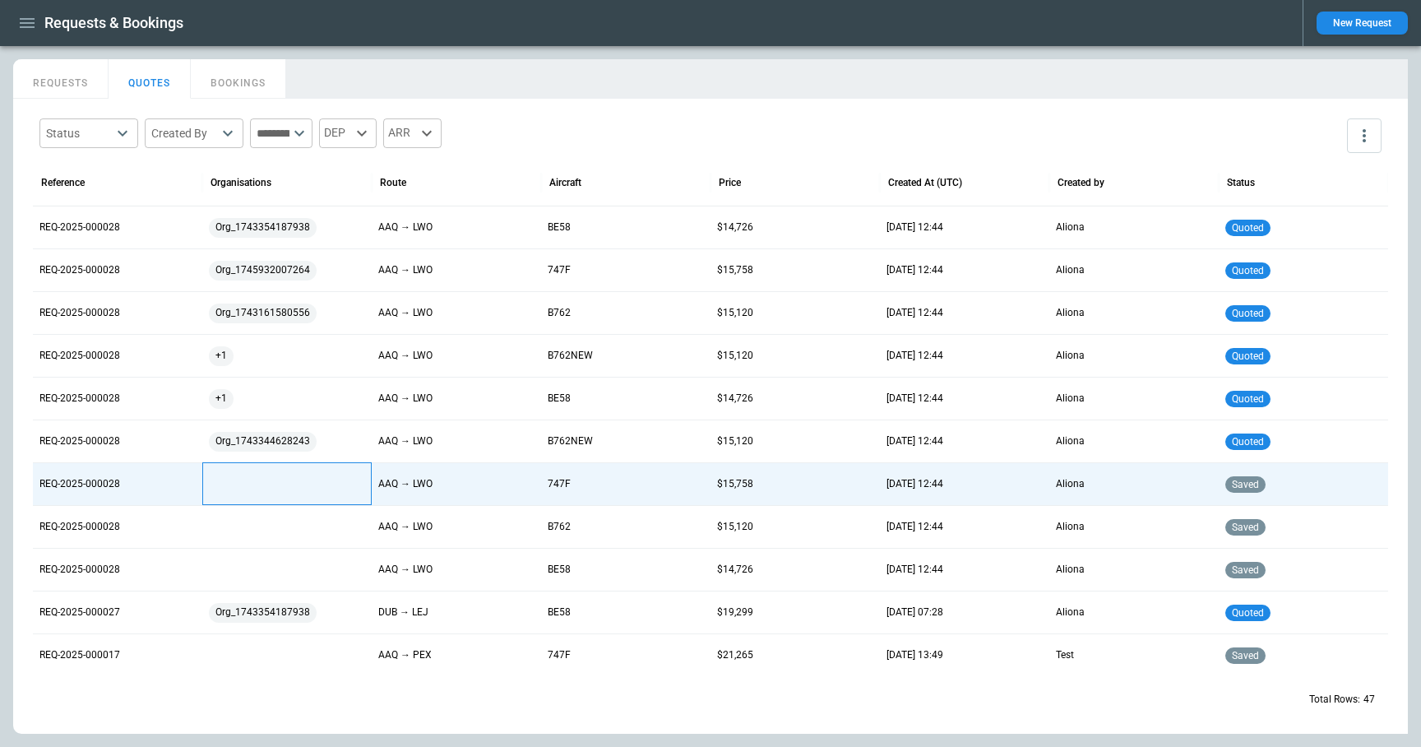
click at [236, 485] on div at bounding box center [287, 484] width 156 height 29
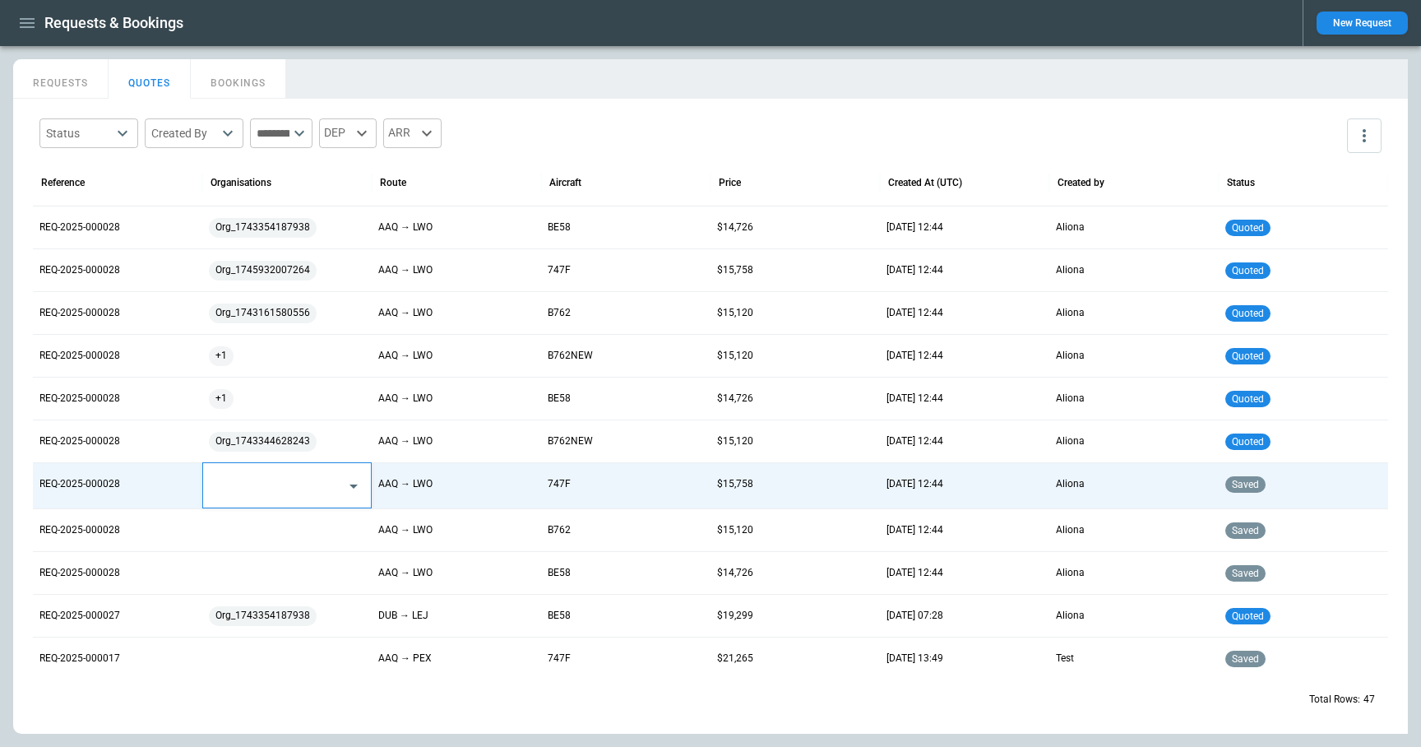
click at [255, 484] on input "text" at bounding box center [275, 485] width 128 height 29
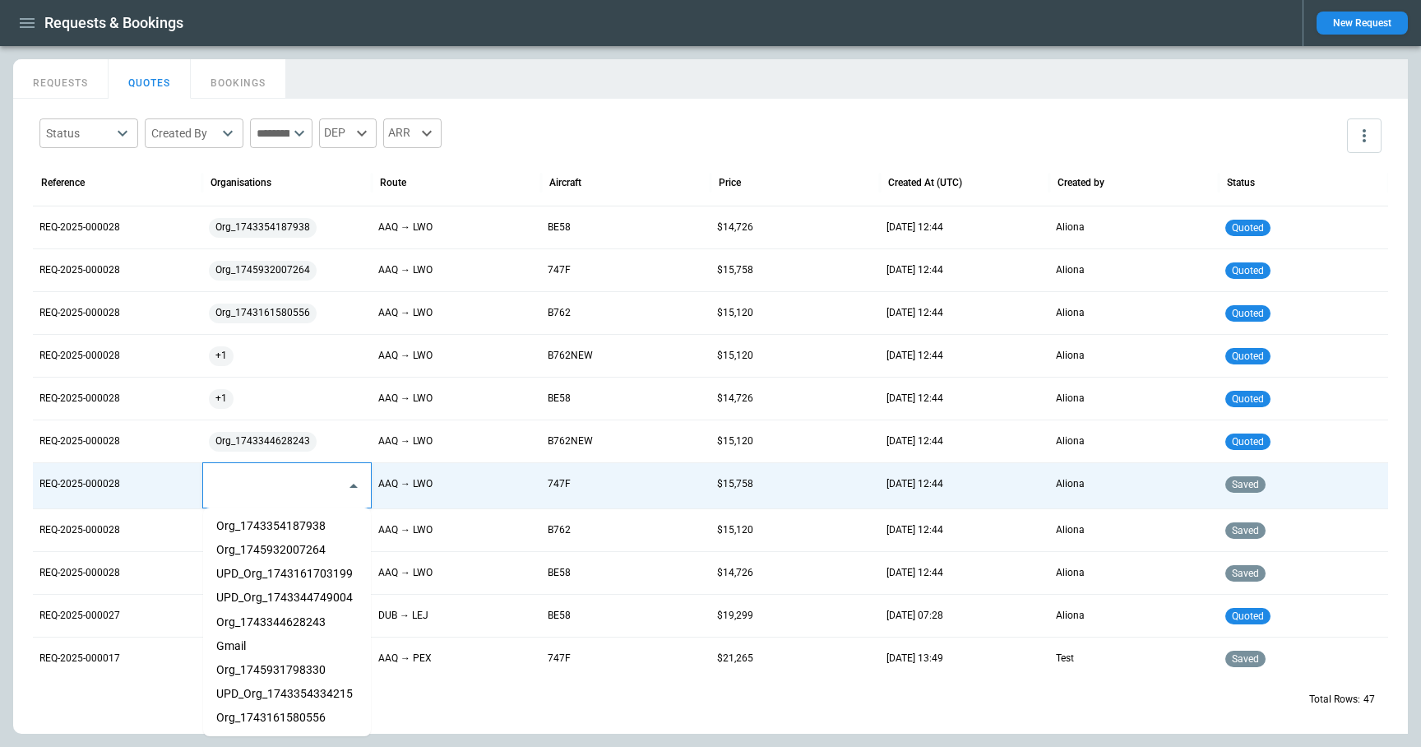
click at [267, 581] on li "UPD_Org_1743161703199" at bounding box center [287, 574] width 168 height 24
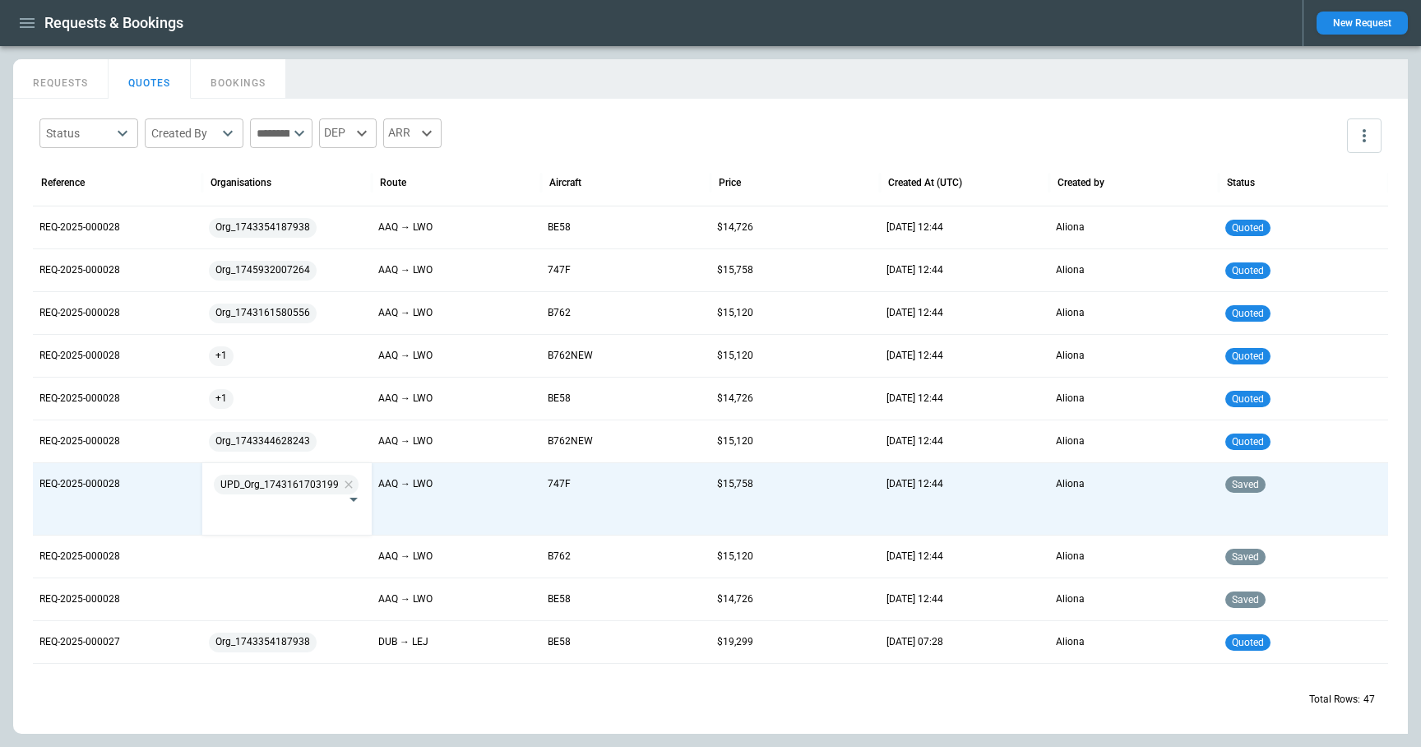
click at [546, 106] on div "Status ​ Created By ​ ​ DEP ARR Reference Organisations Route Aircraft Price Cr…" at bounding box center [710, 416] width 1395 height 635
click at [277, 549] on div at bounding box center [287, 556] width 156 height 29
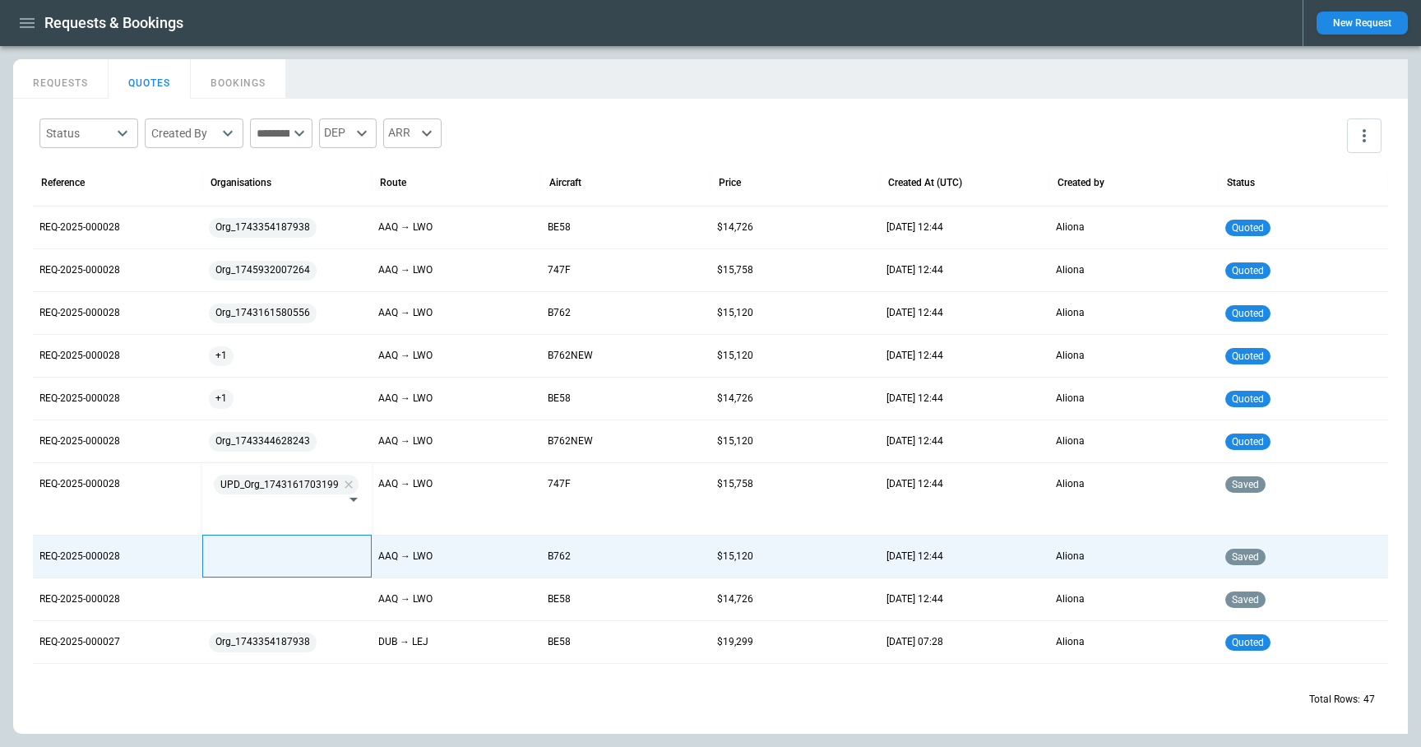
click at [277, 549] on div at bounding box center [287, 556] width 156 height 29
click at [277, 549] on input "text" at bounding box center [275, 558] width 128 height 29
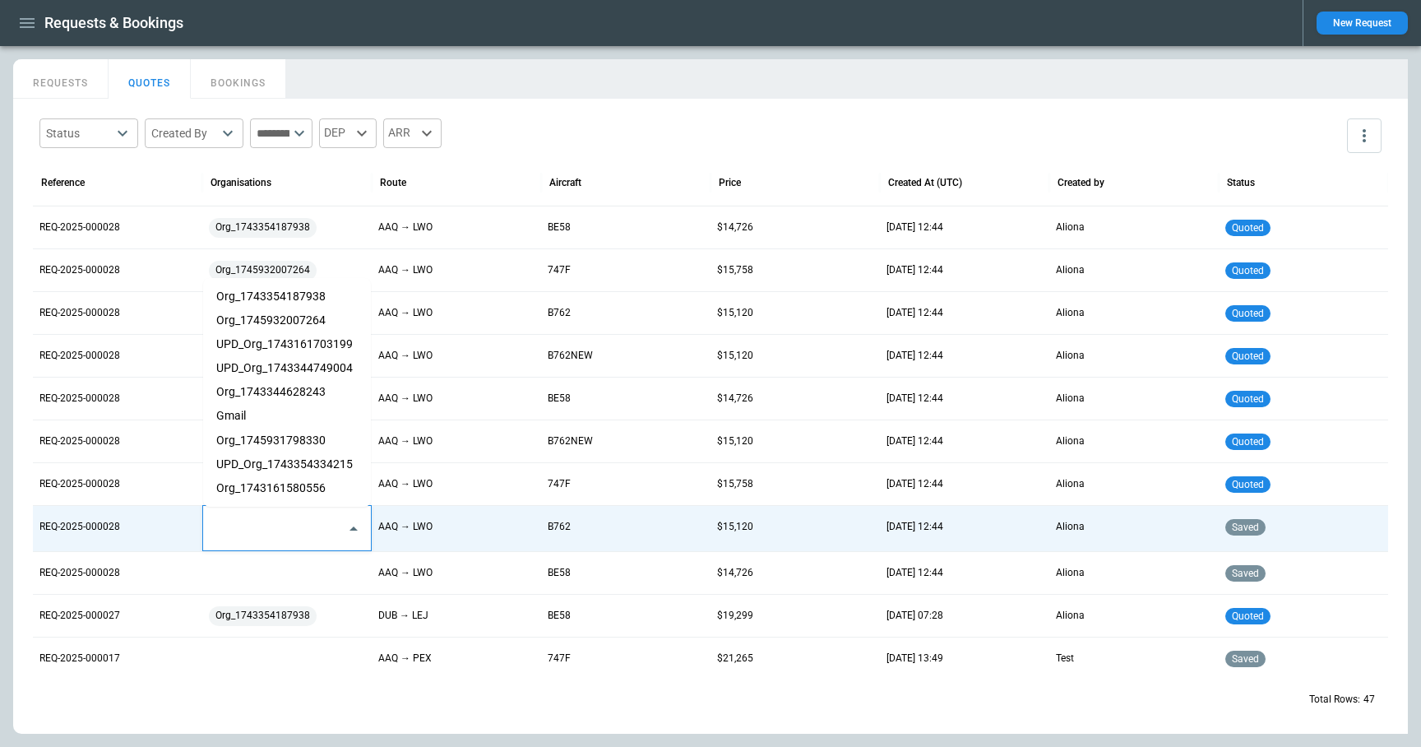
click at [279, 461] on li "UPD_Org_1743354334215" at bounding box center [287, 464] width 168 height 24
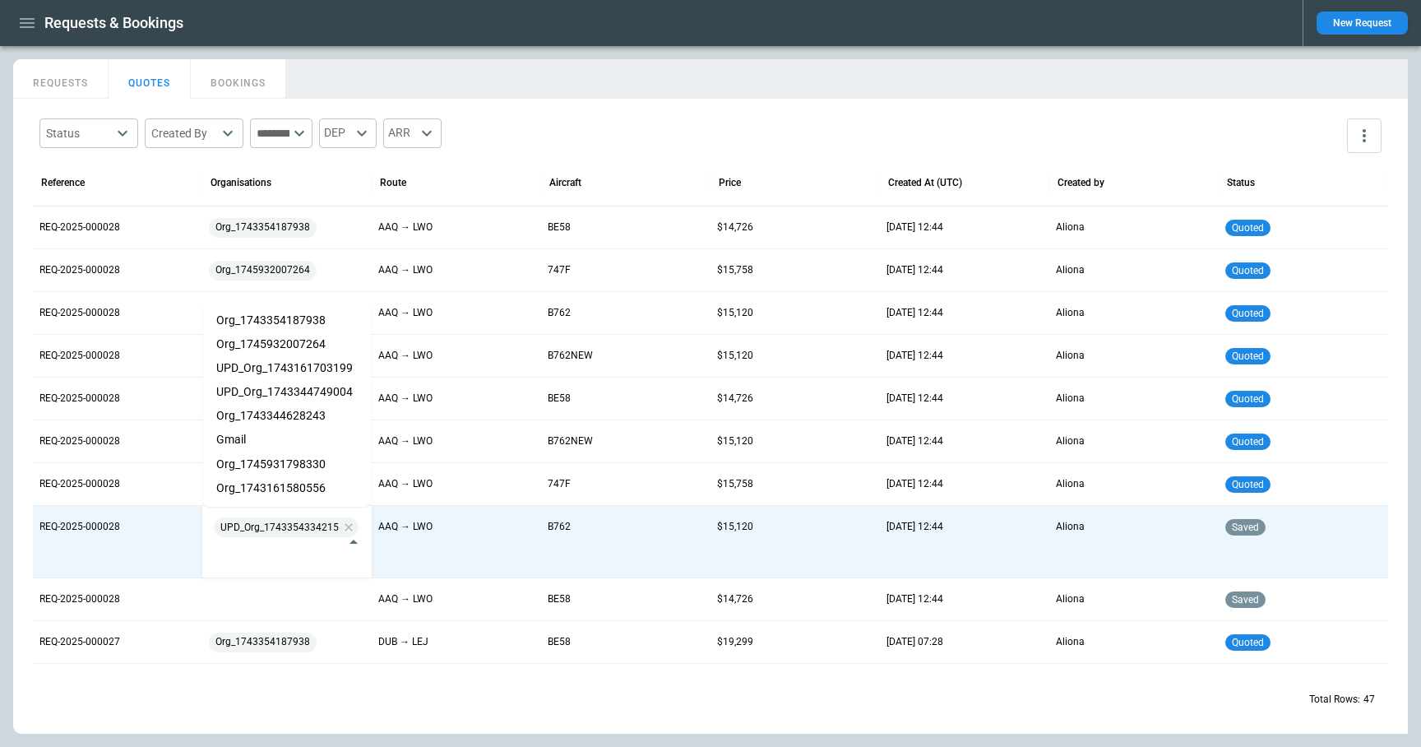
click at [567, 78] on div "REQUESTS QUOTES BOOKINGS" at bounding box center [710, 76] width 1395 height 35
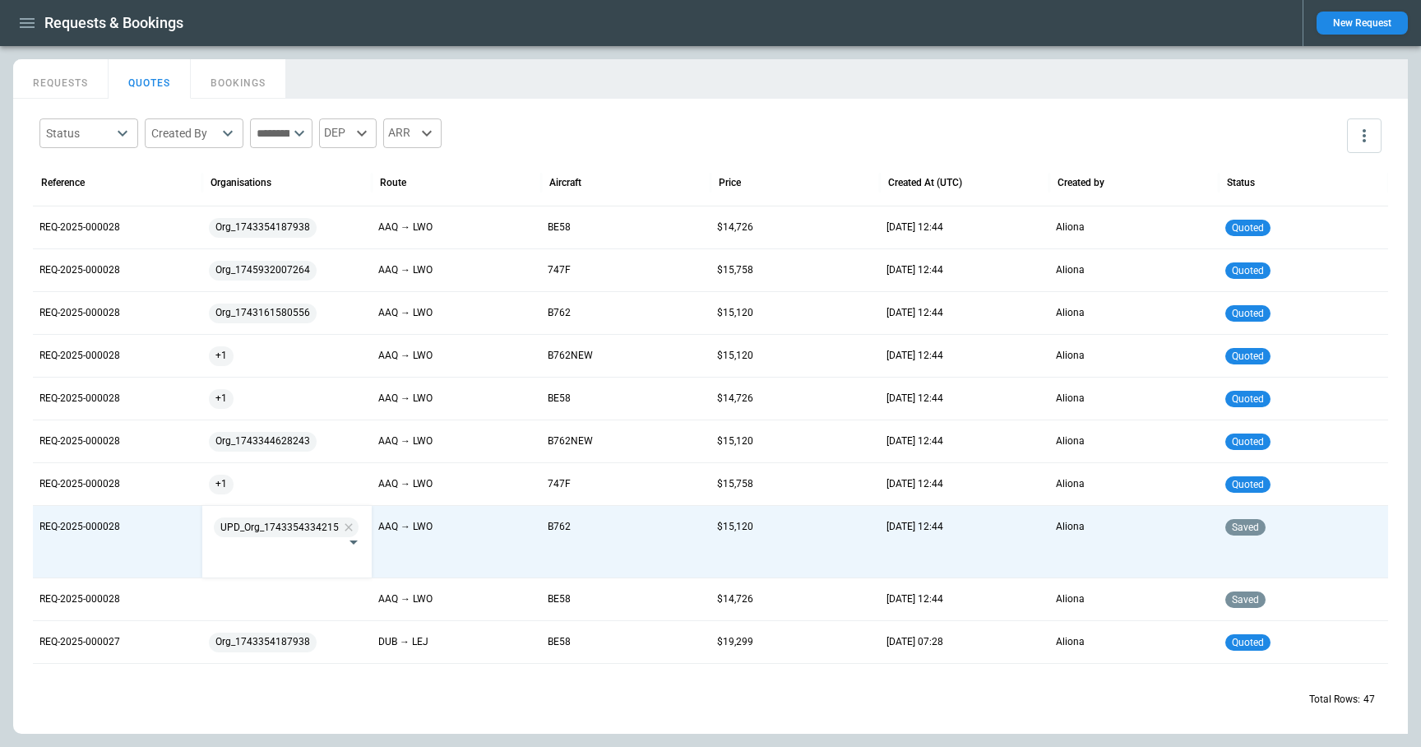
click at [603, 98] on div "REQUESTS QUOTES BOOKINGS" at bounding box center [710, 78] width 1395 height 39
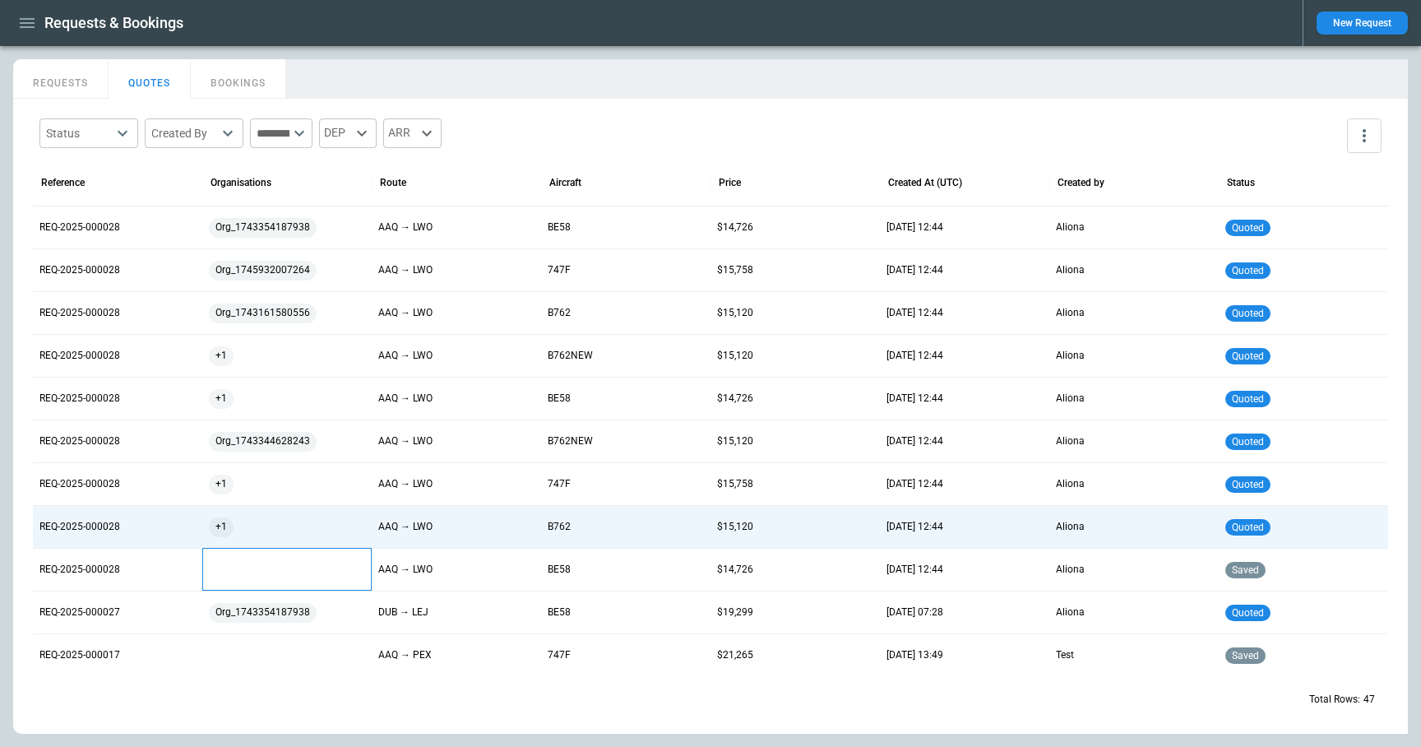
click at [280, 571] on div at bounding box center [287, 569] width 156 height 29
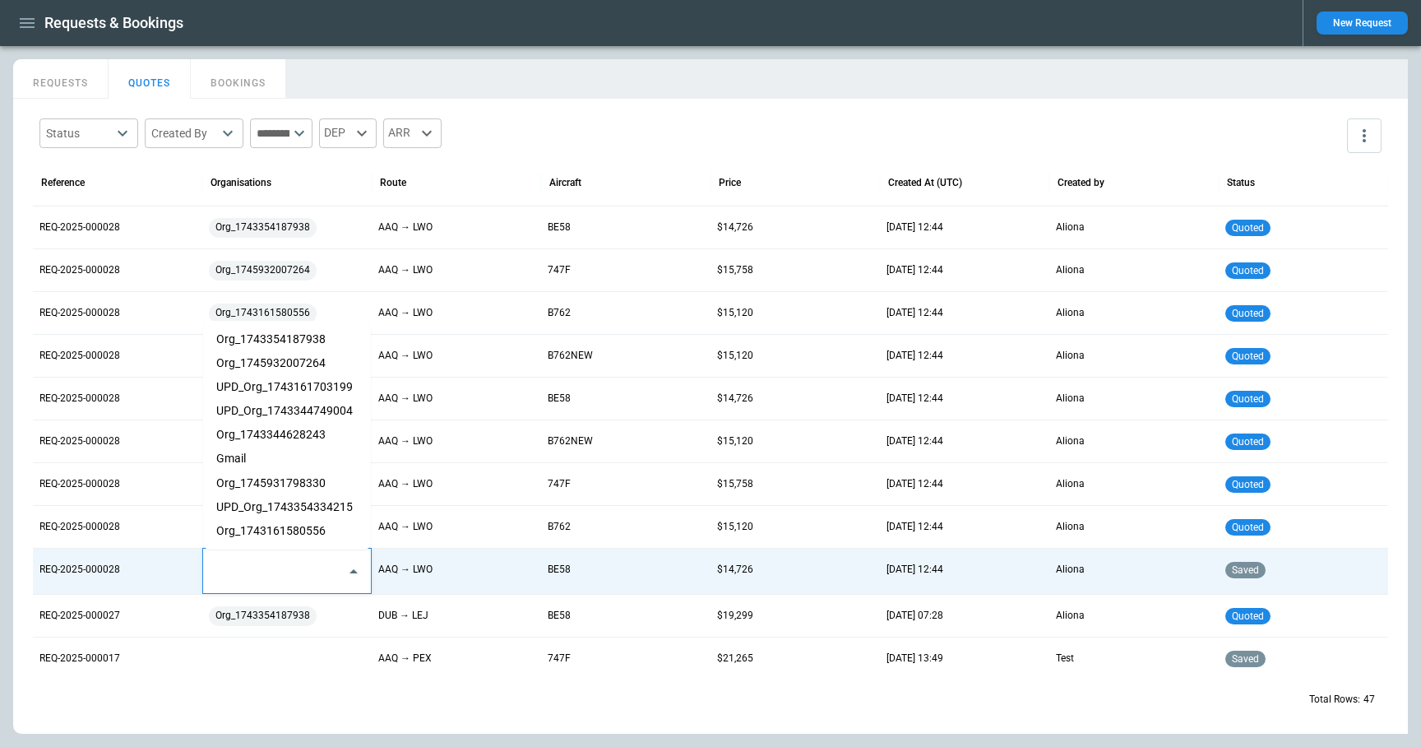
click at [280, 571] on input "text" at bounding box center [275, 571] width 128 height 29
click at [279, 497] on li "UPD_Org_1743354334215" at bounding box center [287, 507] width 168 height 24
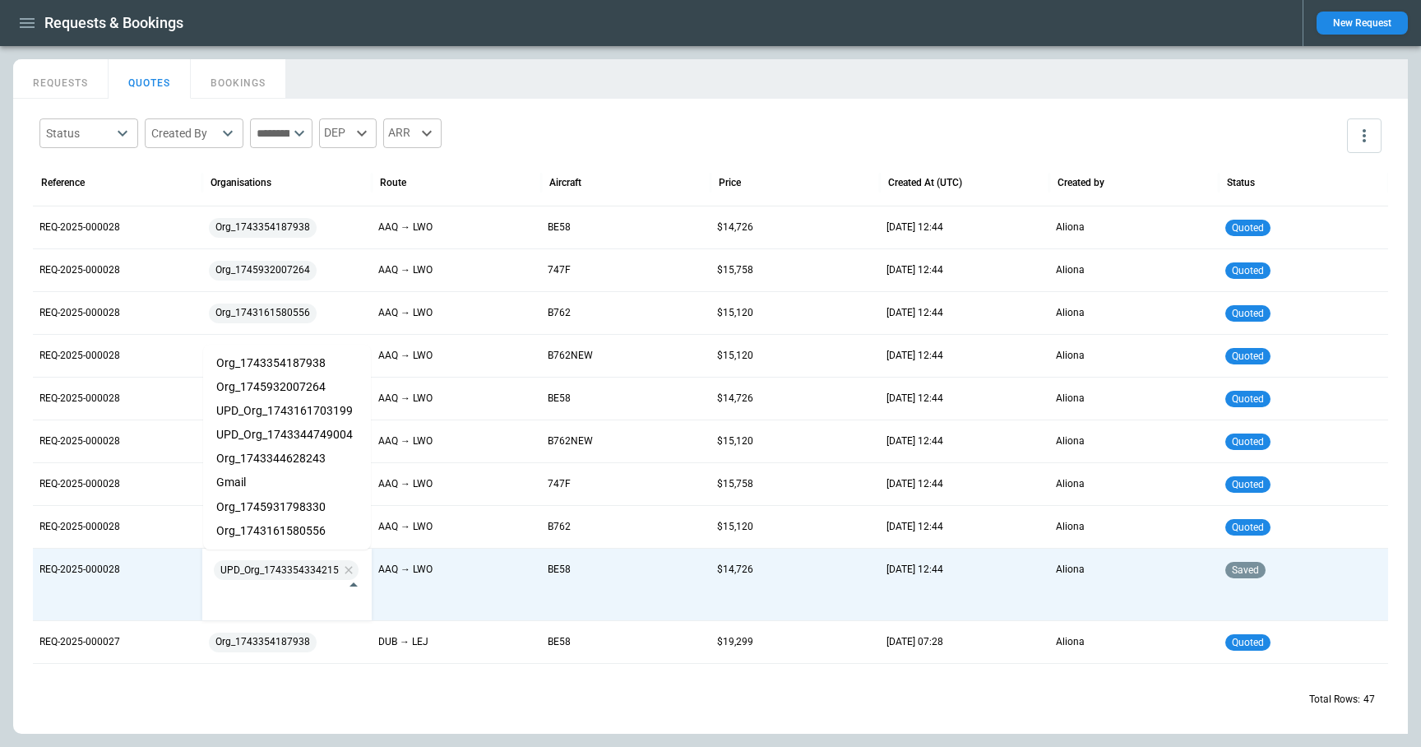
click at [586, 103] on div "Status ​ Created By ​ ​ DEP ARR Reference Organisations Route Aircraft Price Cr…" at bounding box center [710, 416] width 1395 height 635
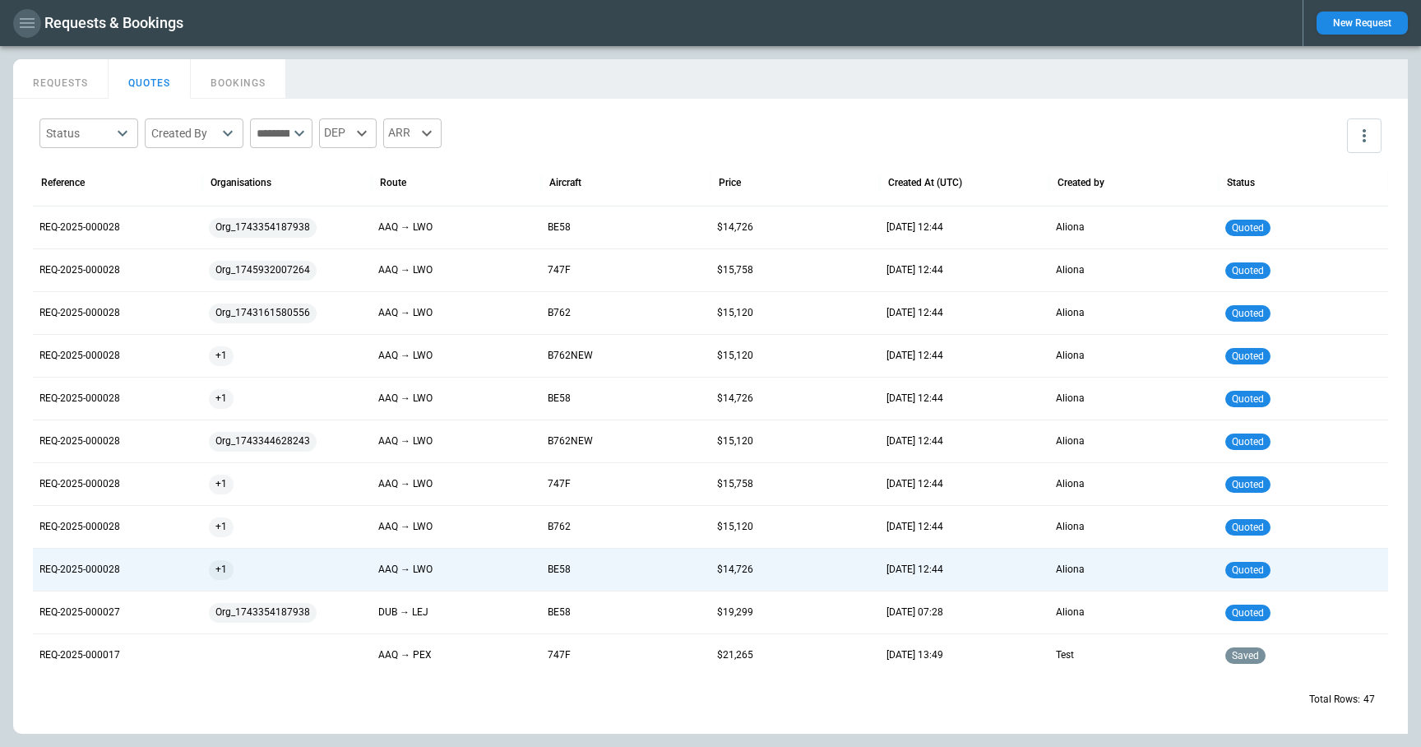
click at [34, 29] on icon "button" at bounding box center [27, 23] width 20 height 20
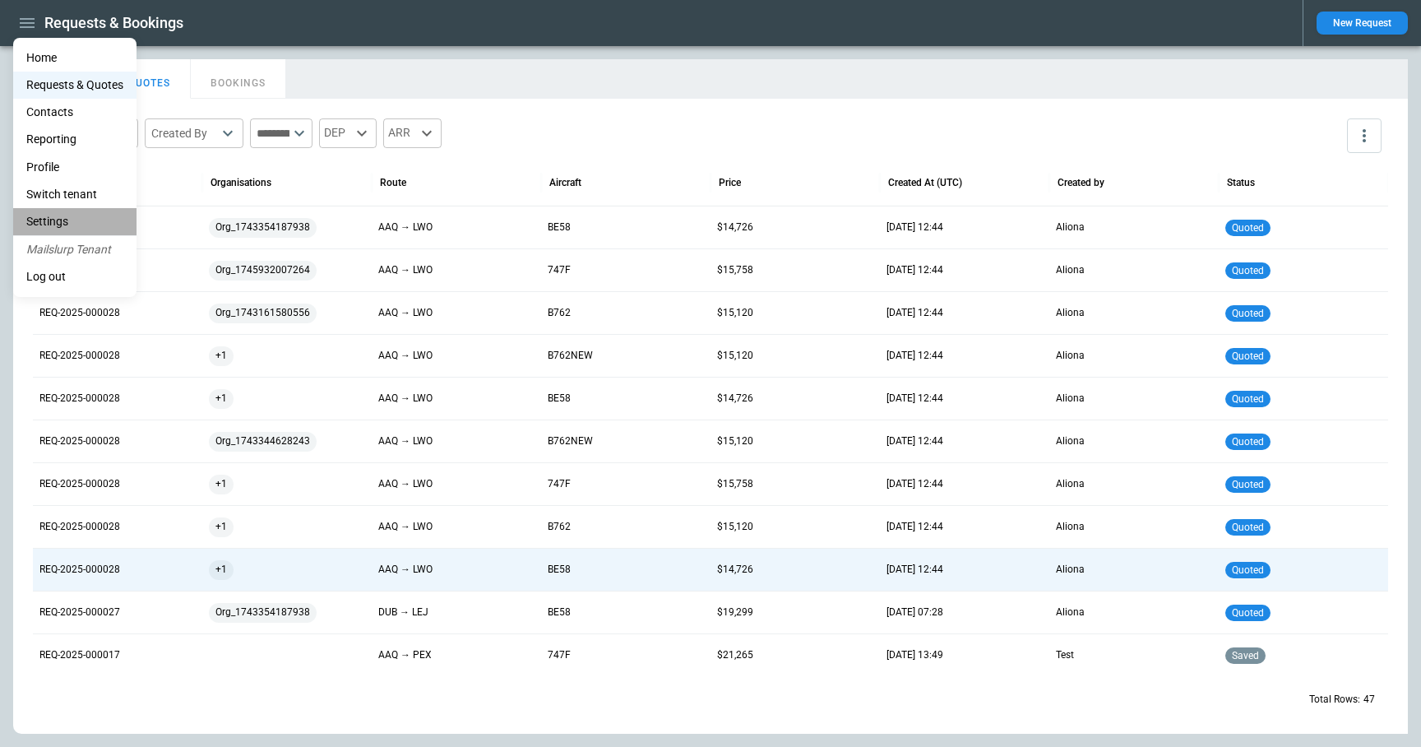
click at [35, 209] on li "Settings" at bounding box center [74, 221] width 123 height 27
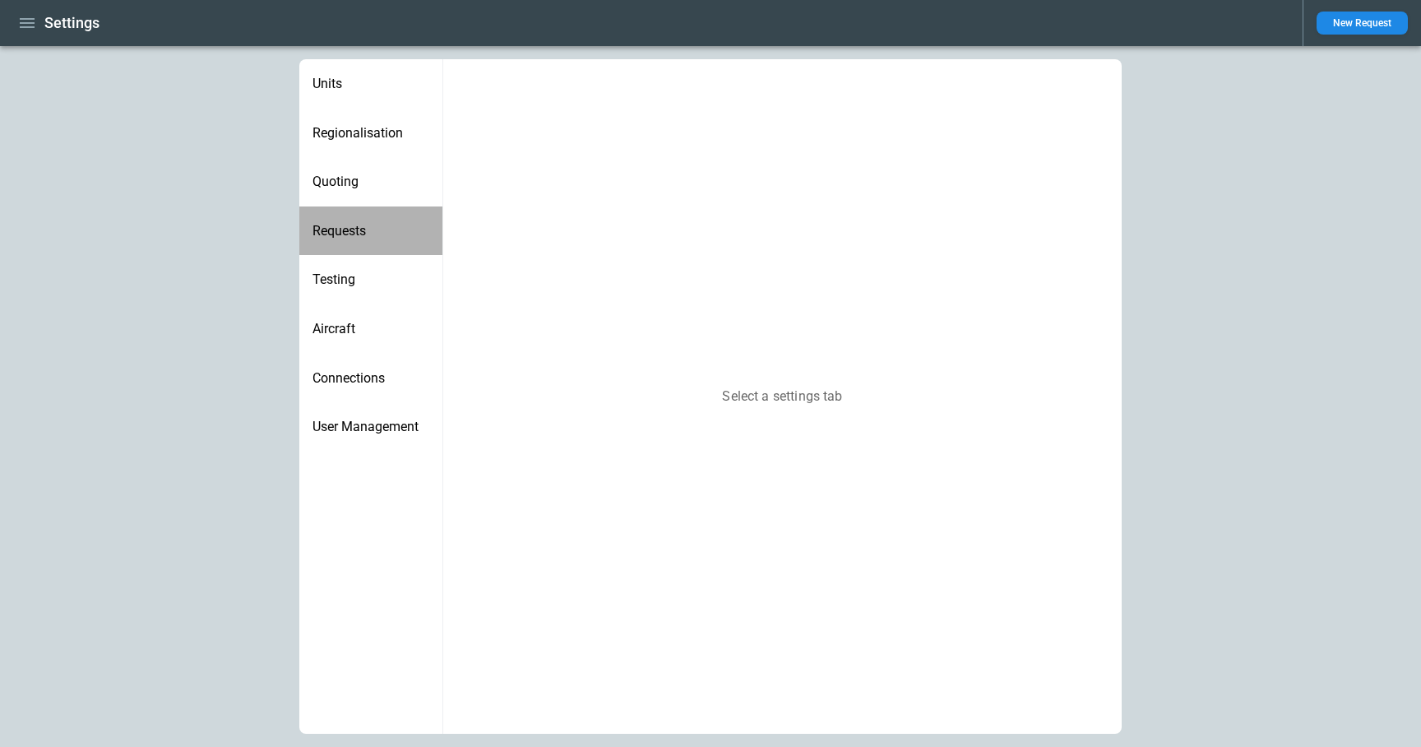
click at [350, 226] on span "Requests" at bounding box center [371, 231] width 117 height 16
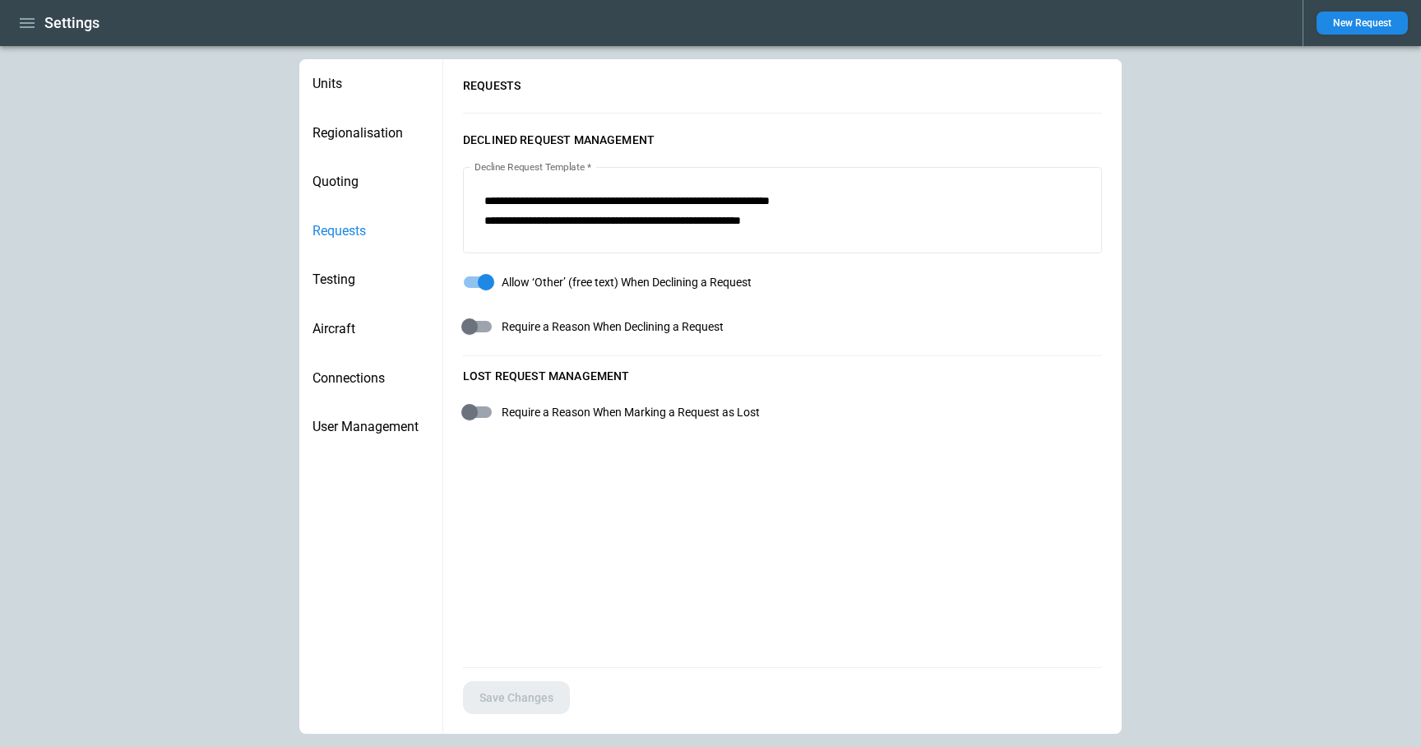
click at [336, 187] on span "Quoting" at bounding box center [371, 182] width 117 height 16
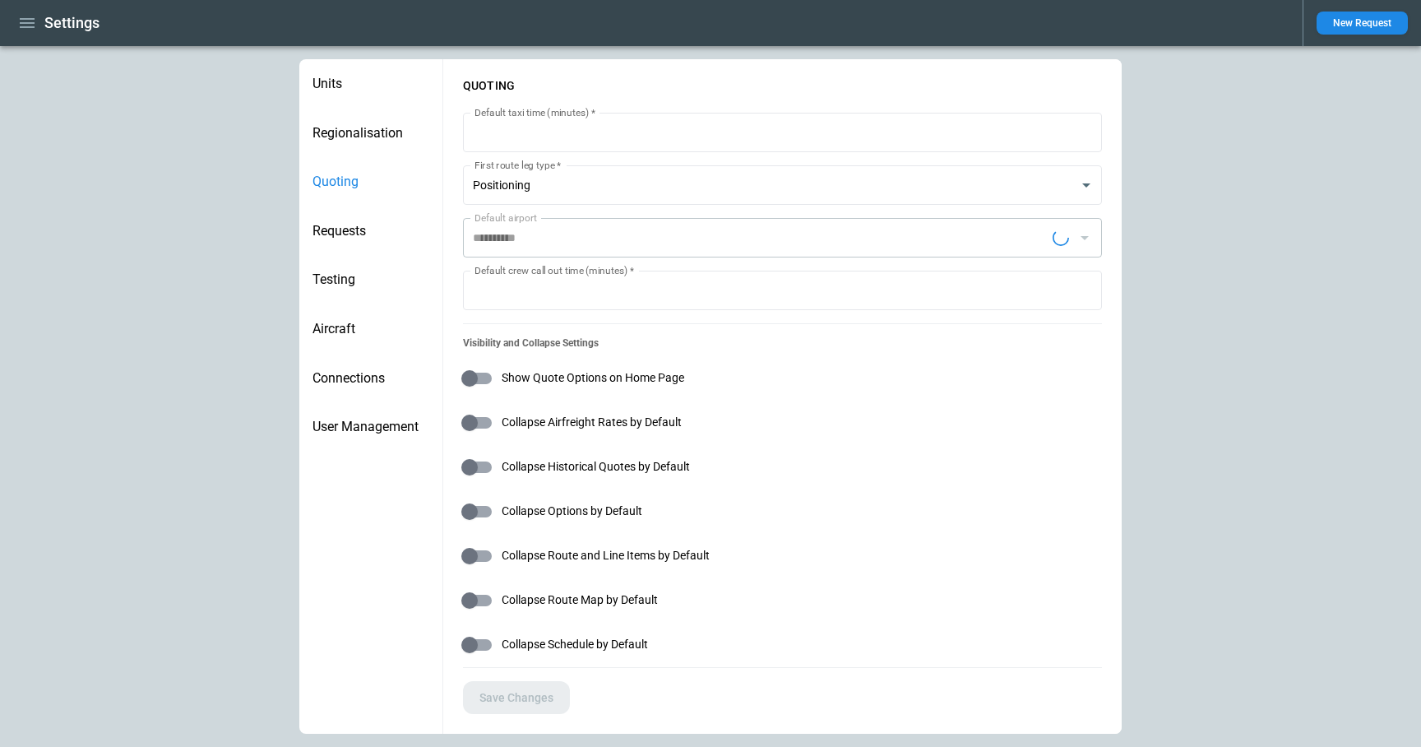
type input "**********"
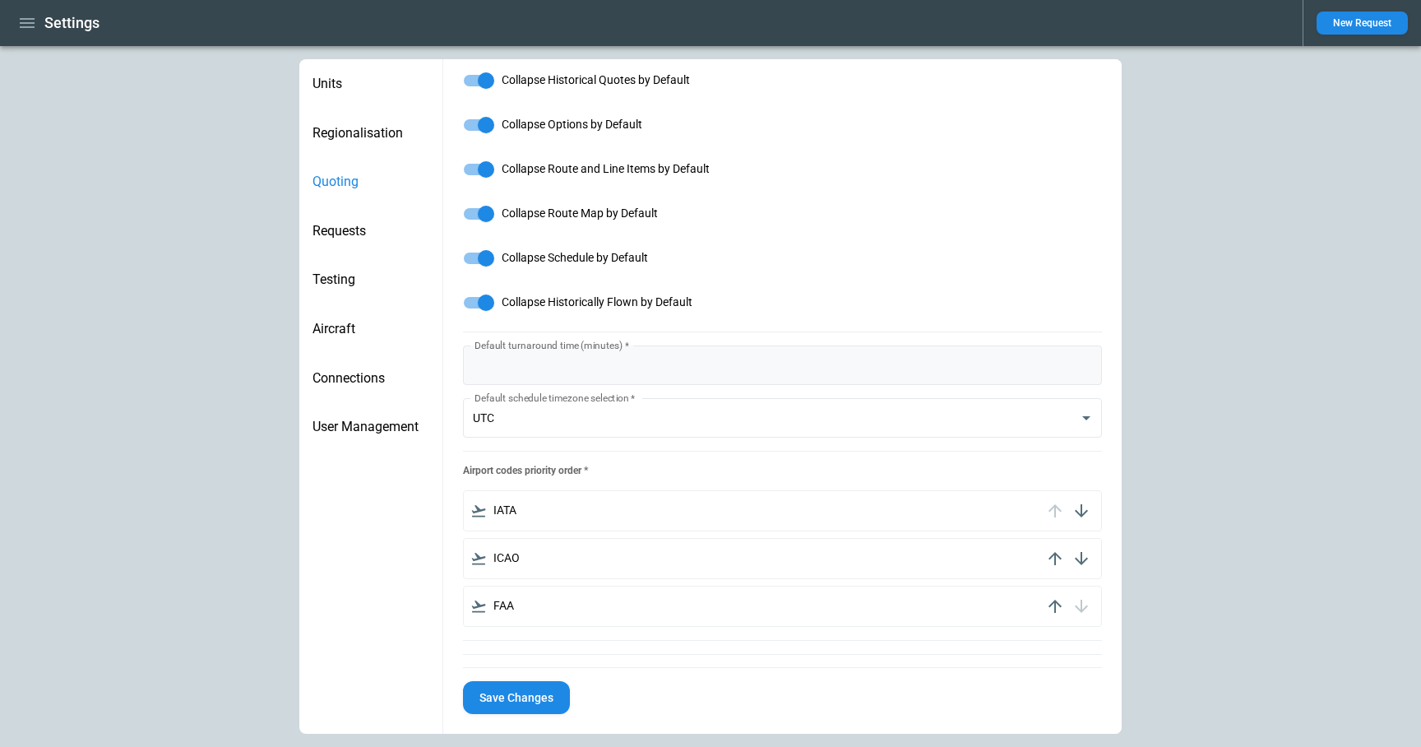
scroll to position [568, 0]
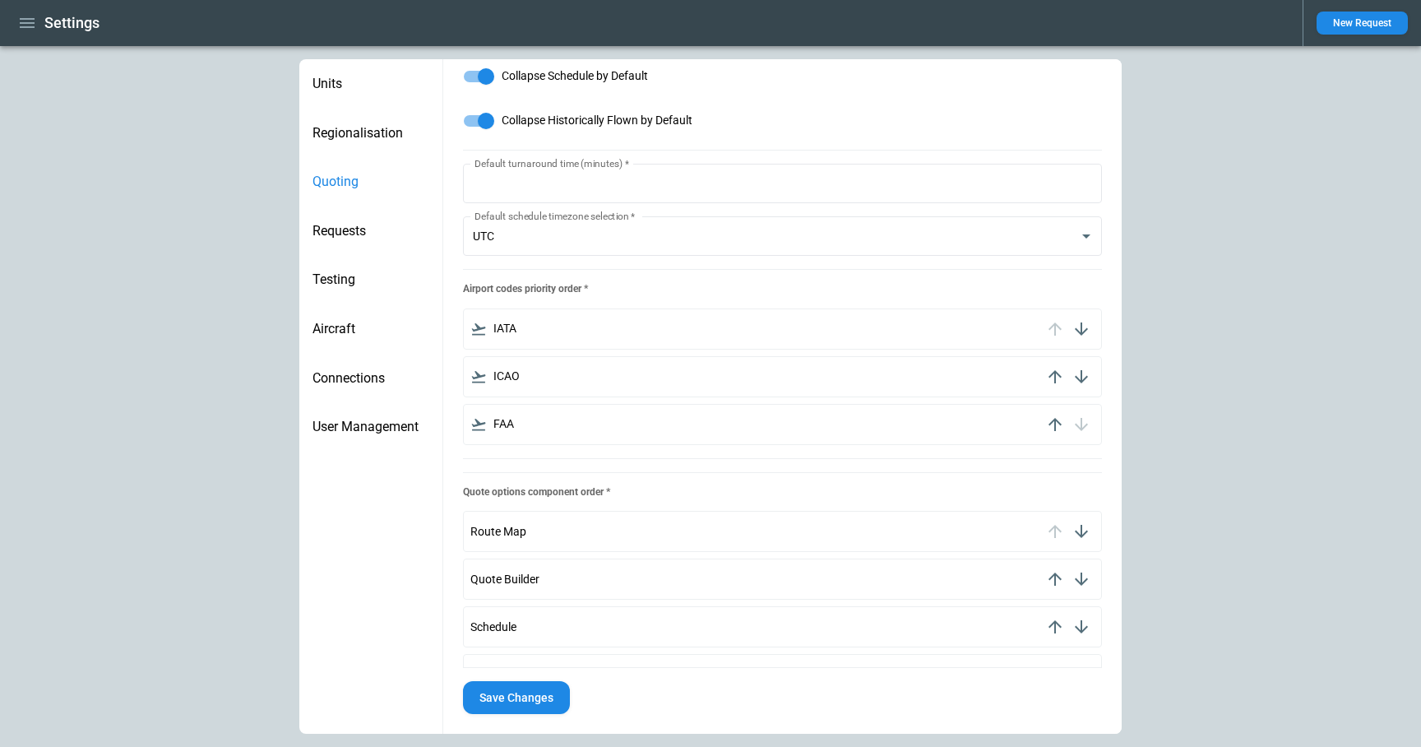
click at [547, 692] on button "Save Changes" at bounding box center [516, 698] width 107 height 34
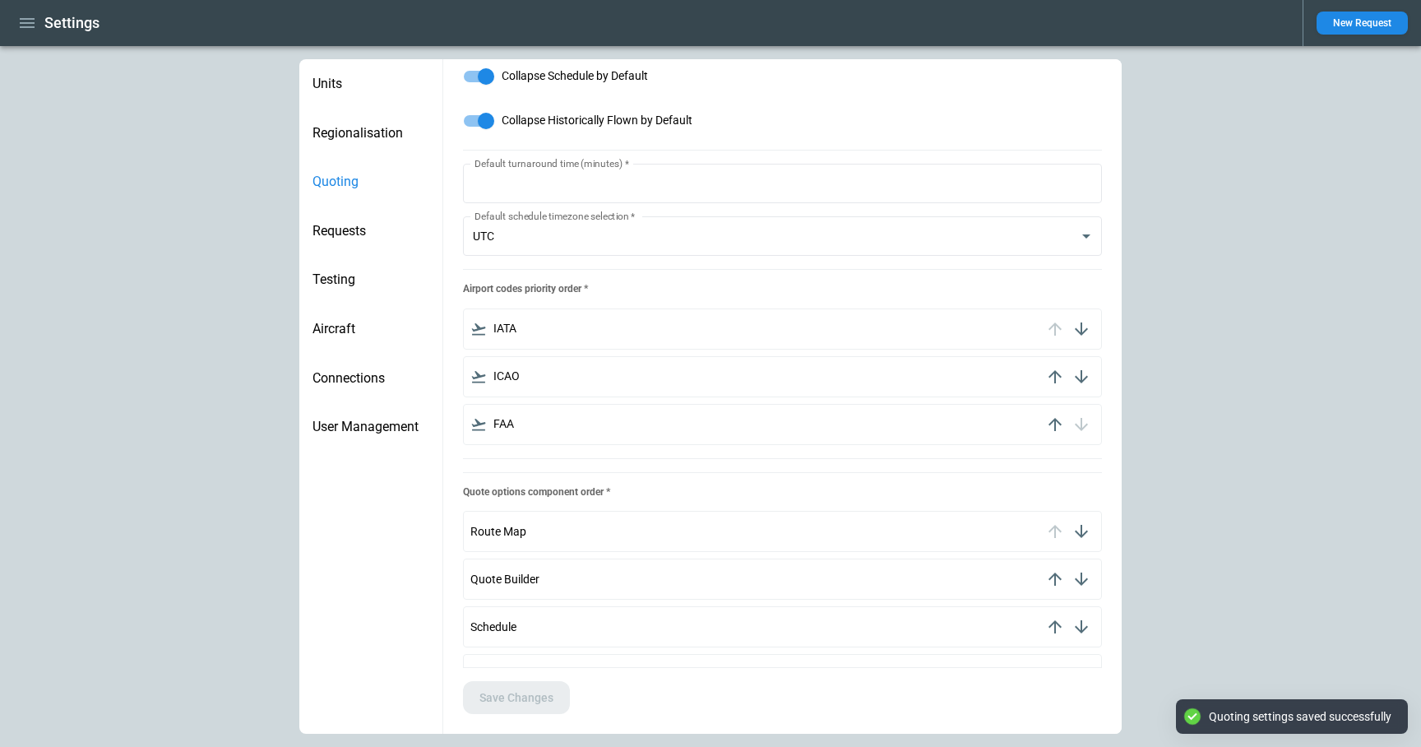
click at [33, 24] on icon "button" at bounding box center [27, 23] width 20 height 20
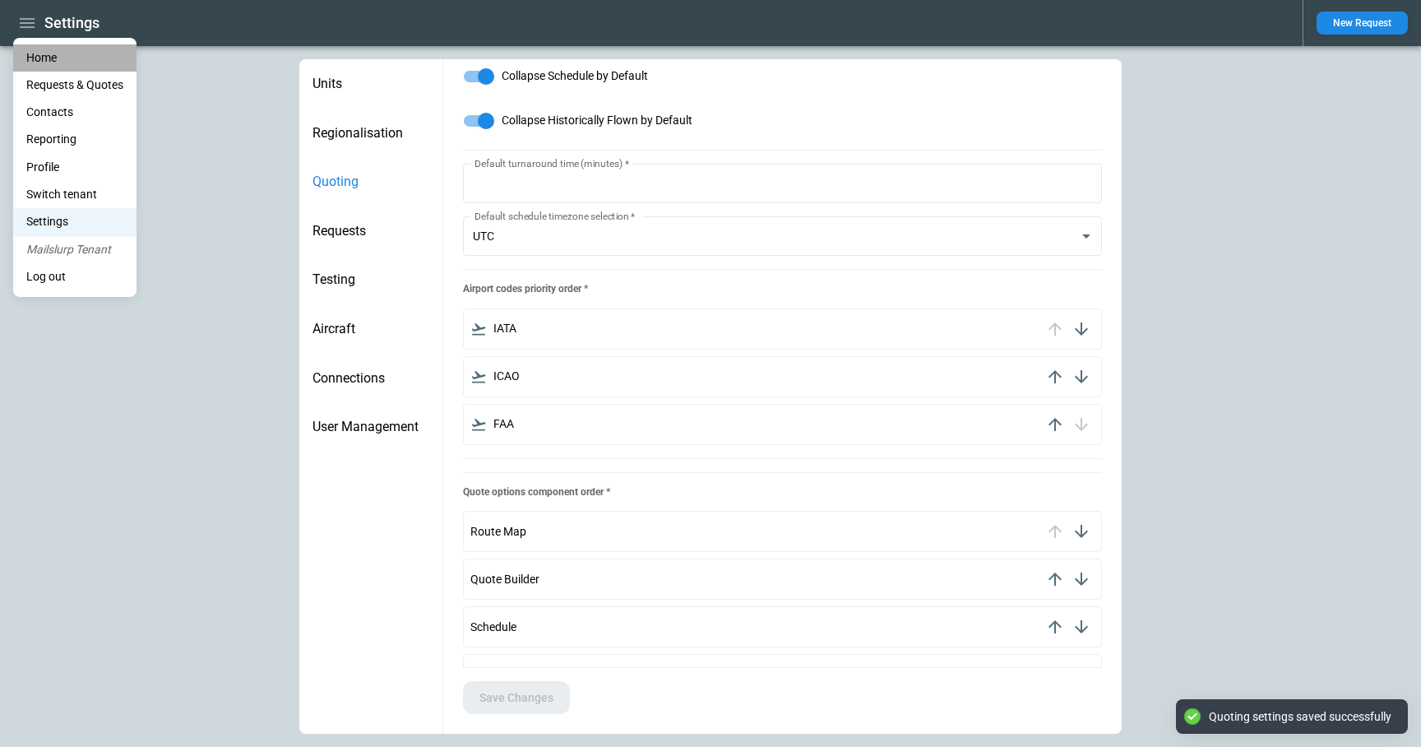
click at [45, 60] on li "Home" at bounding box center [74, 57] width 123 height 27
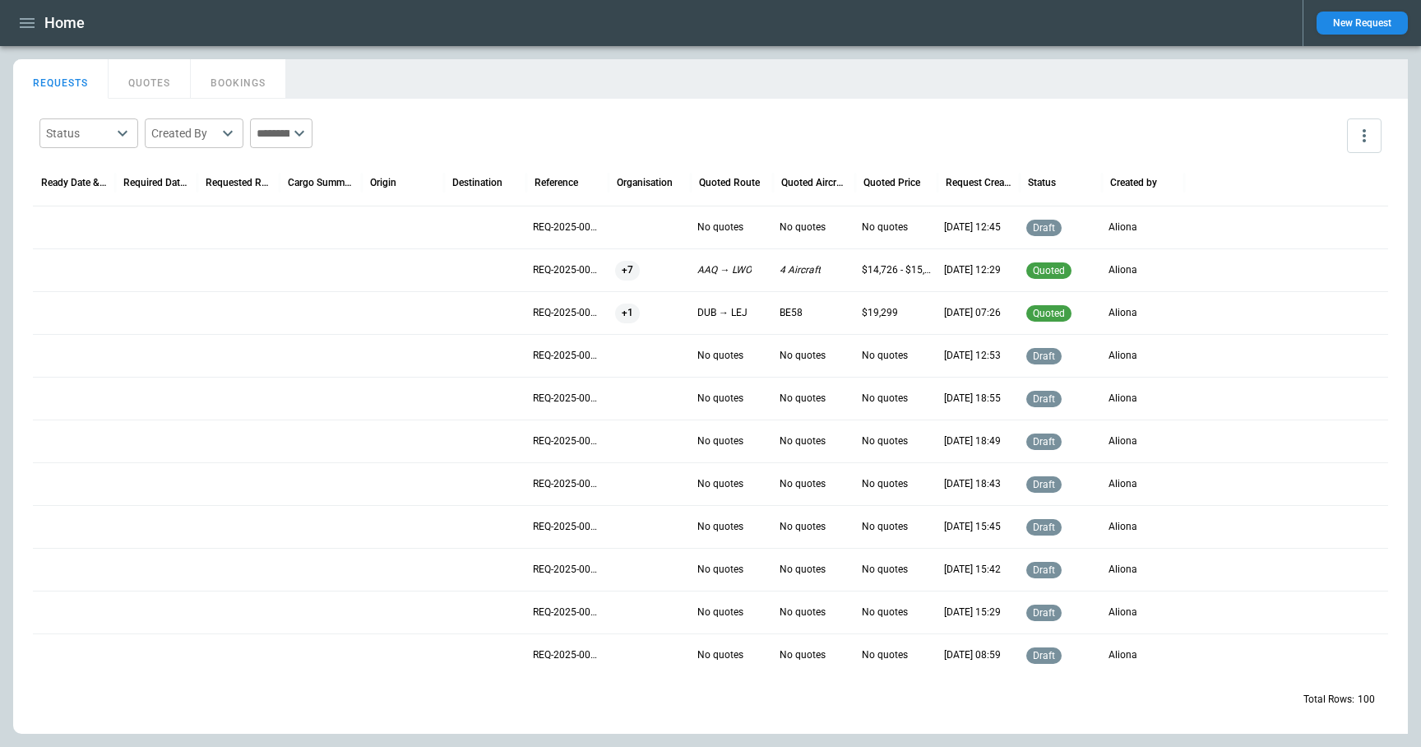
click at [783, 112] on div "Status ​ Created By ​ ​" at bounding box center [711, 136] width 1356 height 48
click at [1077, 132] on div "Status ​ Created By ​ ​" at bounding box center [711, 136] width 1356 height 48
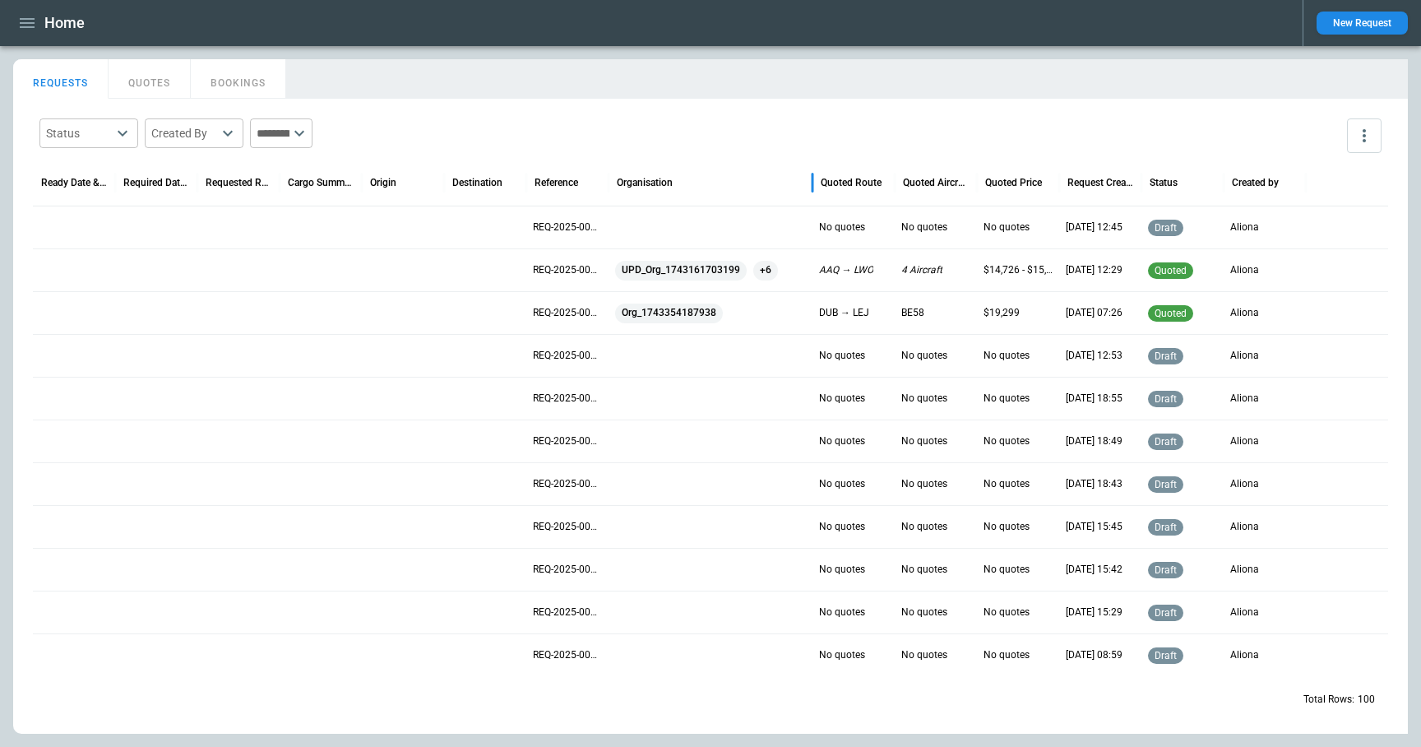
drag, startPoint x: 691, startPoint y: 187, endPoint x: 813, endPoint y: 182, distance: 121.8
click at [813, 182] on div at bounding box center [813, 183] width 8 height 46
click at [1373, 27] on button "New Request" at bounding box center [1362, 23] width 91 height 23
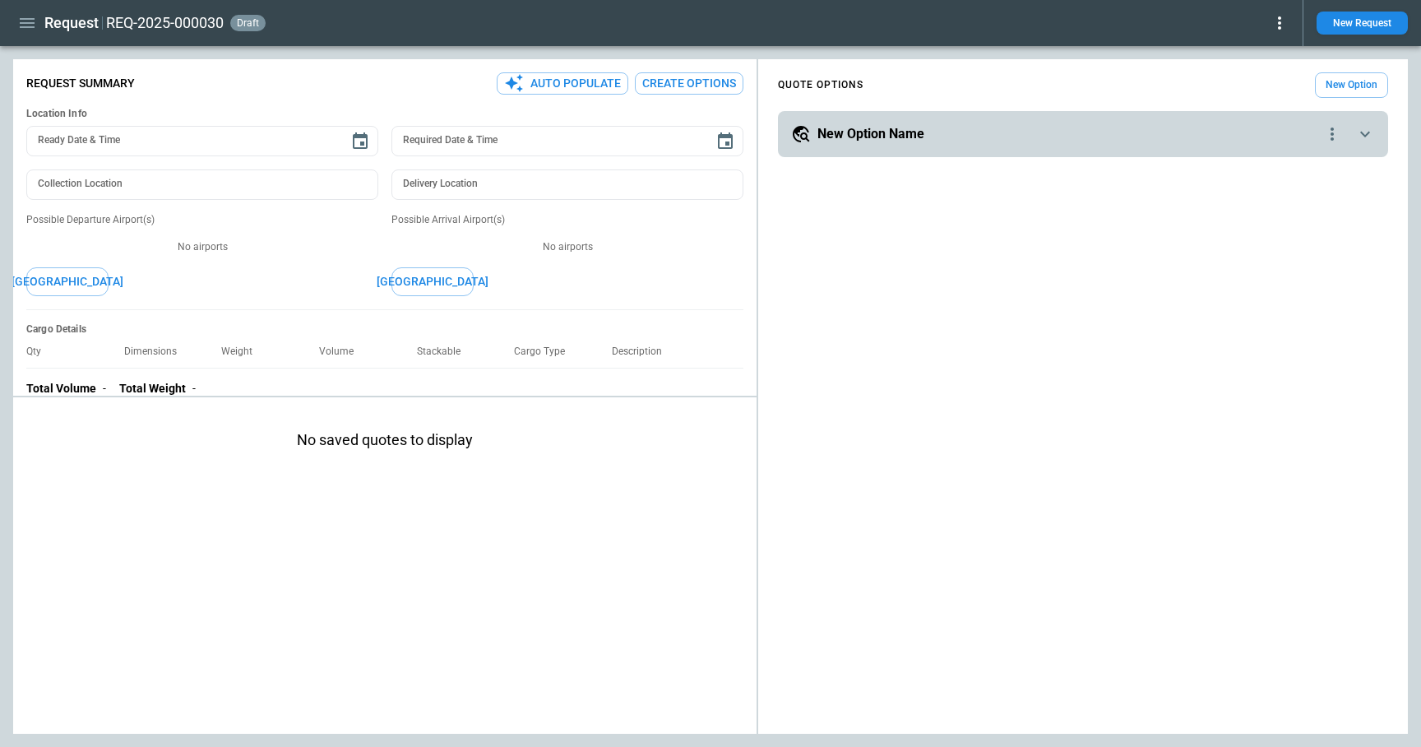
click at [758, 236] on div "**********" at bounding box center [1083, 400] width 650 height 668
click at [688, 234] on div "**********" at bounding box center [710, 396] width 1395 height 674
type textarea "*"
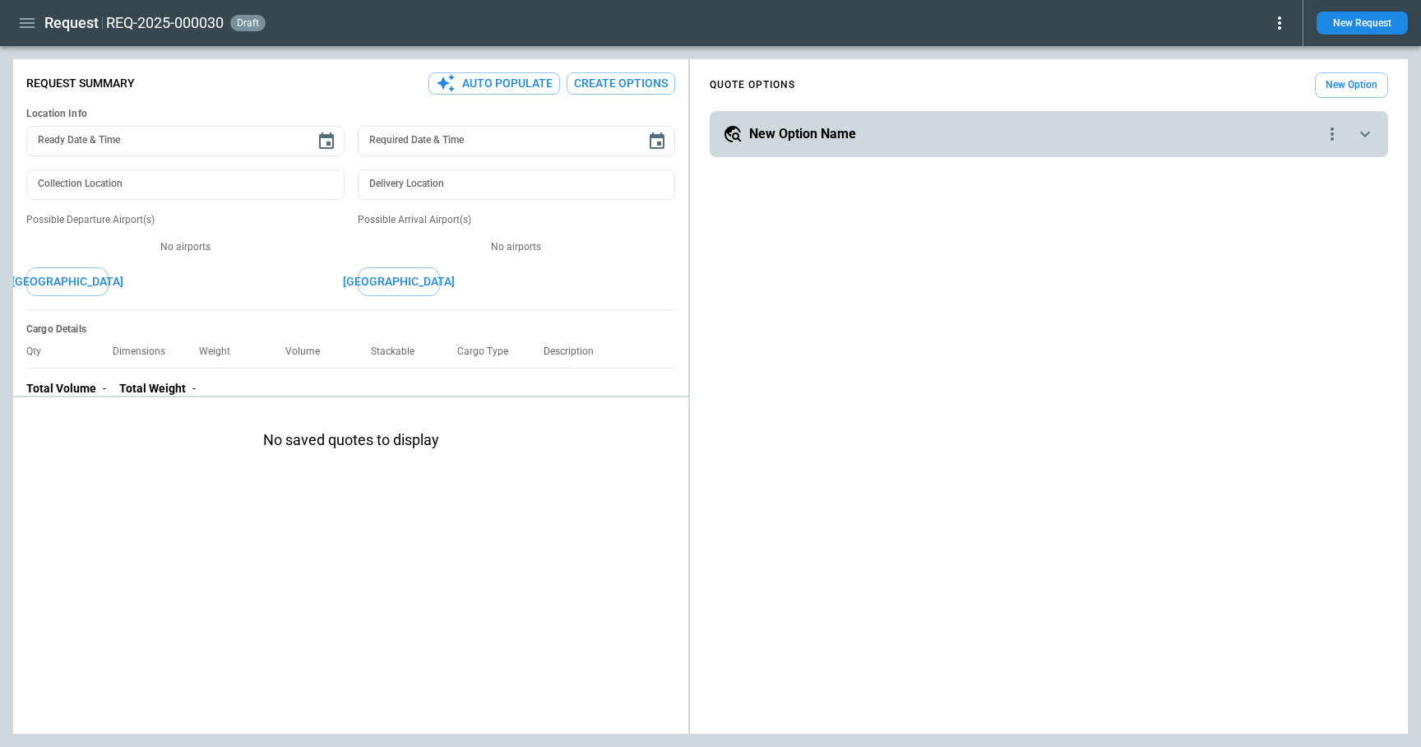
click at [1364, 132] on icon "scrollable content" at bounding box center [1366, 134] width 20 height 20
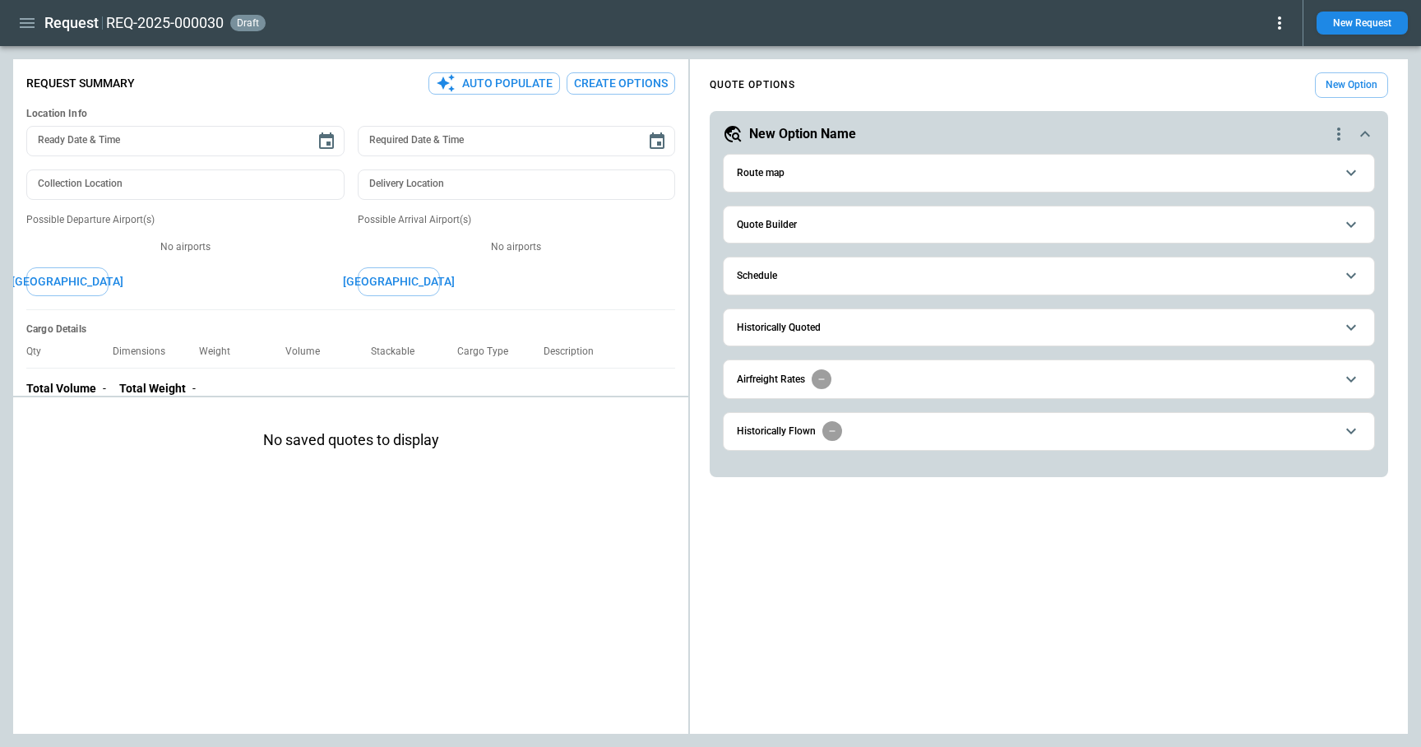
click at [797, 227] on span "Quote Builder" at bounding box center [1036, 225] width 598 height 11
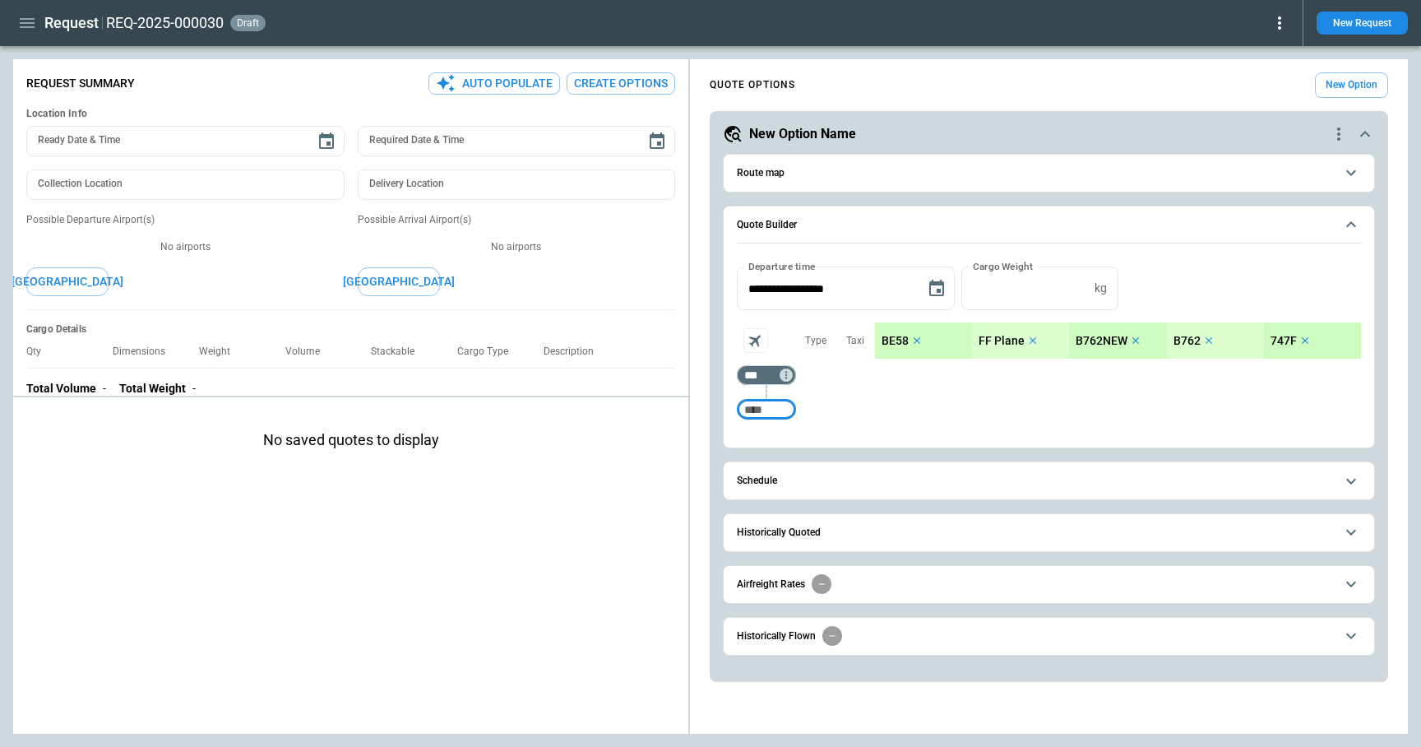
click at [766, 410] on input "Too short" at bounding box center [766, 410] width 53 height 30
type input "***"
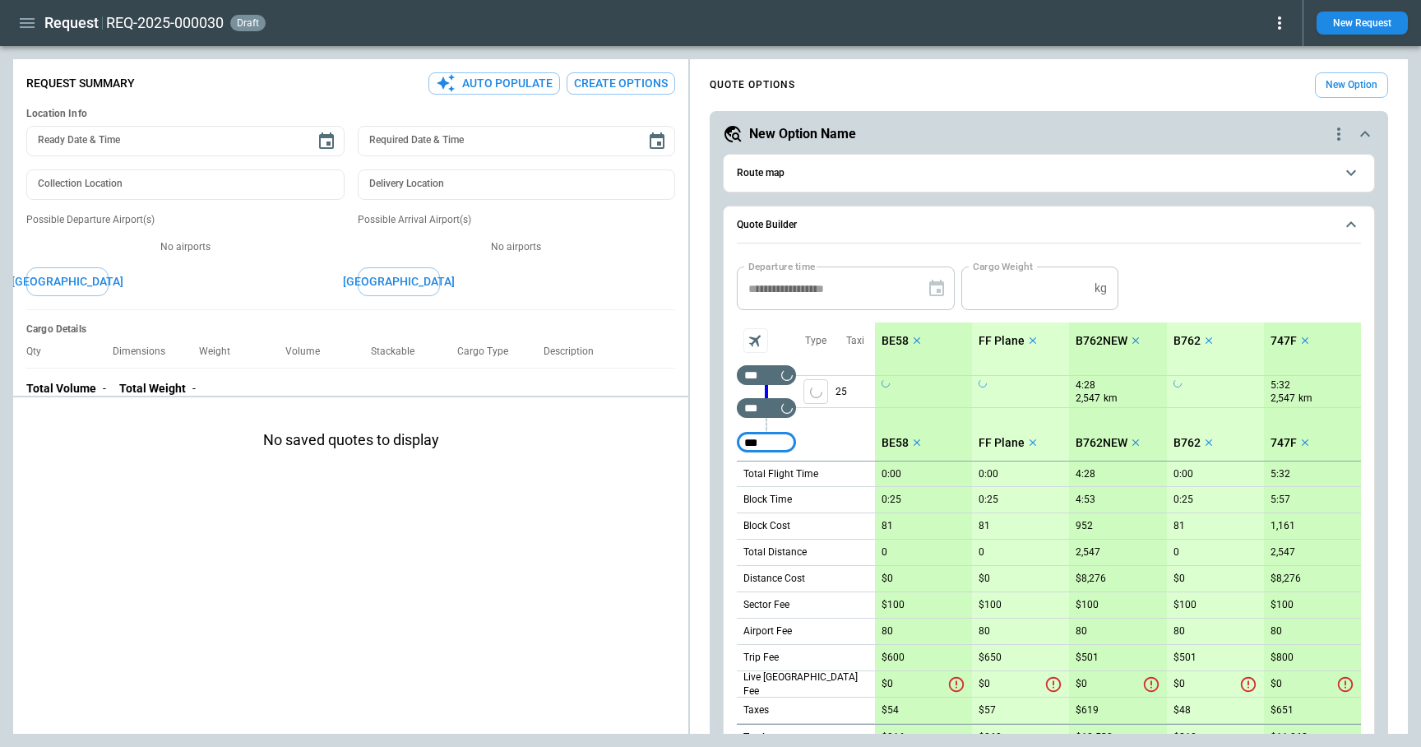
type input "***"
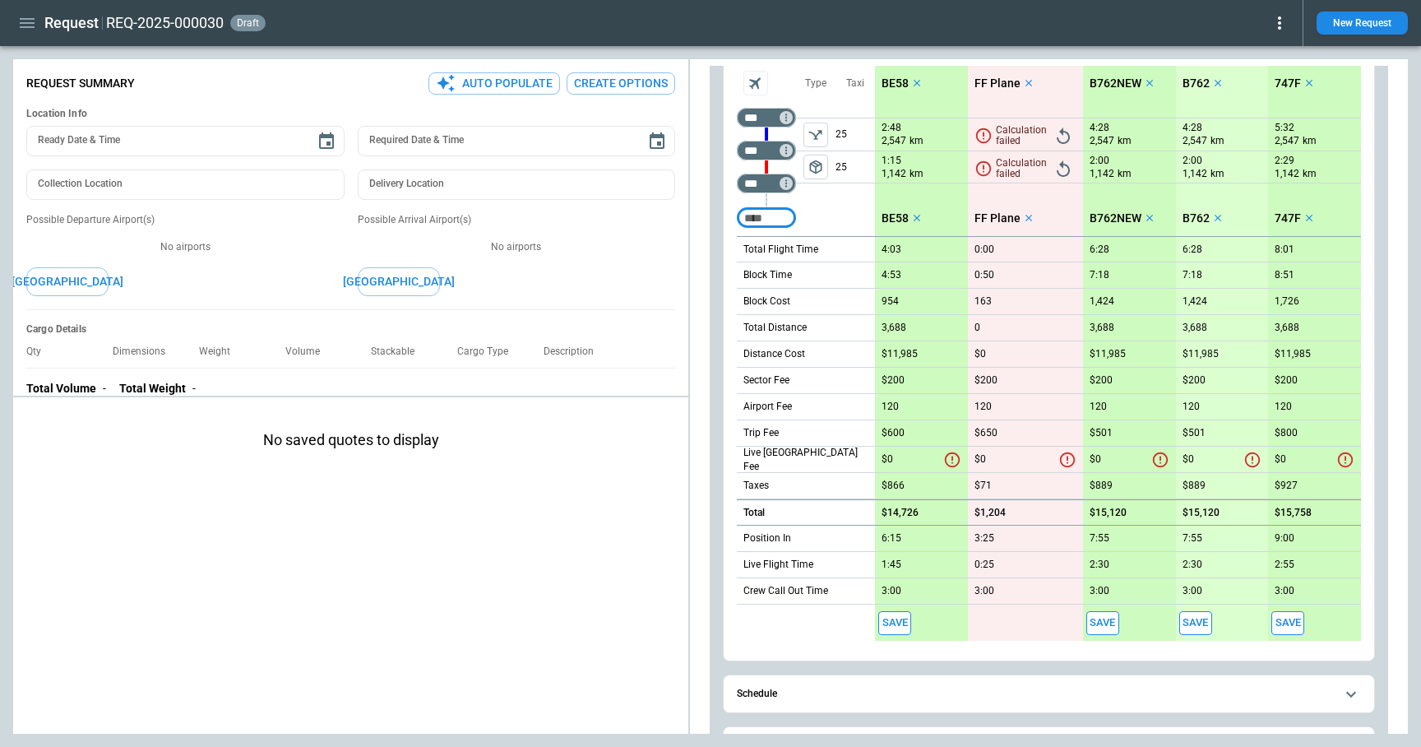
scroll to position [425, 0]
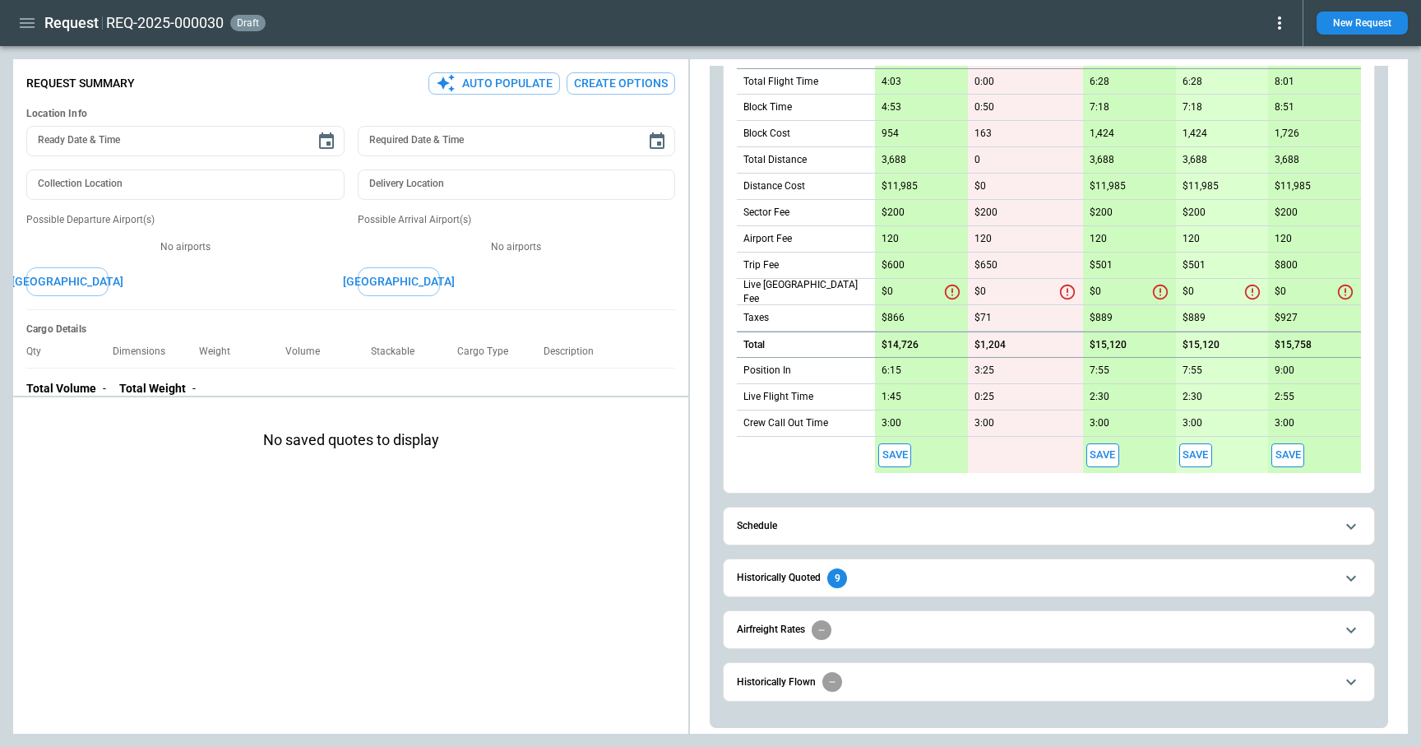
click at [891, 525] on span "Schedule" at bounding box center [1036, 526] width 598 height 11
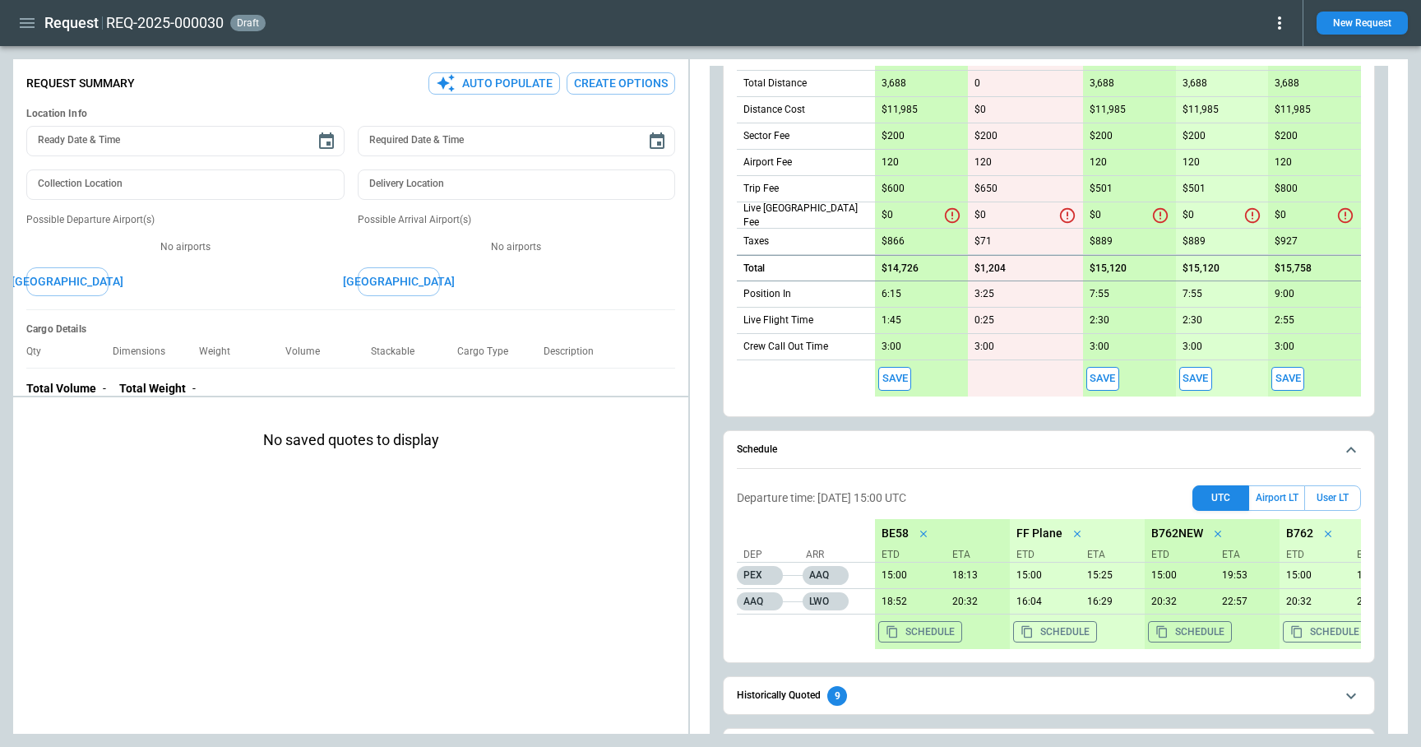
scroll to position [619, 0]
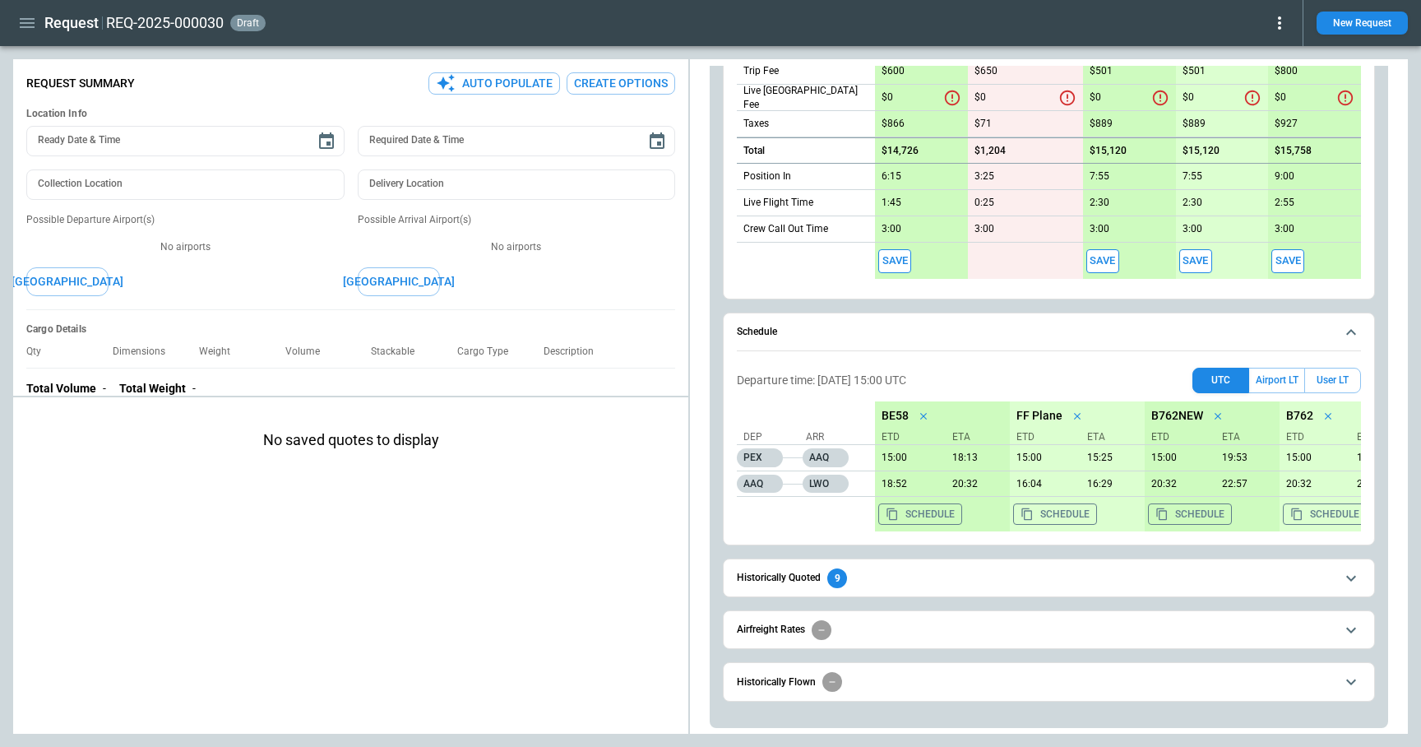
click at [888, 590] on button "Historically Quoted 9" at bounding box center [1049, 577] width 624 height 37
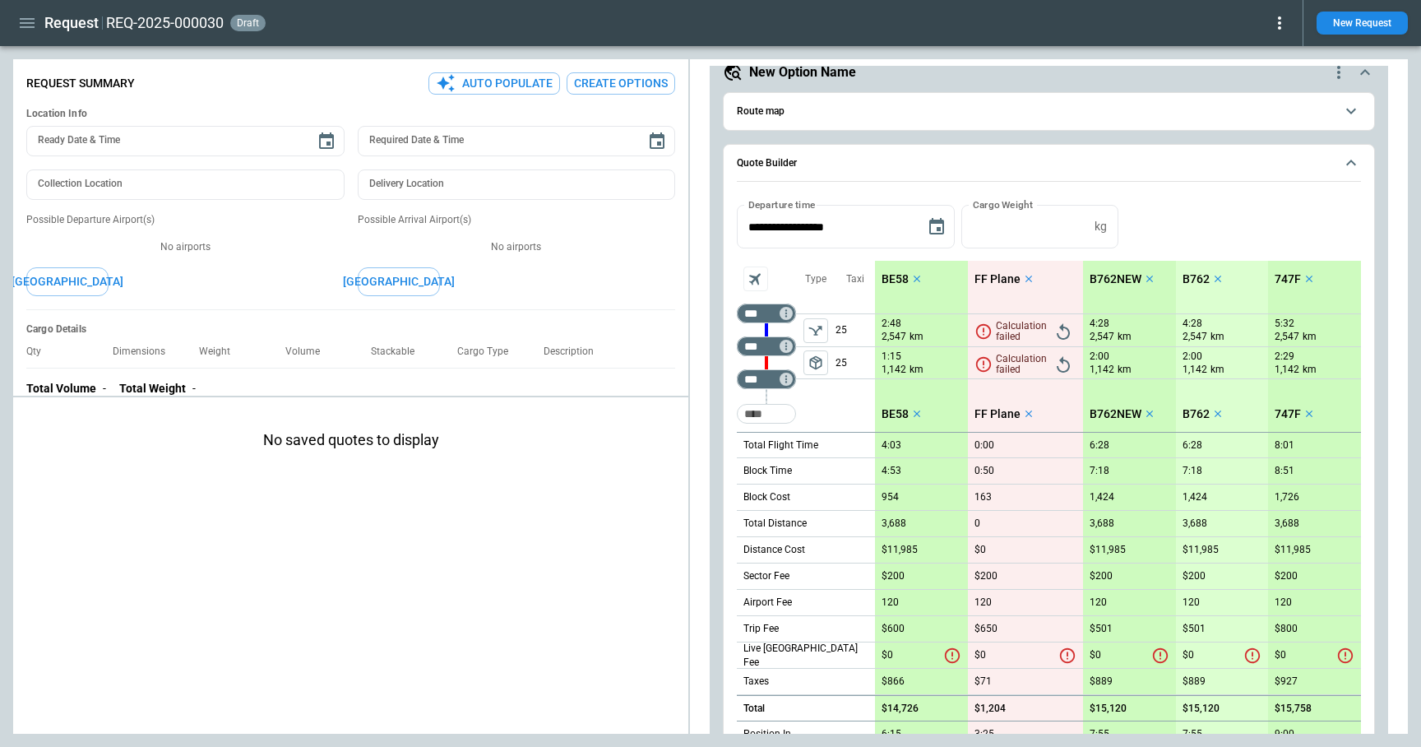
scroll to position [17, 0]
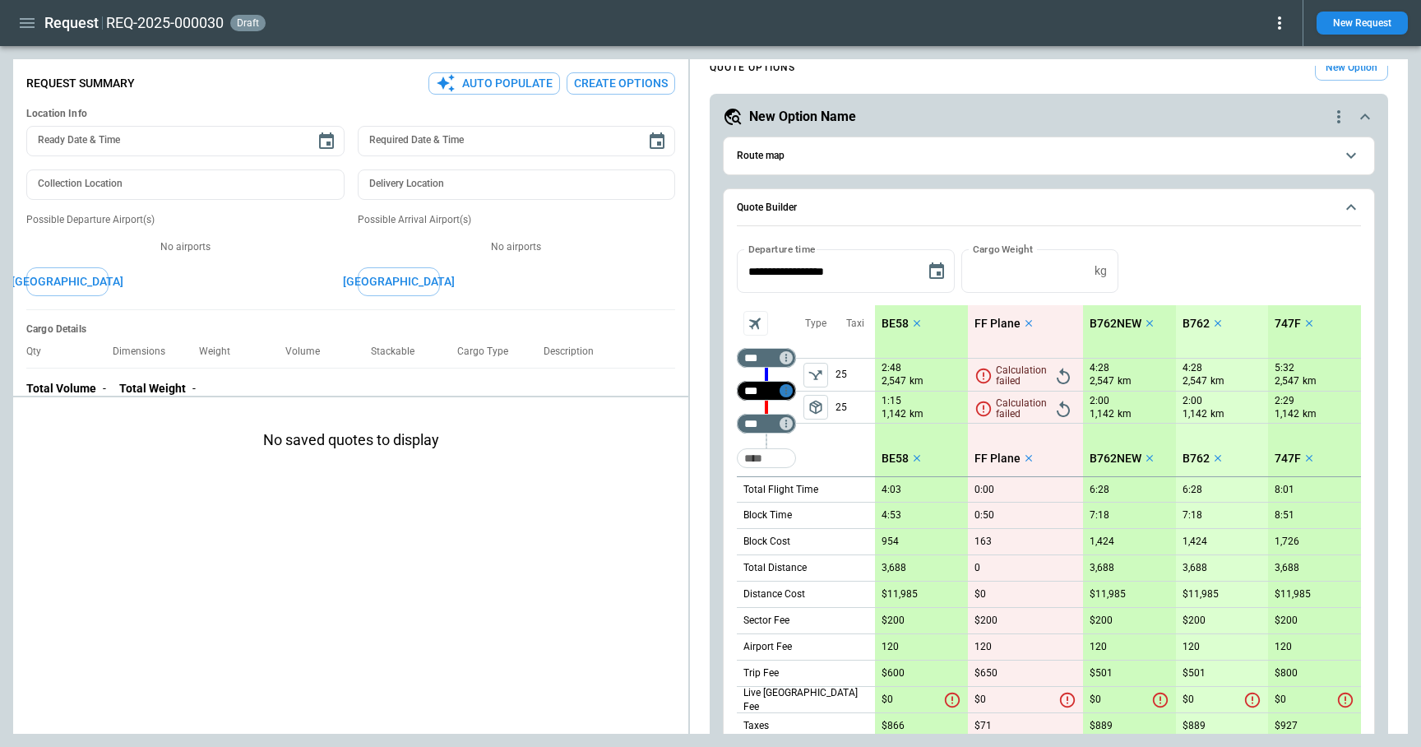
click at [786, 392] on icon "Too short" at bounding box center [787, 391] width 12 height 12
click at [803, 461] on p "Airport info" at bounding box center [811, 462] width 50 height 14
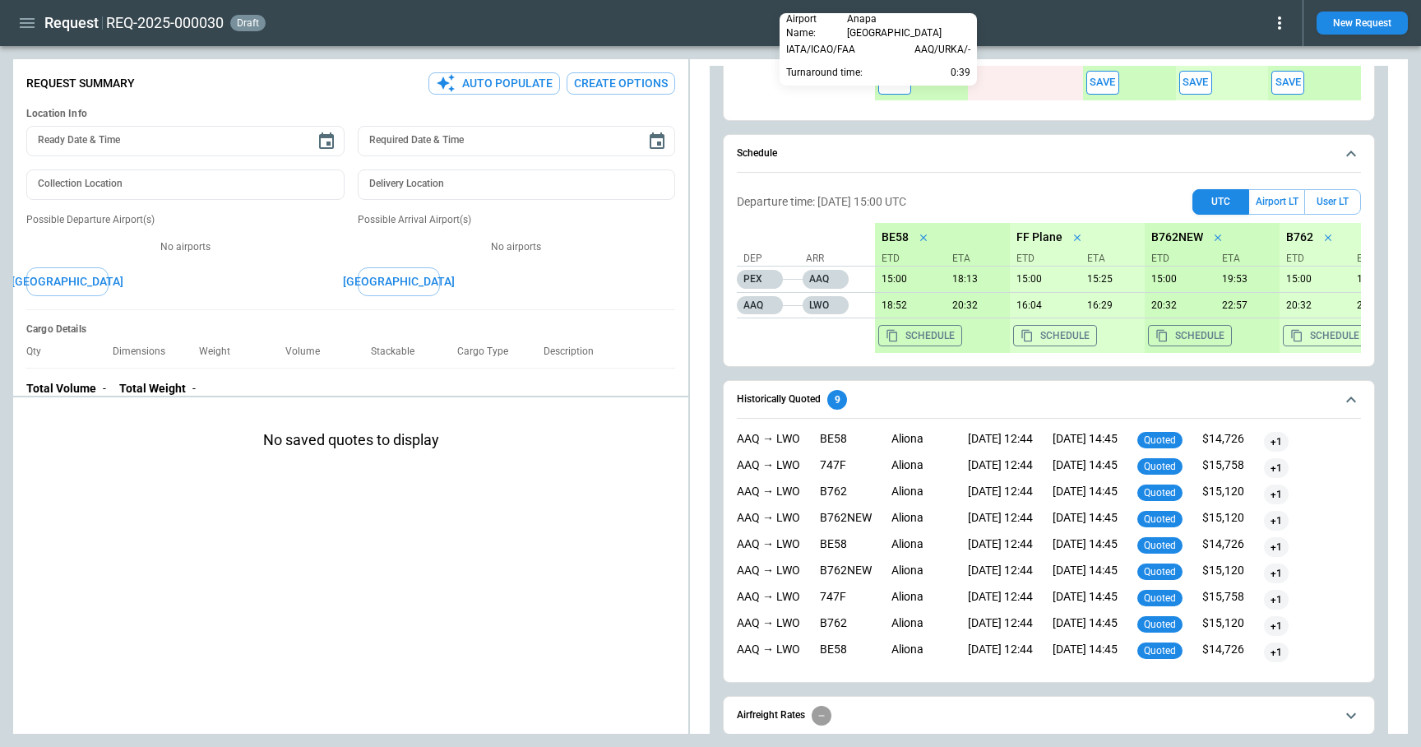
click at [939, 396] on div at bounding box center [710, 373] width 1421 height 747
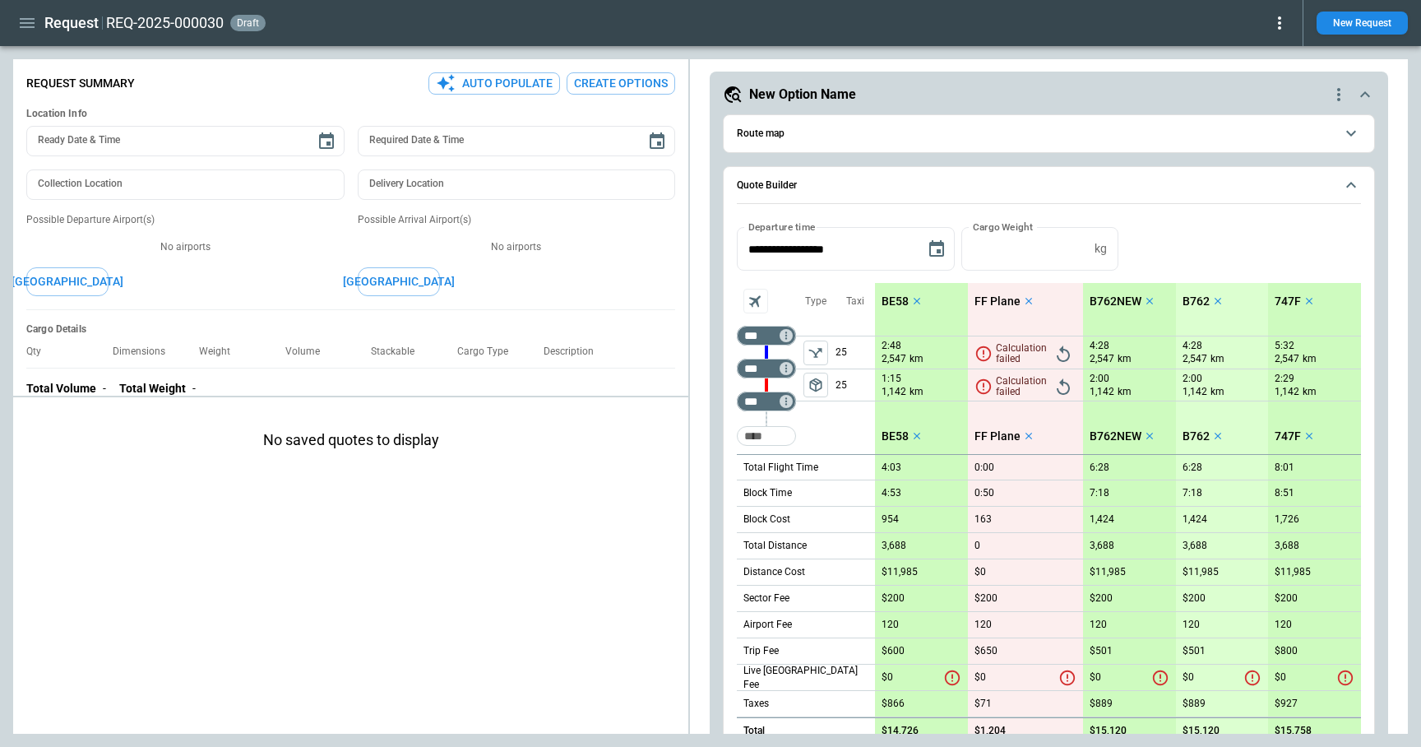
scroll to position [0, 0]
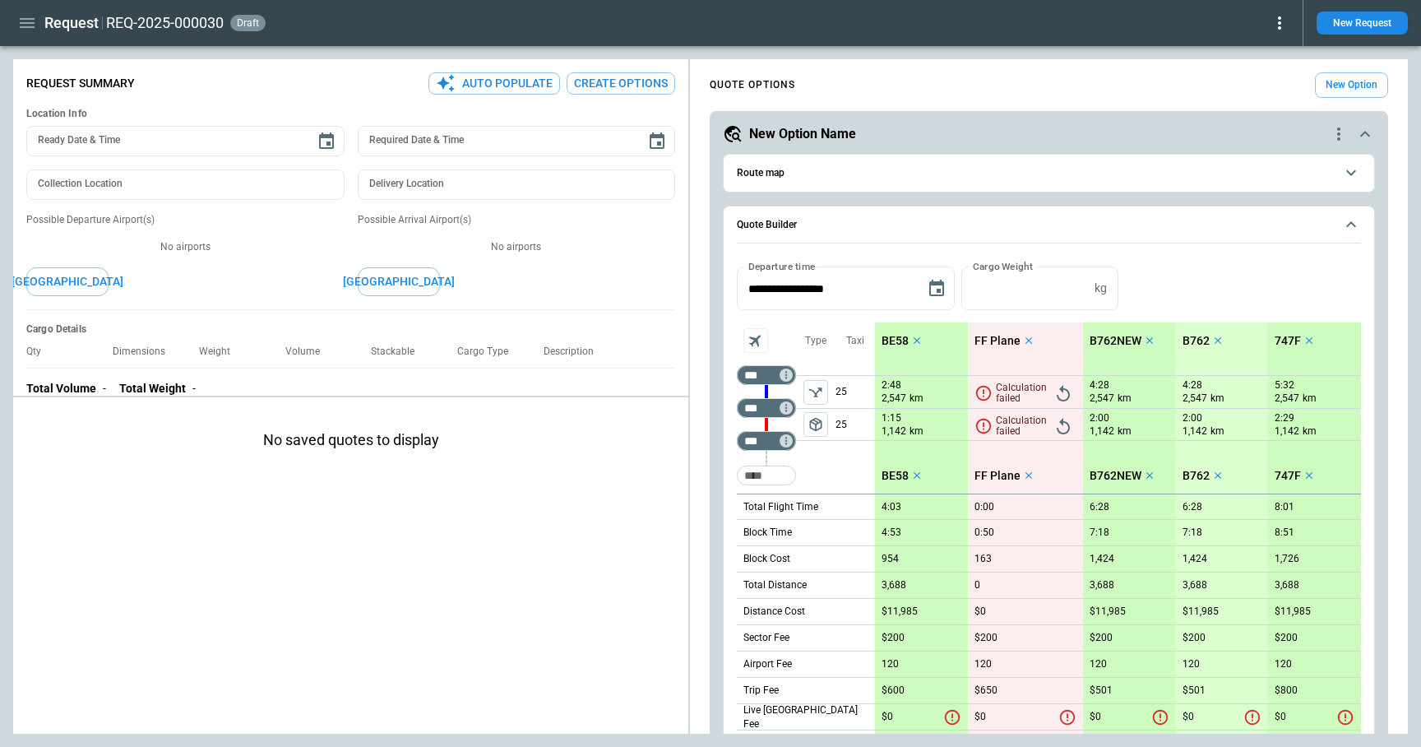
click at [24, 24] on icon "button" at bounding box center [27, 23] width 20 height 20
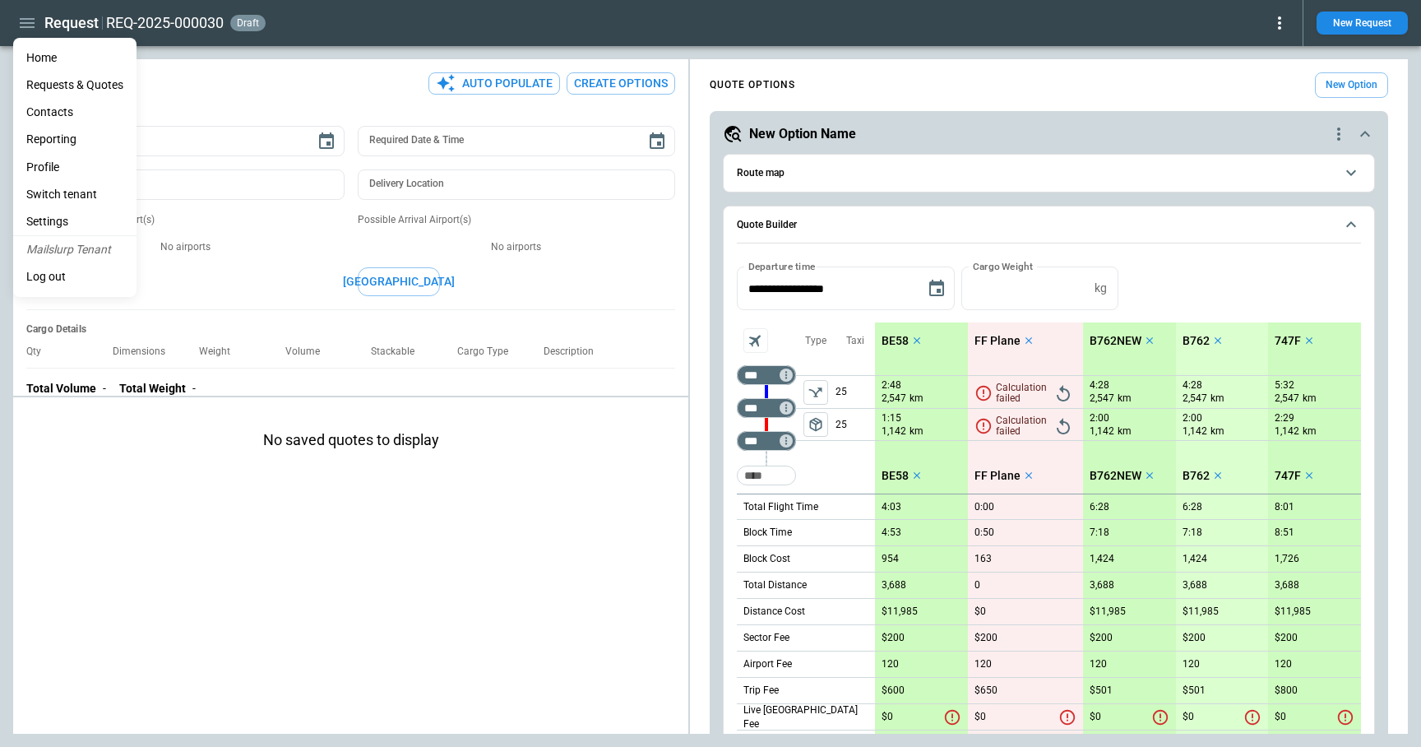
click at [50, 58] on li "Home" at bounding box center [74, 57] width 123 height 27
